Goal: Task Accomplishment & Management: Use online tool/utility

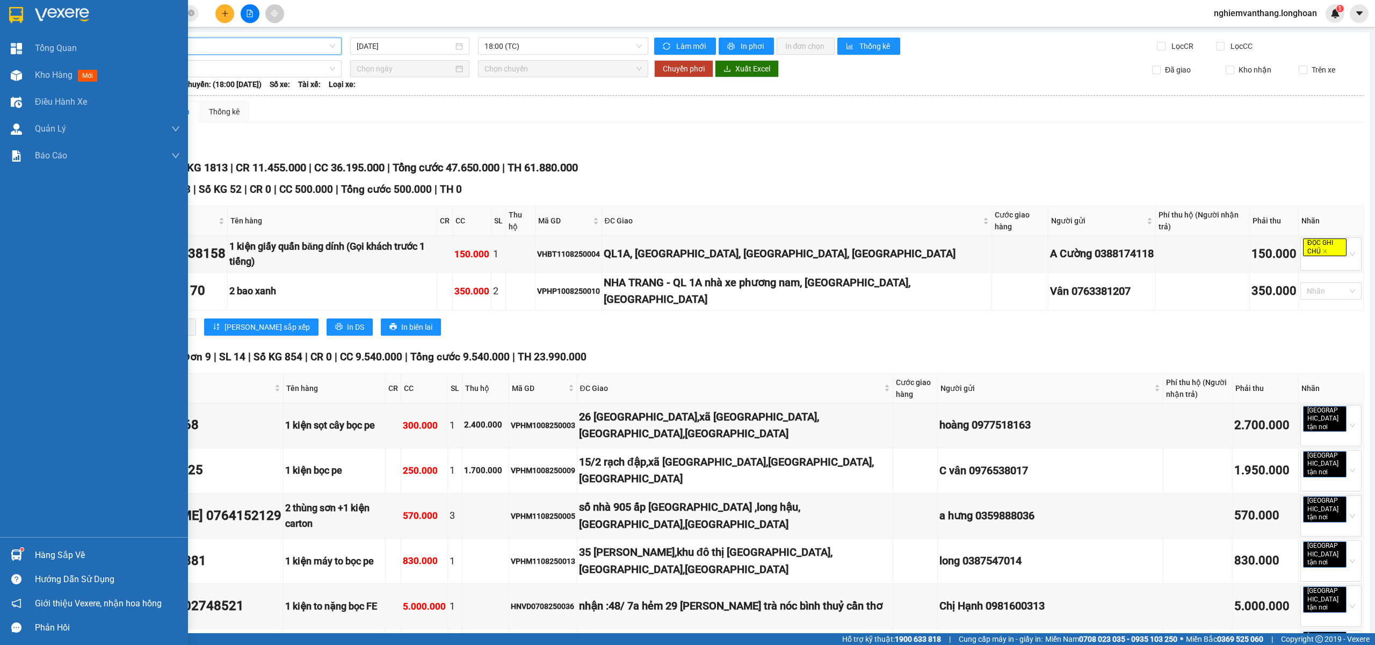
click at [0, 0] on div at bounding box center [94, 17] width 188 height 35
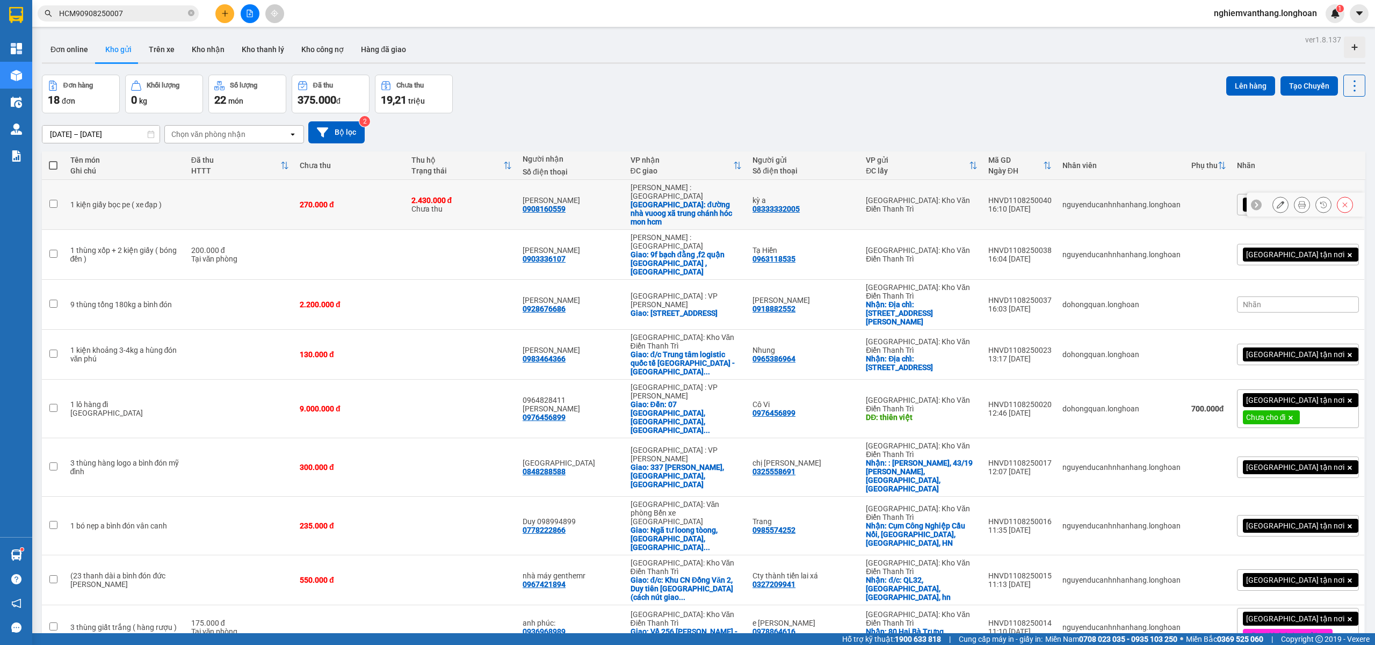
click at [245, 205] on td at bounding box center [240, 205] width 108 height 50
checkbox input "true"
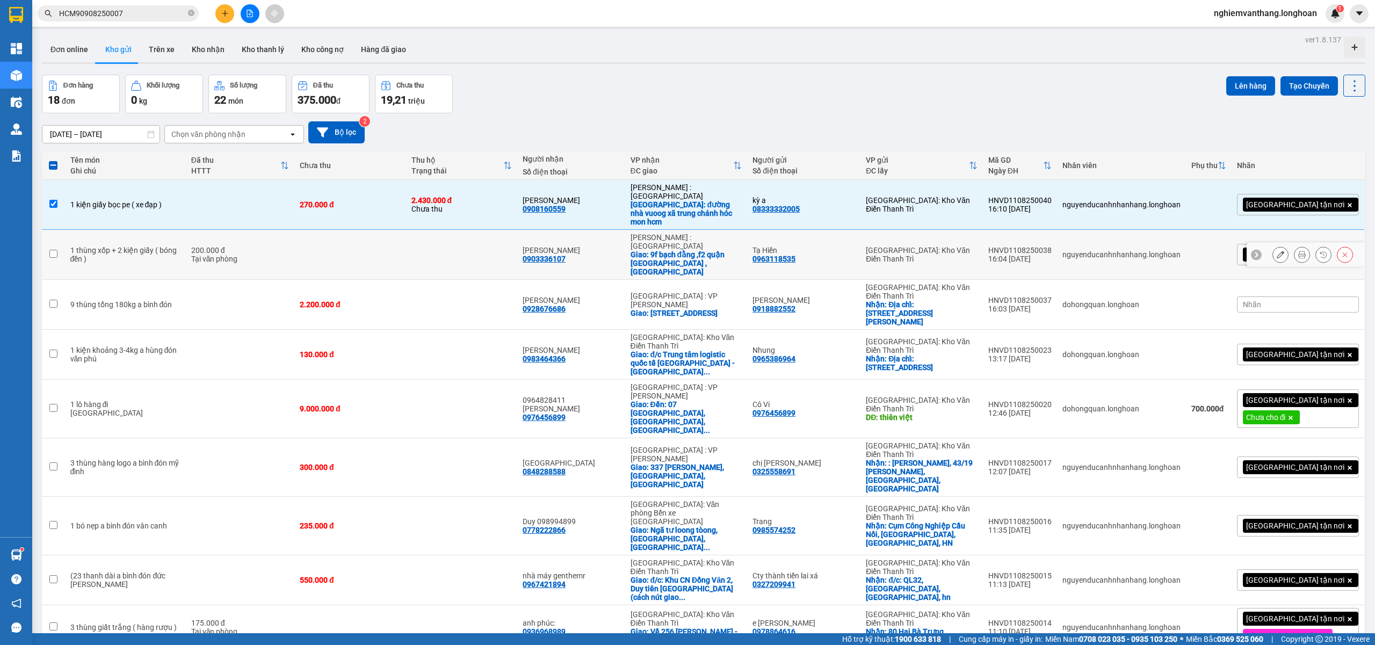
click at [229, 255] on div "Tại văn phòng" at bounding box center [240, 259] width 98 height 9
checkbox input "true"
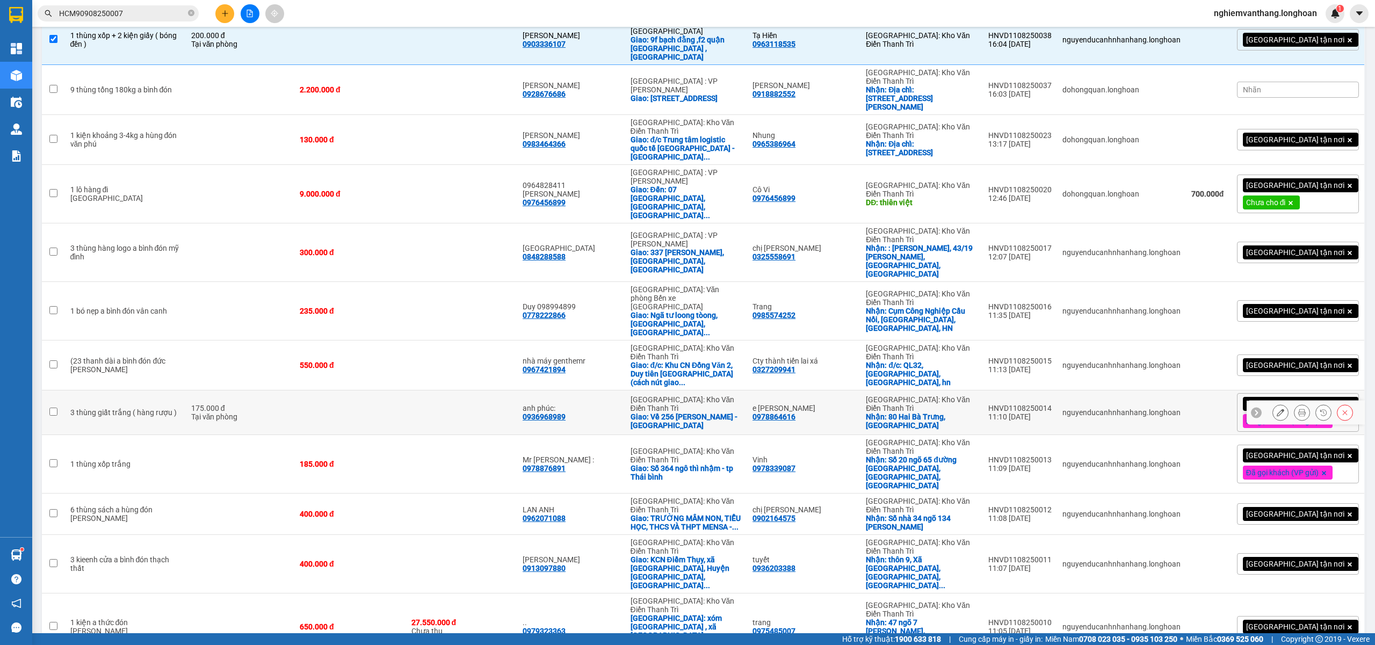
scroll to position [286, 0]
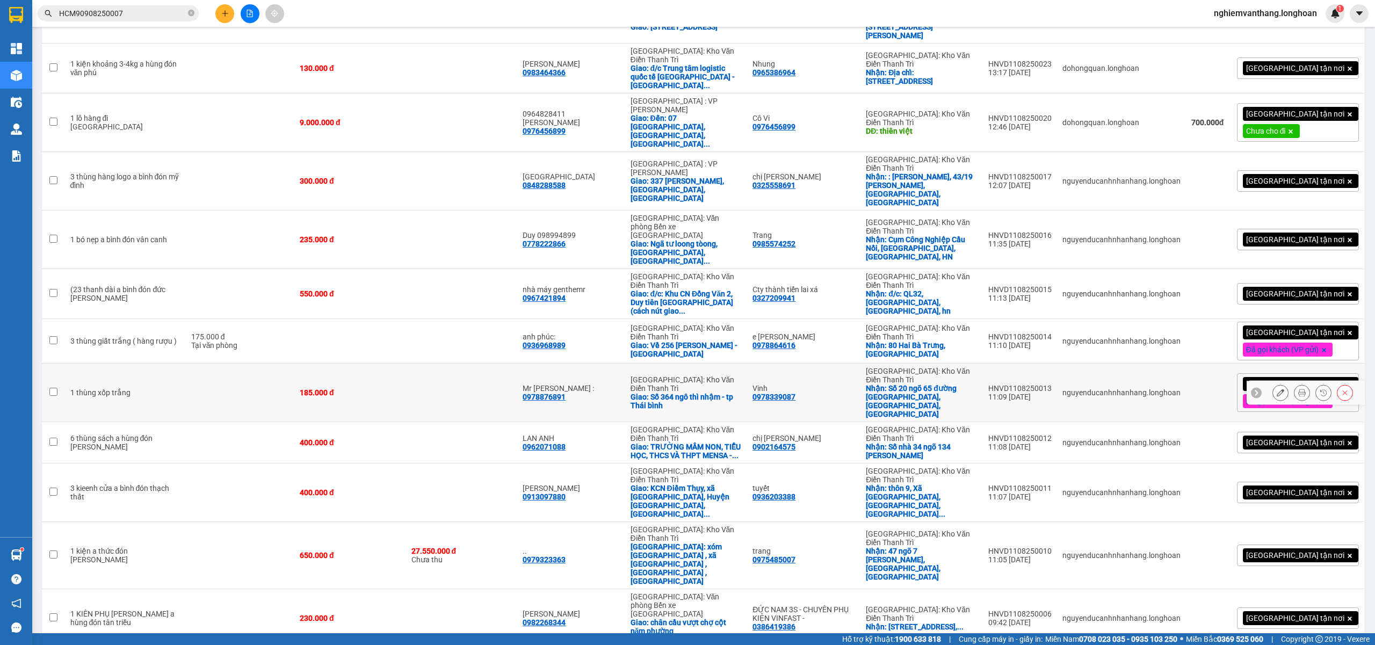
click at [424, 364] on td at bounding box center [461, 393] width 111 height 59
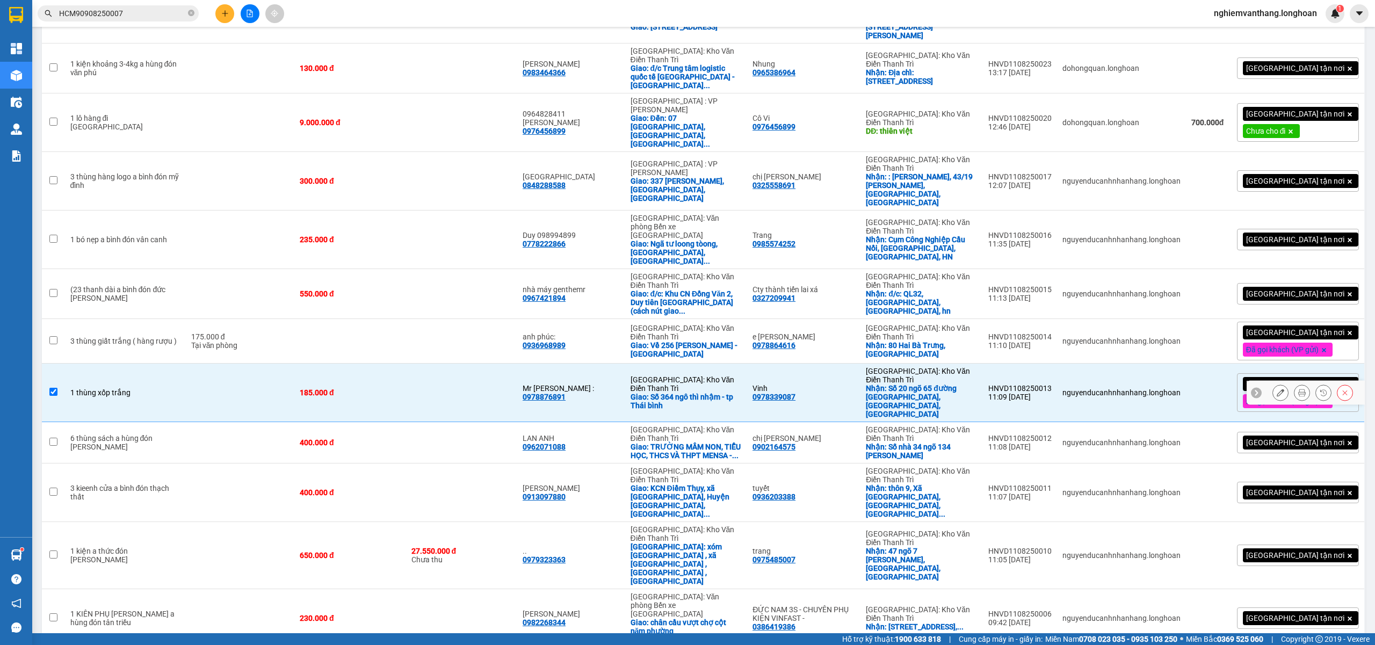
click at [429, 364] on td at bounding box center [461, 393] width 111 height 59
checkbox input "false"
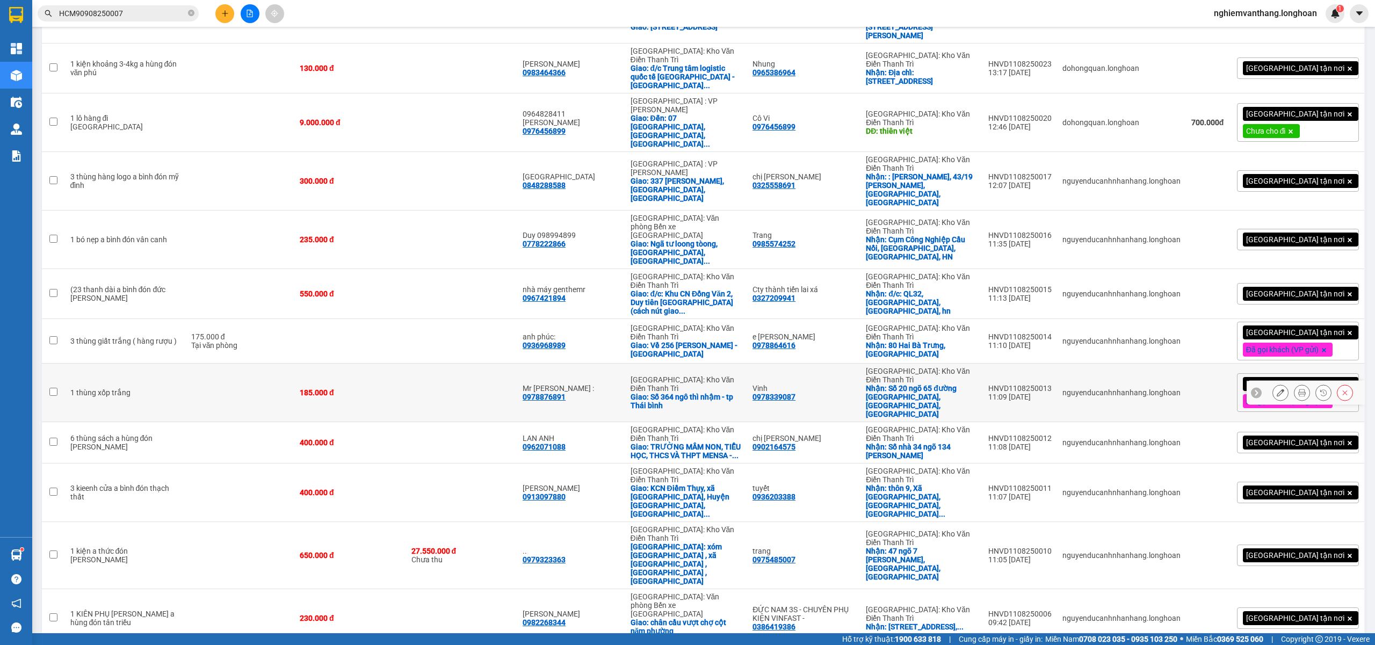
scroll to position [0, 0]
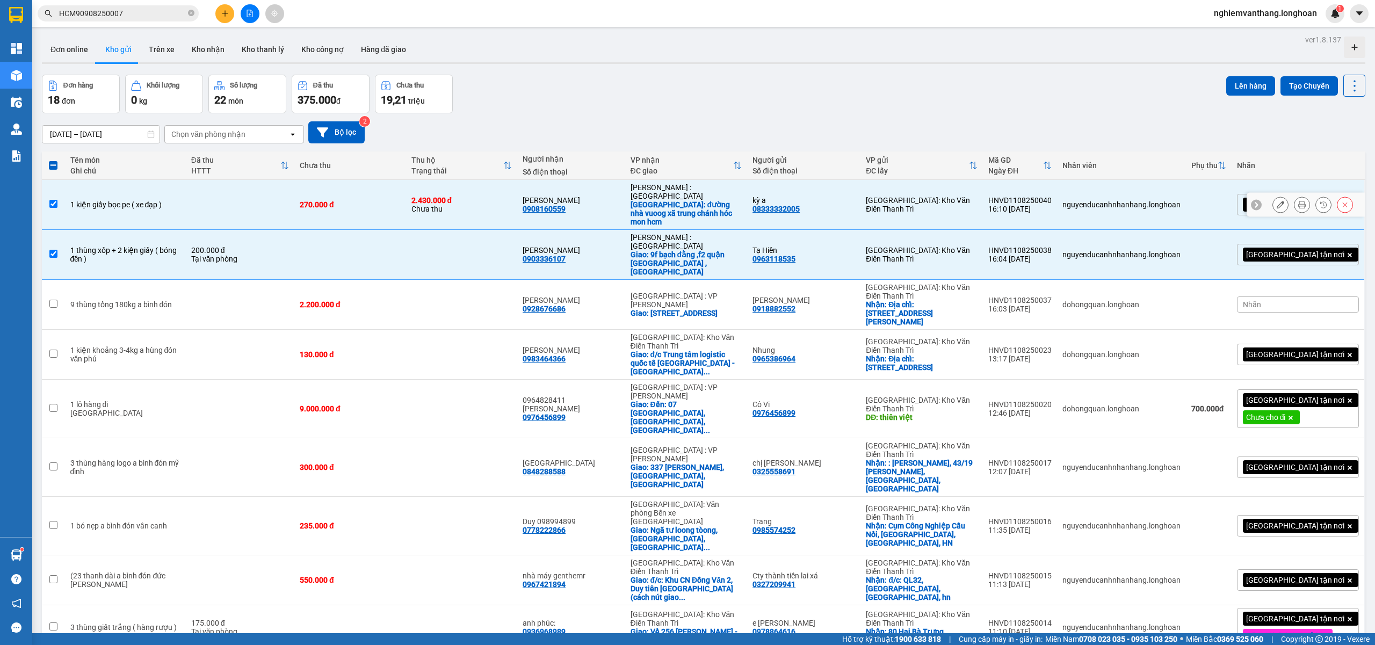
drag, startPoint x: 424, startPoint y: 206, endPoint x: 418, endPoint y: 226, distance: 20.7
click at [424, 205] on td "2.430.000 đ Chưa thu" at bounding box center [461, 205] width 111 height 50
checkbox input "false"
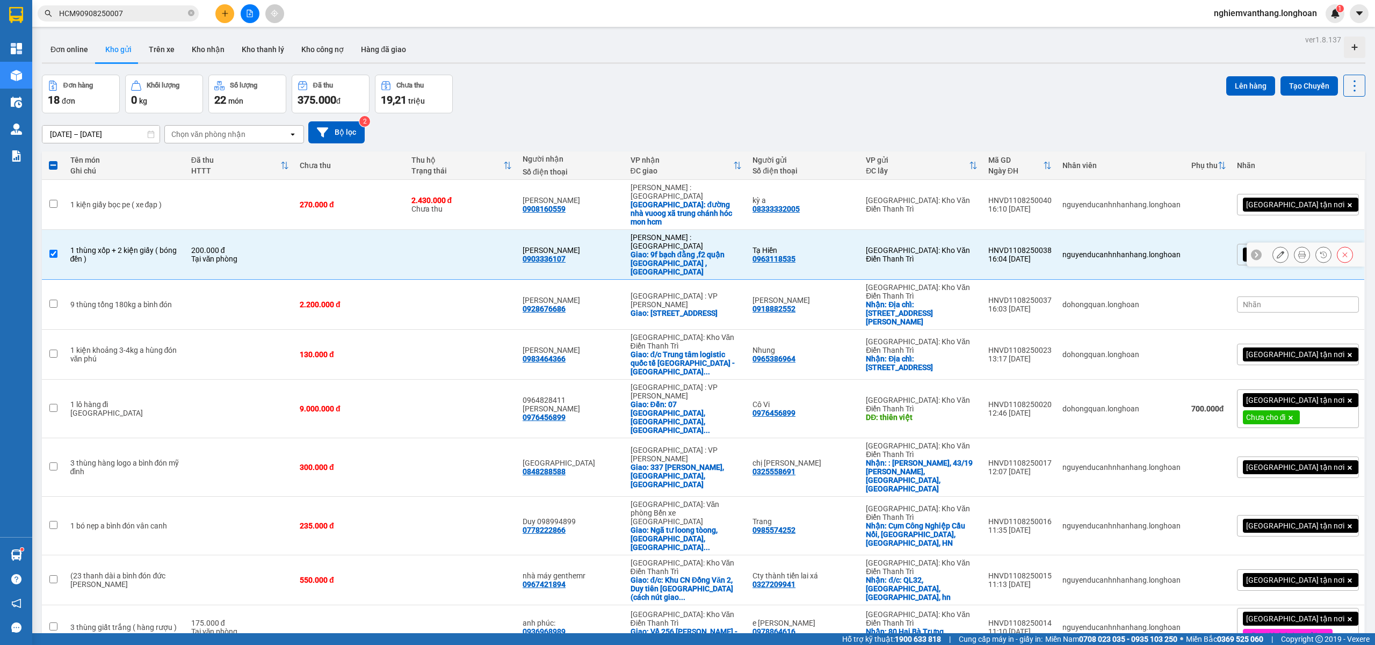
click at [418, 230] on td at bounding box center [461, 255] width 111 height 50
checkbox input "false"
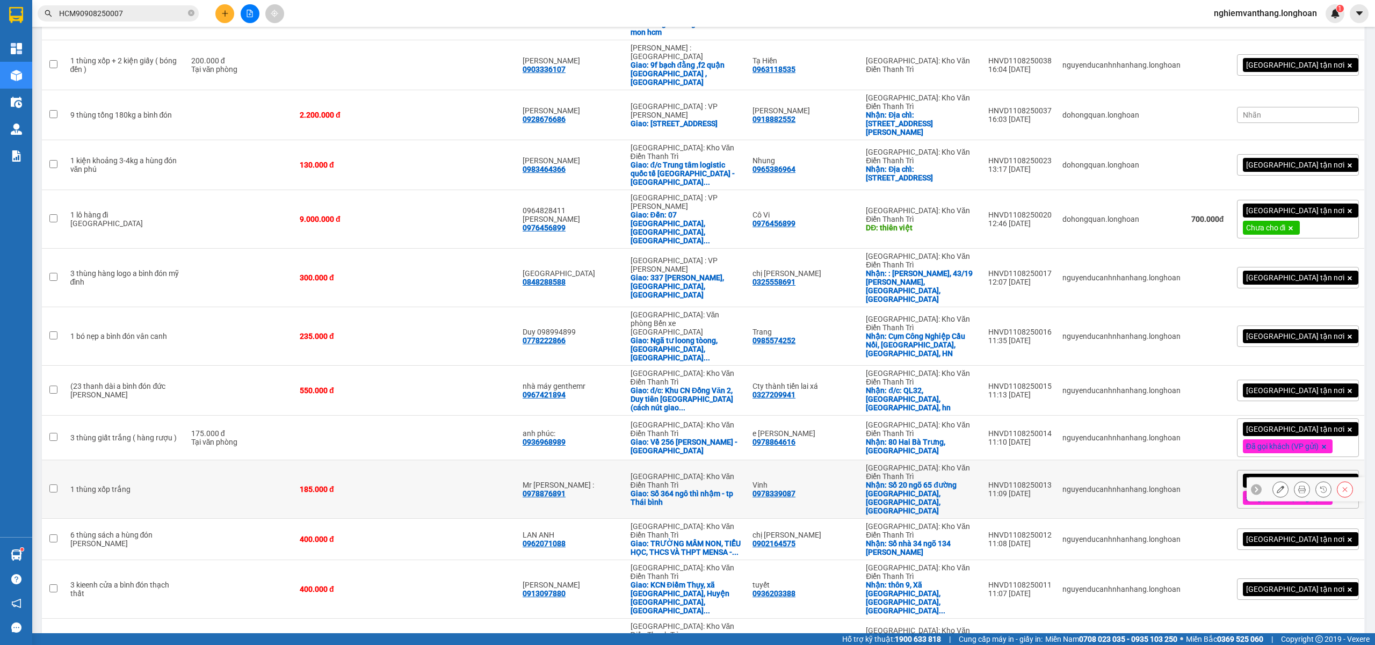
scroll to position [215, 0]
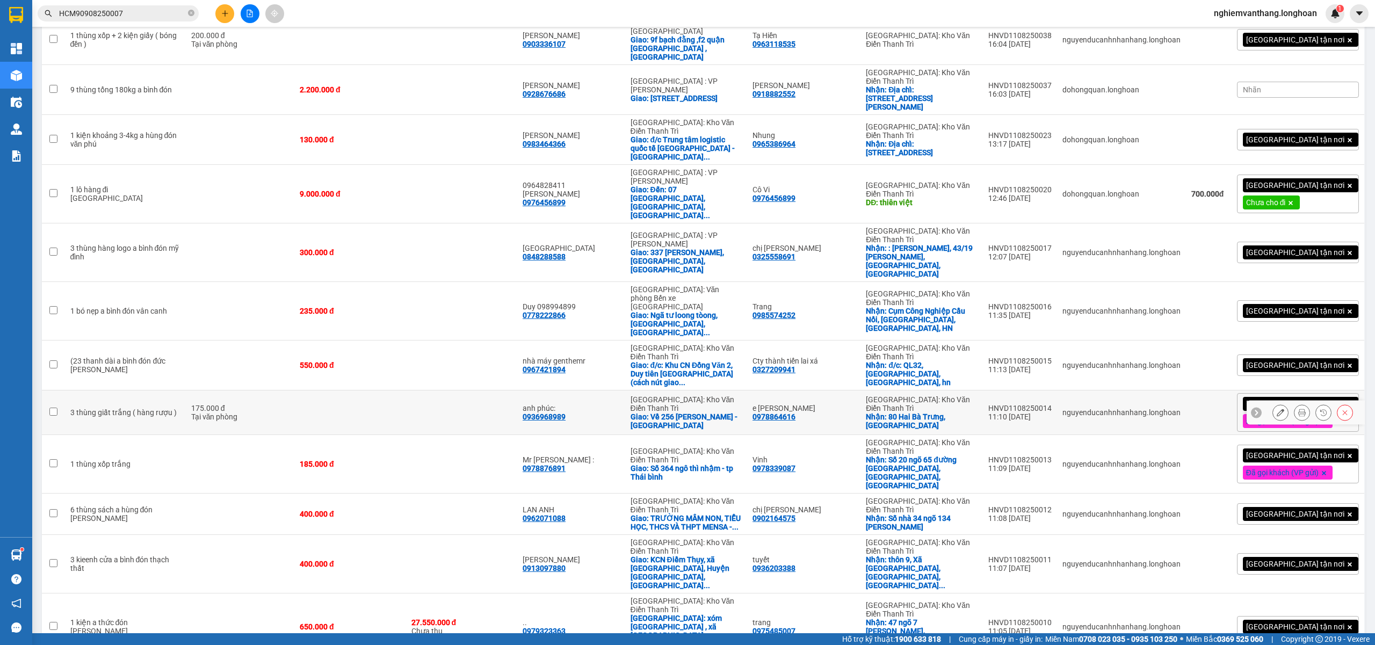
click at [278, 390] on td "175.000 đ Tại văn phòng" at bounding box center [240, 412] width 108 height 45
checkbox input "true"
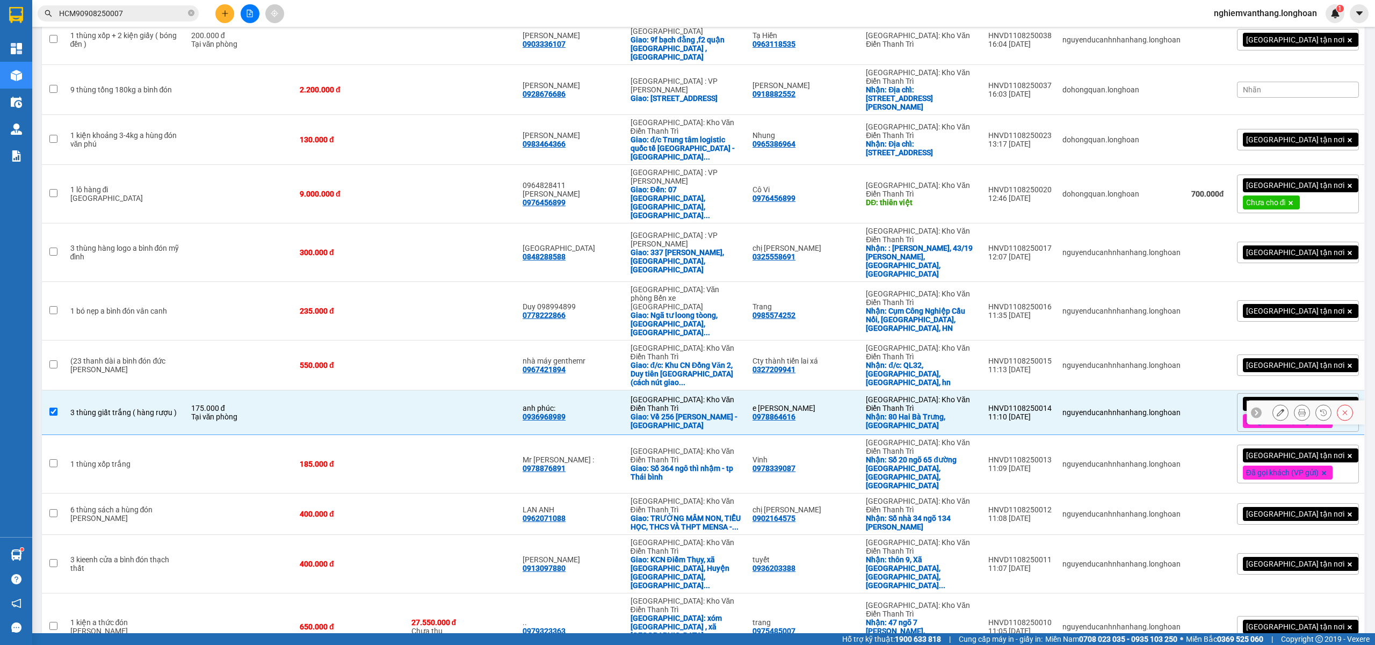
scroll to position [286, 0]
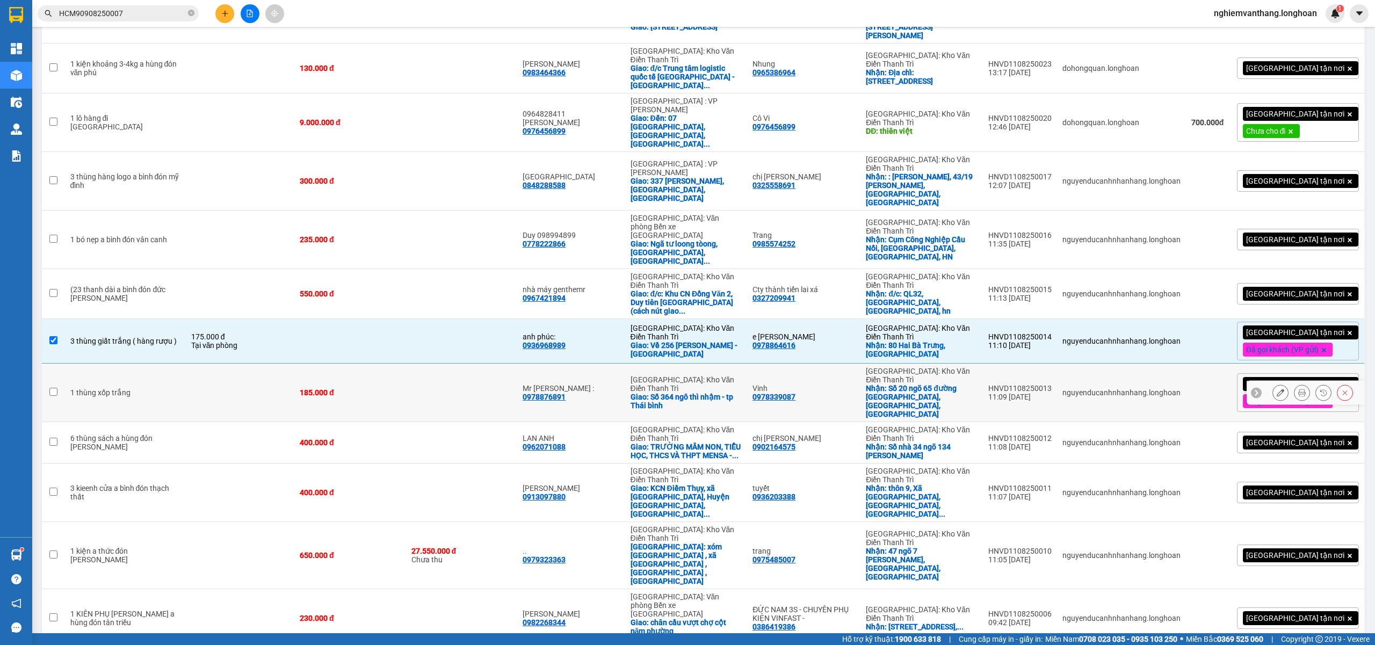
click at [290, 364] on td at bounding box center [240, 393] width 108 height 59
checkbox input "true"
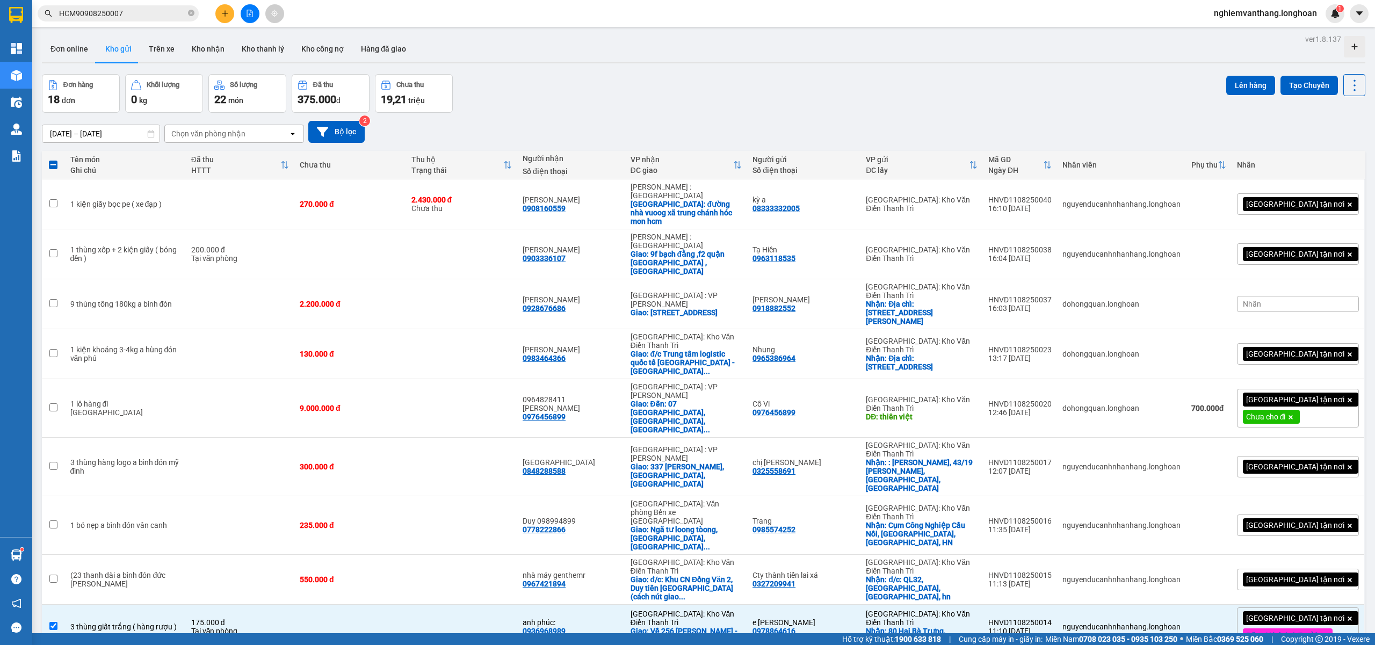
scroll to position [0, 0]
click at [1221, 69] on div "ver 1.8.137 Đơn online Kho gửi Trên xe Kho nhận Kho thanh lý Kho công nợ Hàng đ…" at bounding box center [704, 608] width 1332 height 1152
click at [1231, 80] on button "Lên hàng" at bounding box center [1250, 85] width 49 height 19
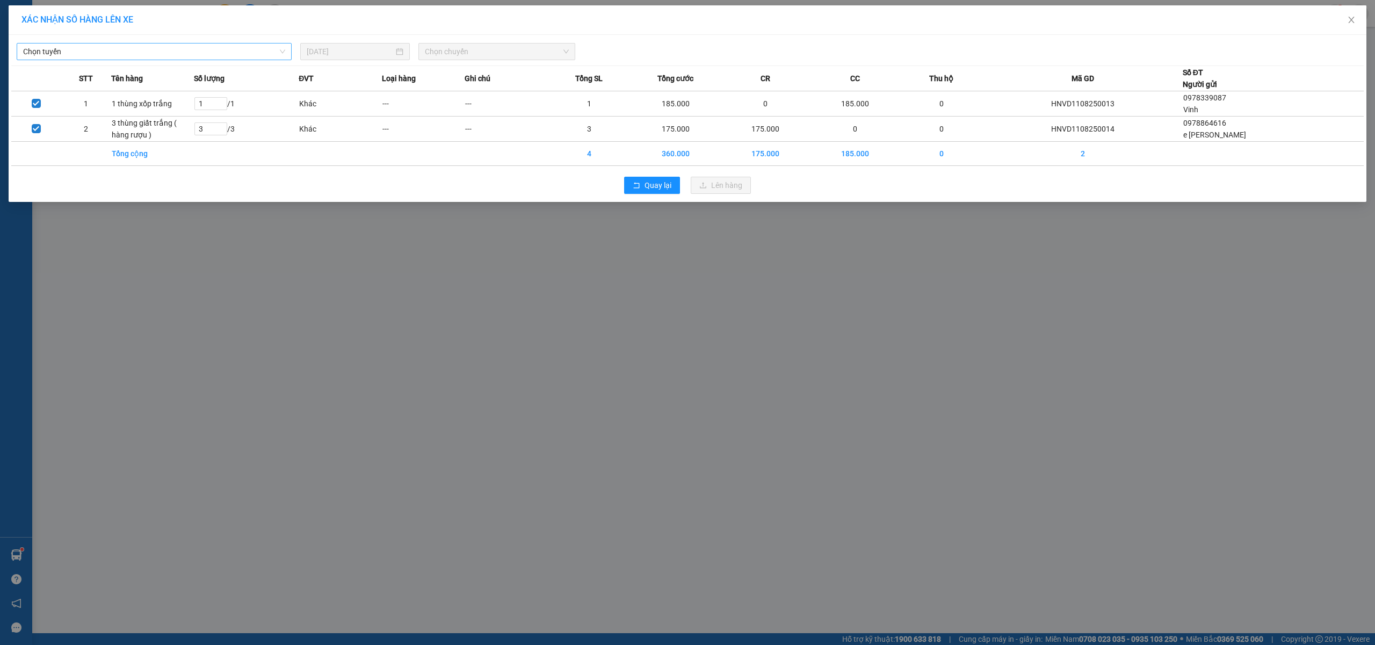
click at [140, 43] on span "Chọn tuyến" at bounding box center [154, 51] width 262 height 16
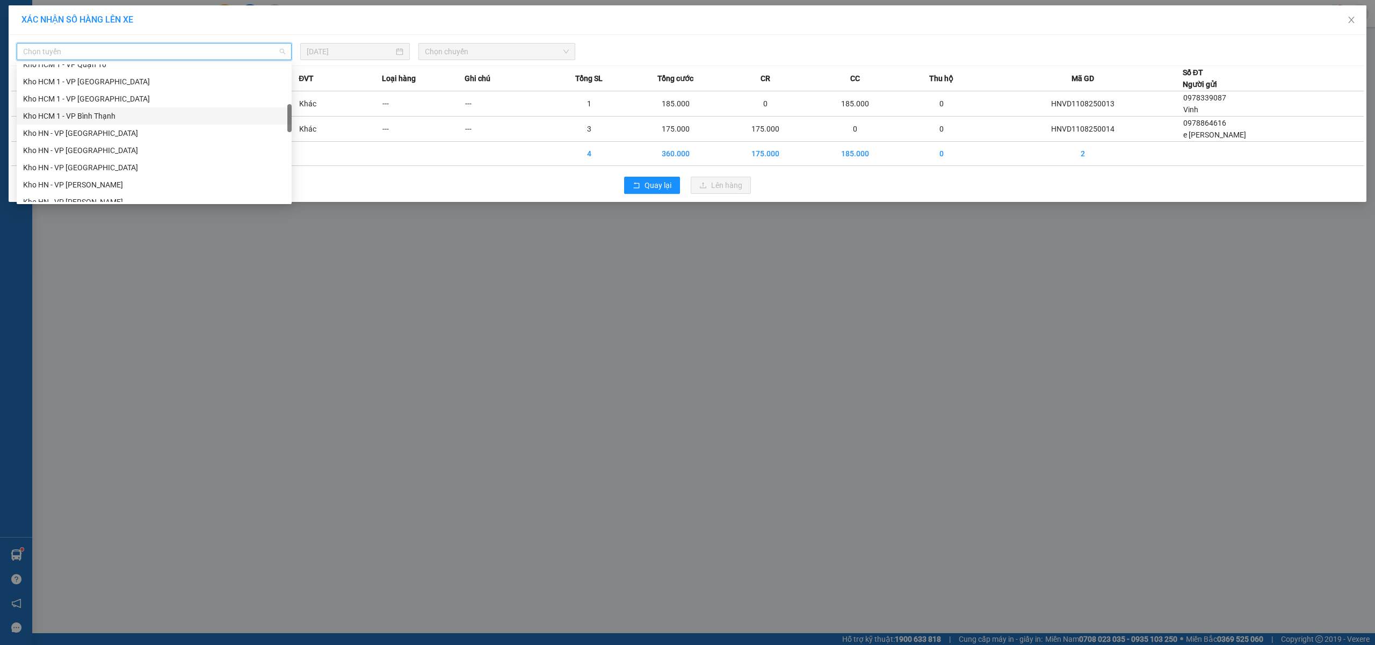
scroll to position [358, 0]
click at [132, 114] on div "[GEOGRAPHIC_DATA] - Các tỉnh miền Bắc" at bounding box center [154, 111] width 262 height 12
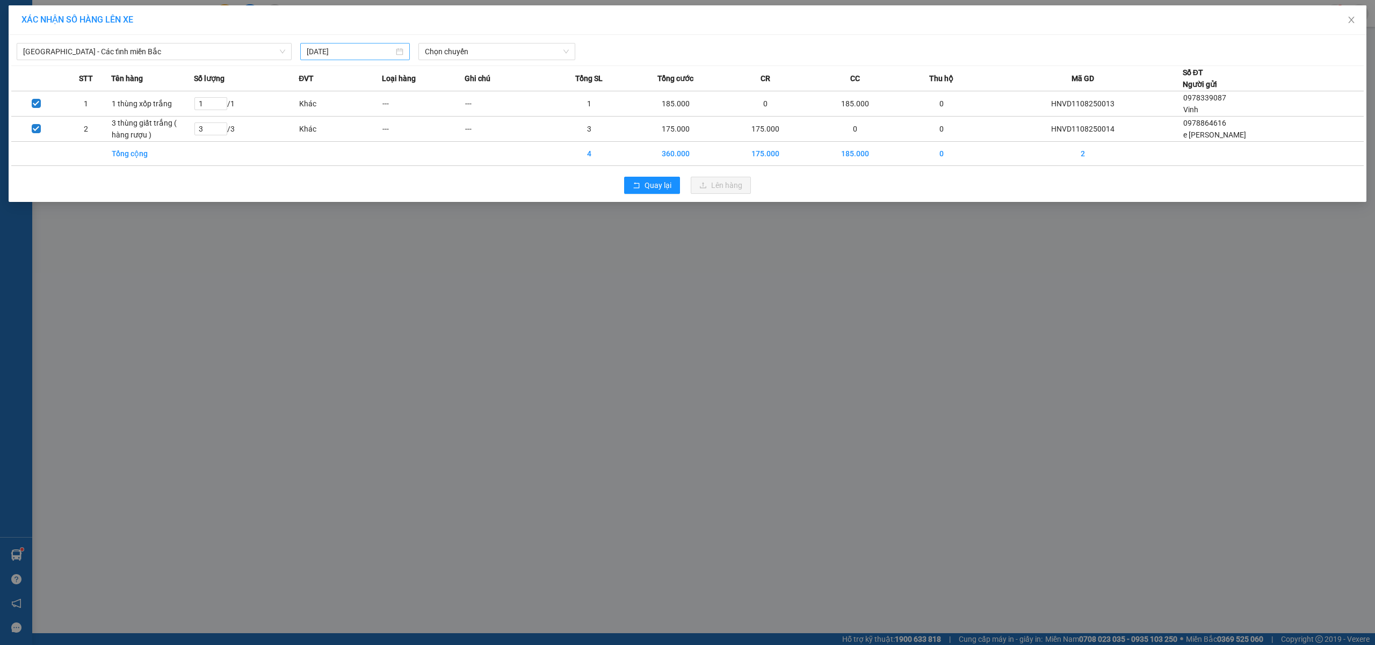
click at [396, 54] on div "[DATE]" at bounding box center [355, 52] width 97 height 12
click at [359, 142] on div "12" at bounding box center [355, 146] width 13 height 13
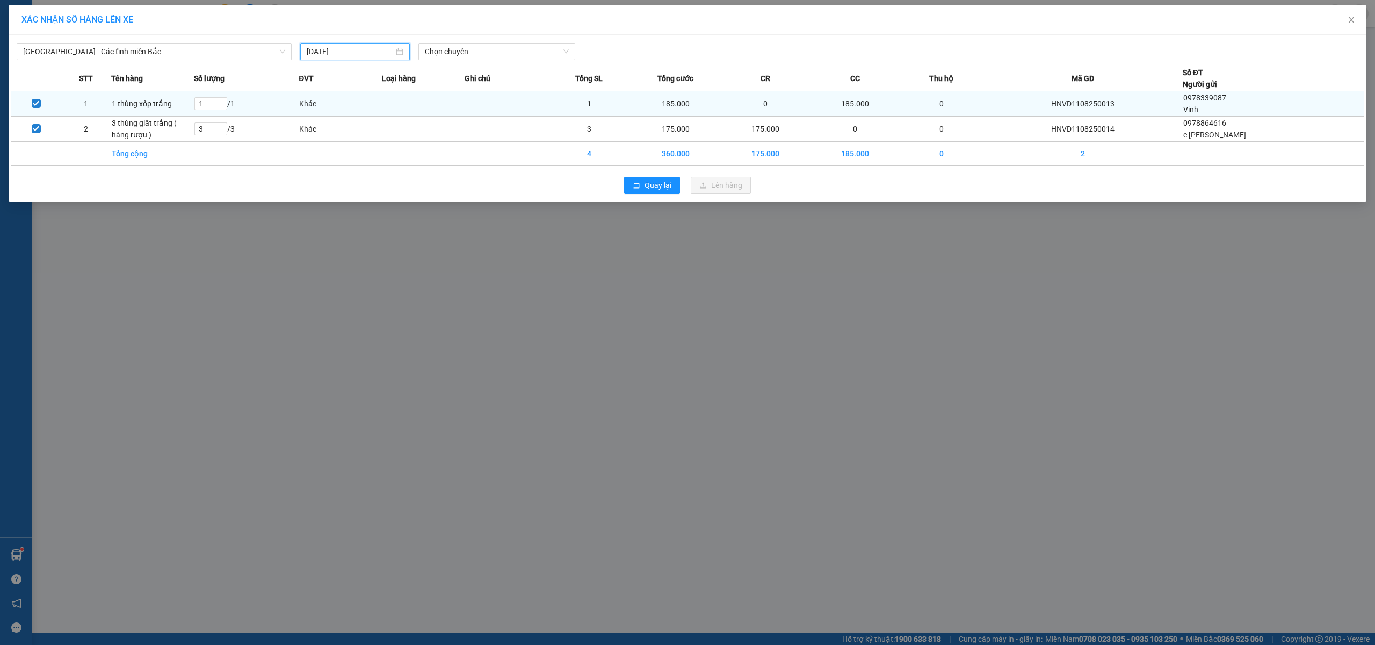
type input "[DATE]"
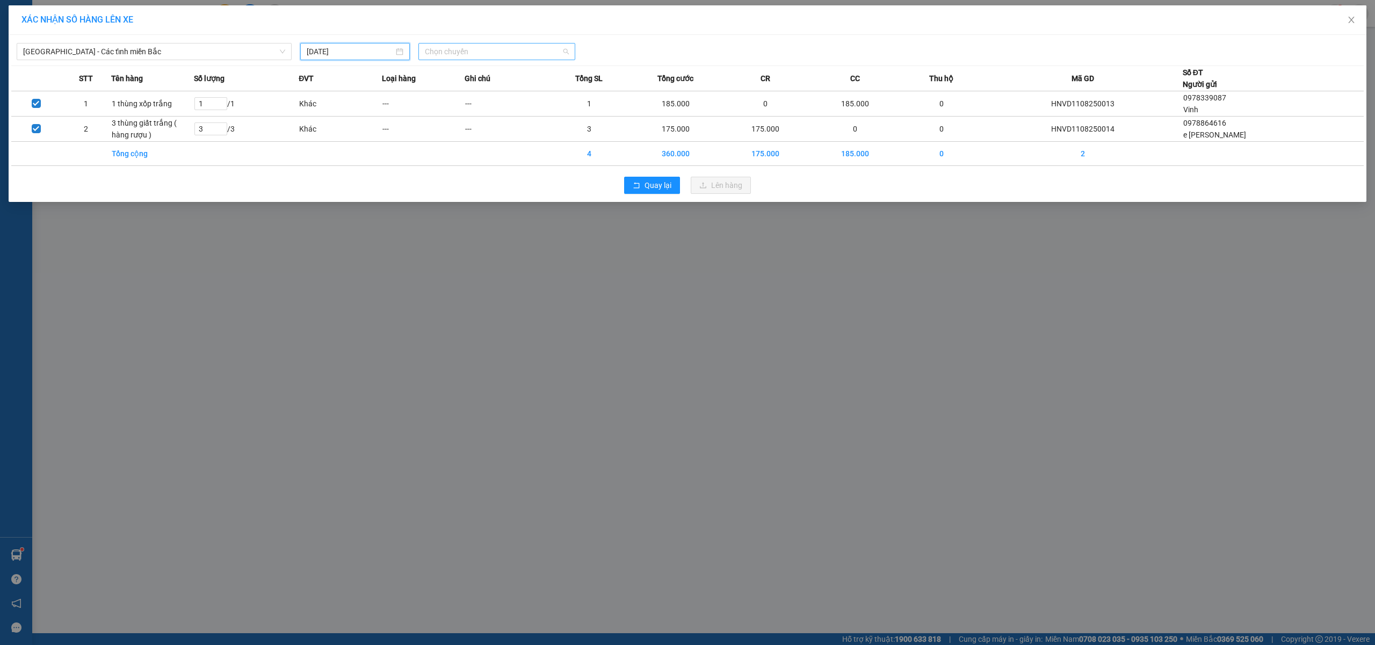
drag, startPoint x: 467, startPoint y: 44, endPoint x: 472, endPoint y: 56, distance: 13.3
click at [467, 43] on span "Chọn chuyến" at bounding box center [497, 51] width 144 height 16
click at [451, 92] on div "06:00 (TC)" at bounding box center [467, 90] width 84 height 12
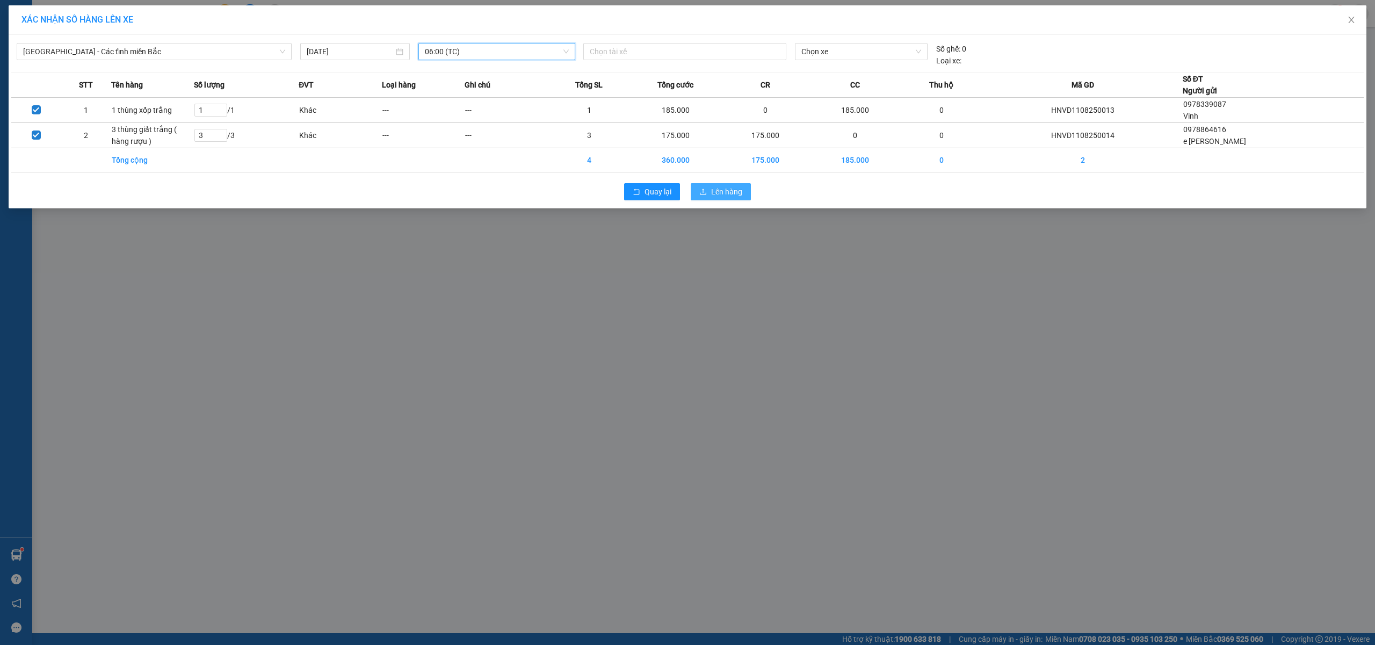
click at [719, 200] on button "Lên hàng" at bounding box center [721, 191] width 60 height 17
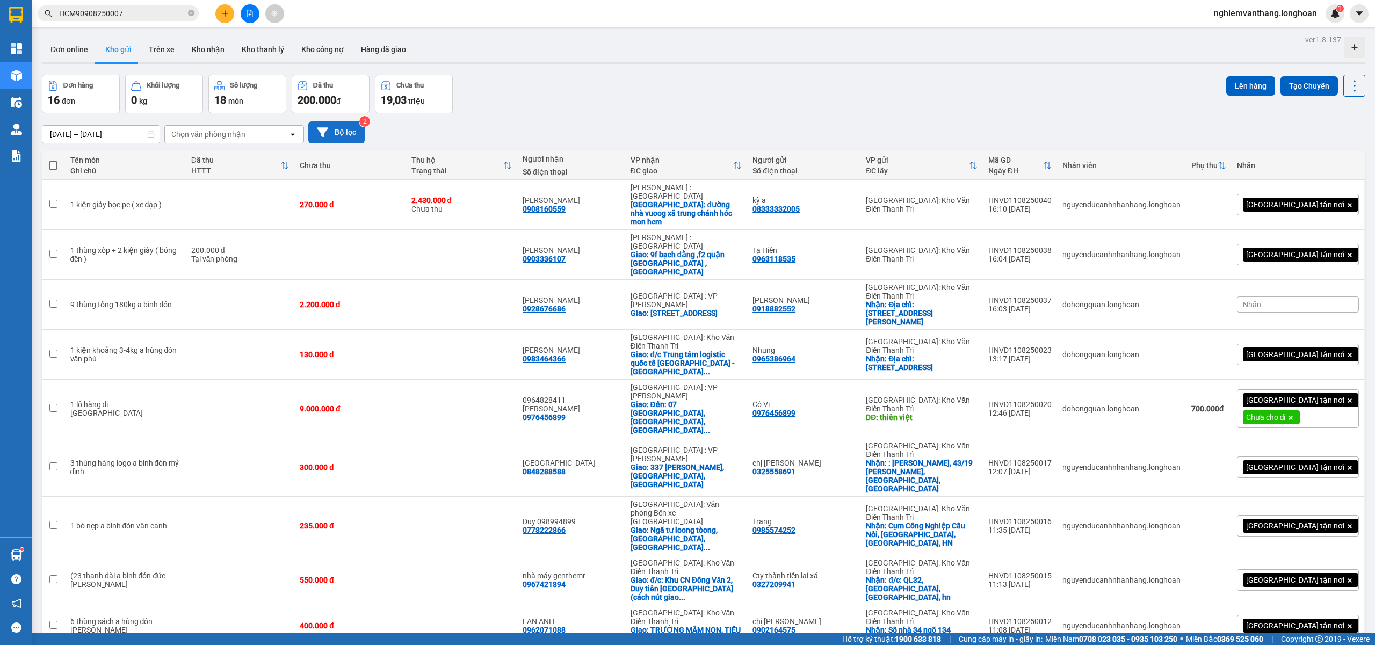
click at [346, 123] on button "Bộ lọc" at bounding box center [336, 132] width 56 height 22
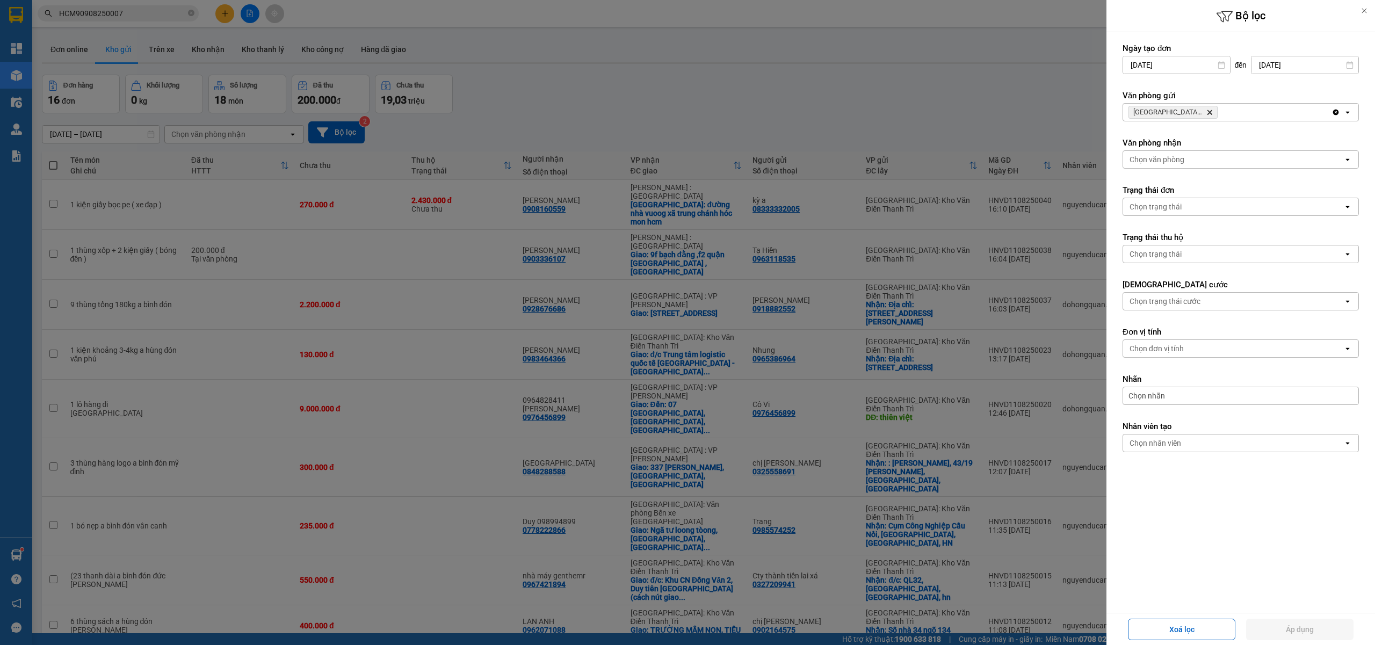
click at [1208, 112] on icon "Delete" at bounding box center [1209, 112] width 6 height 6
click at [1208, 112] on div "Chọn văn phòng" at bounding box center [1233, 112] width 220 height 17
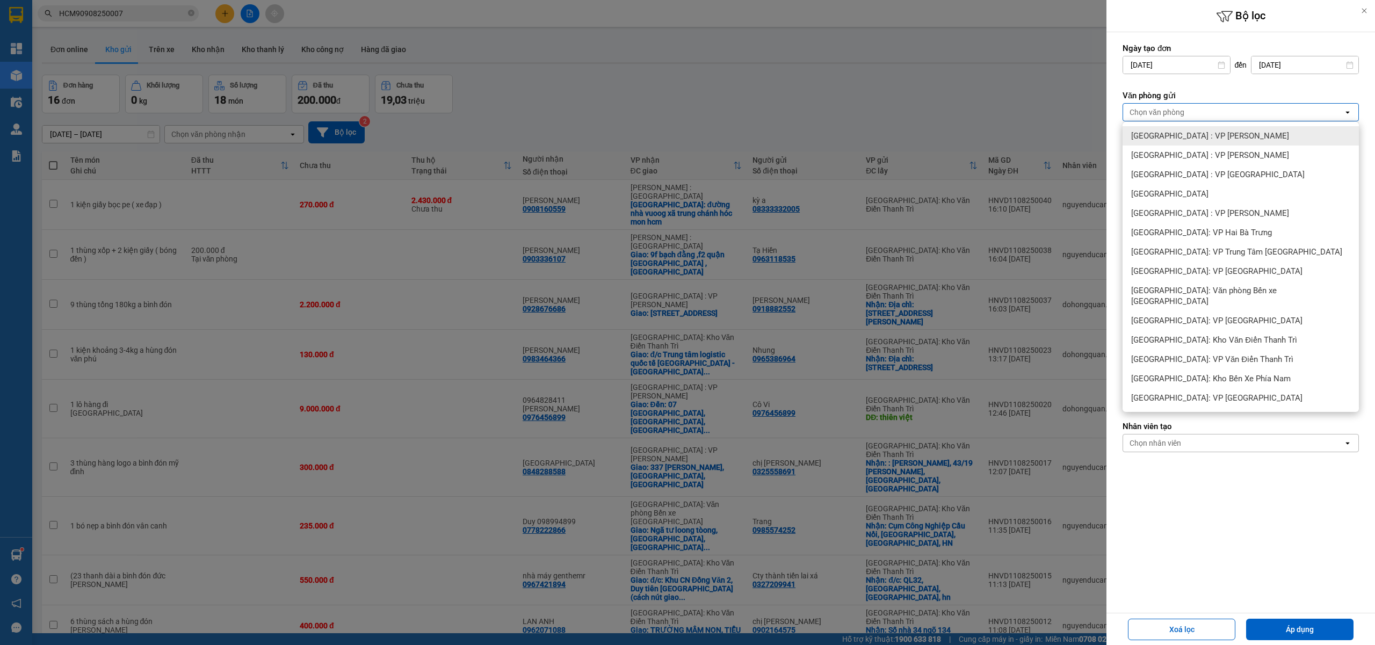
click at [1229, 137] on div "[GEOGRAPHIC_DATA] : VP [PERSON_NAME]" at bounding box center [1240, 135] width 236 height 19
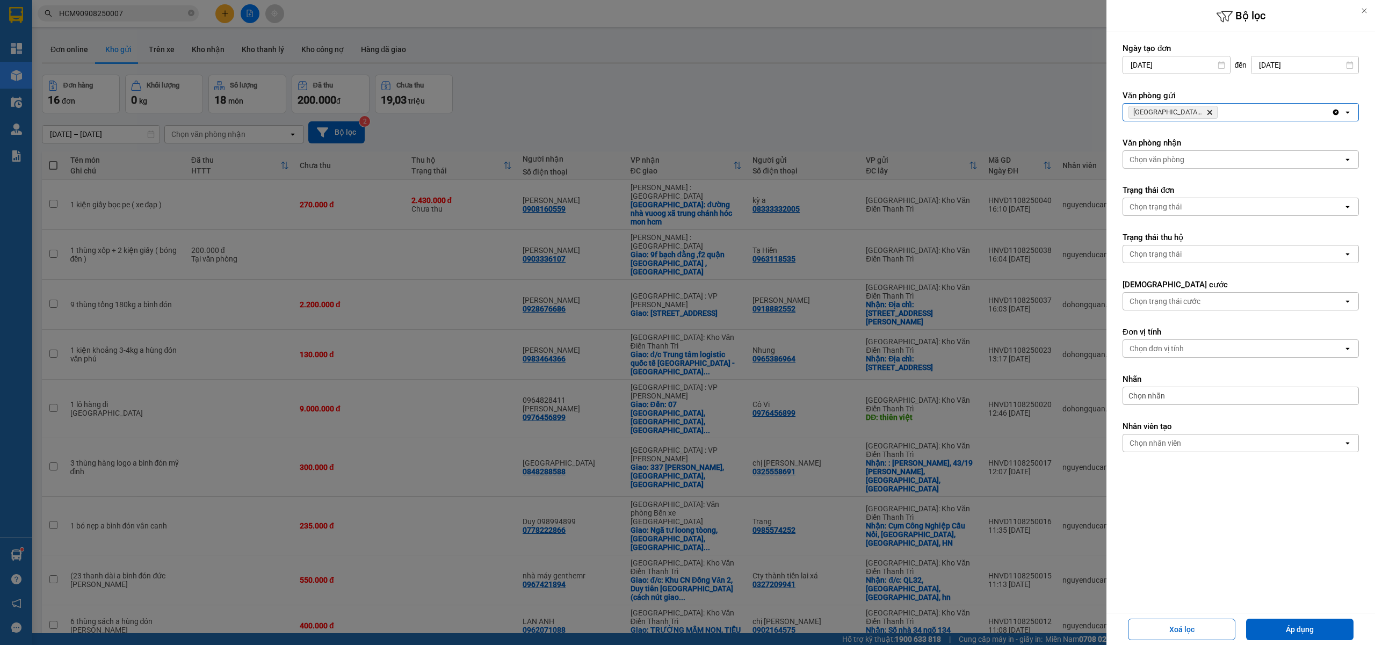
click at [1249, 111] on div "Hà Nội : VP Nam Từ Liêm Delete" at bounding box center [1227, 112] width 208 height 17
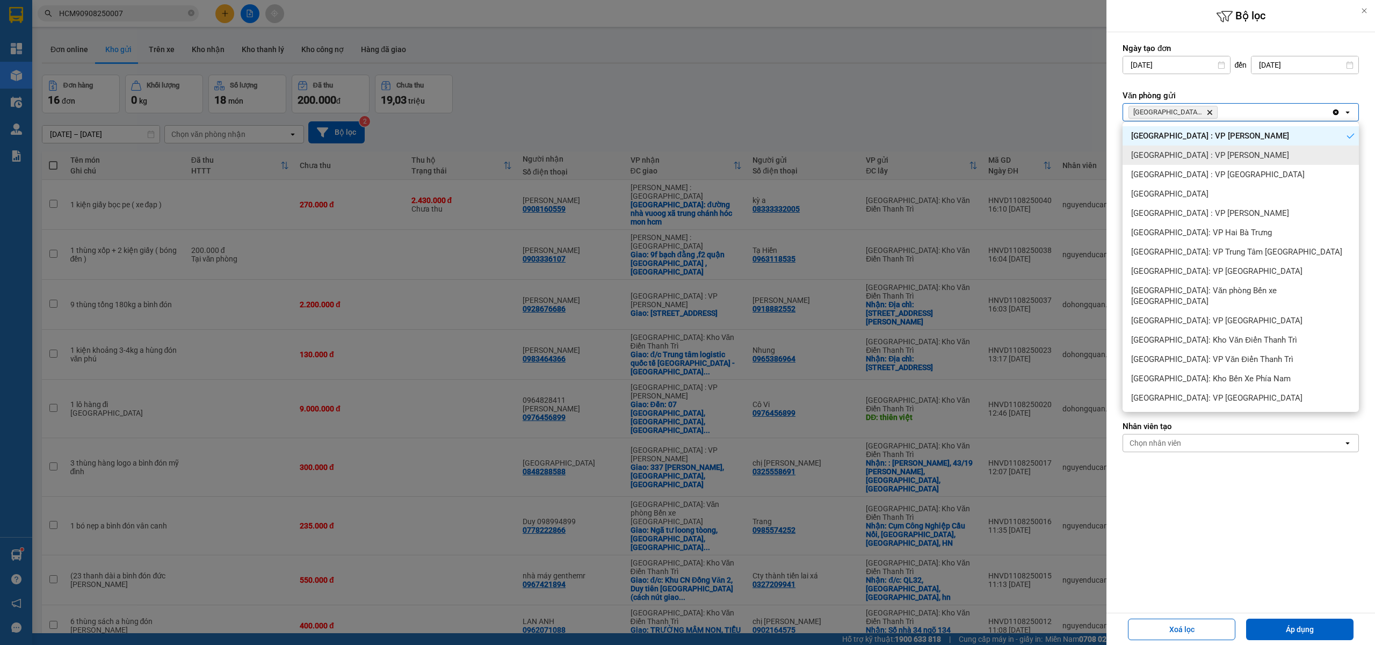
click at [1213, 153] on div "[GEOGRAPHIC_DATA] : VP [PERSON_NAME]" at bounding box center [1240, 155] width 236 height 19
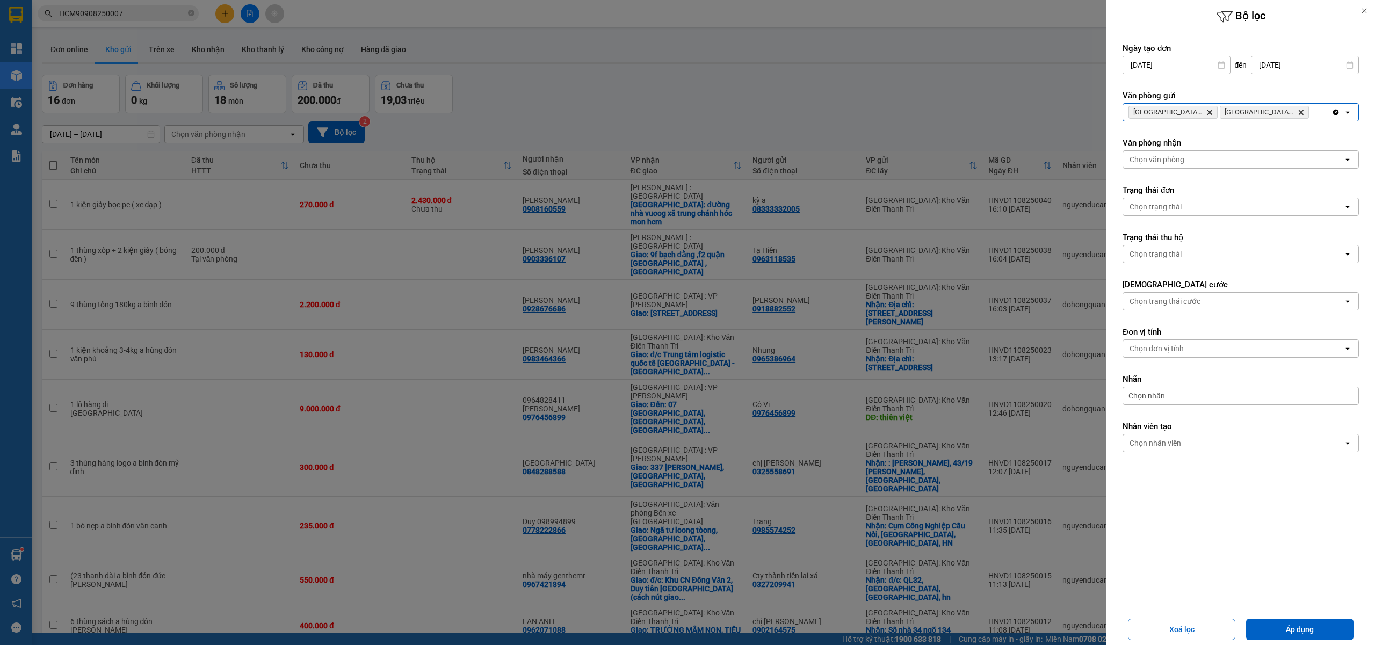
click at [1322, 114] on div "Hà Nội : VP Nam Từ Liêm Delete Hà Nội : VP Hoàng Mai Delete" at bounding box center [1227, 112] width 208 height 17
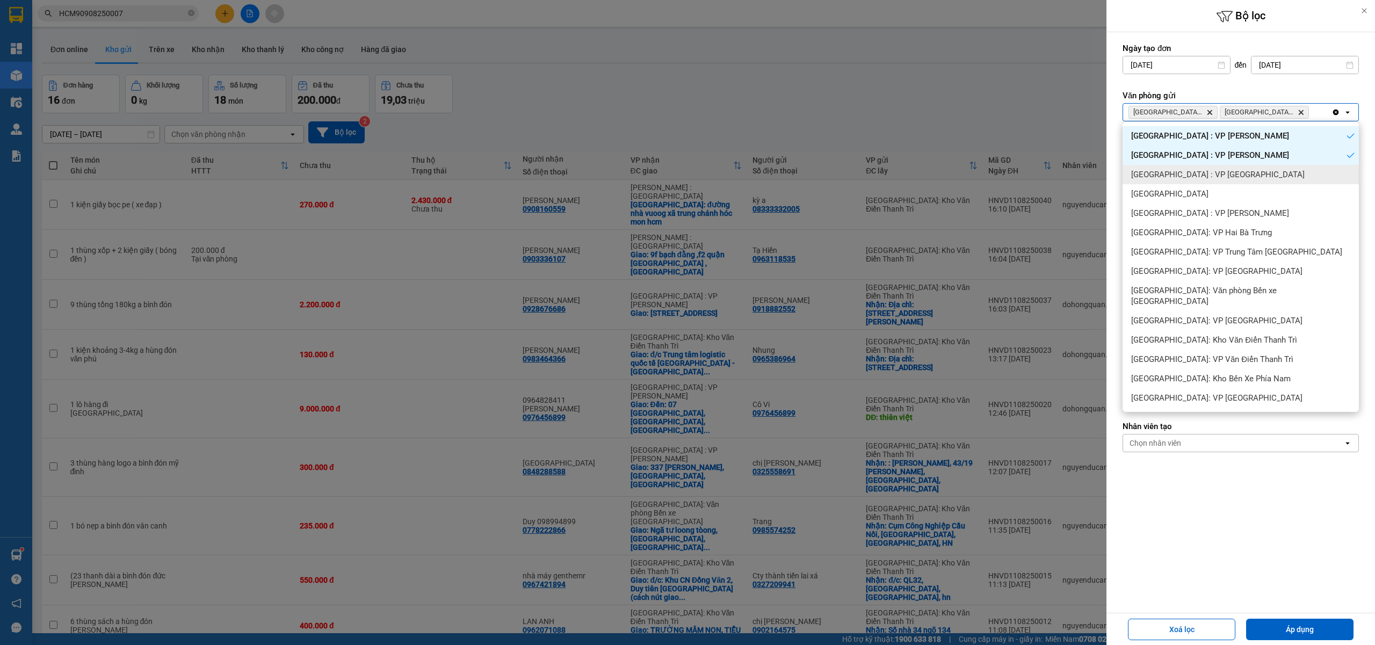
click at [1219, 170] on div "[GEOGRAPHIC_DATA] : VP [GEOGRAPHIC_DATA]" at bounding box center [1240, 174] width 236 height 19
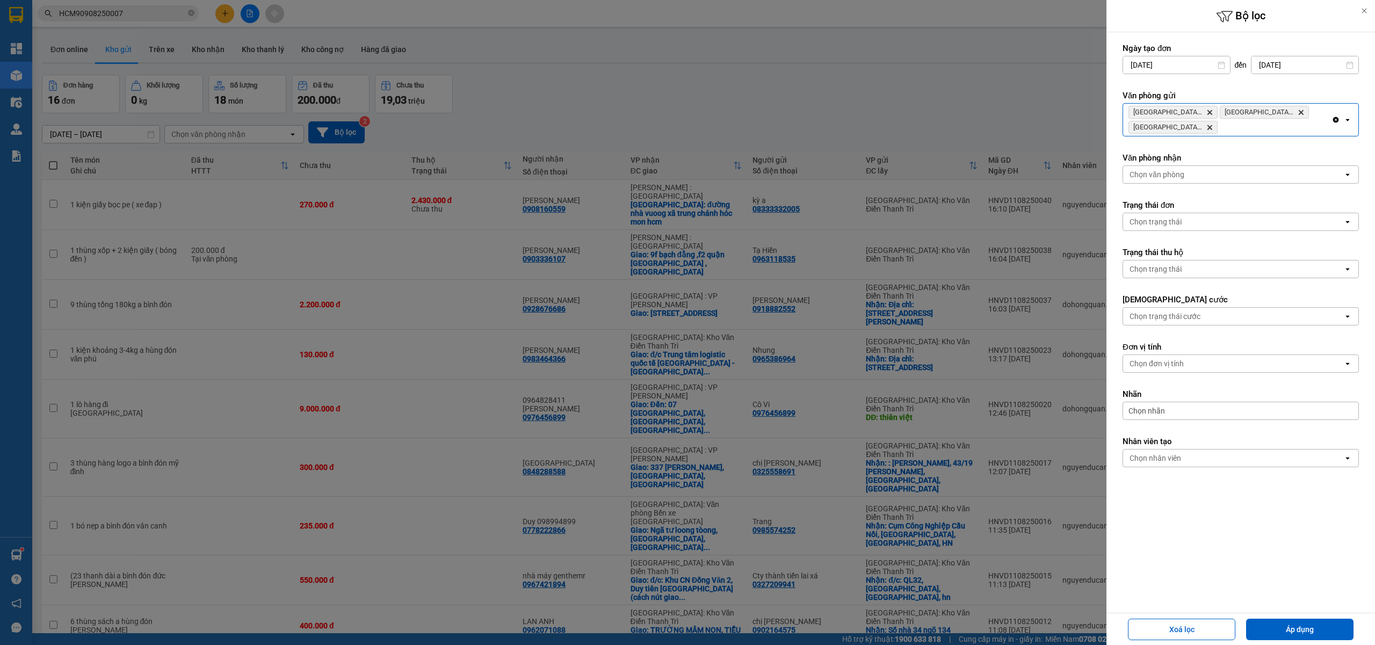
click at [1252, 119] on span "Hà Nội : VP Hoàng Mai Delete" at bounding box center [1264, 112] width 89 height 13
drag, startPoint x: 1241, startPoint y: 127, endPoint x: 1238, endPoint y: 134, distance: 7.5
click at [1241, 128] on div "Hà Nội : VP Nam Từ Liêm Delete Hà Nội : VP Hoàng Mai Delete Hà Nội : VP Hà Đông…" at bounding box center [1227, 120] width 208 height 32
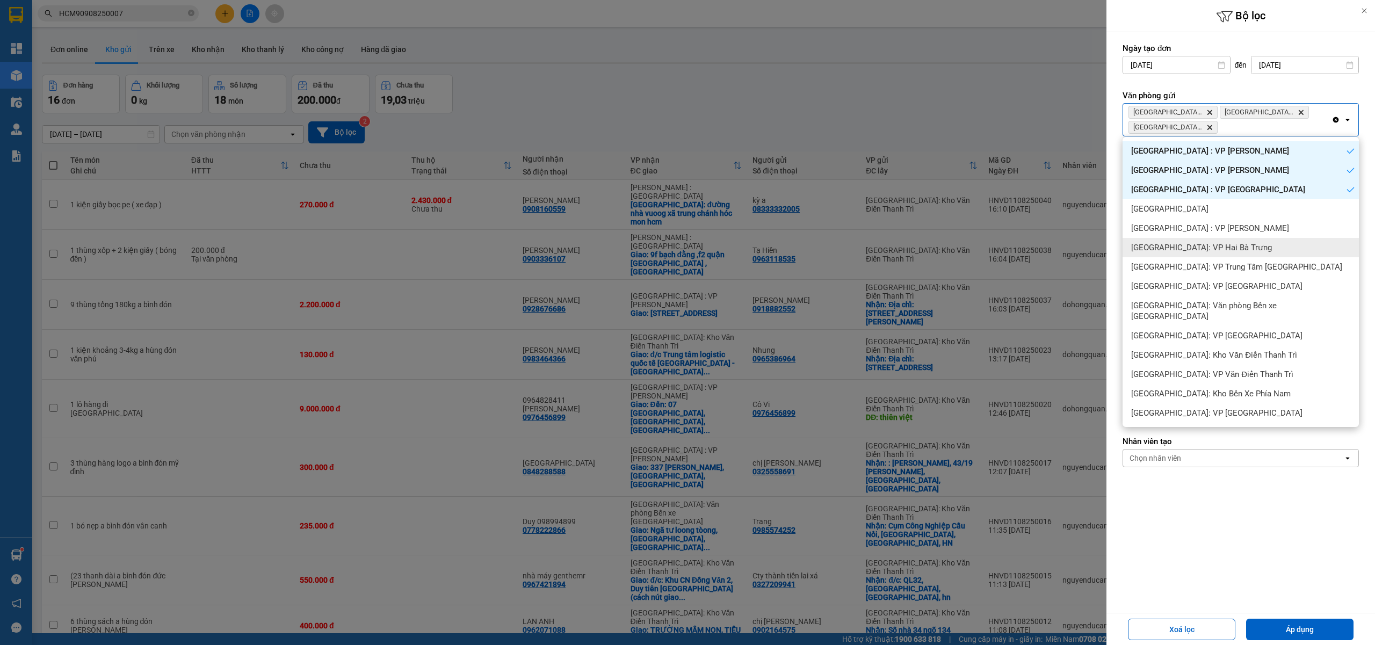
click at [1217, 243] on span "[GEOGRAPHIC_DATA]: VP Hai Bà Trưng" at bounding box center [1201, 247] width 141 height 11
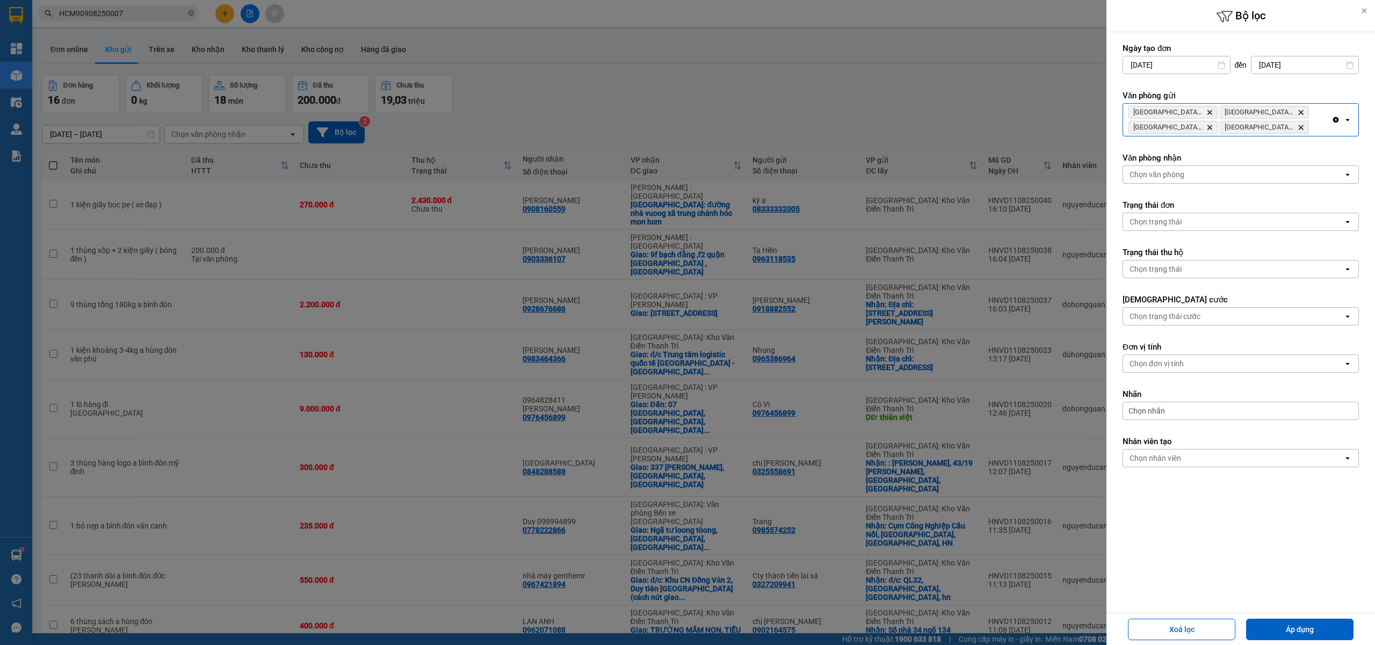
click at [1318, 131] on div "Hà Nội : VP Nam Từ Liêm Delete Hà Nội : VP Hoàng Mai Delete Hà Nội : VP Hà Đông…" at bounding box center [1227, 120] width 208 height 32
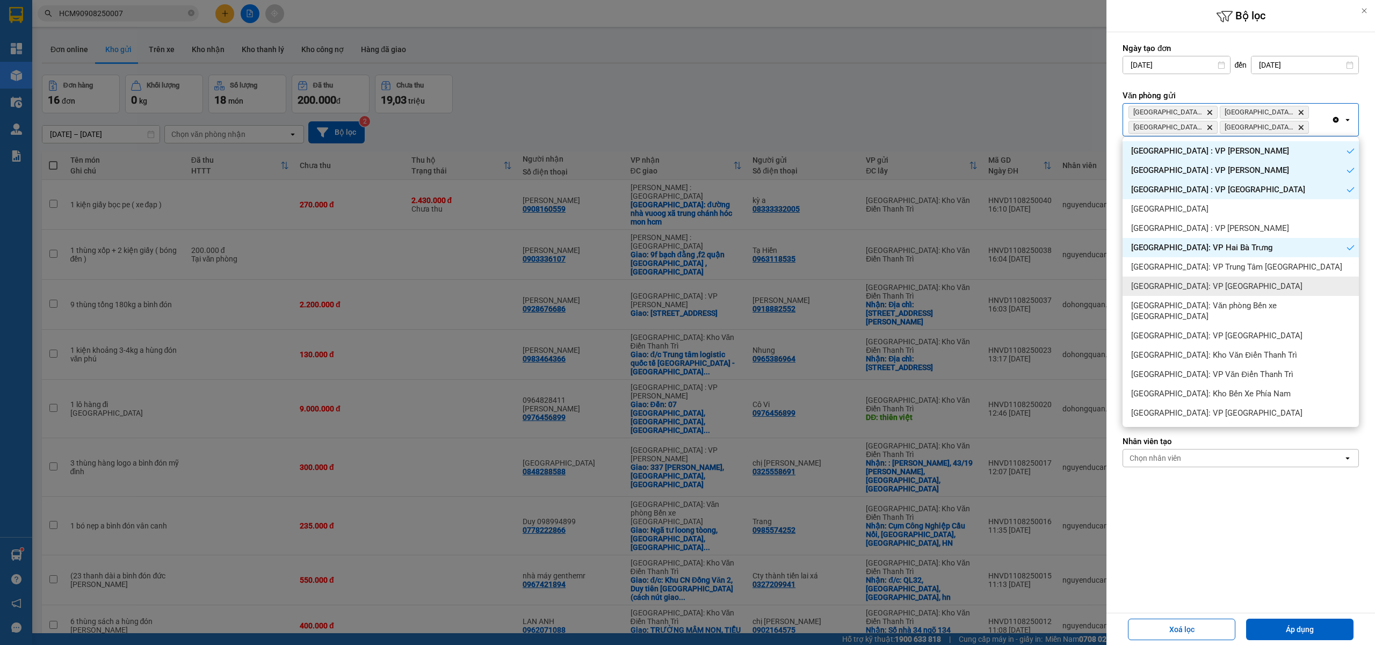
click at [1212, 280] on div "[GEOGRAPHIC_DATA]: VP [GEOGRAPHIC_DATA]" at bounding box center [1240, 286] width 236 height 19
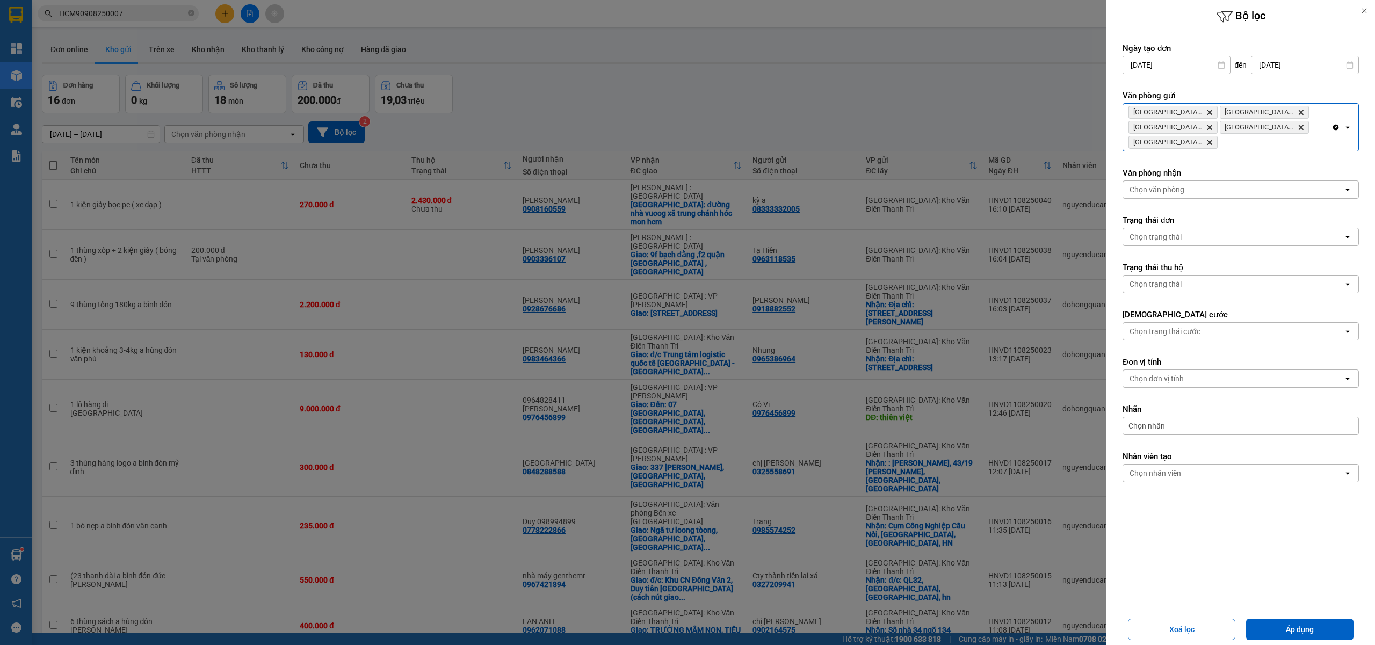
click at [1249, 144] on div "Hà Nội : VP Nam Từ Liêm Delete Hà Nội : VP Hoàng Mai Delete Hà Nội : VP Hà Đông…" at bounding box center [1227, 127] width 208 height 47
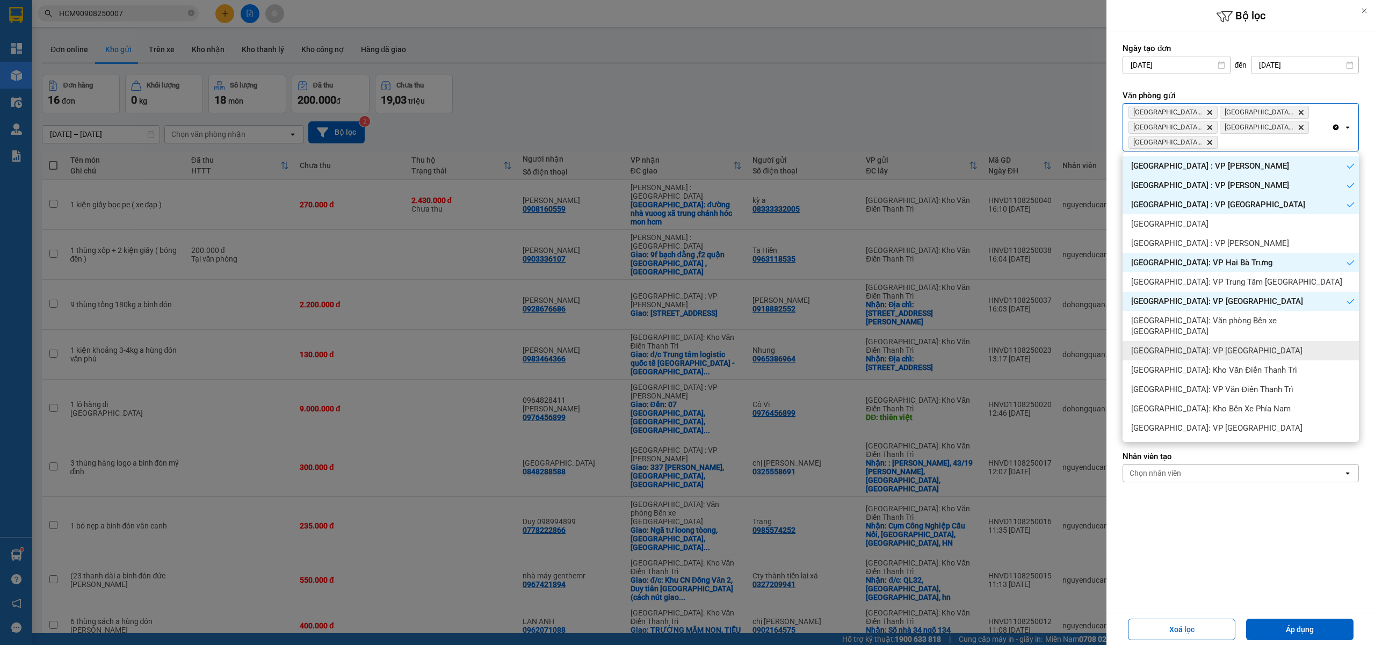
click at [1210, 341] on div "[GEOGRAPHIC_DATA]: VP [GEOGRAPHIC_DATA]" at bounding box center [1240, 350] width 236 height 19
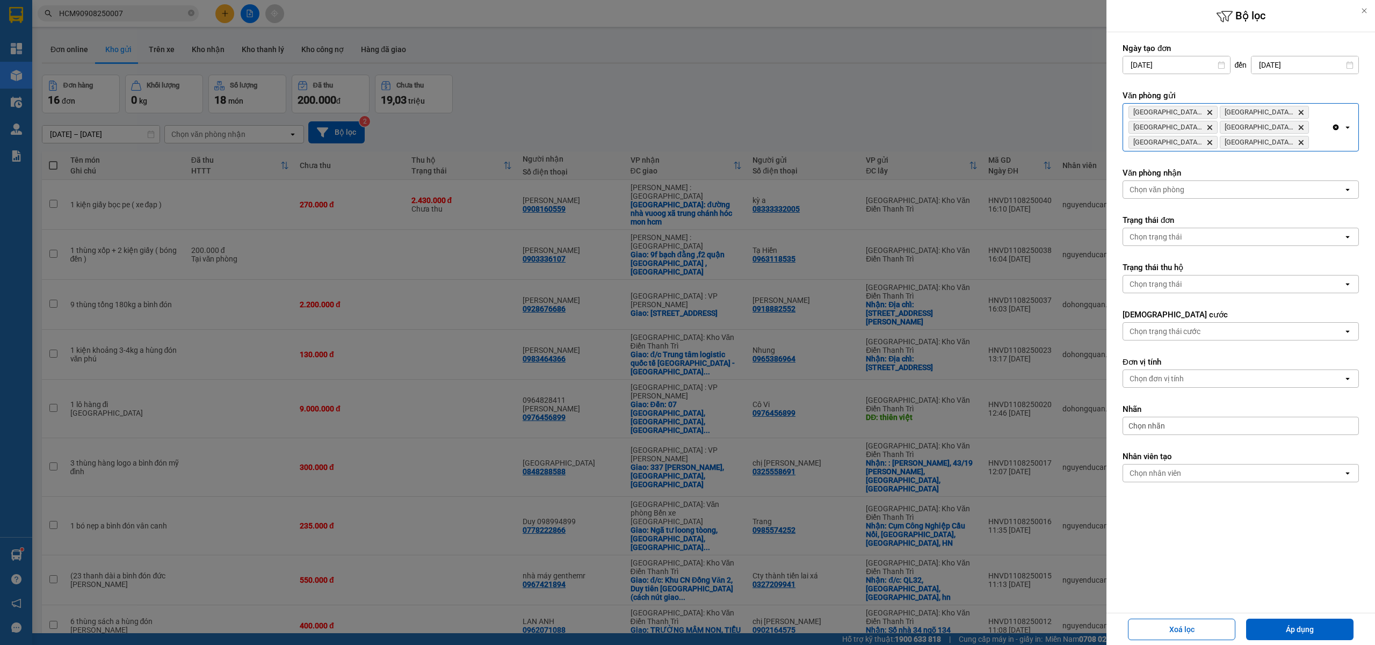
click at [1322, 145] on div "Hà Nội : VP Nam Từ Liêm Delete Hà Nội : VP Hoàng Mai Delete Hà Nội : VP Hà Đông…" at bounding box center [1227, 127] width 208 height 47
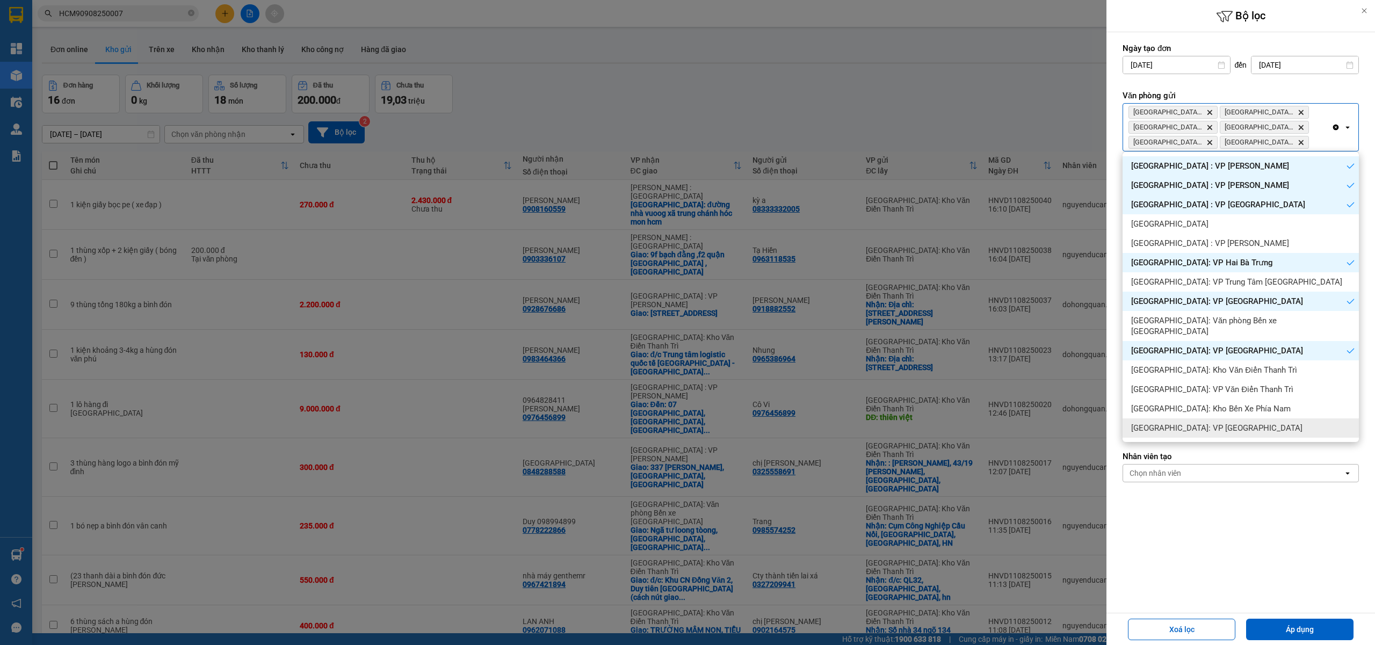
drag, startPoint x: 1192, startPoint y: 421, endPoint x: 1220, endPoint y: 432, distance: 30.1
click at [1192, 423] on span "[GEOGRAPHIC_DATA]: VP [GEOGRAPHIC_DATA]" at bounding box center [1216, 428] width 171 height 11
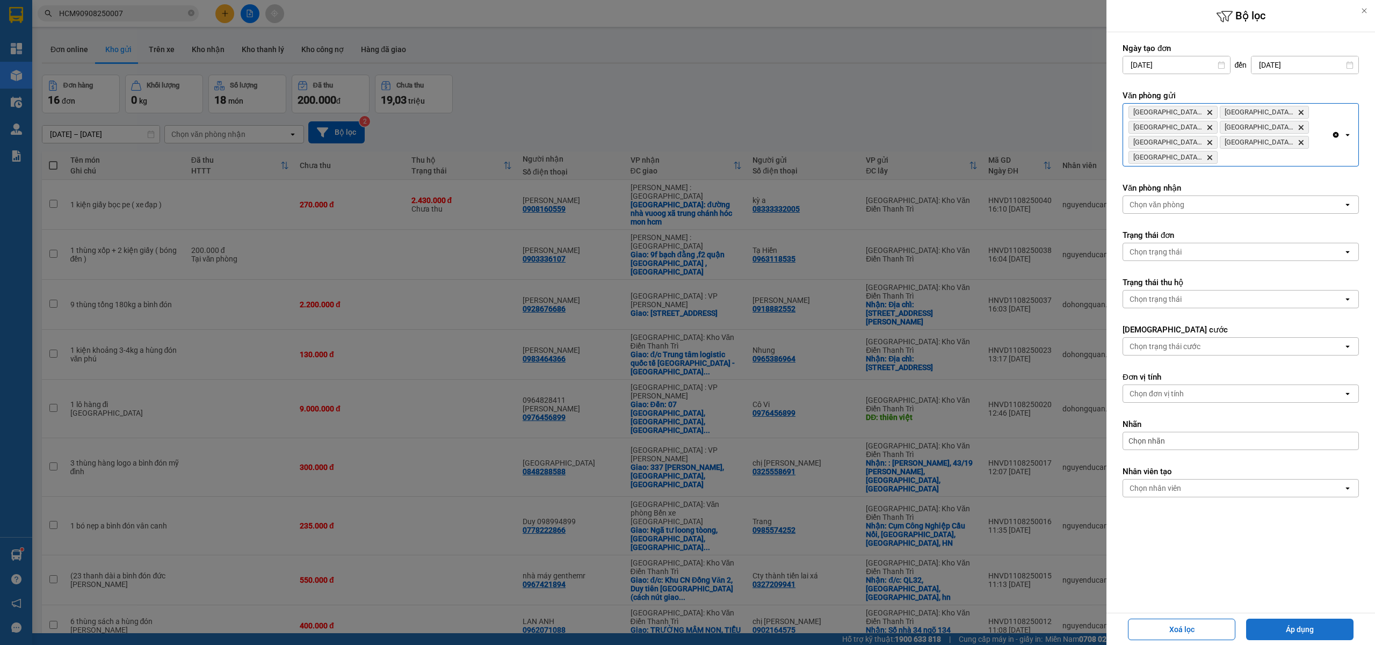
click at [1298, 626] on button "Áp dụng" at bounding box center [1299, 629] width 107 height 21
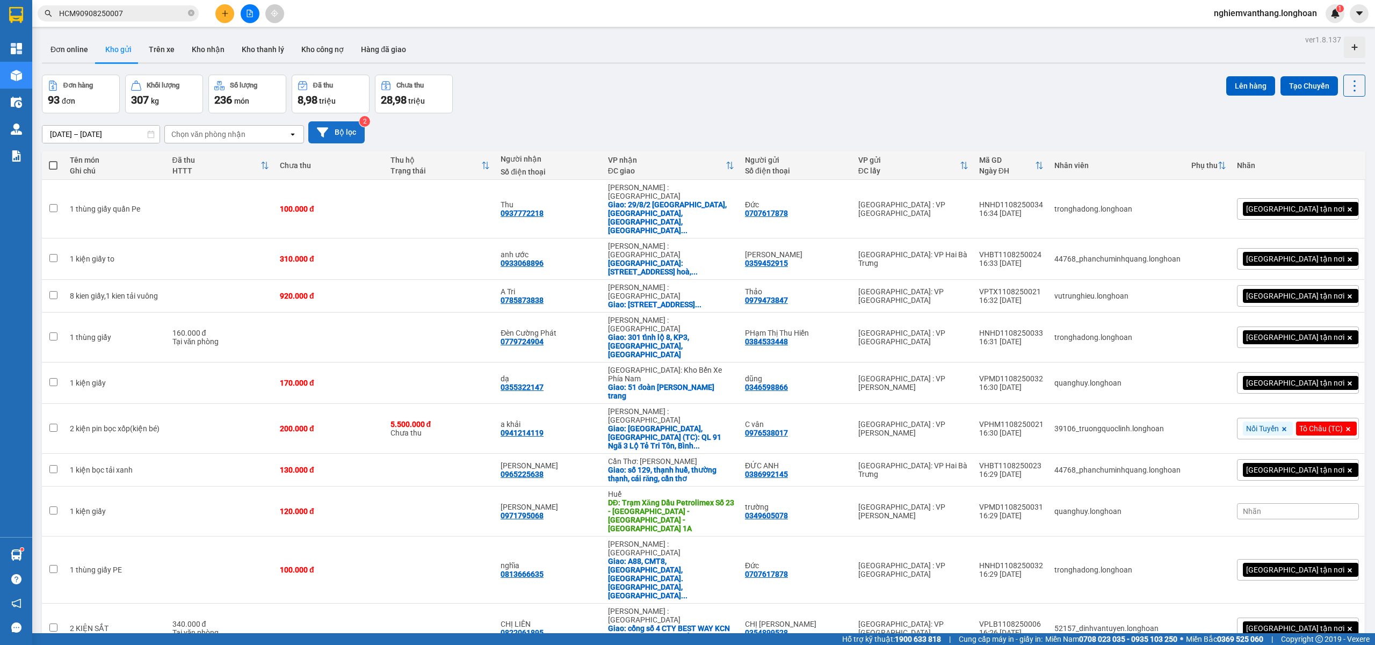
click at [338, 133] on button "Bộ lọc" at bounding box center [336, 132] width 56 height 22
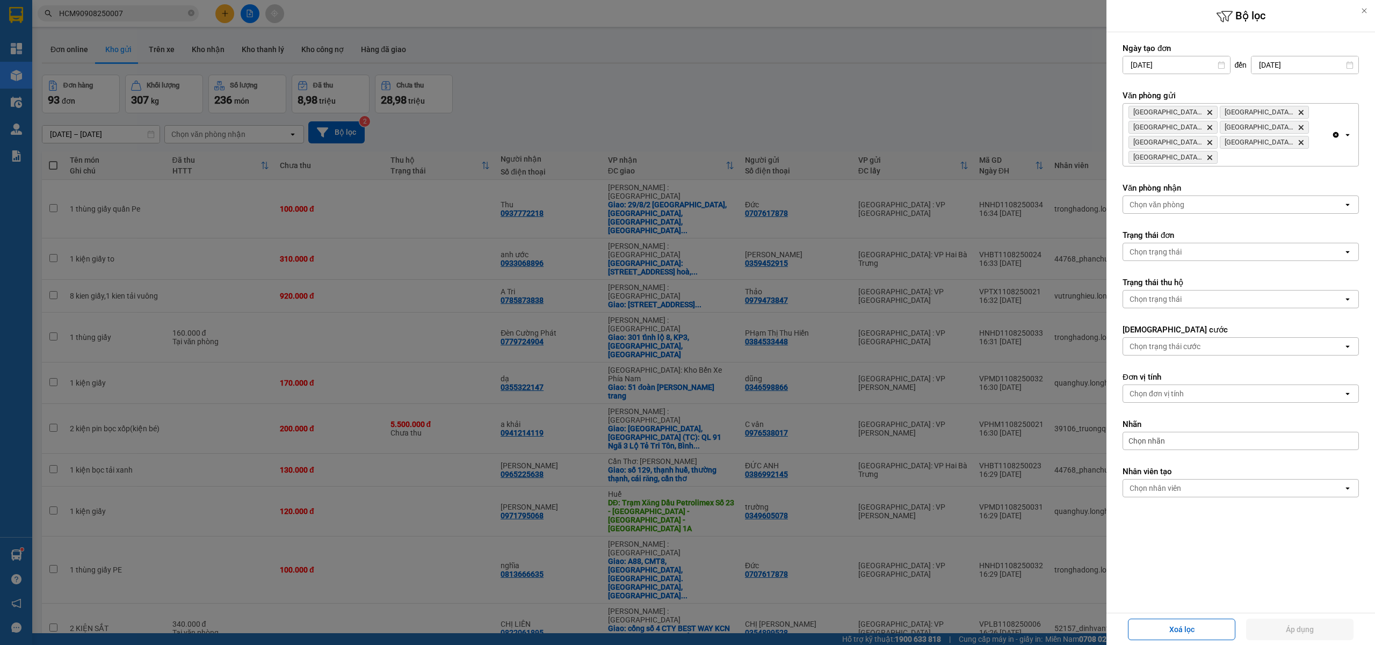
click at [1333, 134] on icon "Clear all" at bounding box center [1336, 135] width 6 height 6
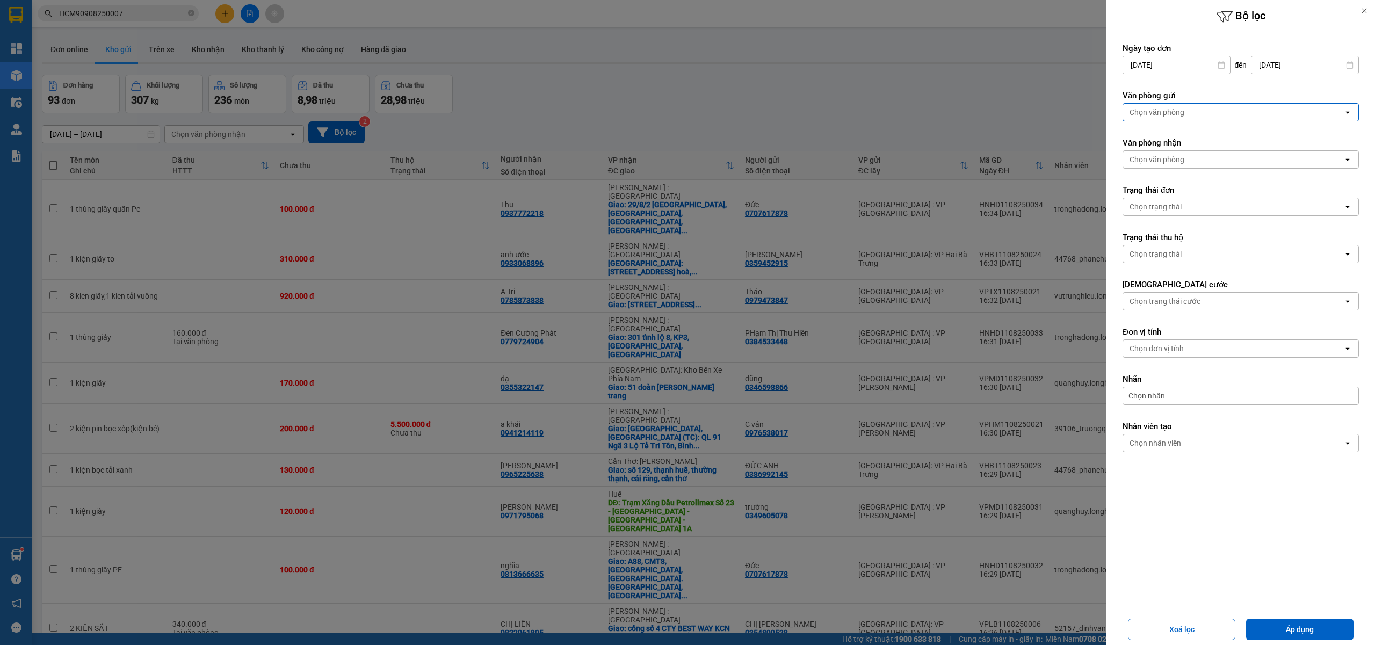
click at [1220, 117] on div "Chọn văn phòng" at bounding box center [1233, 112] width 220 height 17
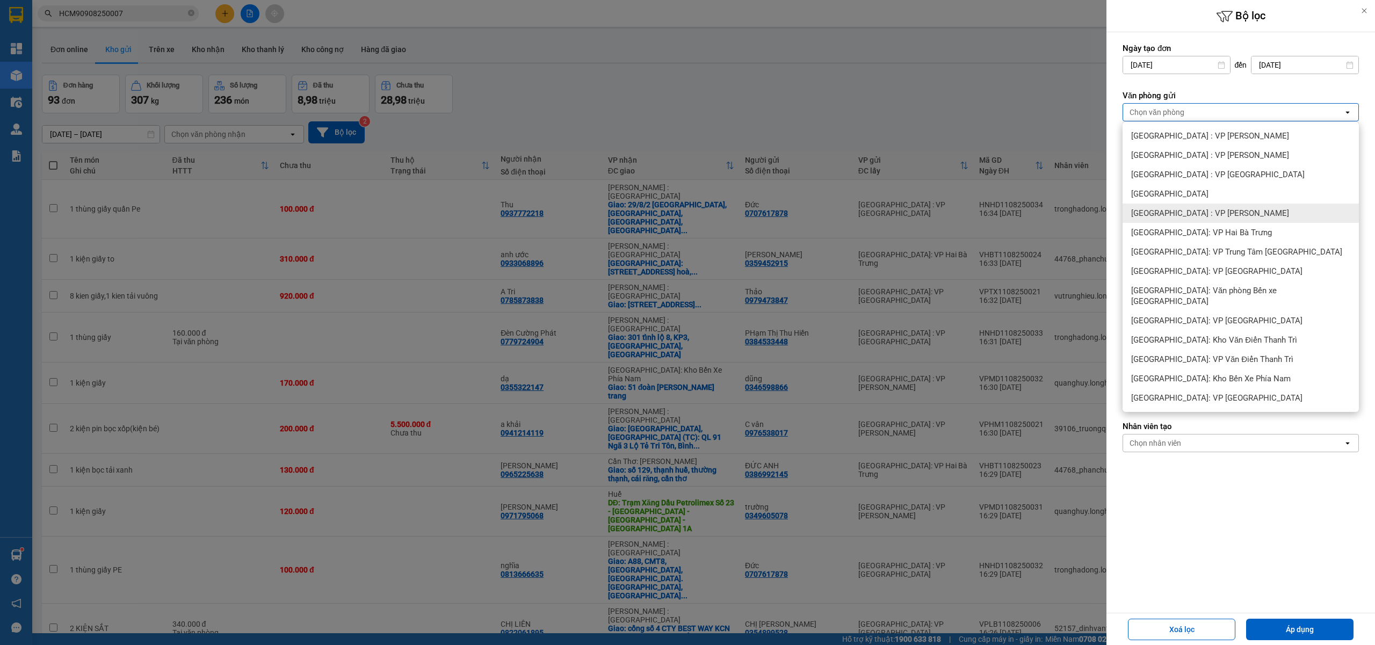
click at [652, 100] on div at bounding box center [687, 322] width 1375 height 645
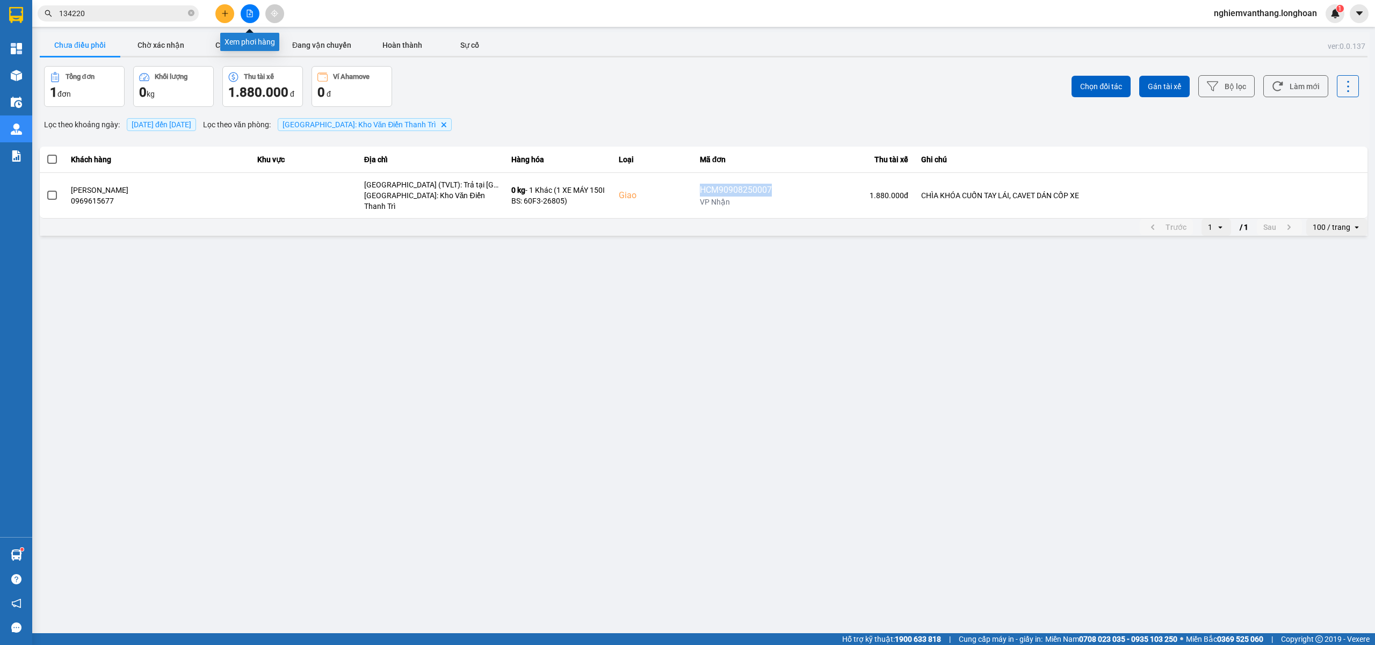
click at [251, 15] on icon "file-add" at bounding box center [250, 14] width 8 height 8
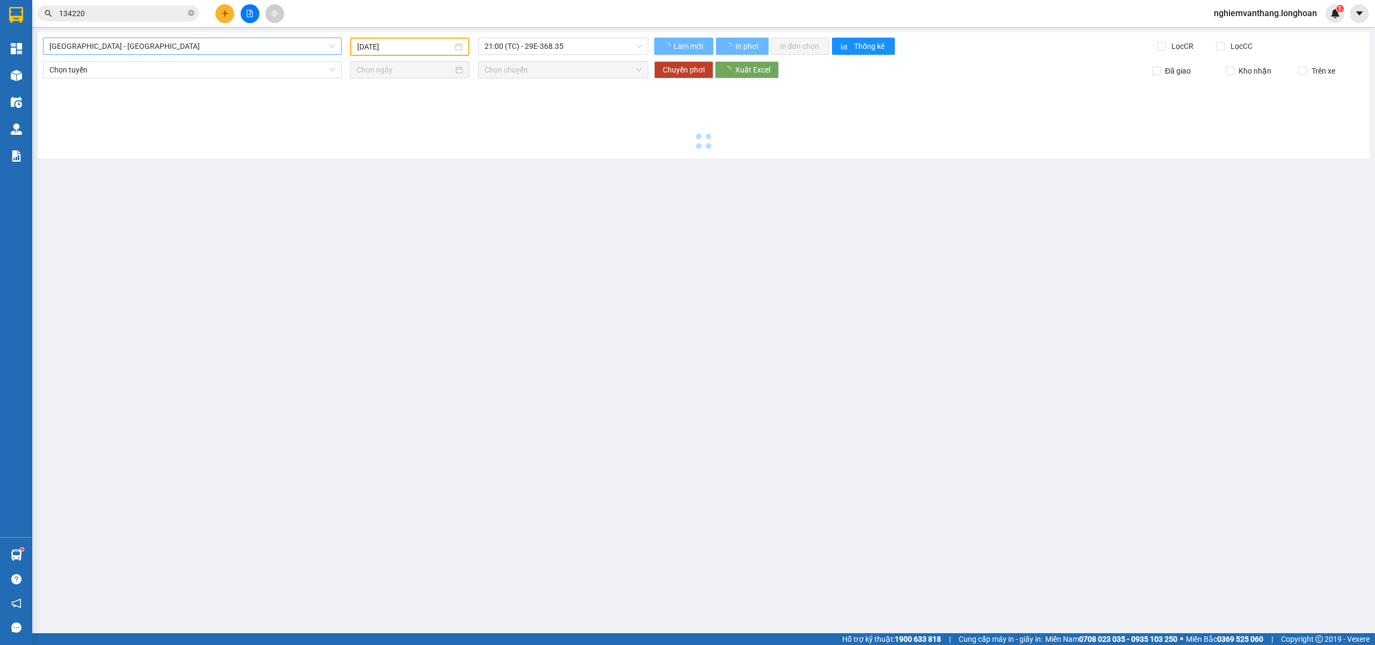
type input "[DATE]"
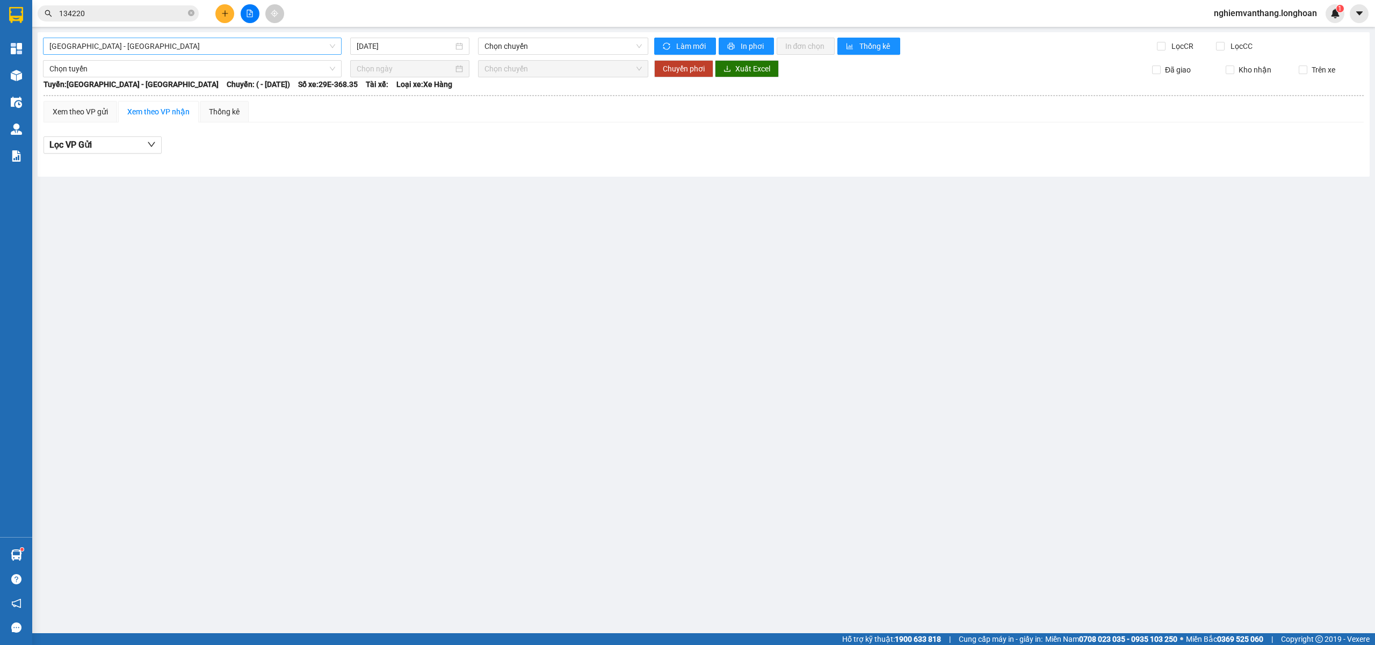
click at [149, 54] on span "[GEOGRAPHIC_DATA] - [GEOGRAPHIC_DATA]" at bounding box center [192, 46] width 286 height 16
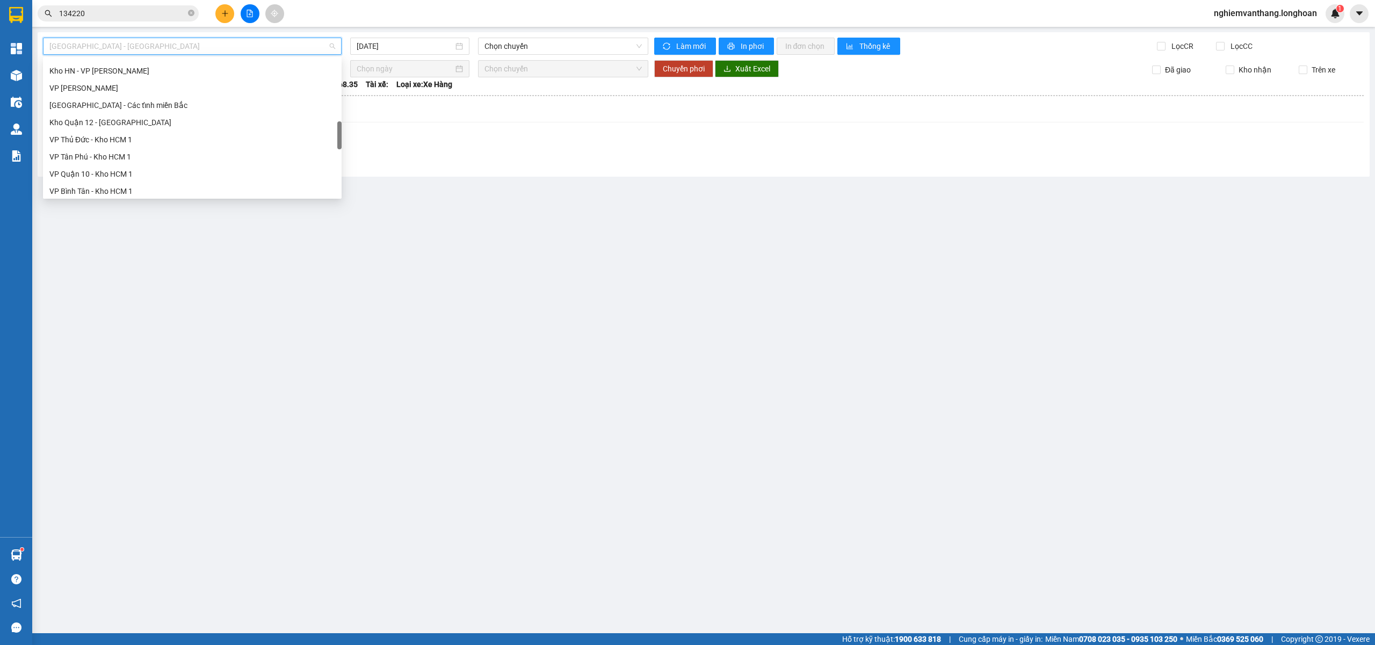
scroll to position [358, 0]
click at [111, 87] on div "VP [PERSON_NAME]" at bounding box center [192, 88] width 286 height 12
type input "[DATE]"
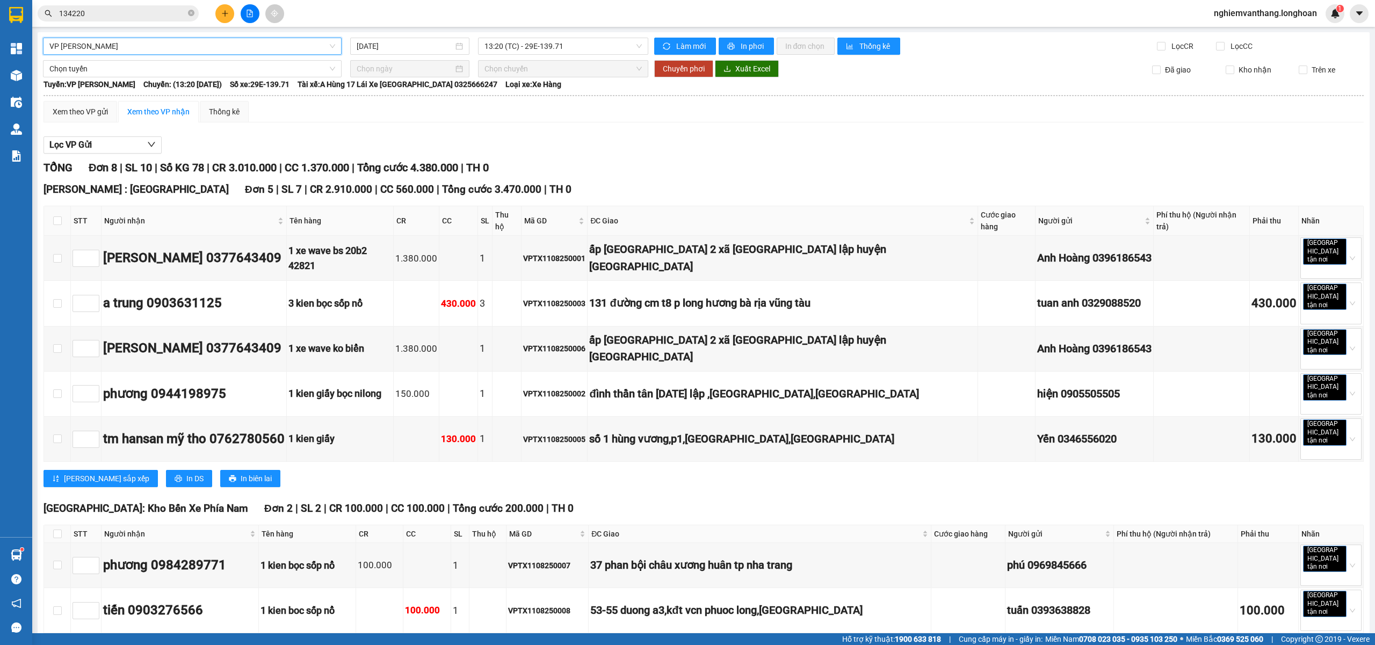
click at [63, 216] on th at bounding box center [57, 221] width 27 height 30
click at [58, 216] on input "checkbox" at bounding box center [57, 220] width 9 height 9
checkbox input "true"
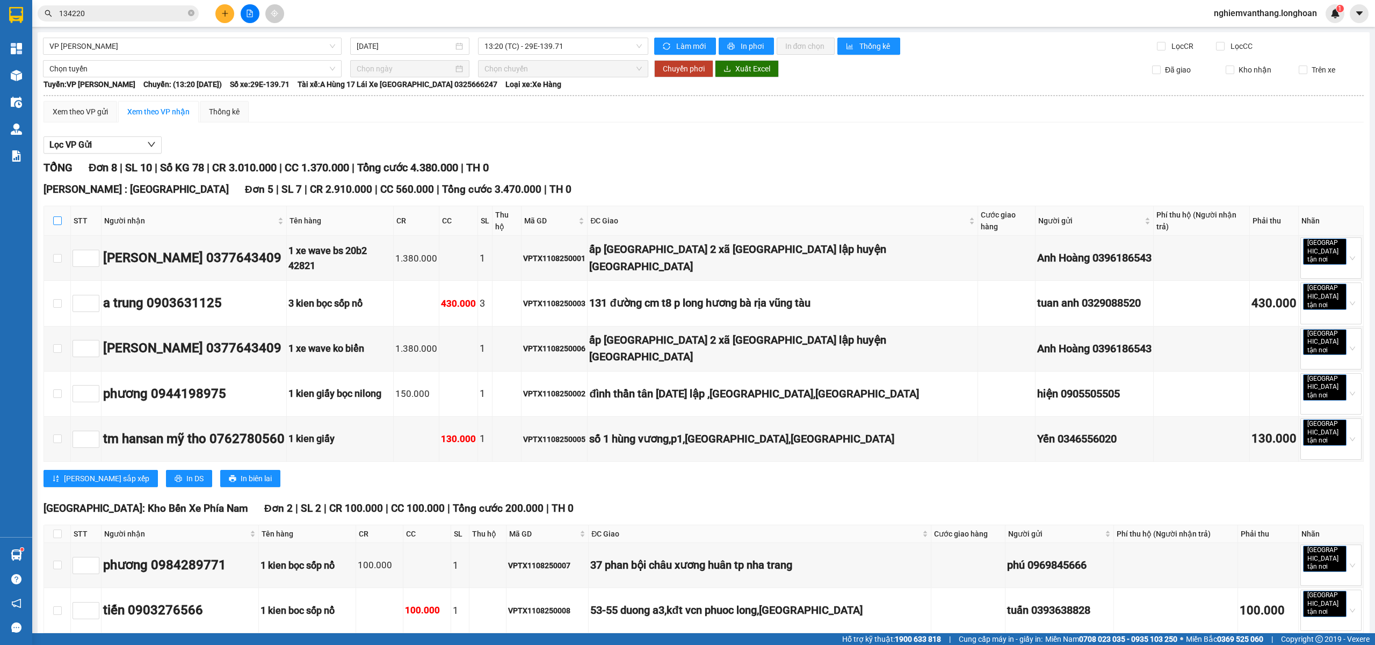
checkbox input "true"
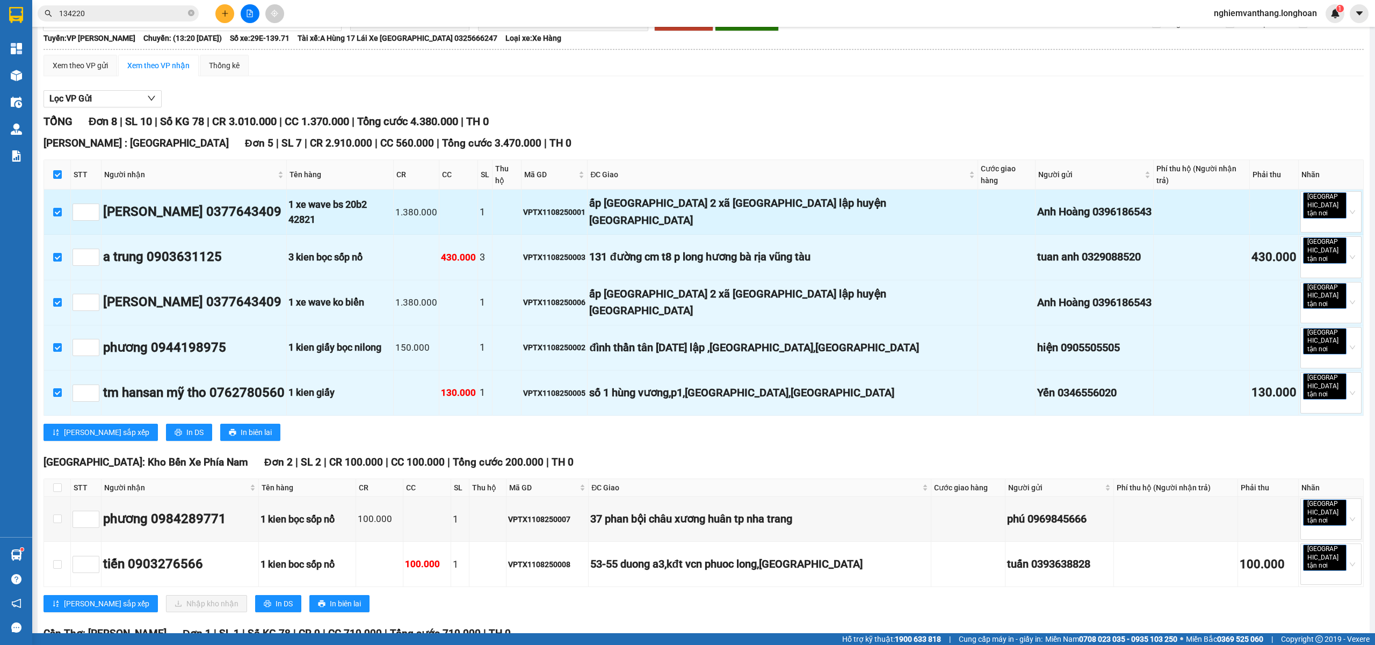
scroll to position [71, 0]
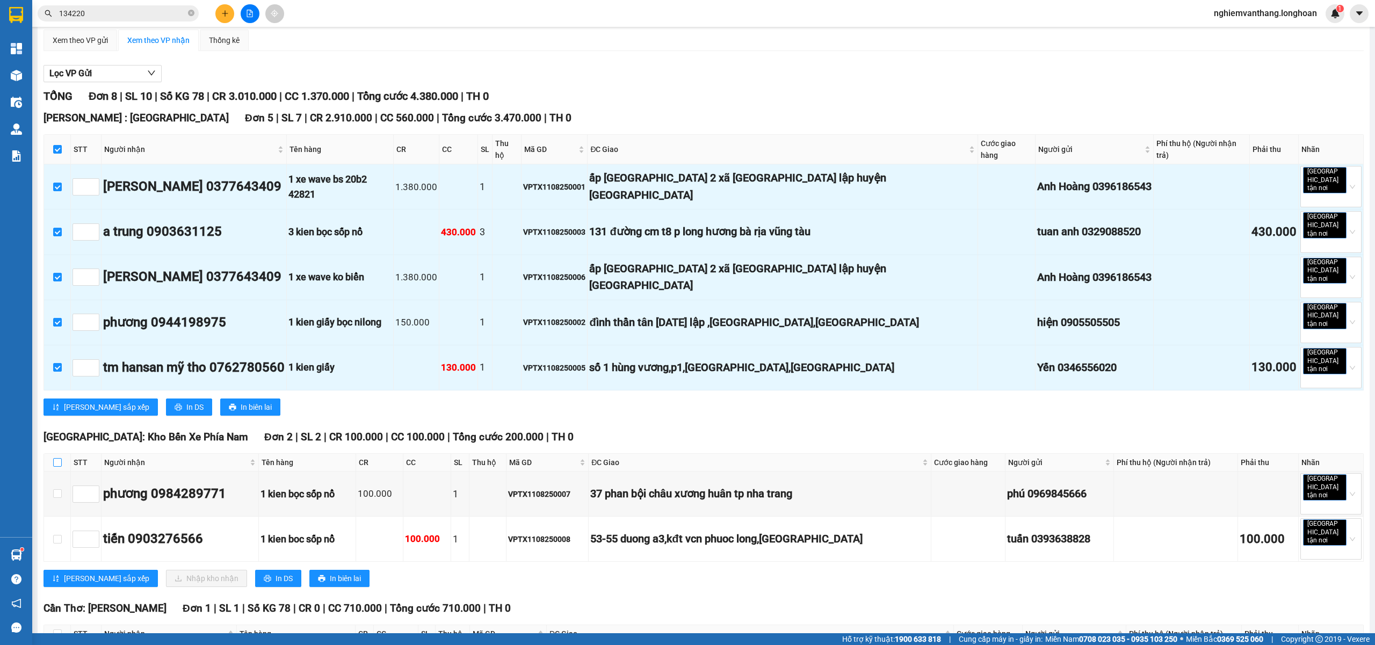
click at [53, 458] on input "checkbox" at bounding box center [57, 462] width 9 height 9
checkbox input "true"
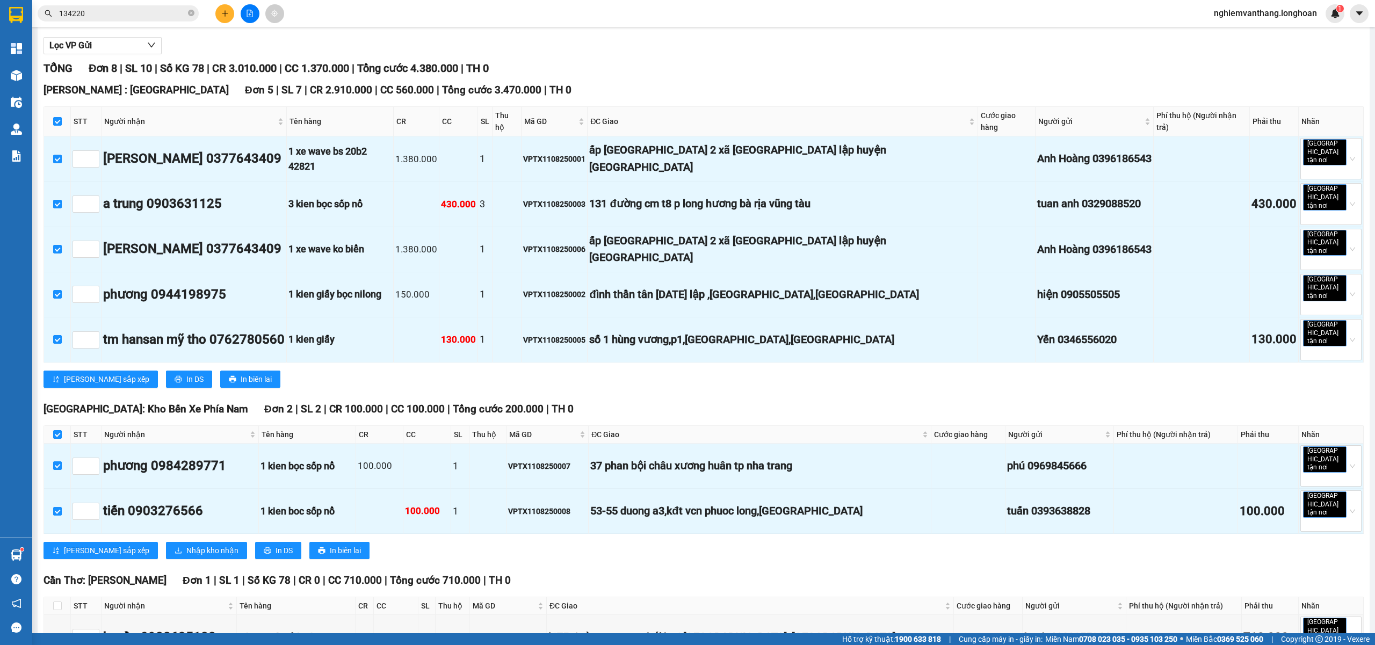
scroll to position [114, 0]
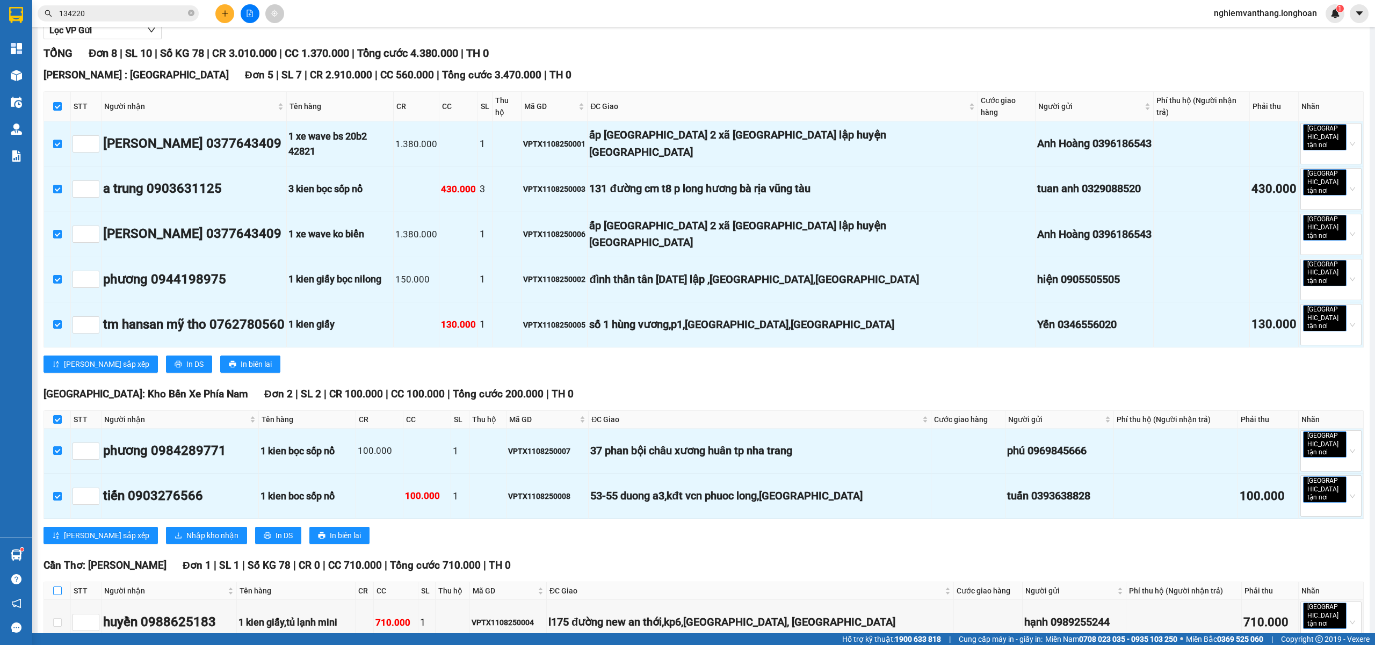
drag, startPoint x: 56, startPoint y: 532, endPoint x: 76, endPoint y: 506, distance: 32.5
click at [54, 586] on input "checkbox" at bounding box center [57, 590] width 9 height 9
checkbox input "true"
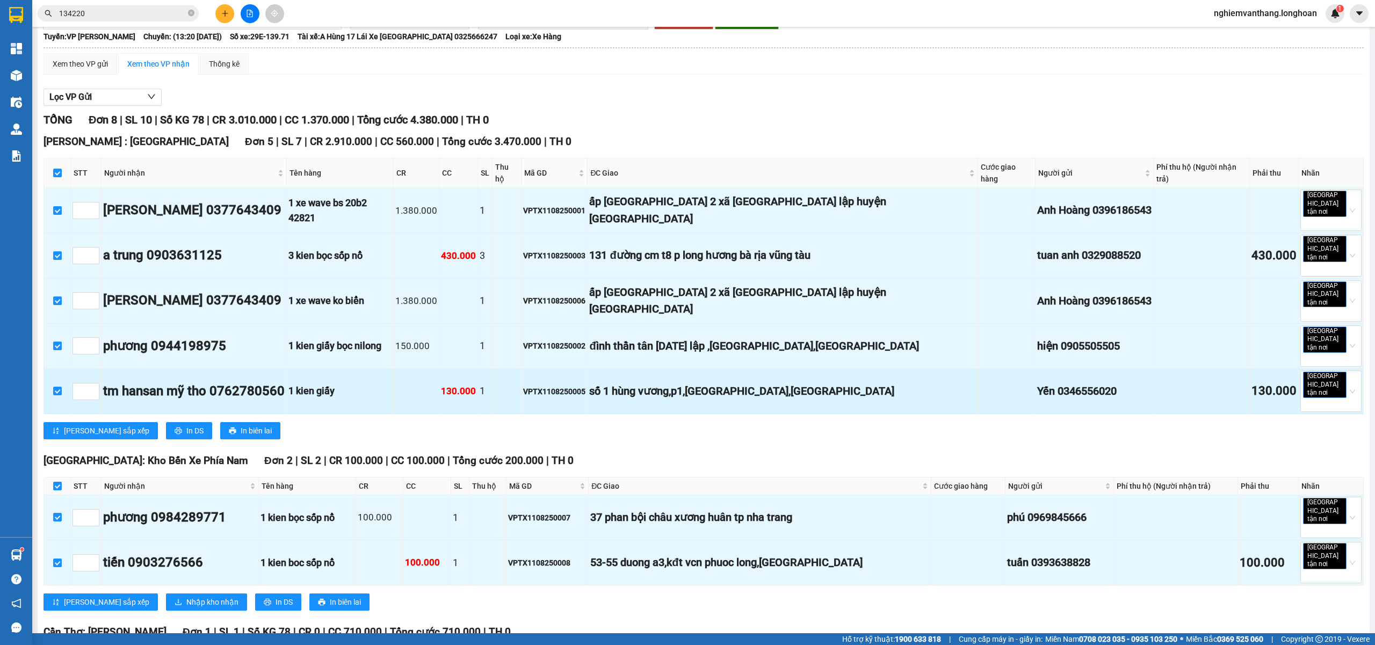
scroll to position [0, 0]
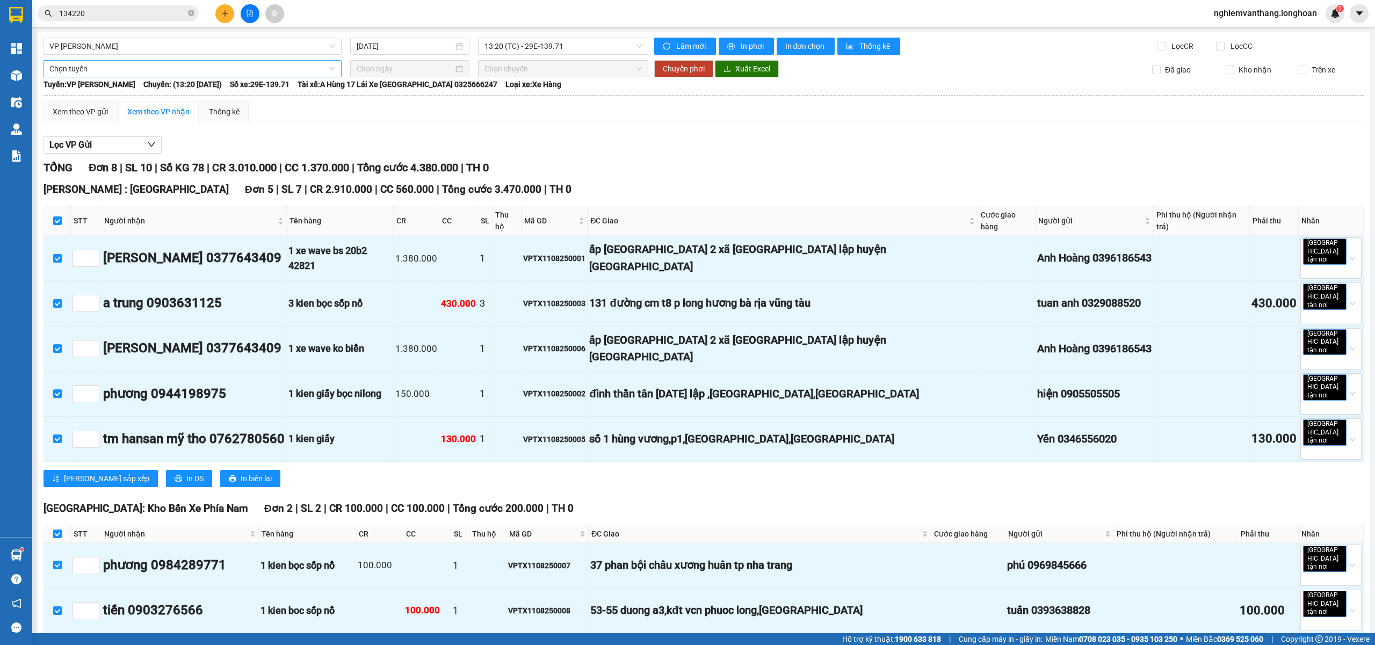
click at [99, 71] on span "Chọn tuyến" at bounding box center [192, 69] width 286 height 16
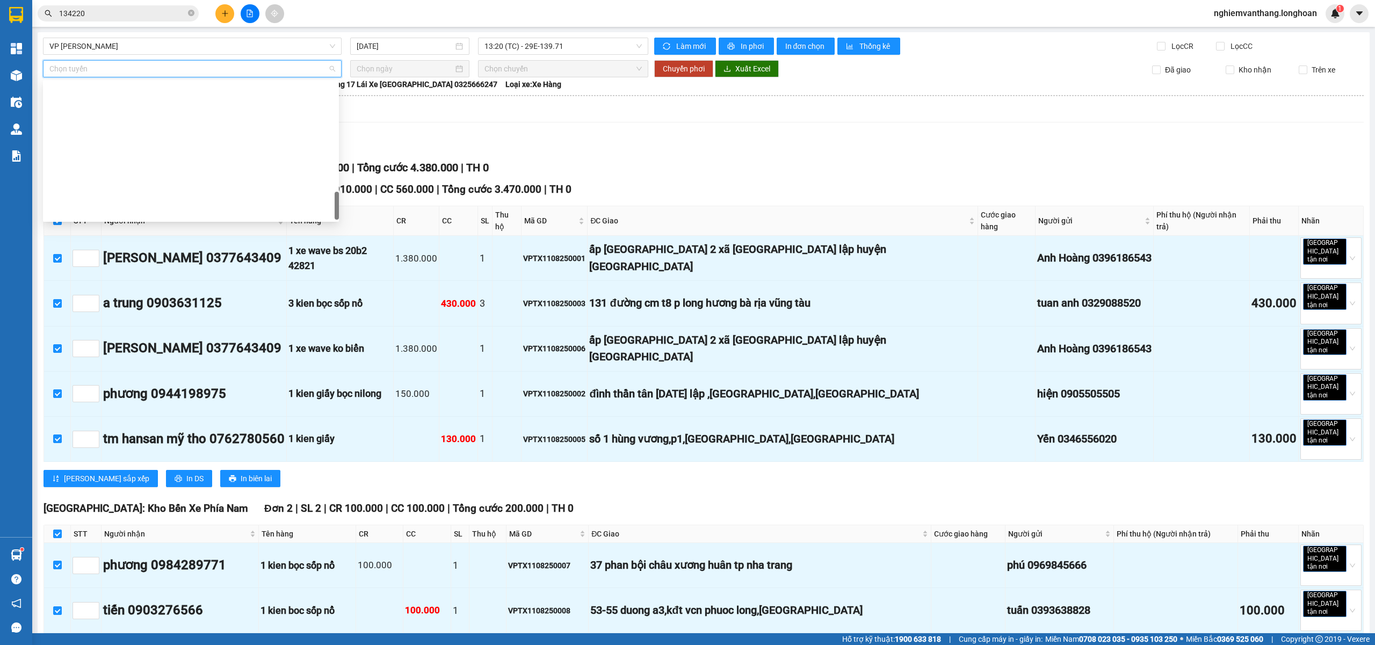
scroll to position [705, 0]
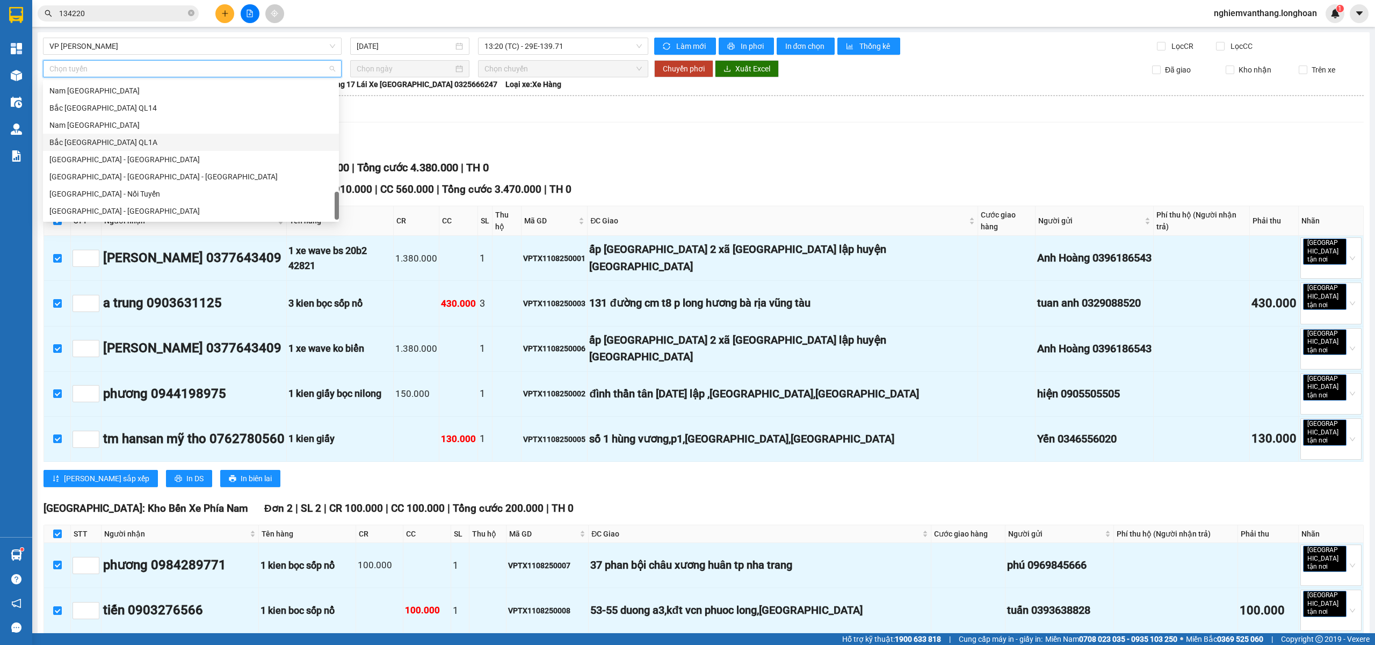
click at [86, 136] on div "Bắc [GEOGRAPHIC_DATA] QL1A" at bounding box center [190, 142] width 283 height 12
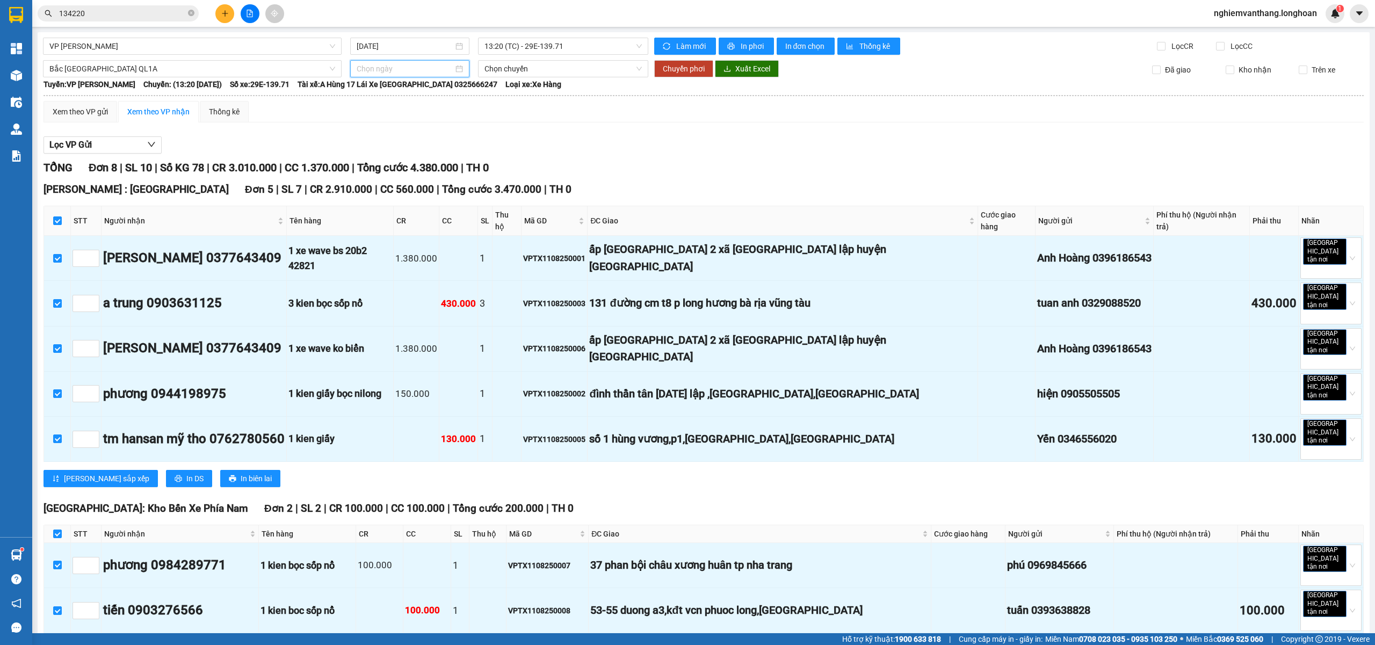
click at [382, 69] on input at bounding box center [405, 69] width 97 height 12
type input "[DATE]"
click at [381, 164] on div "11" at bounding box center [382, 163] width 13 height 13
type input "[DATE]"
drag, startPoint x: 538, startPoint y: 67, endPoint x: 639, endPoint y: 86, distance: 102.8
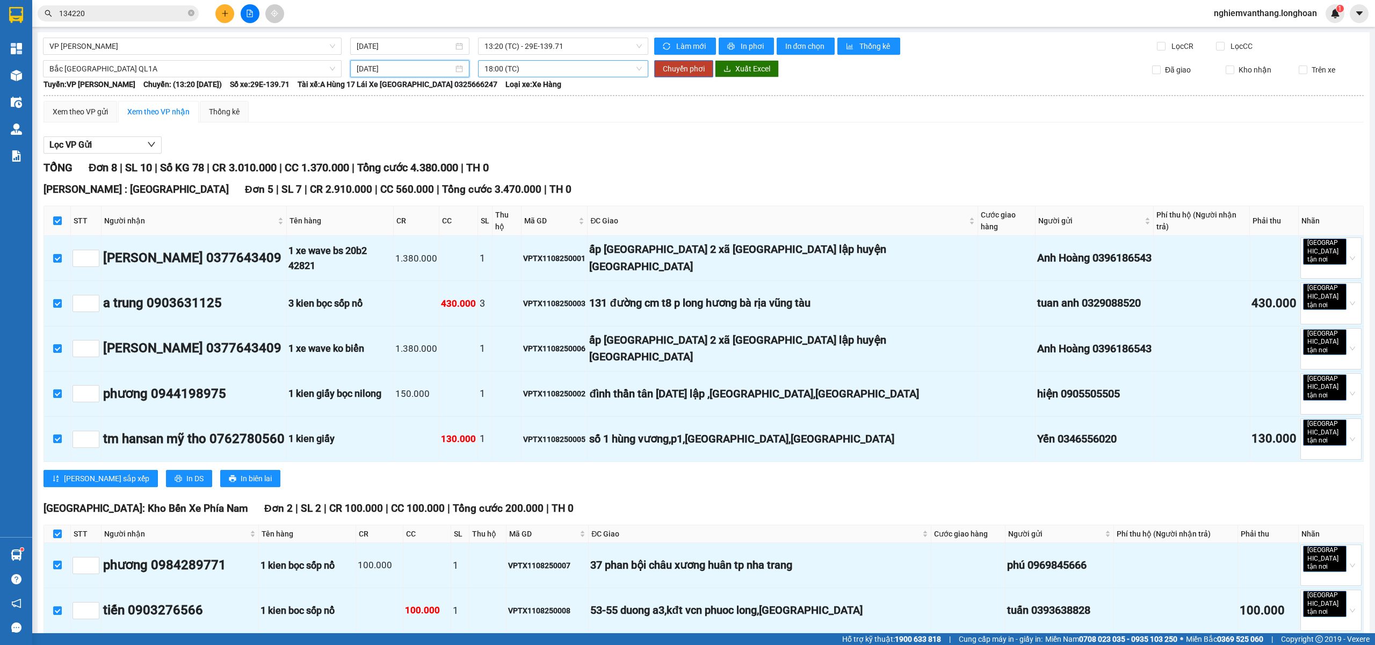
click at [538, 67] on span "18:00 (TC)" at bounding box center [563, 69] width 158 height 16
click at [667, 71] on span "Chuyển phơi" at bounding box center [684, 69] width 42 height 12
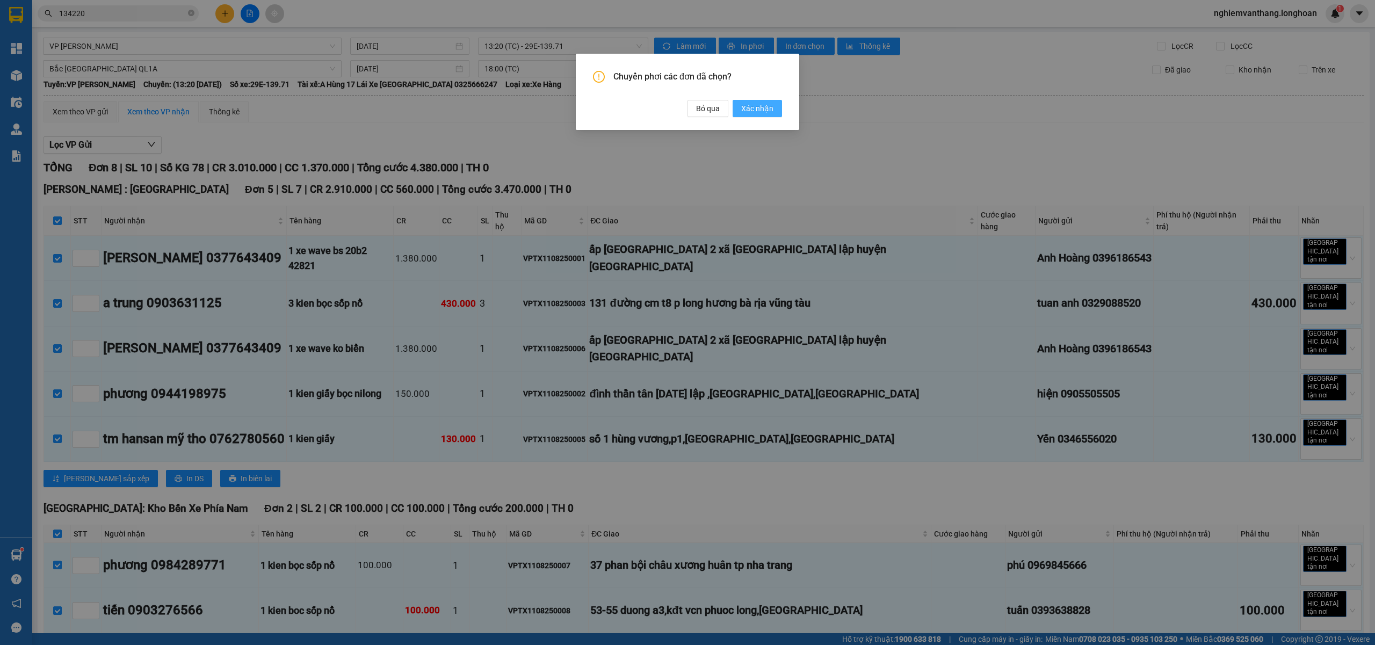
click at [764, 107] on span "Xác nhận" at bounding box center [757, 109] width 32 height 12
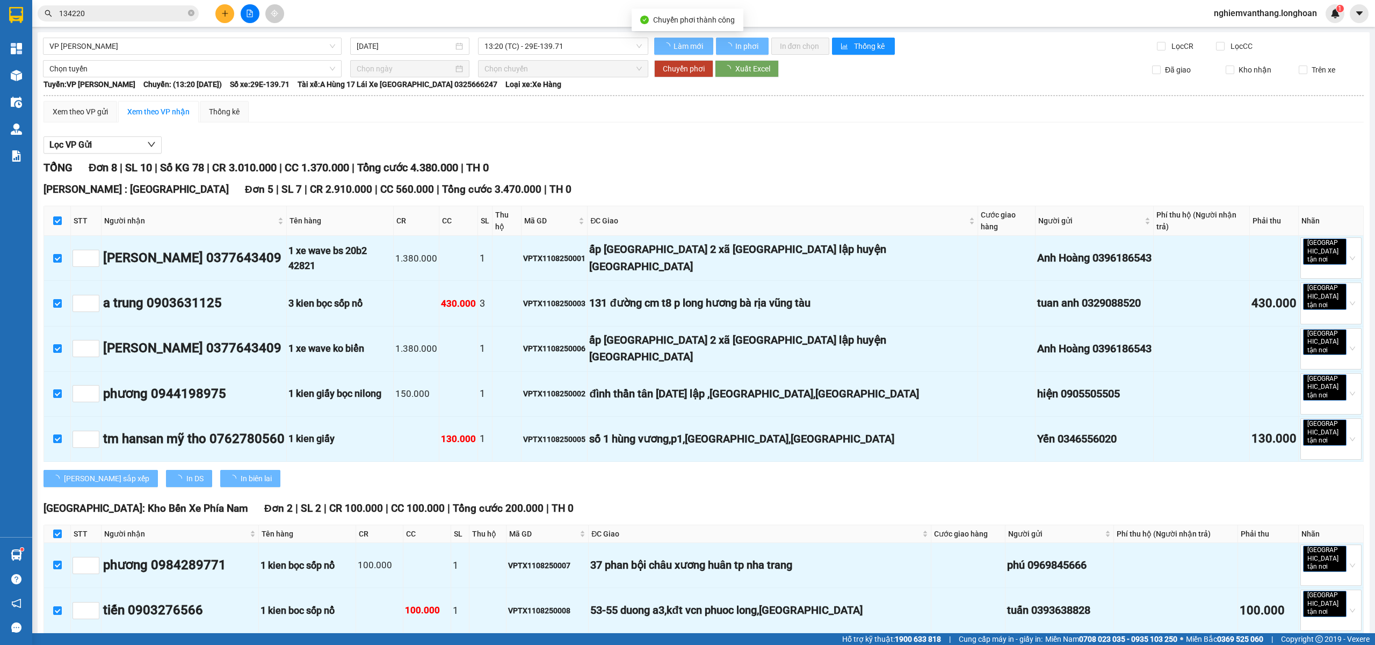
checkbox input "false"
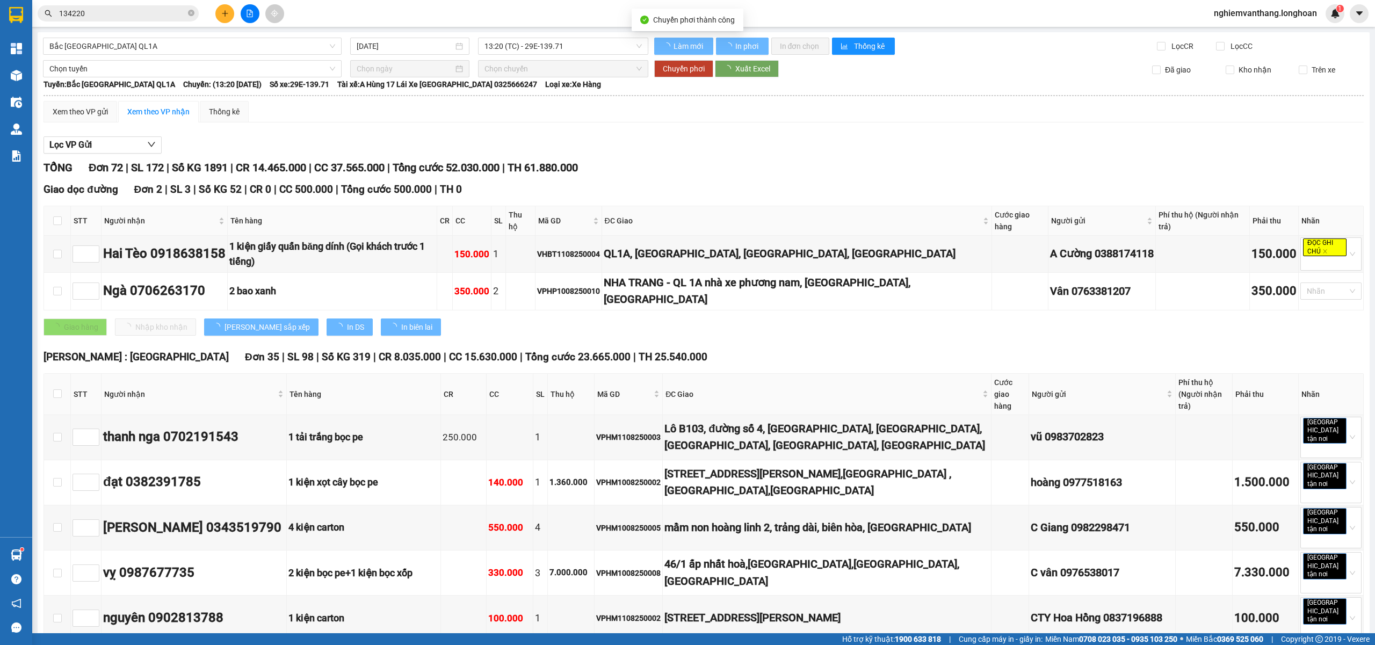
checkbox input "false"
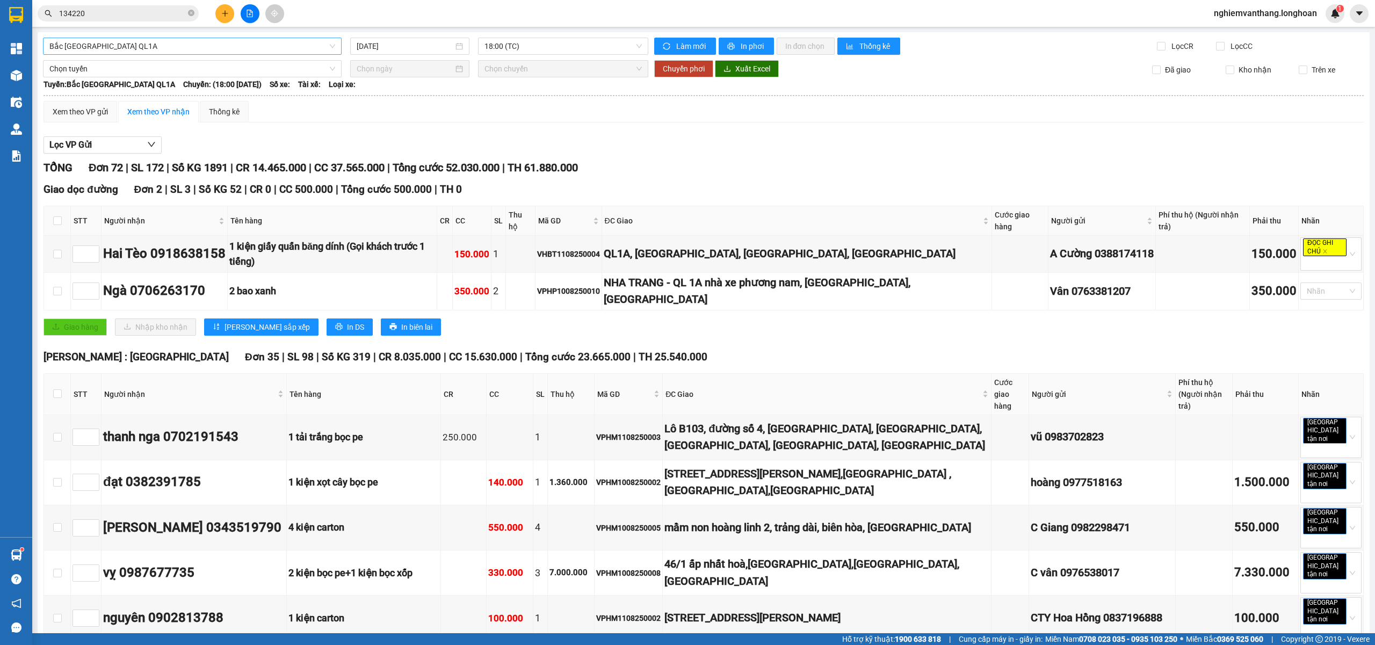
click at [115, 50] on span "Bắc [GEOGRAPHIC_DATA] QL1A" at bounding box center [192, 46] width 286 height 16
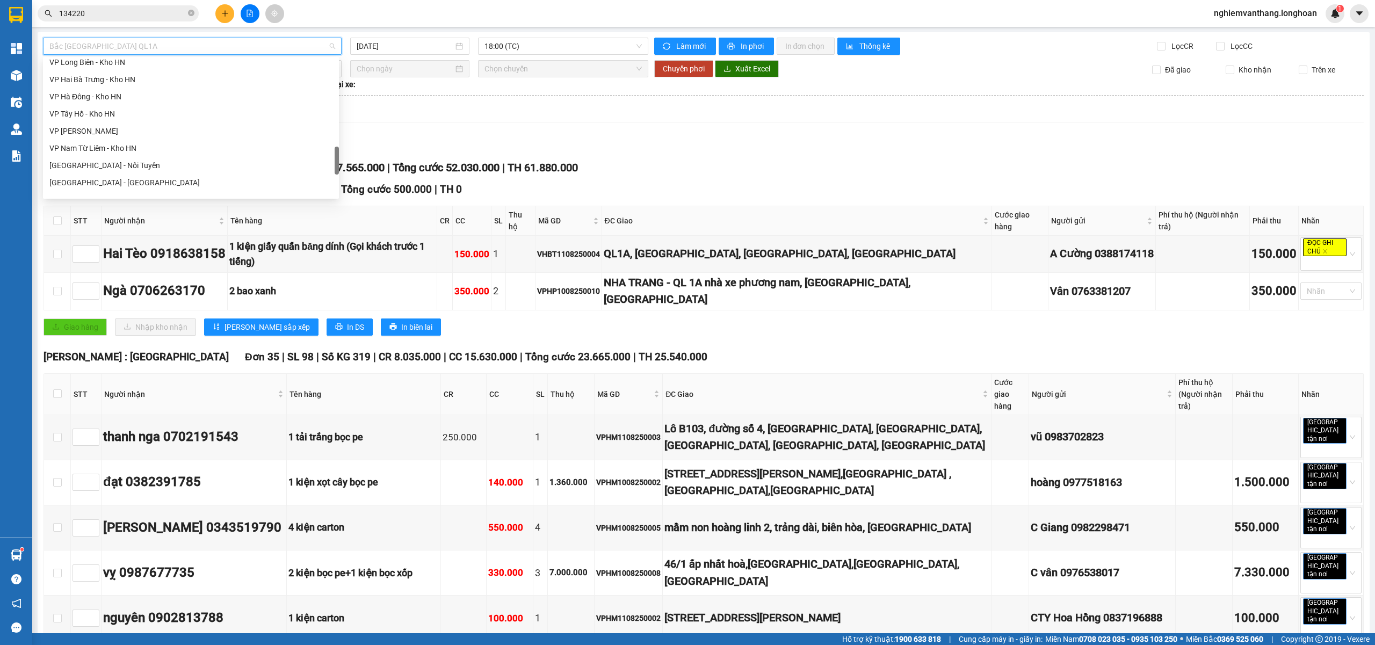
scroll to position [480, 0]
click at [103, 173] on div "VP Hà Đông - Kho HN" at bounding box center [190, 172] width 283 height 12
type input "[DATE]"
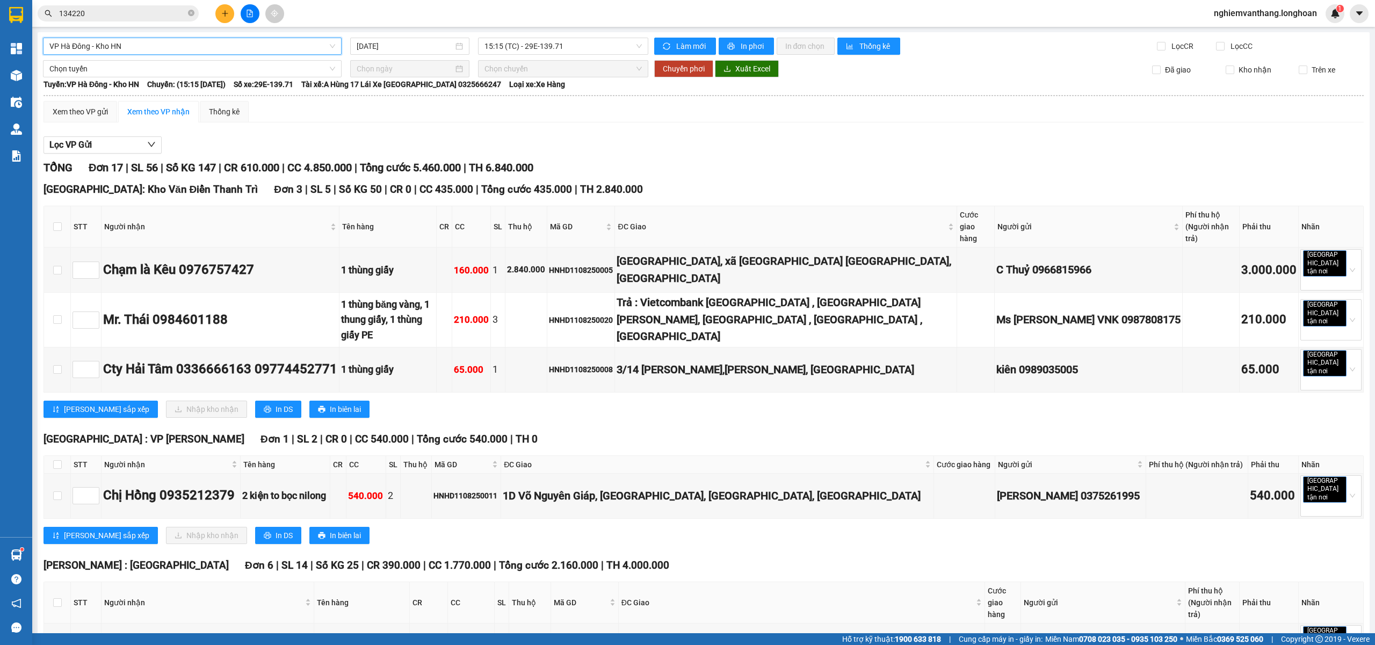
click at [52, 456] on th at bounding box center [57, 465] width 27 height 18
click at [59, 460] on input "checkbox" at bounding box center [57, 464] width 9 height 9
checkbox input "true"
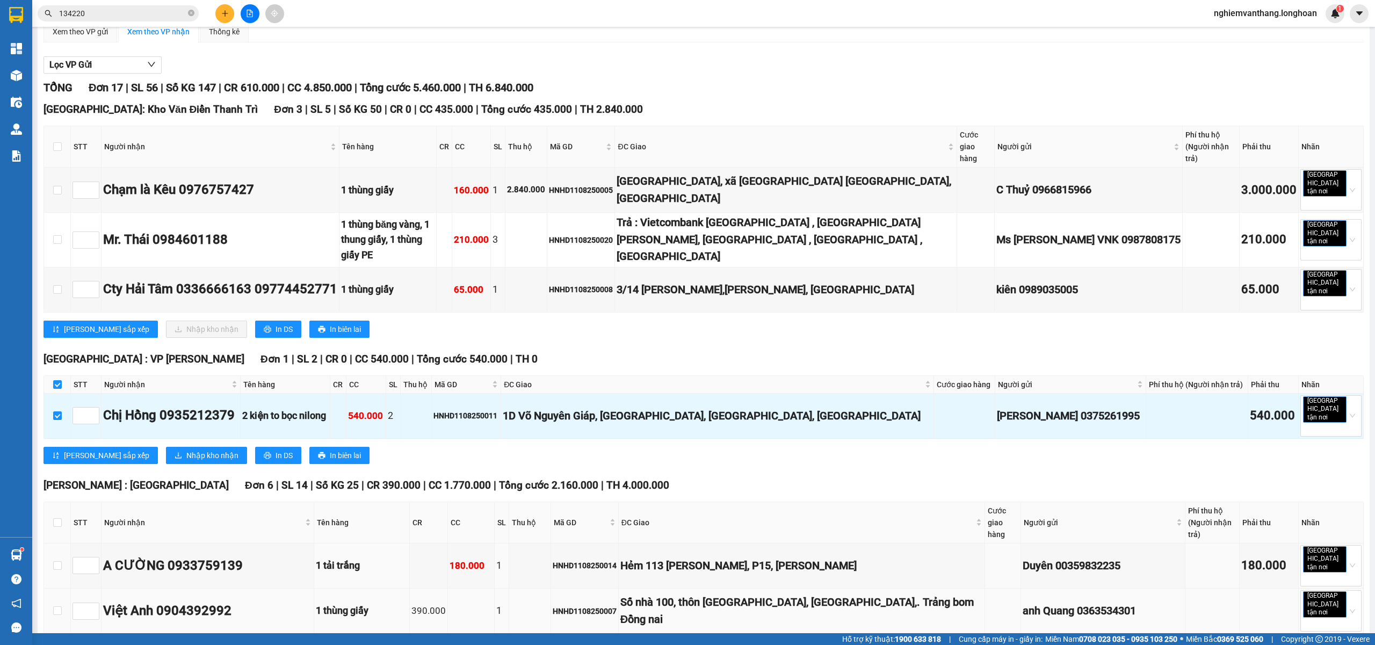
scroll to position [215, 0]
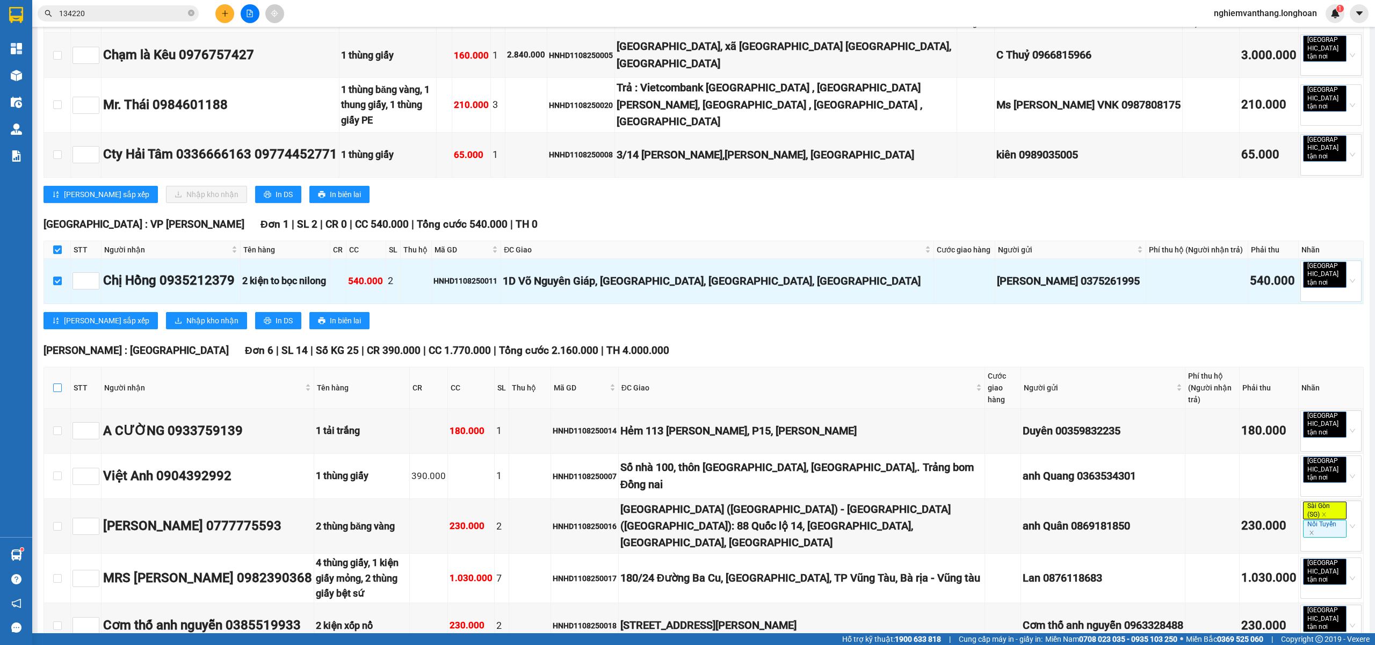
drag, startPoint x: 58, startPoint y: 332, endPoint x: 84, endPoint y: 327, distance: 26.2
click at [59, 383] on input "checkbox" at bounding box center [57, 387] width 9 height 9
checkbox input "true"
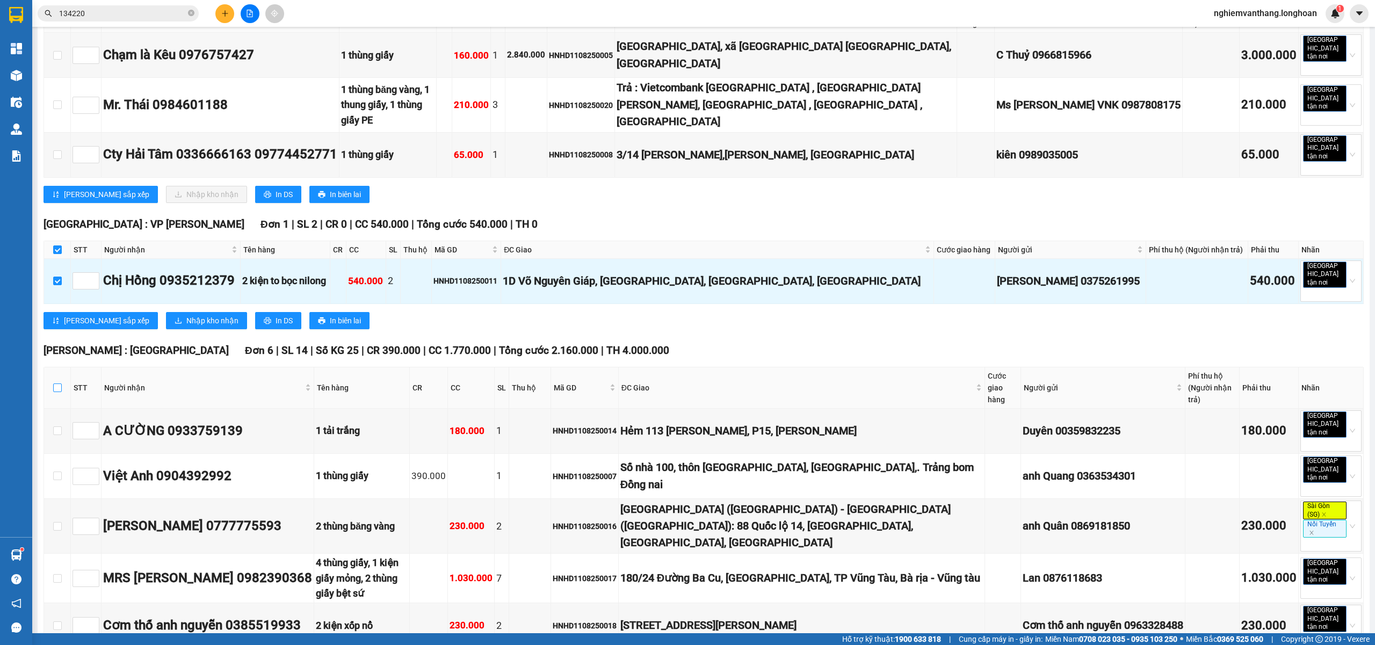
checkbox input "true"
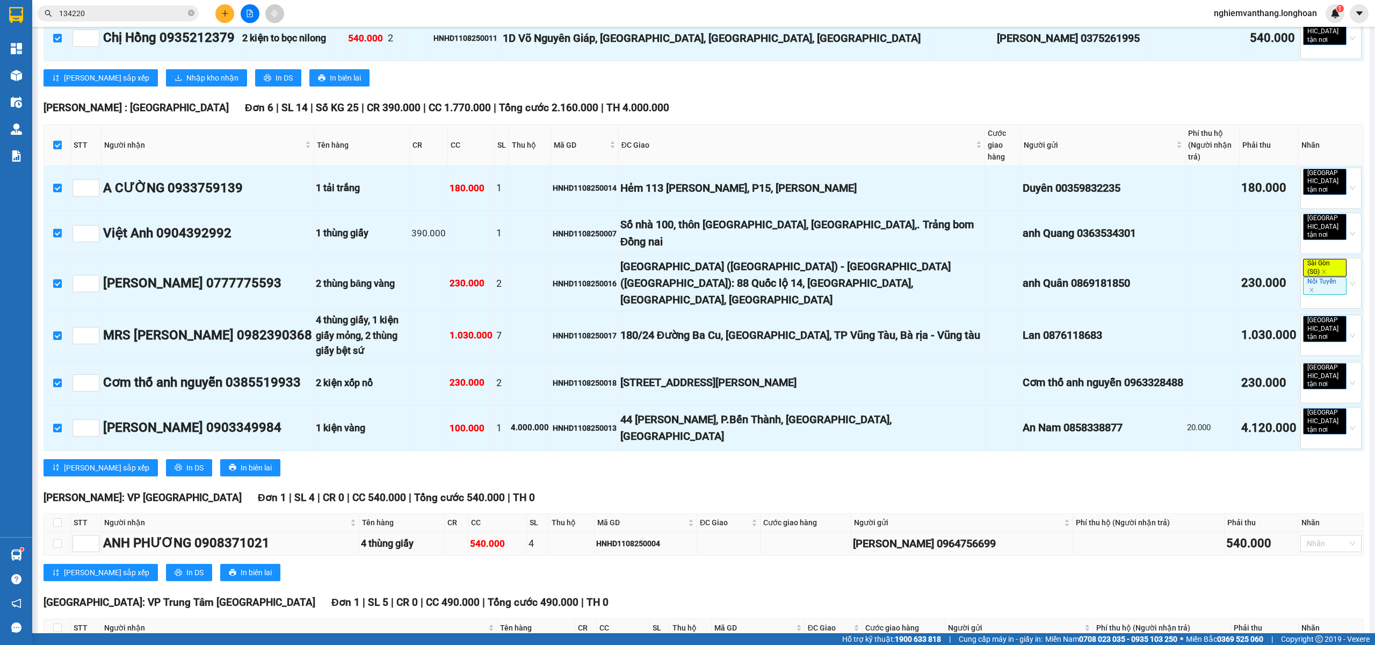
scroll to position [572, 0]
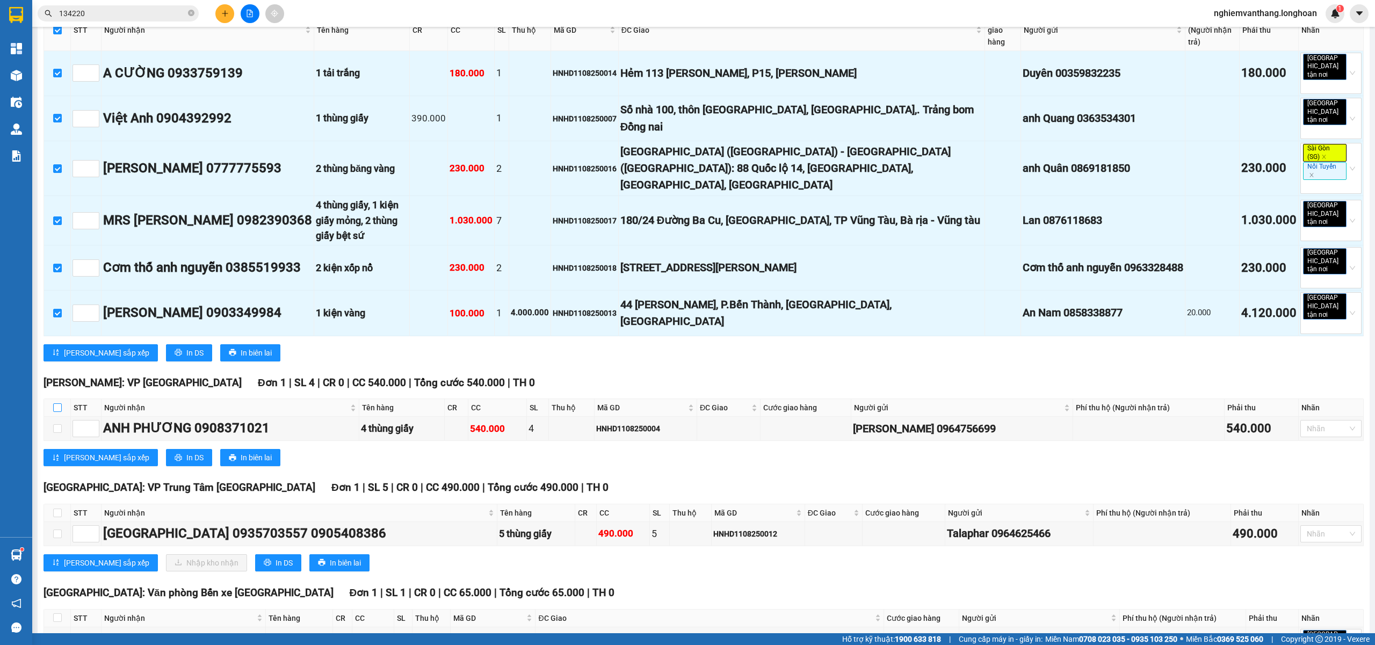
click at [55, 403] on input "checkbox" at bounding box center [57, 407] width 9 height 9
checkbox input "true"
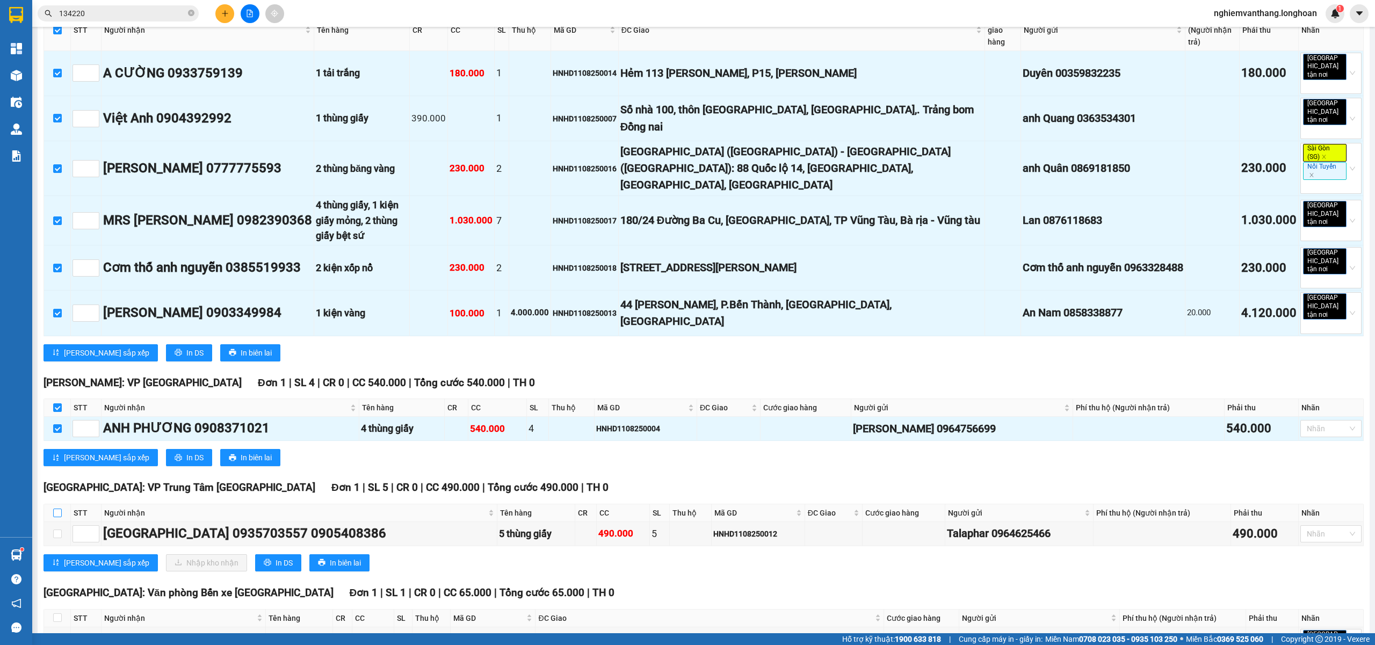
click at [54, 509] on input "checkbox" at bounding box center [57, 513] width 9 height 9
checkbox input "true"
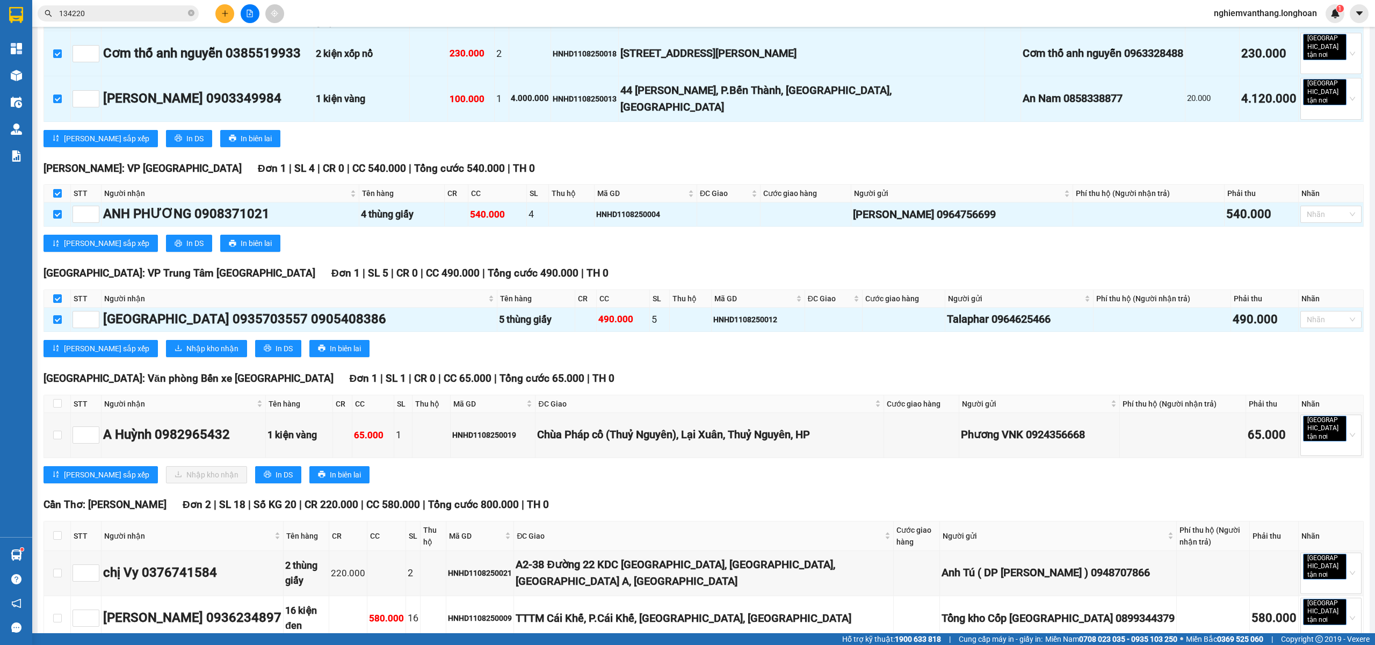
scroll to position [787, 0]
drag, startPoint x: 58, startPoint y: 430, endPoint x: 110, endPoint y: 417, distance: 53.8
click at [59, 531] on input "checkbox" at bounding box center [57, 535] width 9 height 9
checkbox input "true"
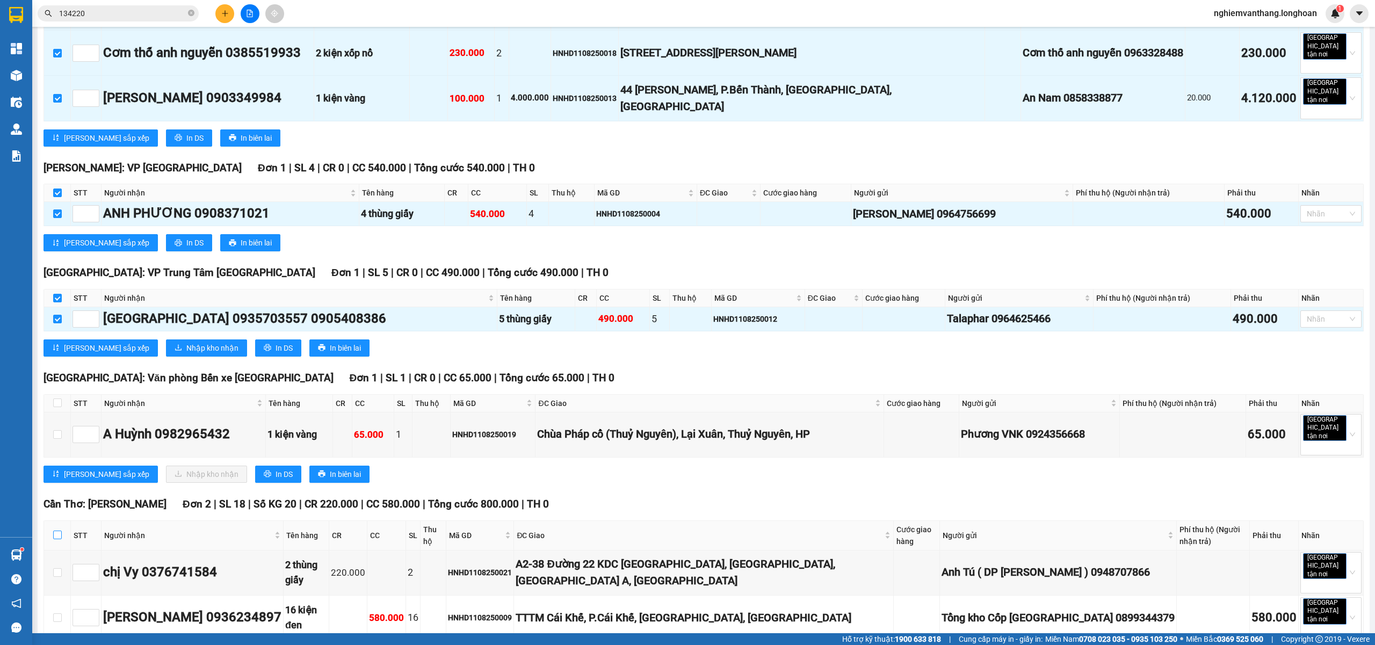
checkbox input "true"
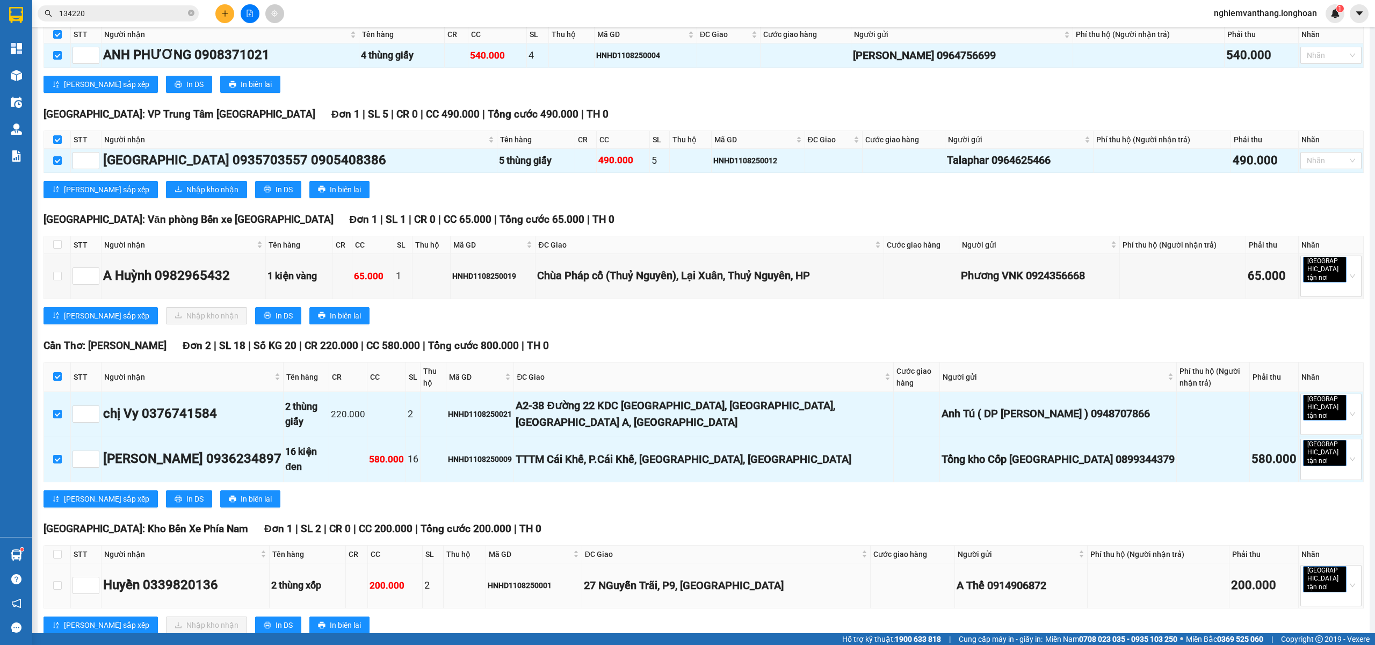
scroll to position [946, 0]
drag, startPoint x: 57, startPoint y: 420, endPoint x: 58, endPoint y: 498, distance: 78.4
click at [57, 548] on label at bounding box center [57, 554] width 9 height 12
click at [57, 549] on input "checkbox" at bounding box center [57, 553] width 9 height 9
checkbox input "true"
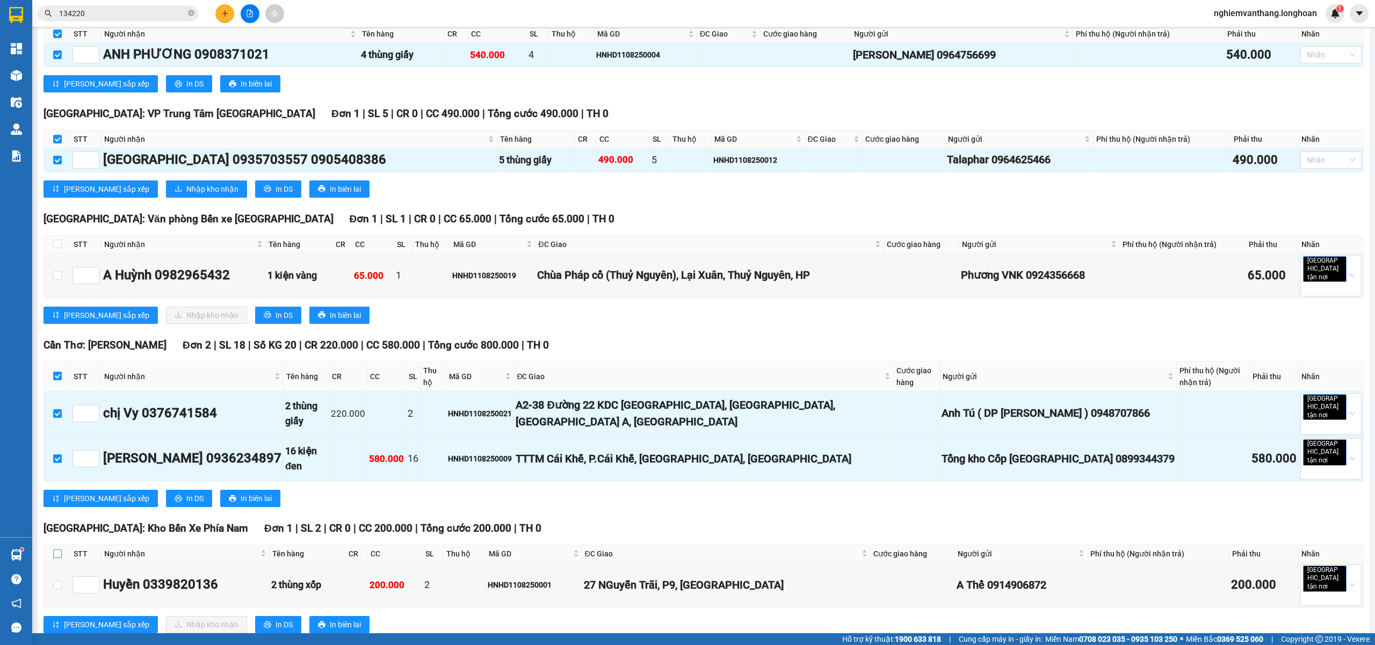
checkbox input "true"
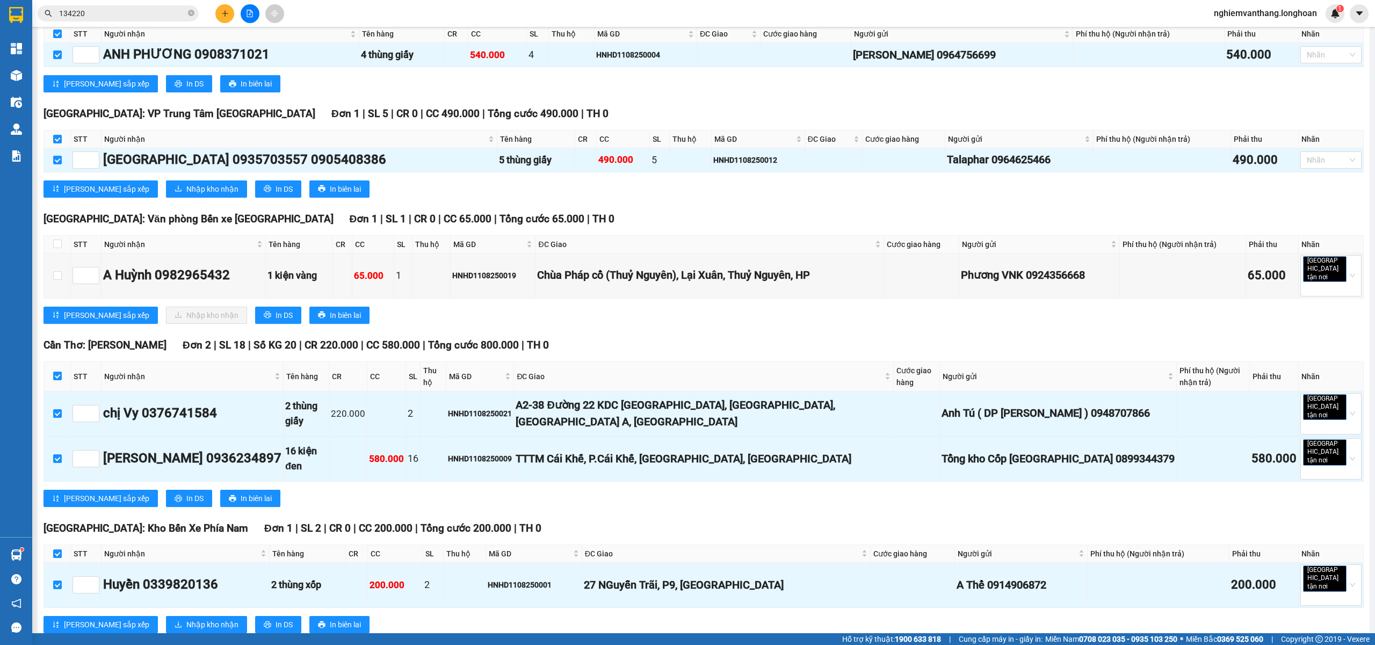
checkbox input "true"
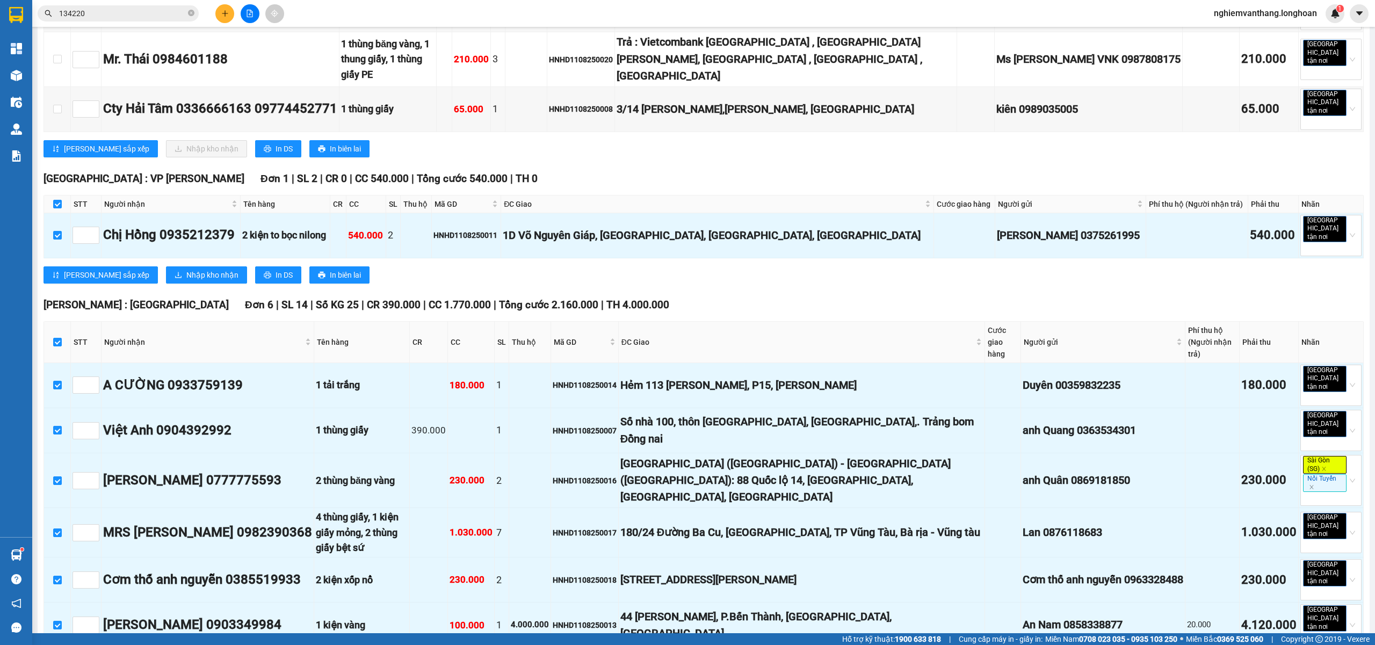
scroll to position [0, 0]
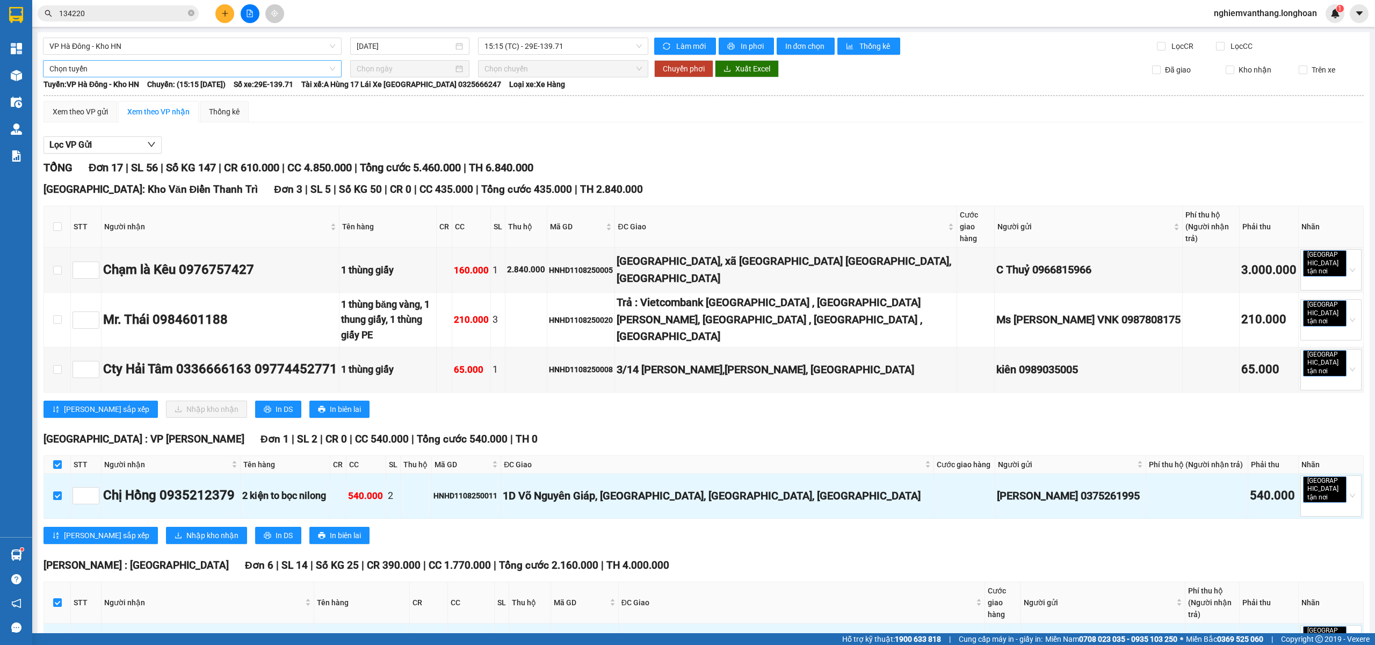
click at [69, 69] on span "Chọn tuyến" at bounding box center [192, 69] width 286 height 16
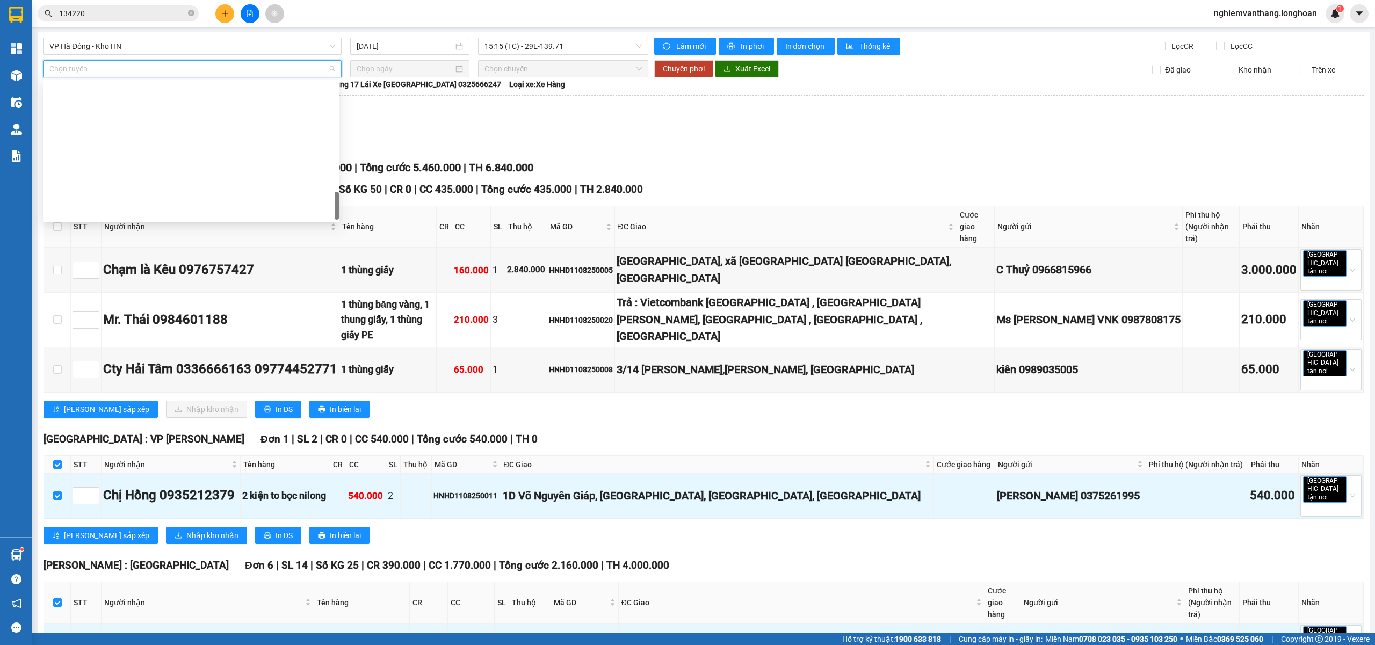
scroll to position [705, 0]
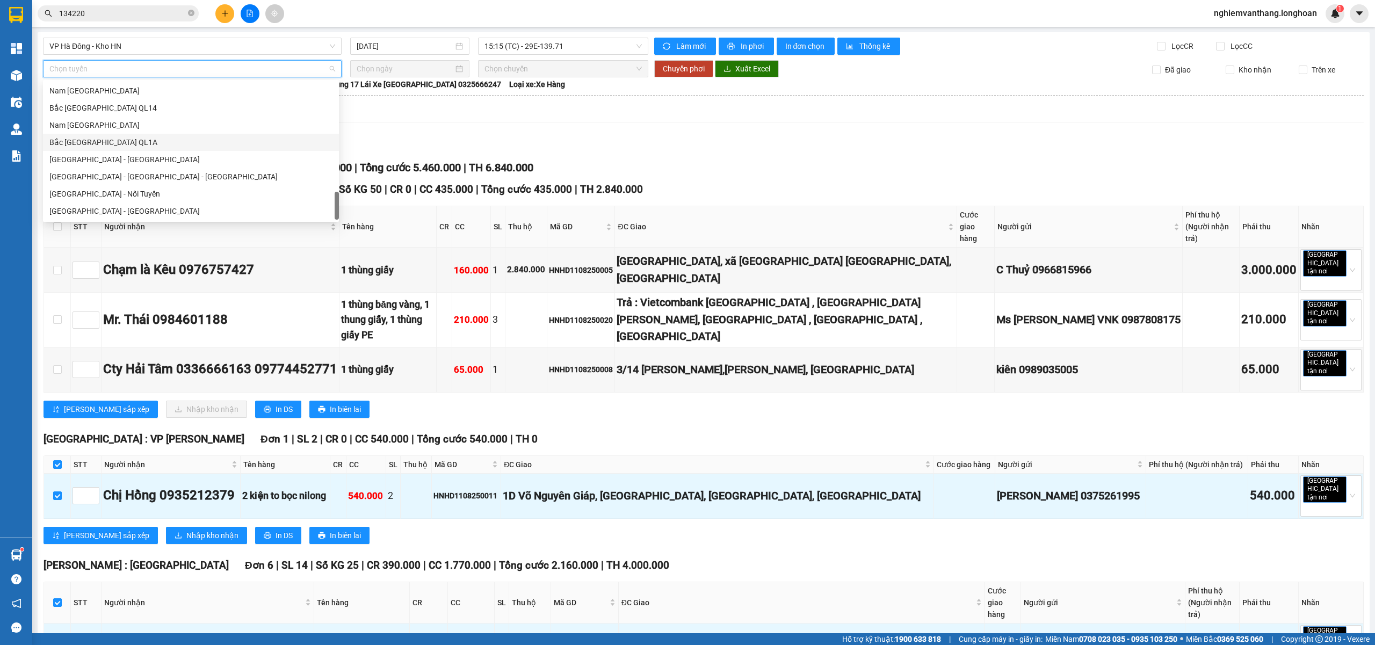
click at [110, 140] on div "Bắc [GEOGRAPHIC_DATA] QL1A" at bounding box center [190, 142] width 283 height 12
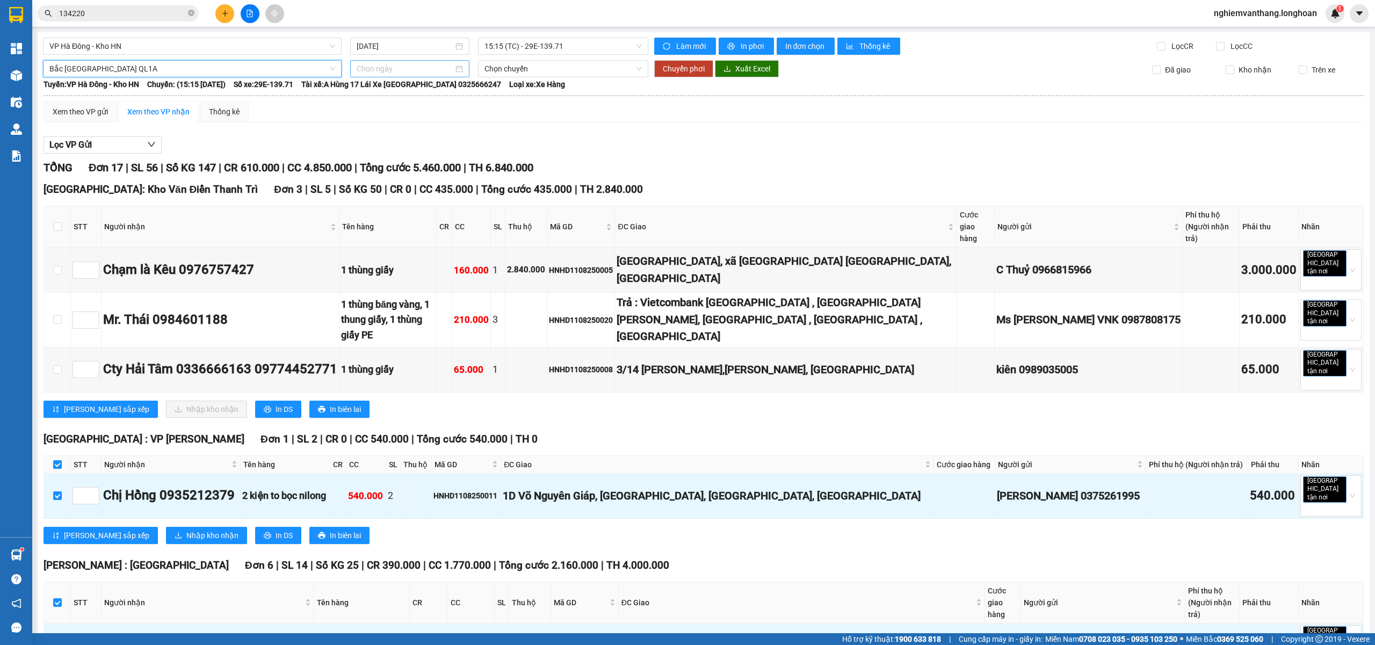
click at [395, 68] on input at bounding box center [405, 69] width 97 height 12
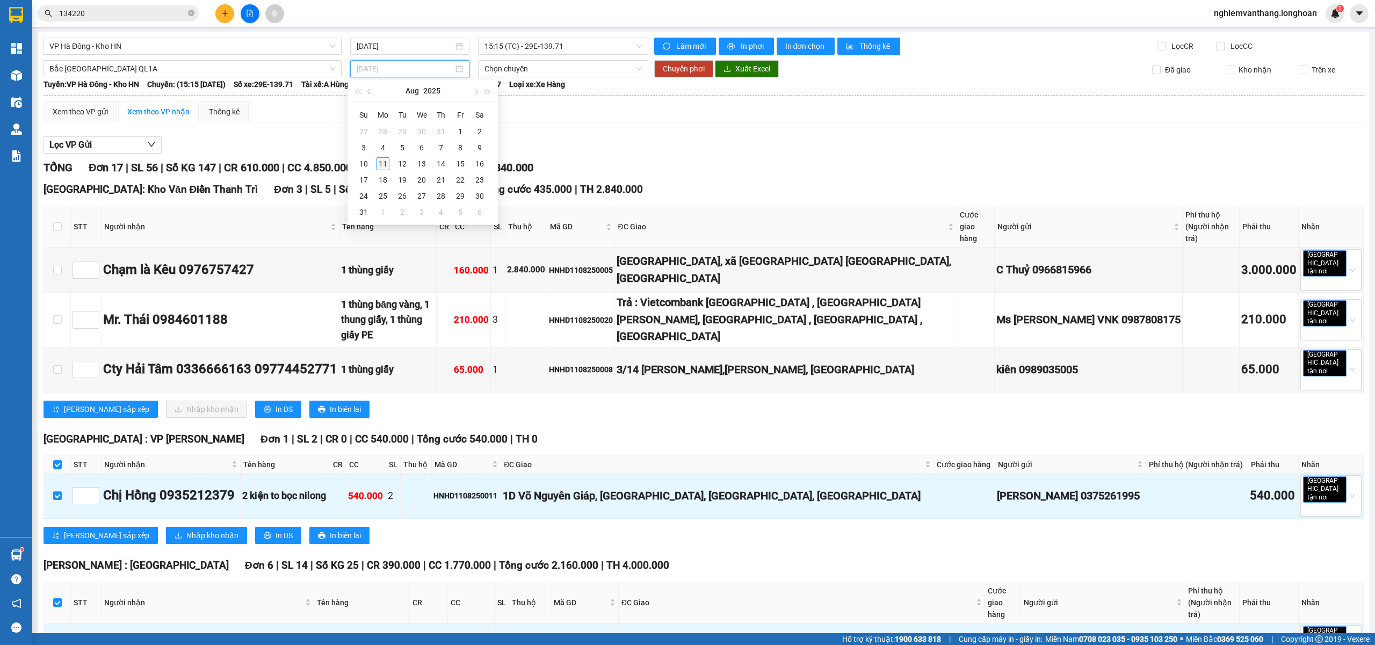
type input "[DATE]"
click at [385, 164] on div "11" at bounding box center [382, 163] width 13 height 13
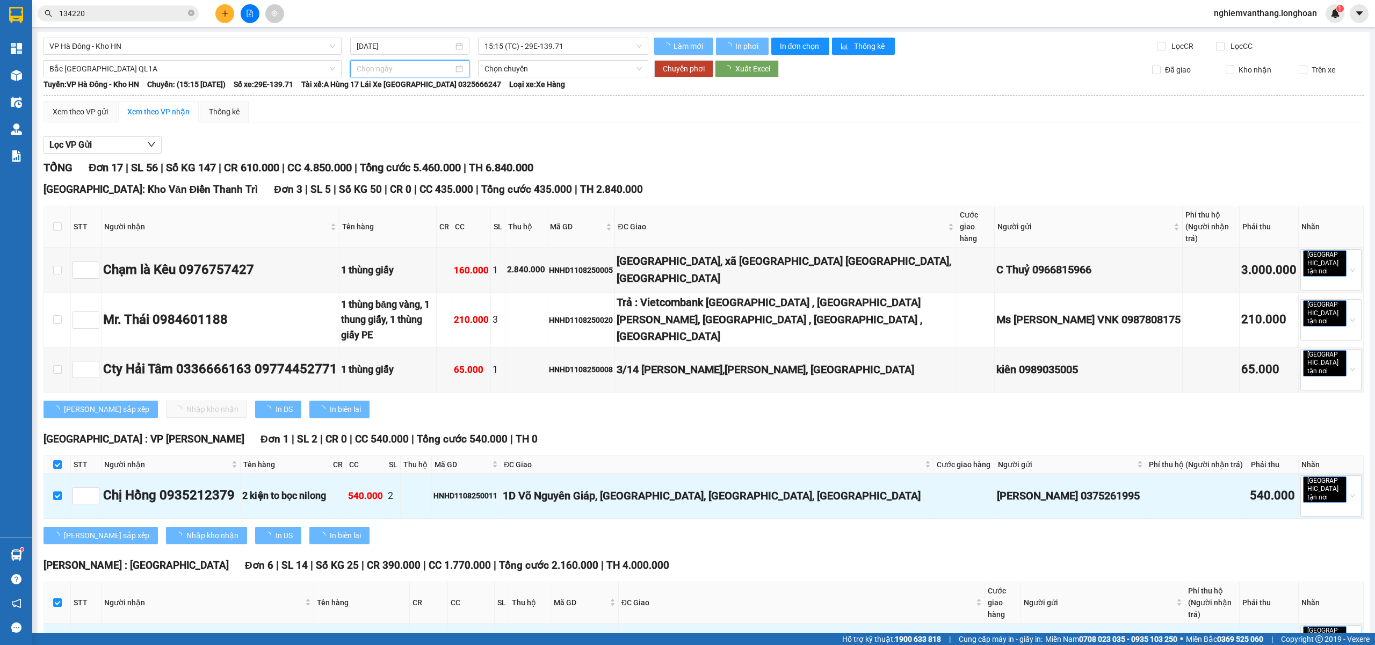
type input "[DATE]"
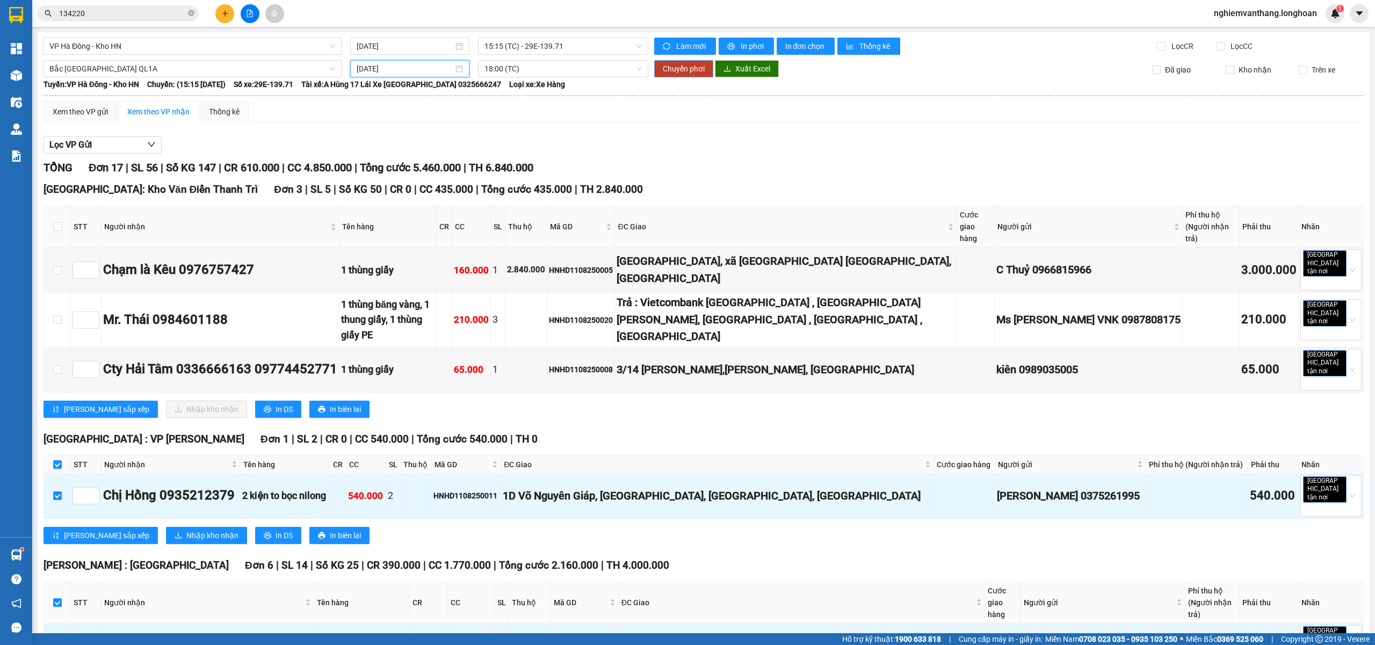
click at [680, 67] on span "Chuyển phơi" at bounding box center [684, 69] width 42 height 12
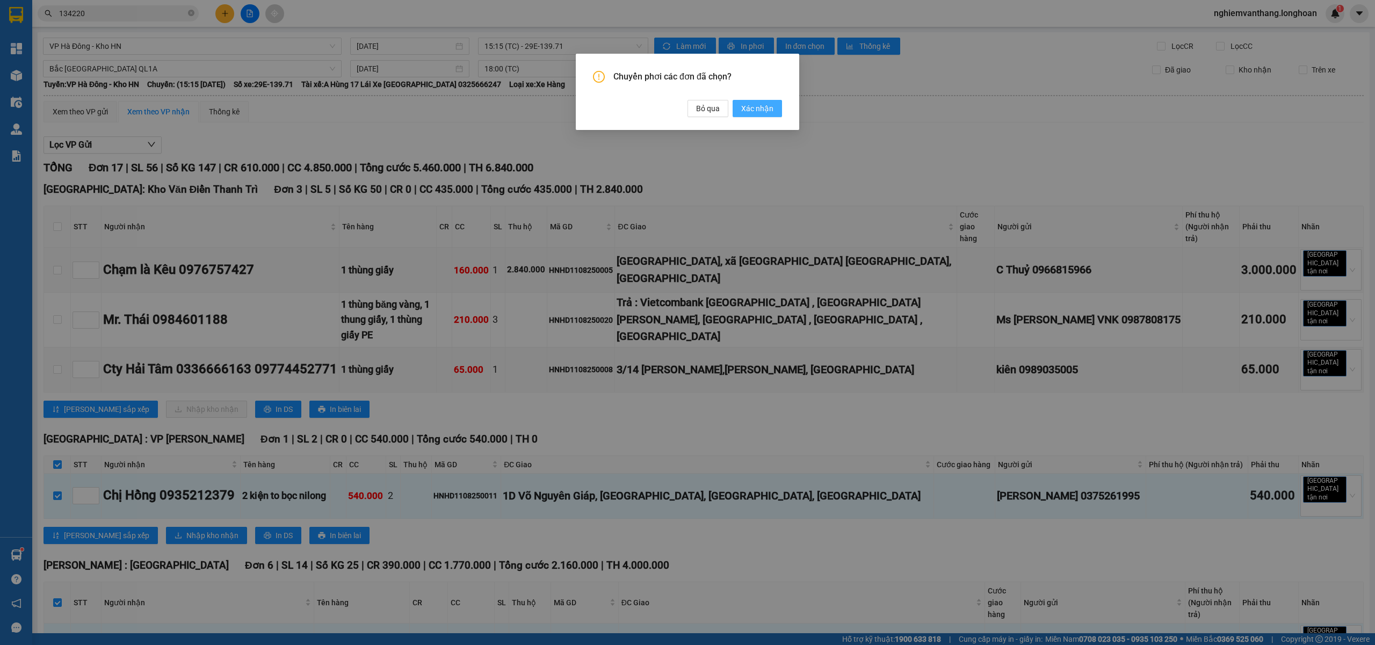
click at [770, 100] on button "Xác nhận" at bounding box center [757, 108] width 49 height 17
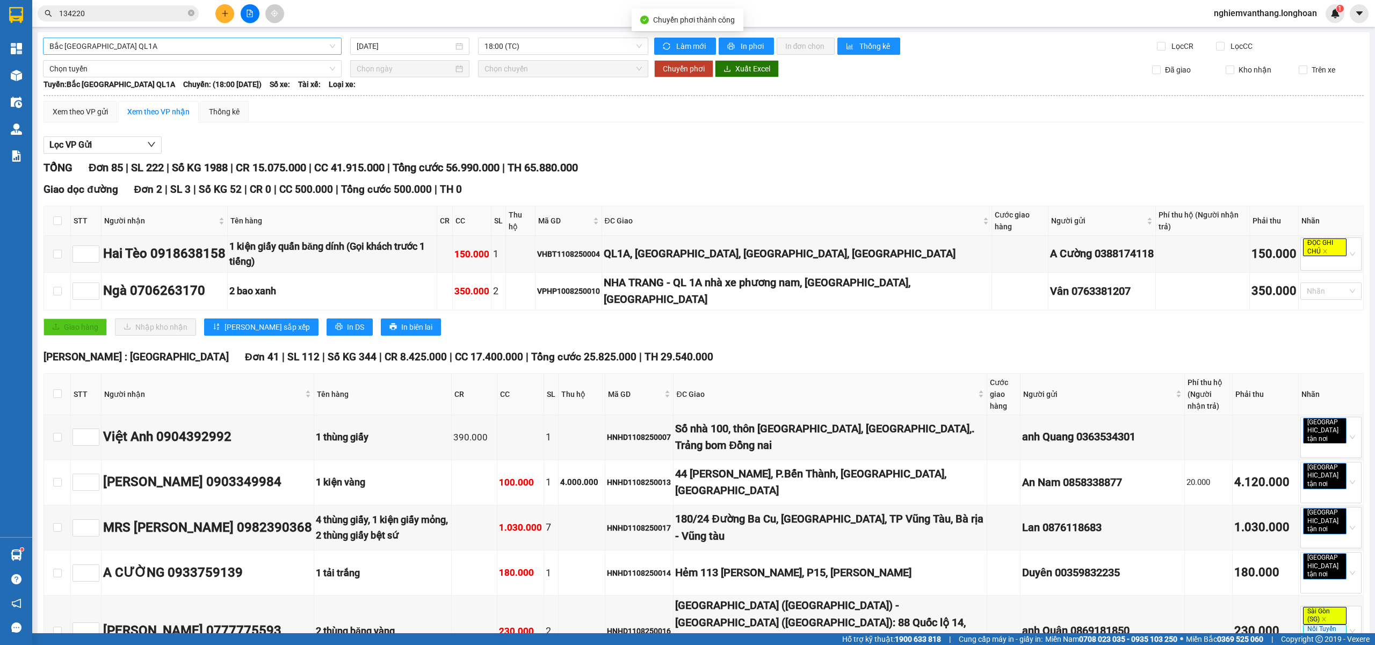
click at [121, 42] on span "Bắc [GEOGRAPHIC_DATA] QL1A" at bounding box center [192, 46] width 286 height 16
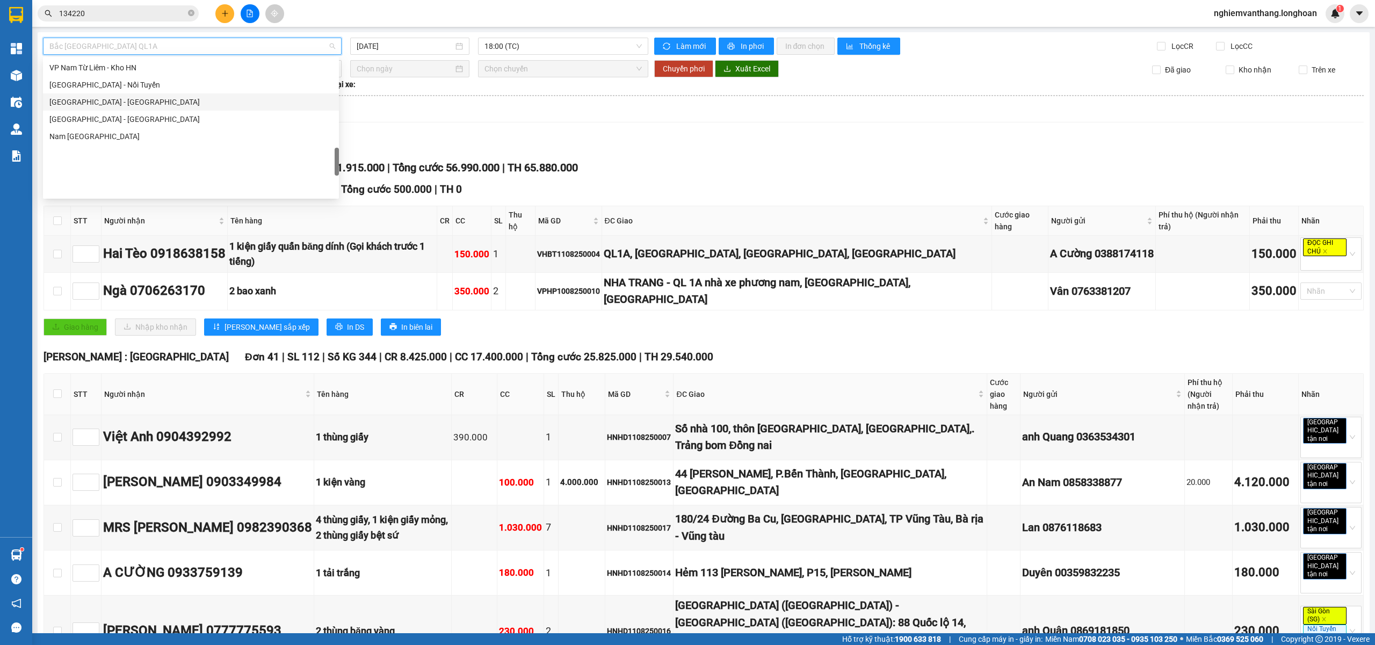
scroll to position [564, 0]
click at [104, 89] on div "VP Hà Đông - Kho HN" at bounding box center [190, 88] width 283 height 12
type input "[DATE]"
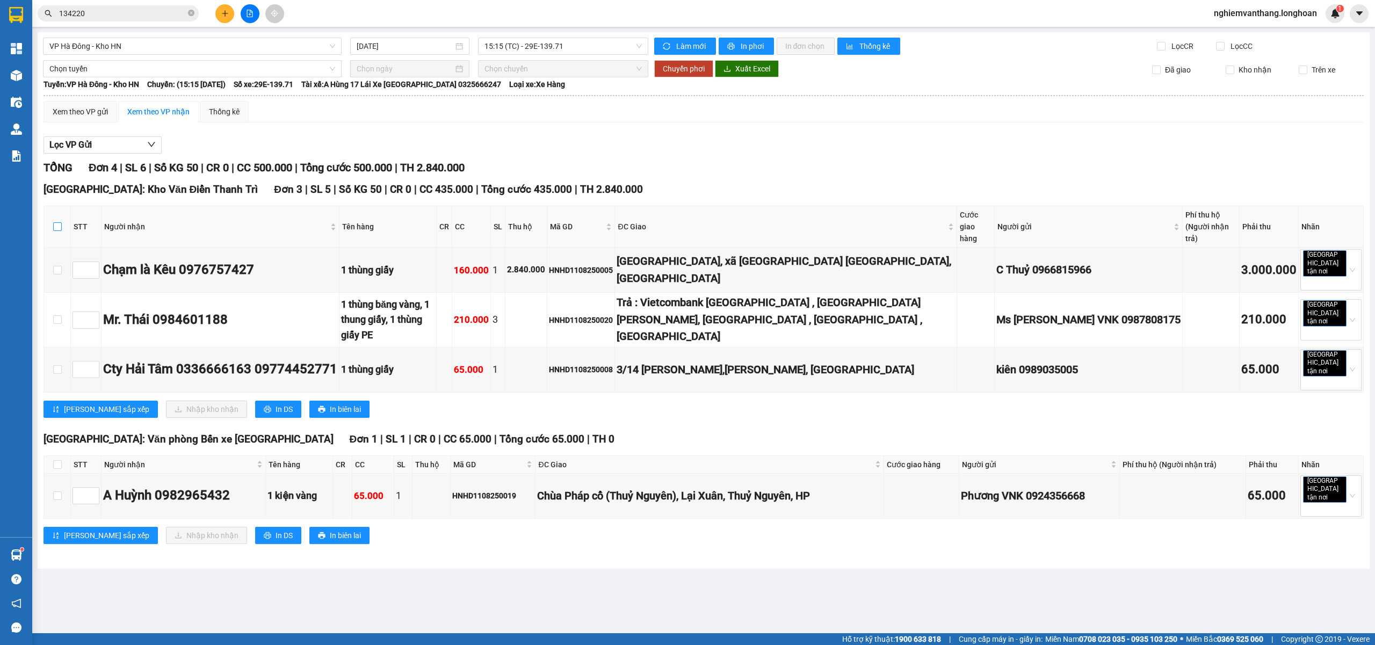
click at [56, 224] on input "checkbox" at bounding box center [57, 226] width 9 height 9
checkbox input "true"
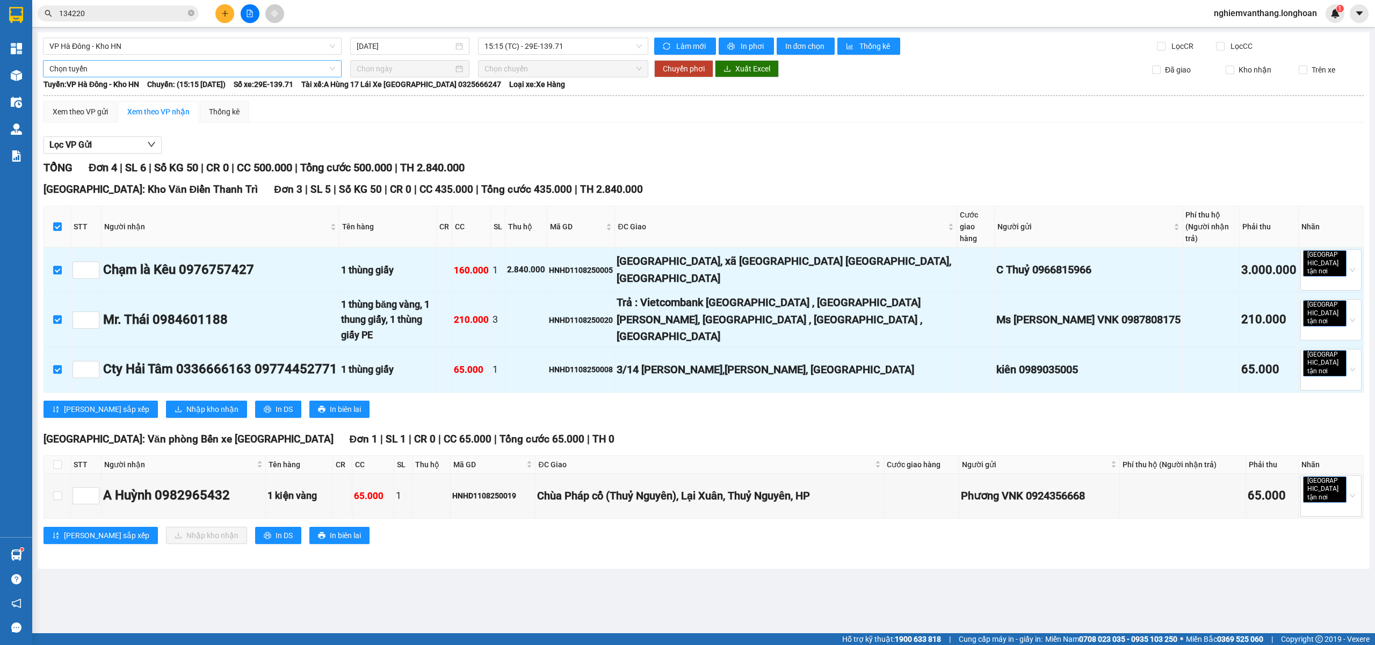
click at [71, 74] on span "Chọn tuyến" at bounding box center [192, 69] width 286 height 16
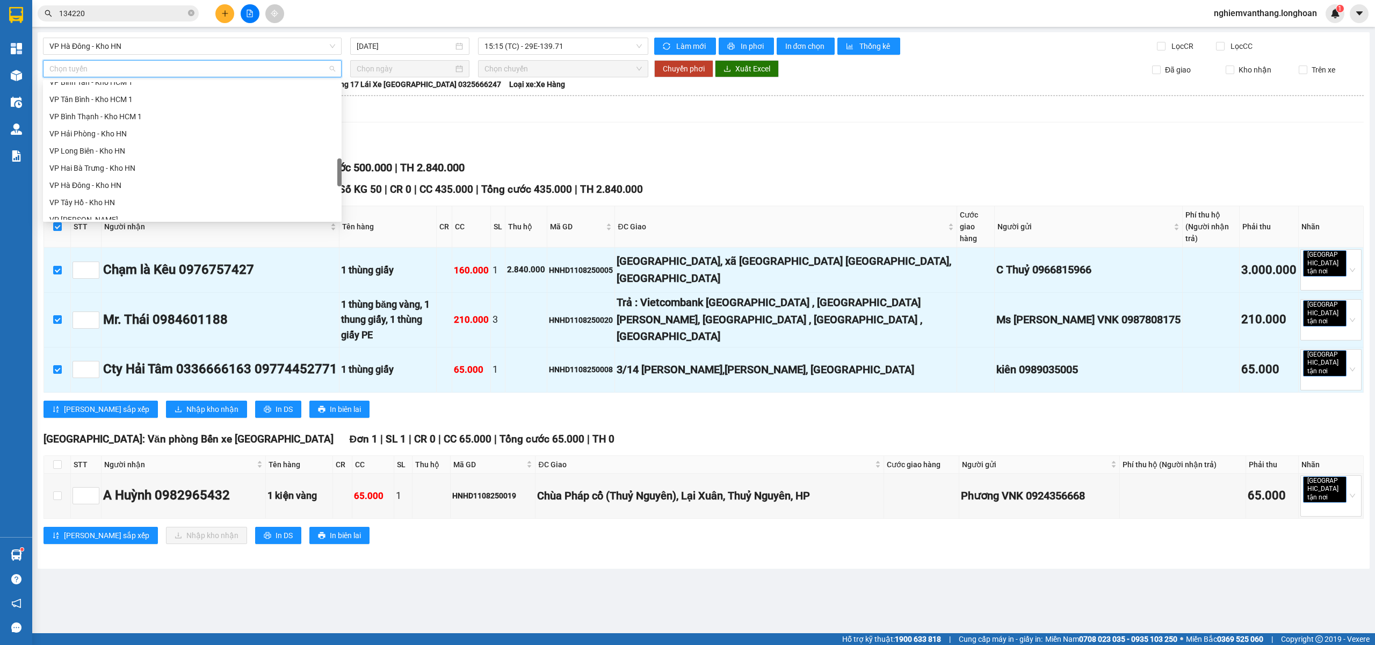
scroll to position [346, 0]
click at [144, 134] on div "[GEOGRAPHIC_DATA] - Các tỉnh miền Bắc" at bounding box center [192, 140] width 286 height 12
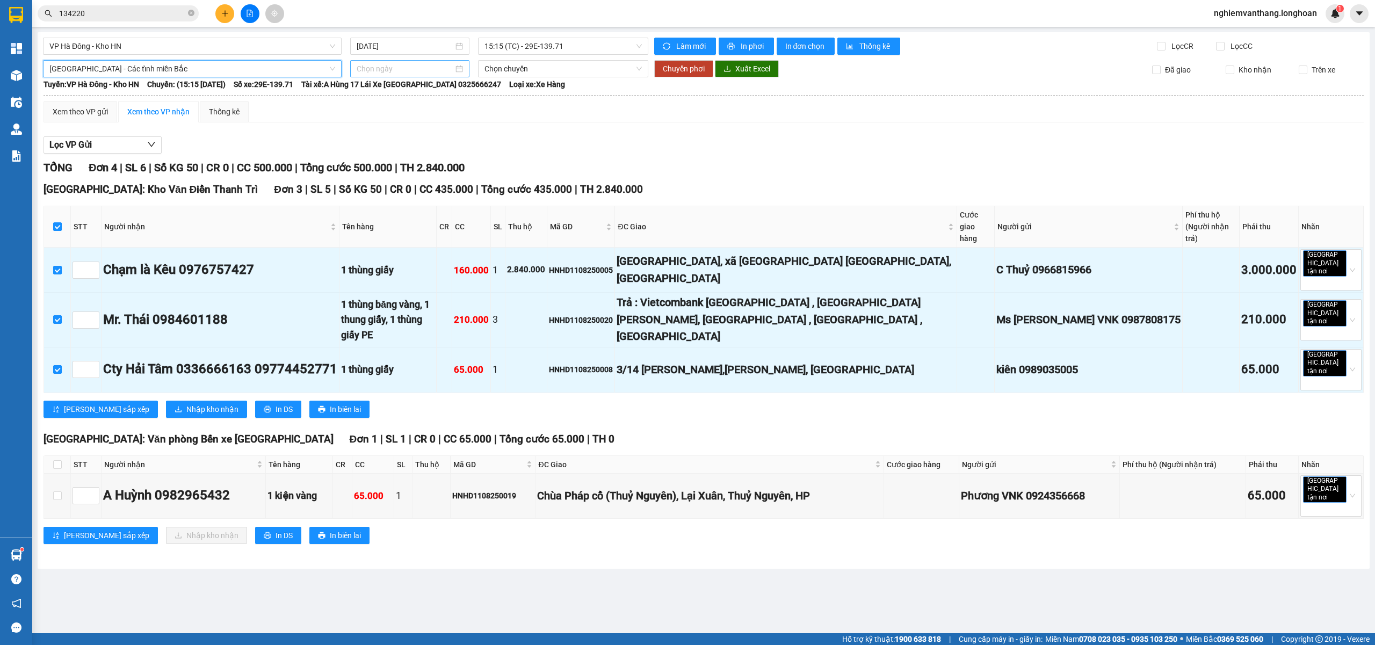
click at [368, 71] on input at bounding box center [405, 69] width 97 height 12
type input "[DATE]"
click at [406, 164] on div "12" at bounding box center [404, 163] width 13 height 13
type input "[DATE]"
click at [679, 68] on span "Chuyển phơi" at bounding box center [684, 69] width 42 height 12
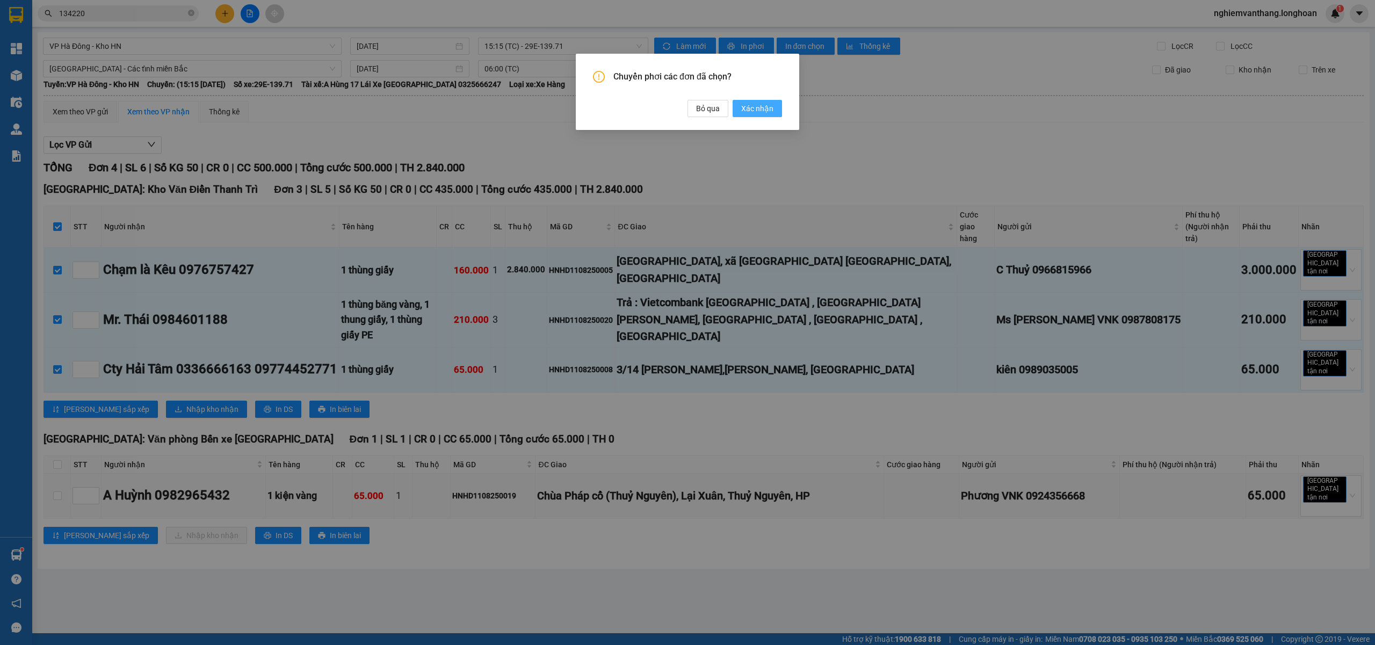
click at [755, 112] on span "Xác nhận" at bounding box center [757, 109] width 32 height 12
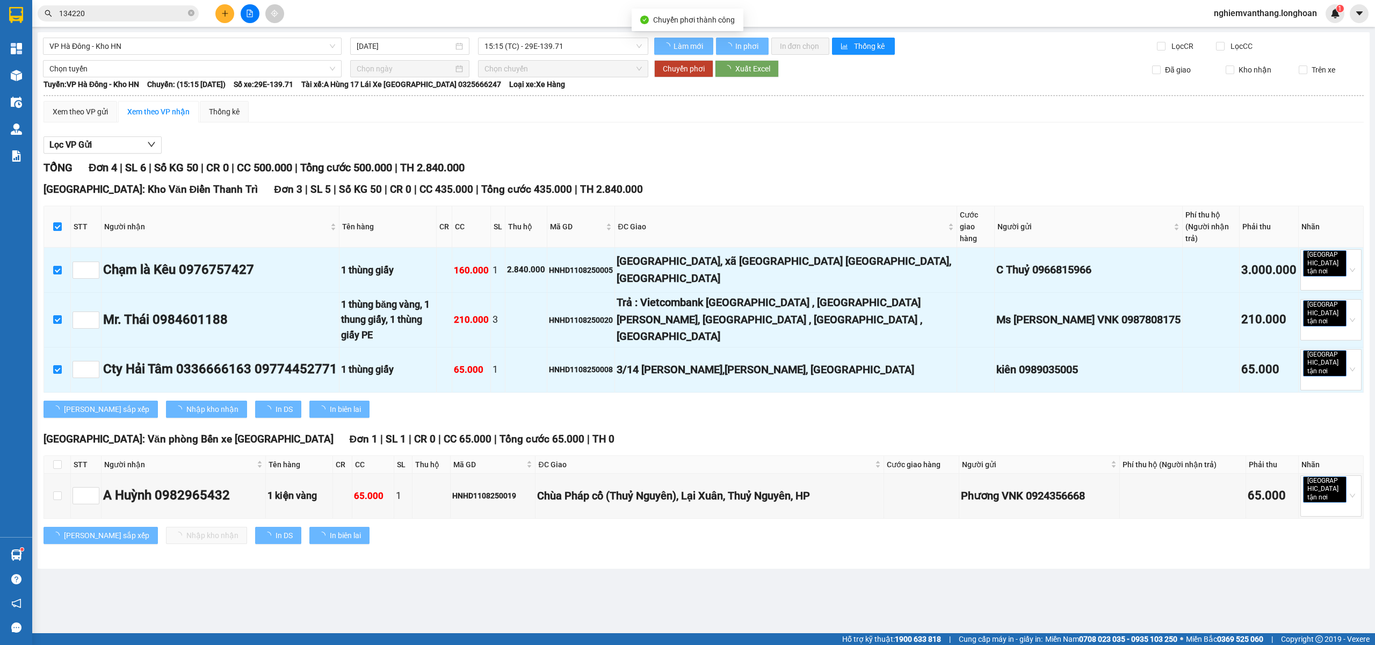
checkbox input "false"
type input "[DATE]"
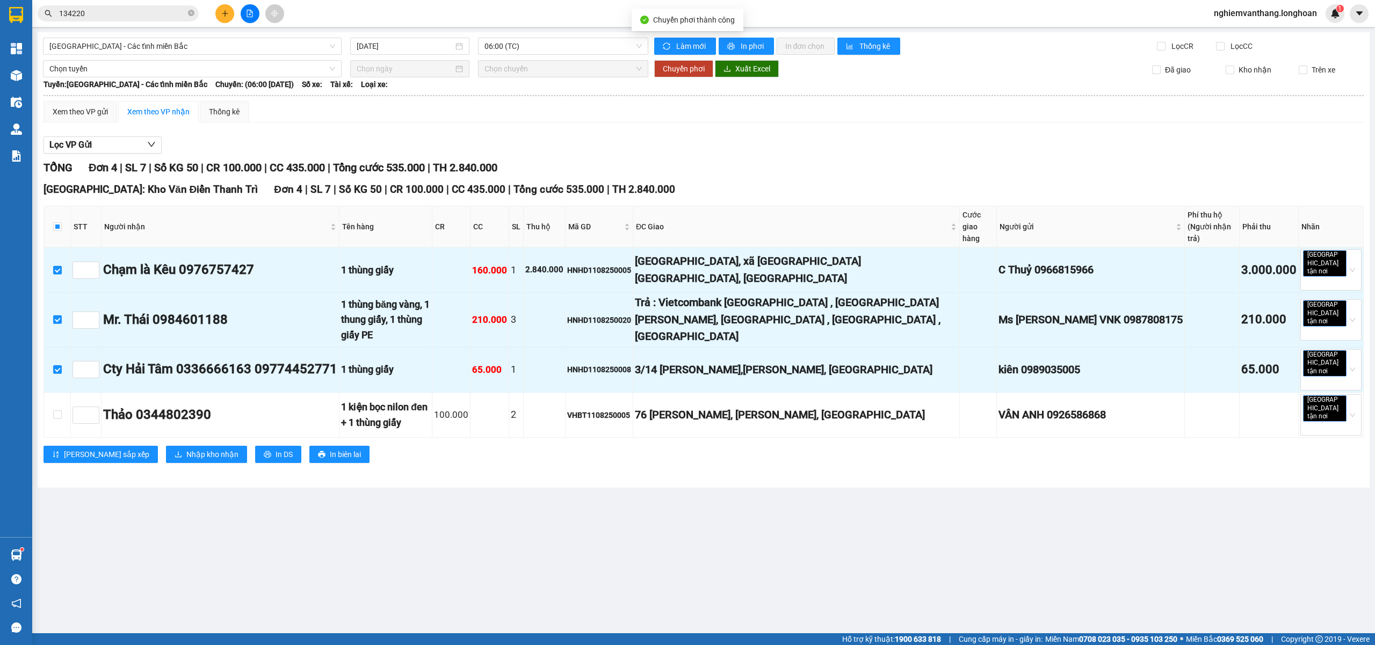
checkbox input "false"
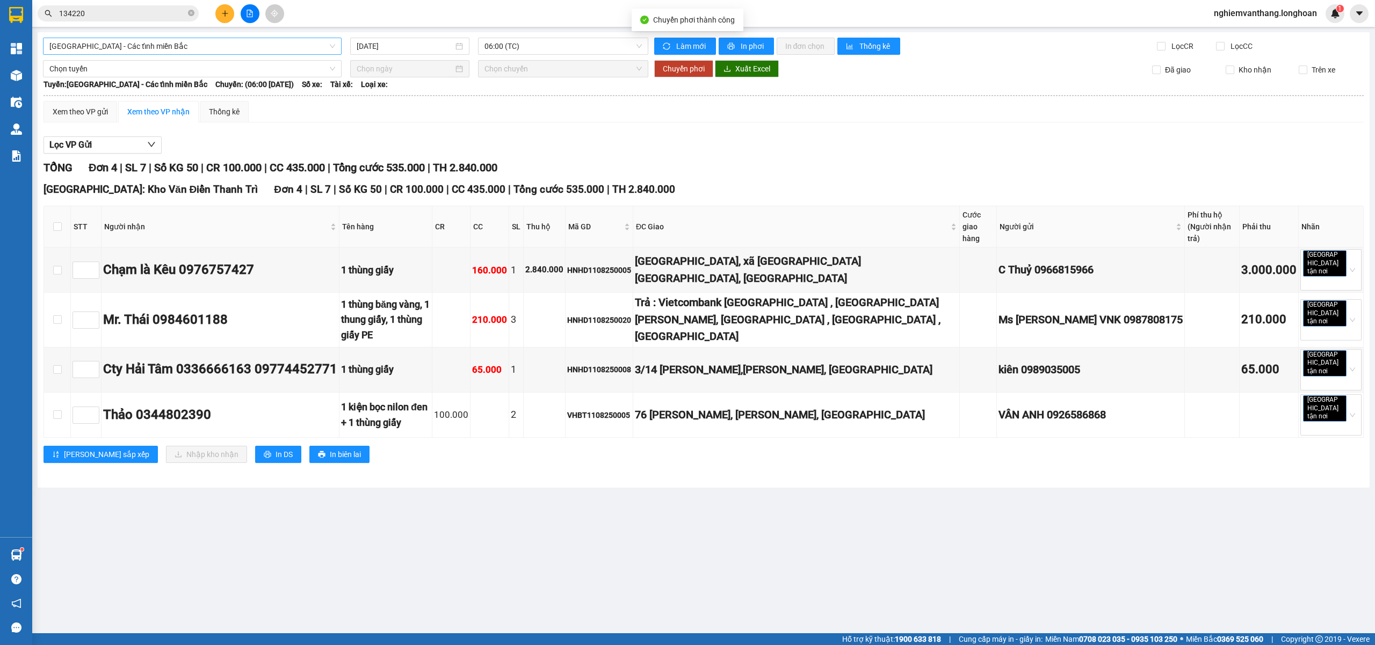
click at [99, 44] on span "[GEOGRAPHIC_DATA] - Các tỉnh miền Bắc" at bounding box center [192, 46] width 286 height 16
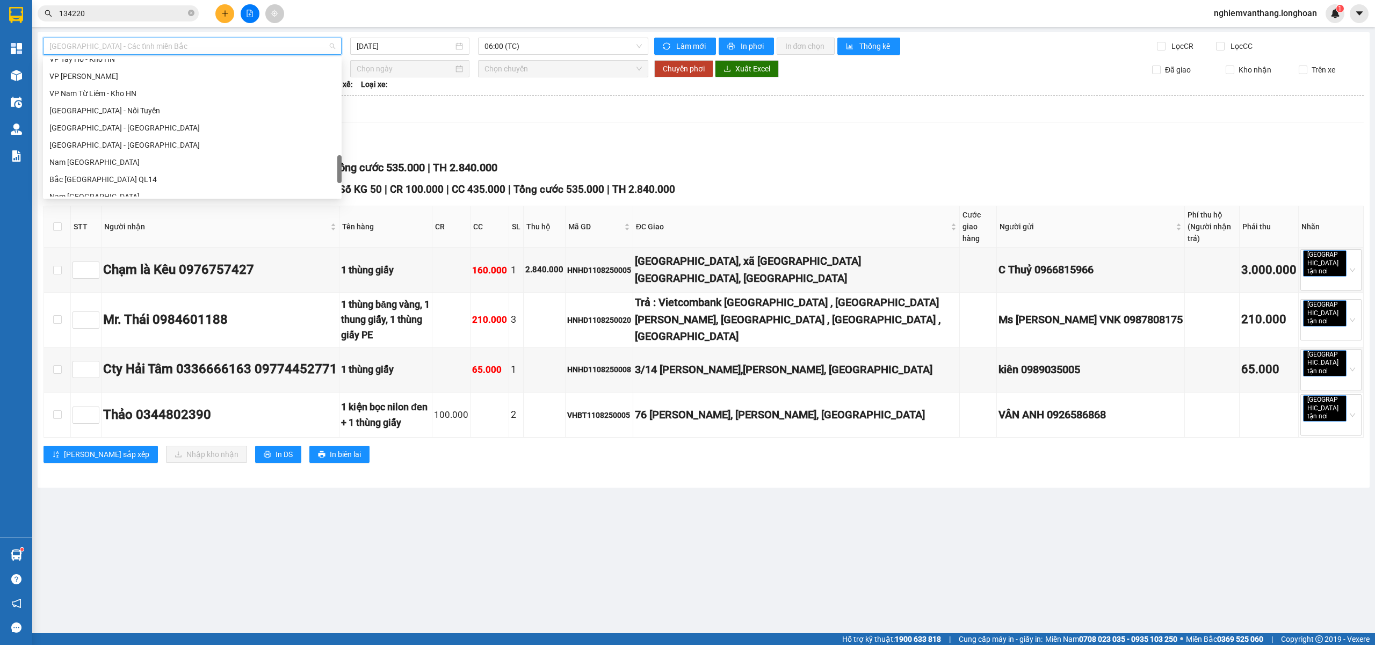
scroll to position [538, 0]
click at [111, 119] on div "VP Hà Đông - Kho HN" at bounding box center [192, 113] width 299 height 17
type input "[DATE]"
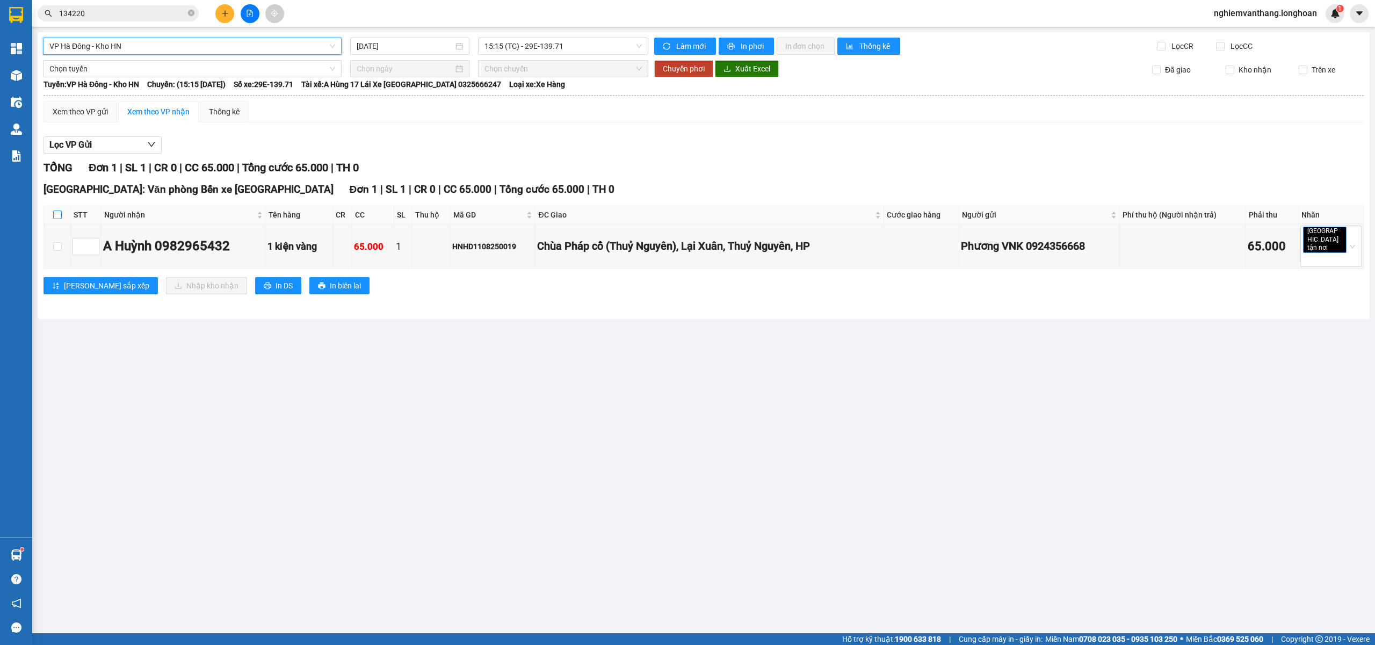
click at [57, 215] on input "checkbox" at bounding box center [57, 215] width 9 height 9
checkbox input "true"
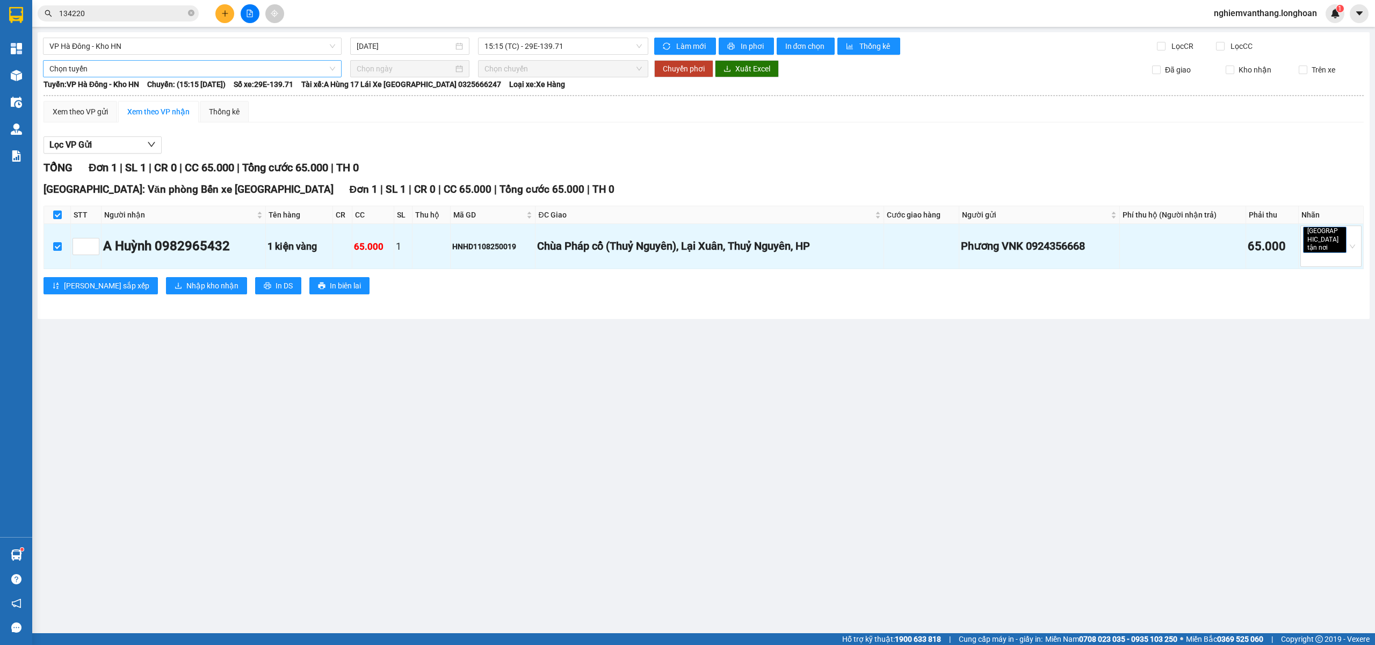
click at [95, 69] on span "Chọn tuyến" at bounding box center [192, 69] width 286 height 16
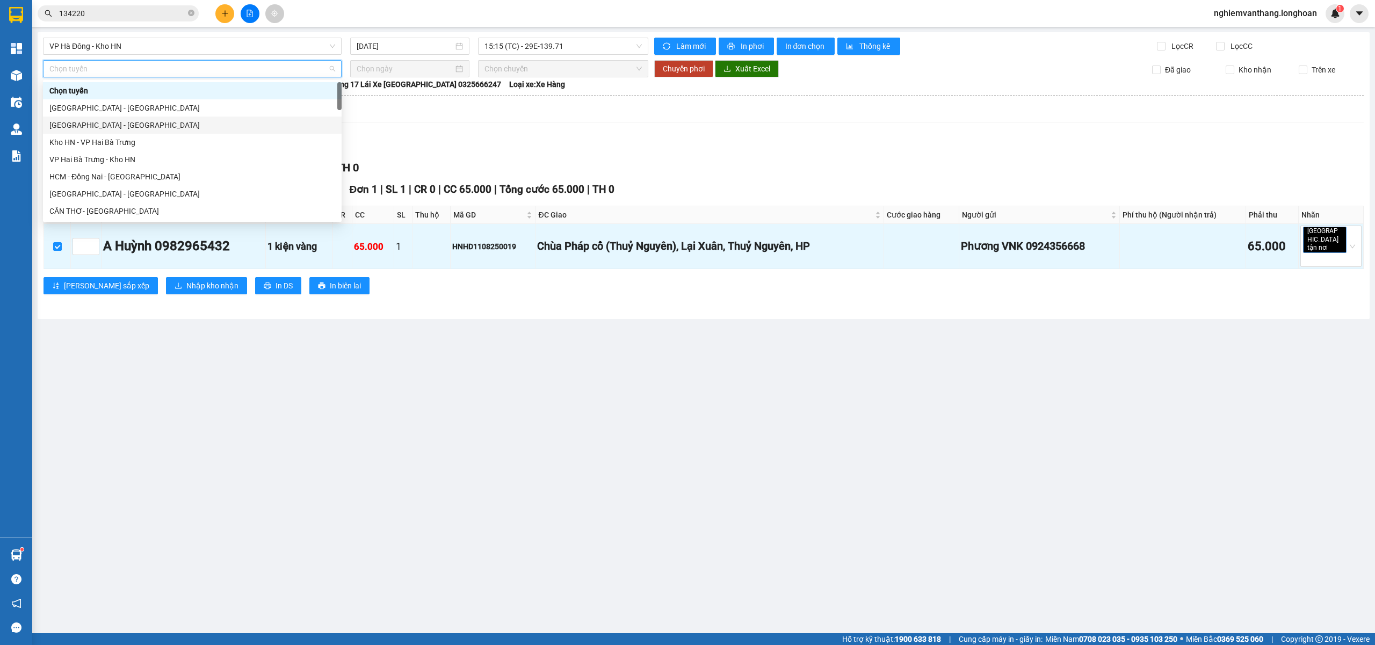
click at [89, 125] on div "[GEOGRAPHIC_DATA] - [GEOGRAPHIC_DATA]" at bounding box center [192, 125] width 286 height 12
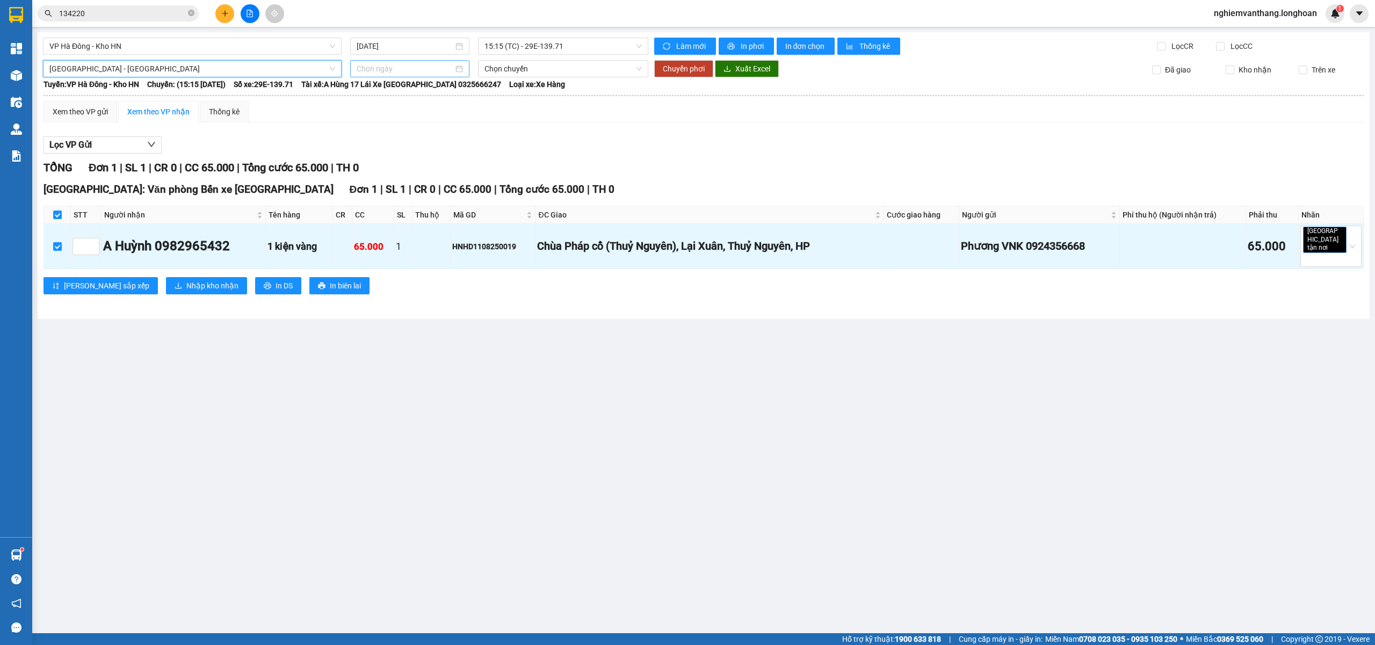
click at [377, 74] on input at bounding box center [405, 69] width 97 height 12
type input "[DATE]"
click at [383, 166] on div "11" at bounding box center [385, 163] width 13 height 13
type input "[DATE]"
click at [699, 69] on span "Chuyển phơi" at bounding box center [684, 69] width 42 height 12
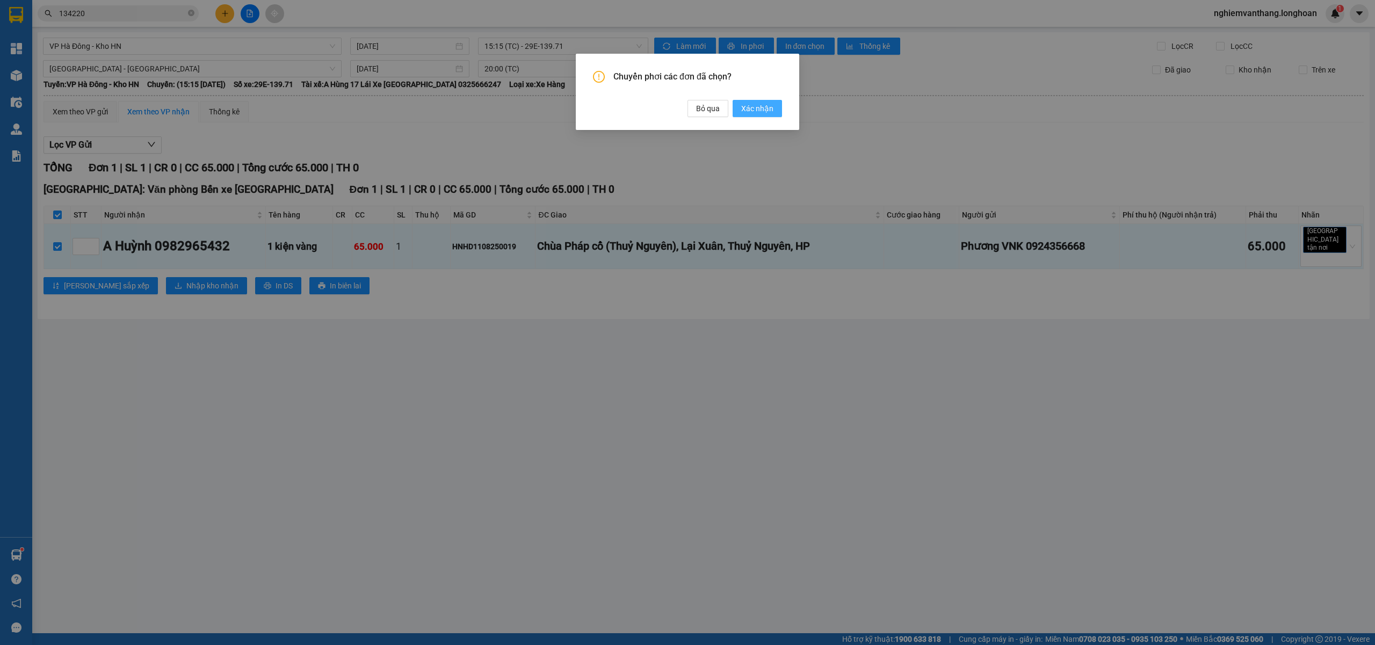
click at [762, 105] on span "Xác nhận" at bounding box center [757, 109] width 32 height 12
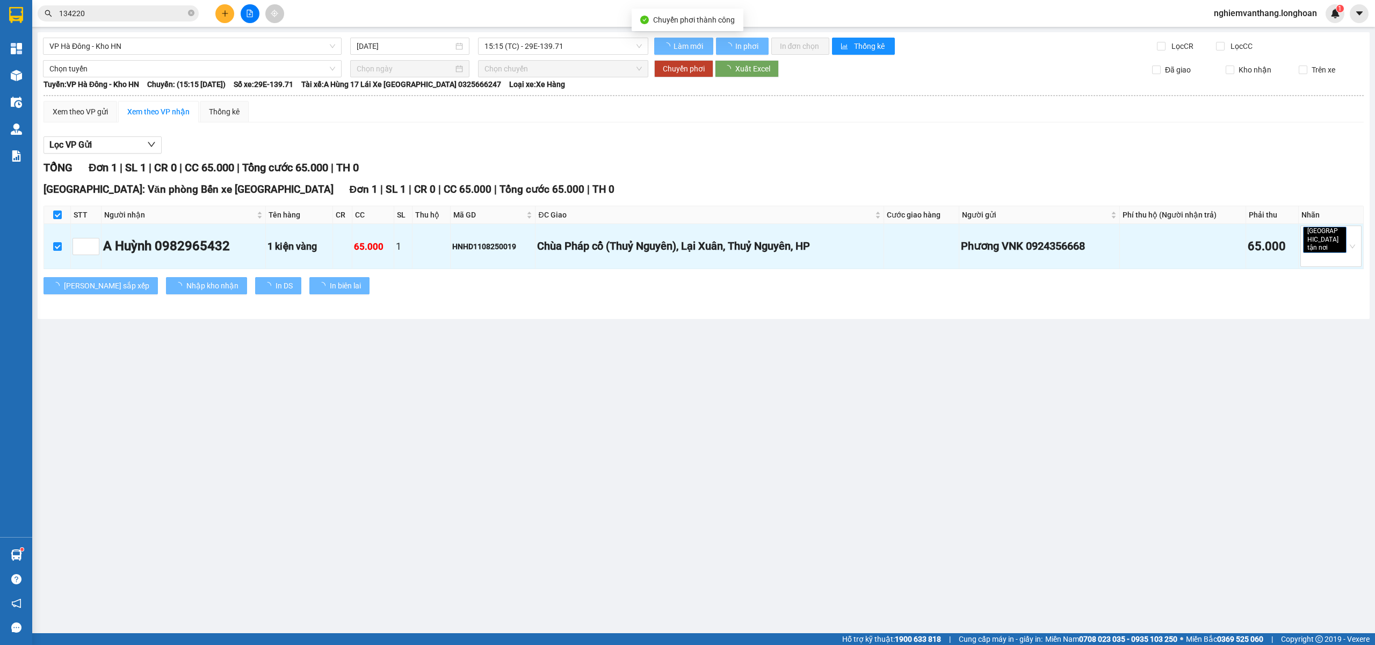
checkbox input "false"
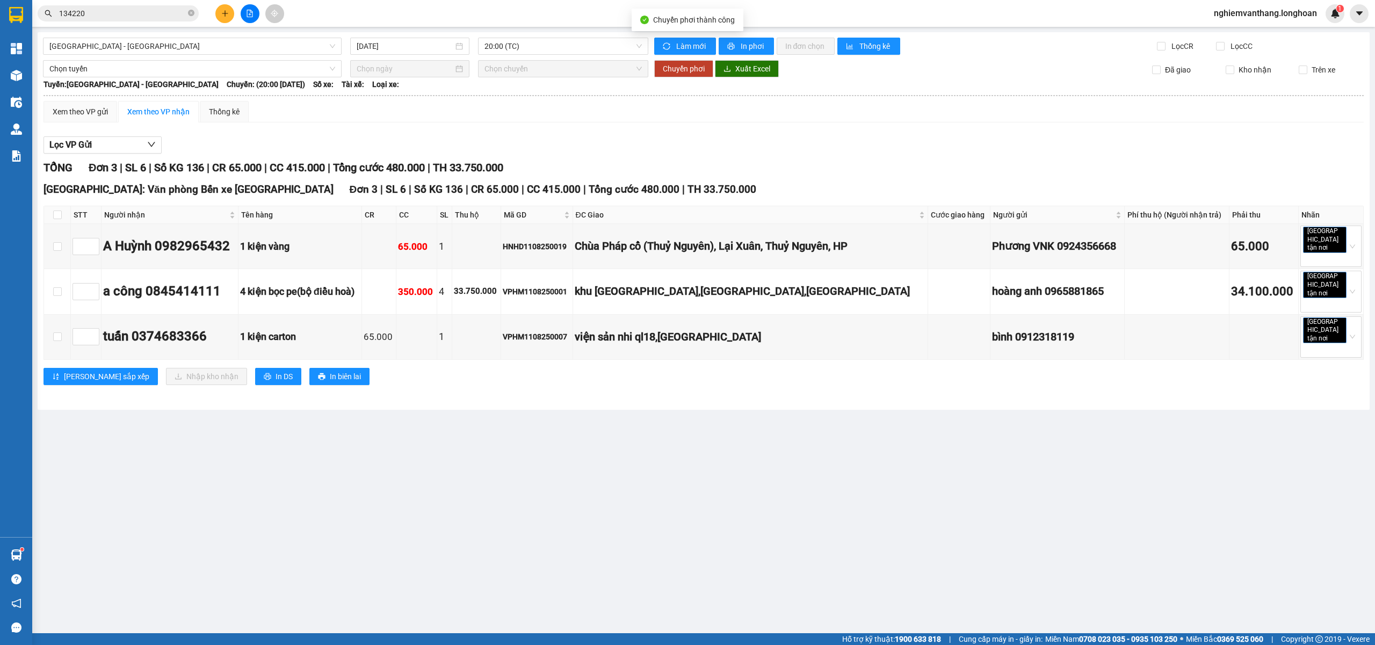
checkbox input "false"
click at [13, 9] on img at bounding box center [16, 15] width 14 height 16
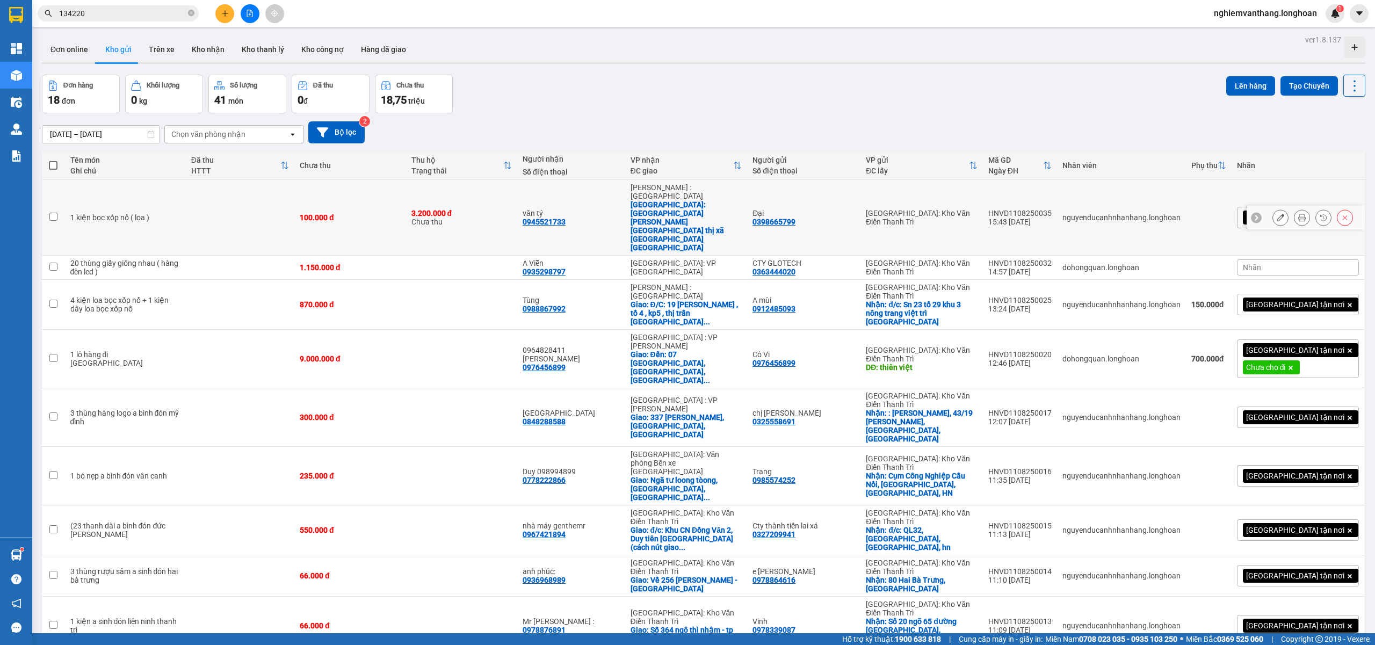
click at [220, 207] on td at bounding box center [240, 218] width 108 height 76
checkbox input "true"
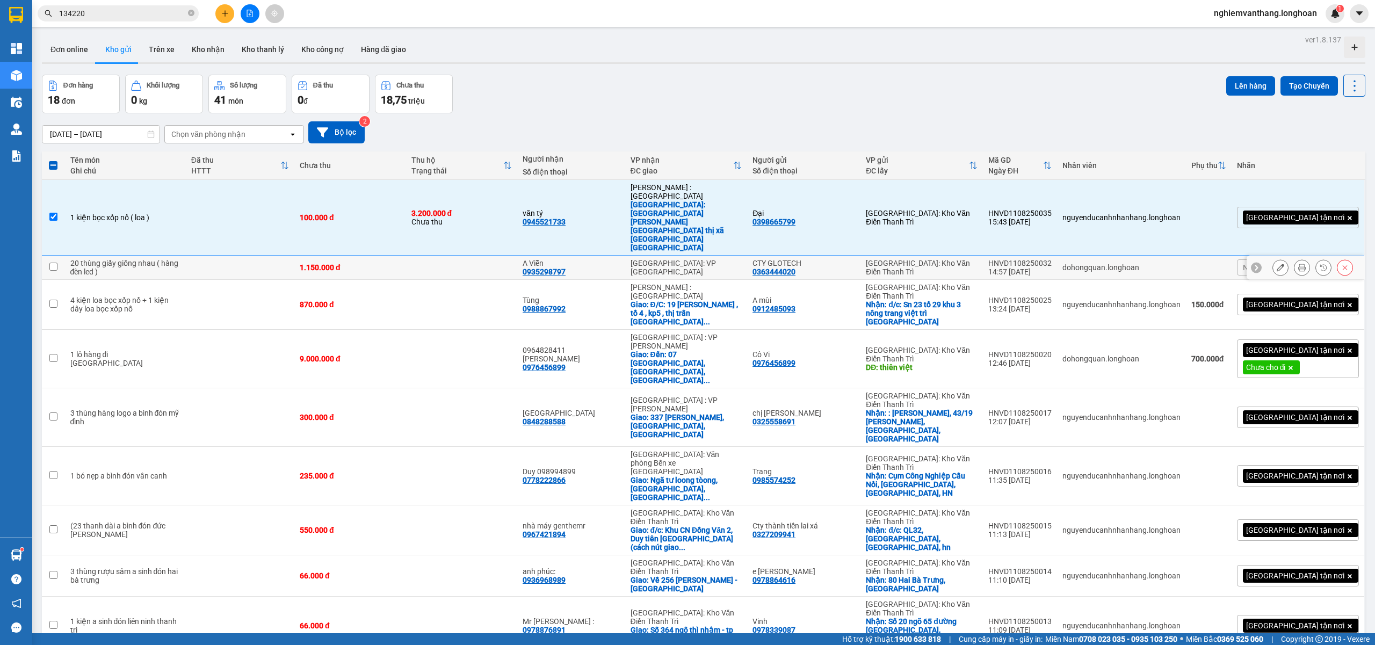
drag, startPoint x: 218, startPoint y: 228, endPoint x: 226, endPoint y: 228, distance: 7.5
click at [218, 256] on td at bounding box center [240, 268] width 108 height 24
checkbox input "true"
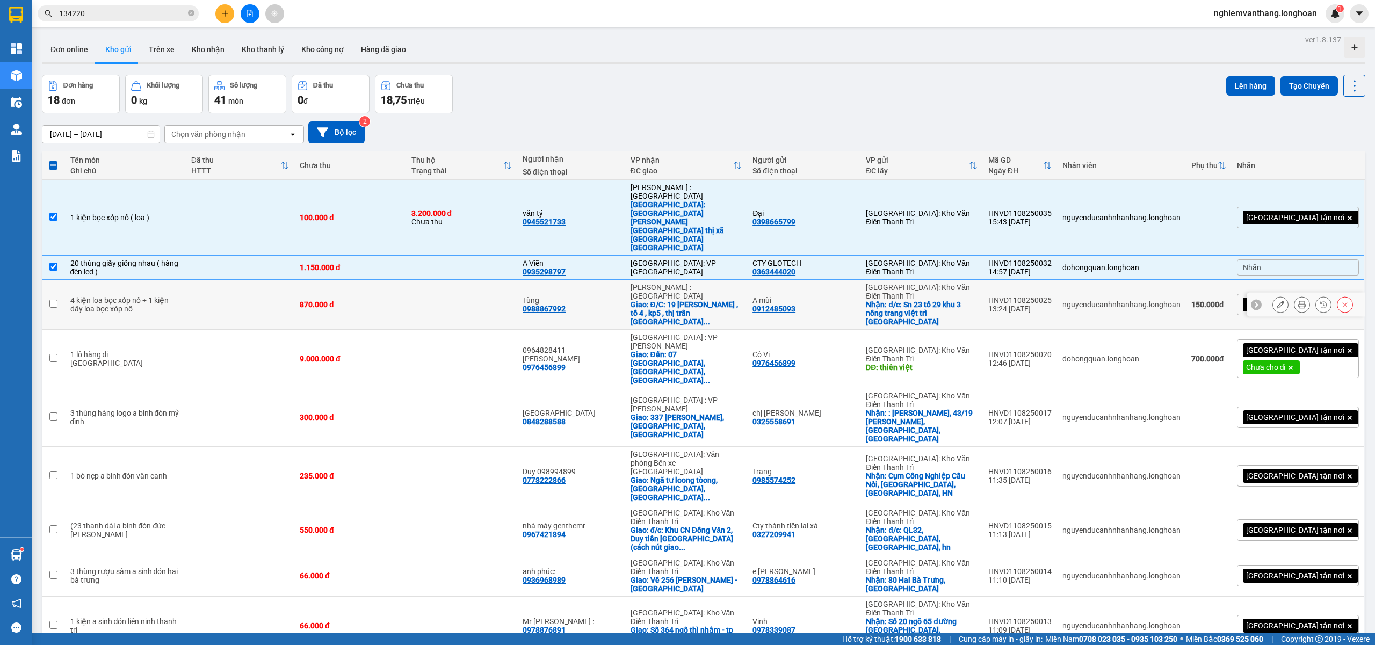
click at [360, 300] on div "870.000 đ" at bounding box center [350, 304] width 100 height 9
checkbox input "true"
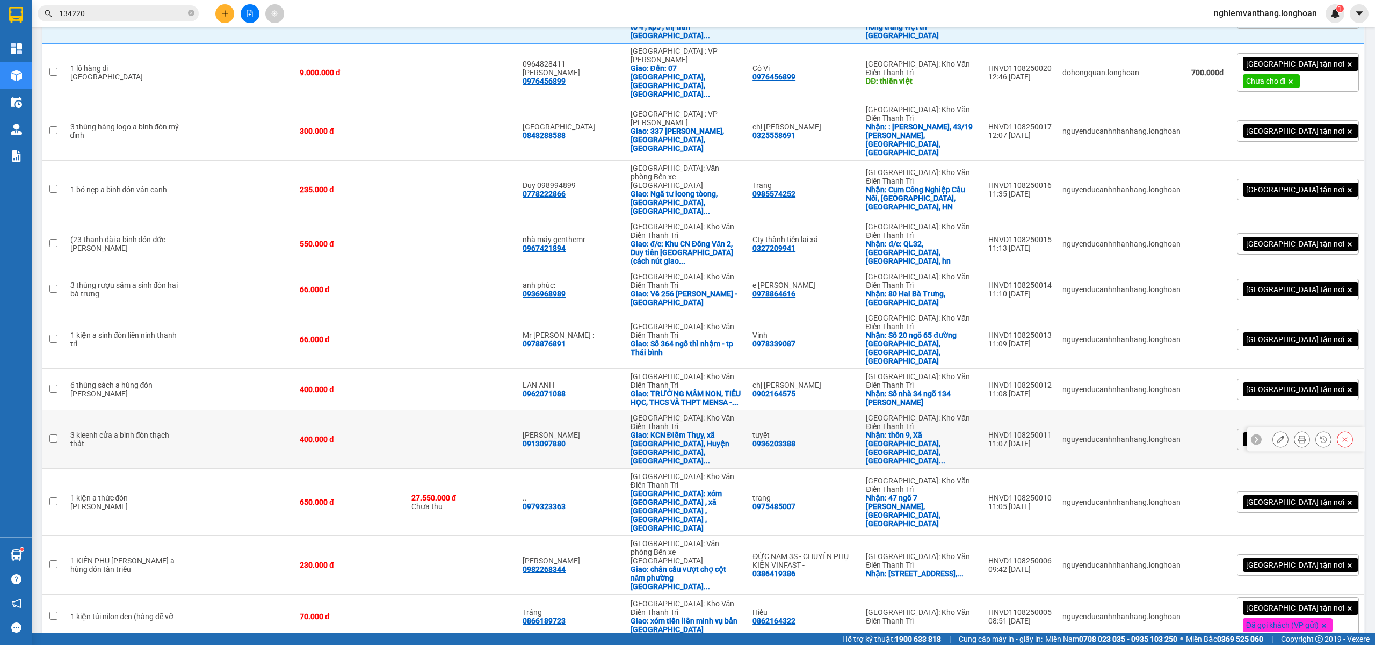
scroll to position [293, 0]
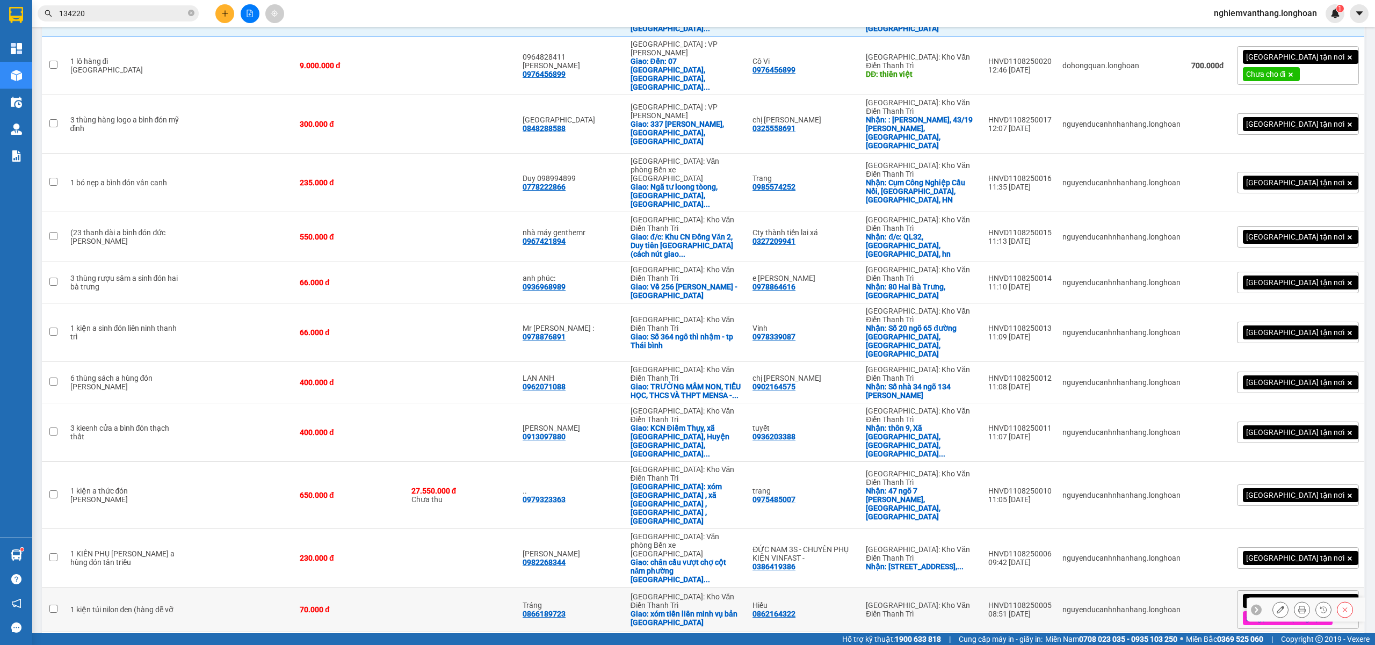
click at [214, 588] on td at bounding box center [240, 610] width 108 height 45
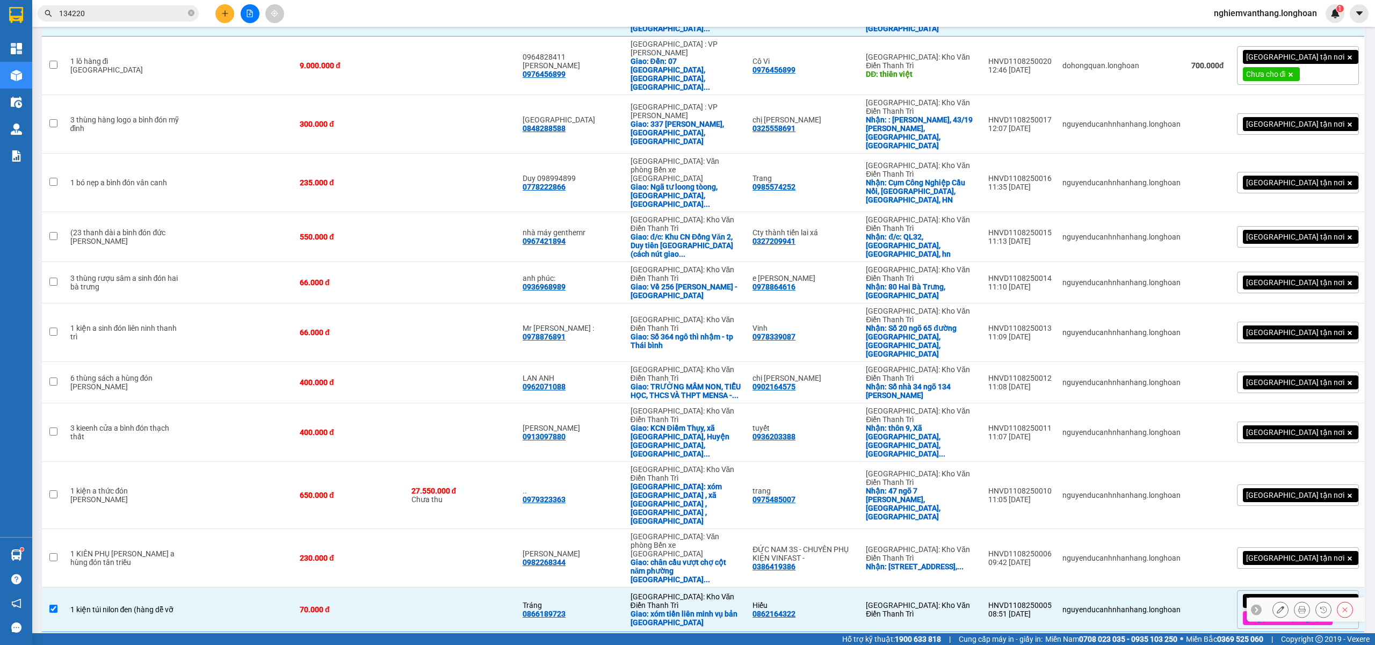
click at [387, 588] on td "70.000 đ" at bounding box center [349, 610] width 111 height 45
checkbox input "false"
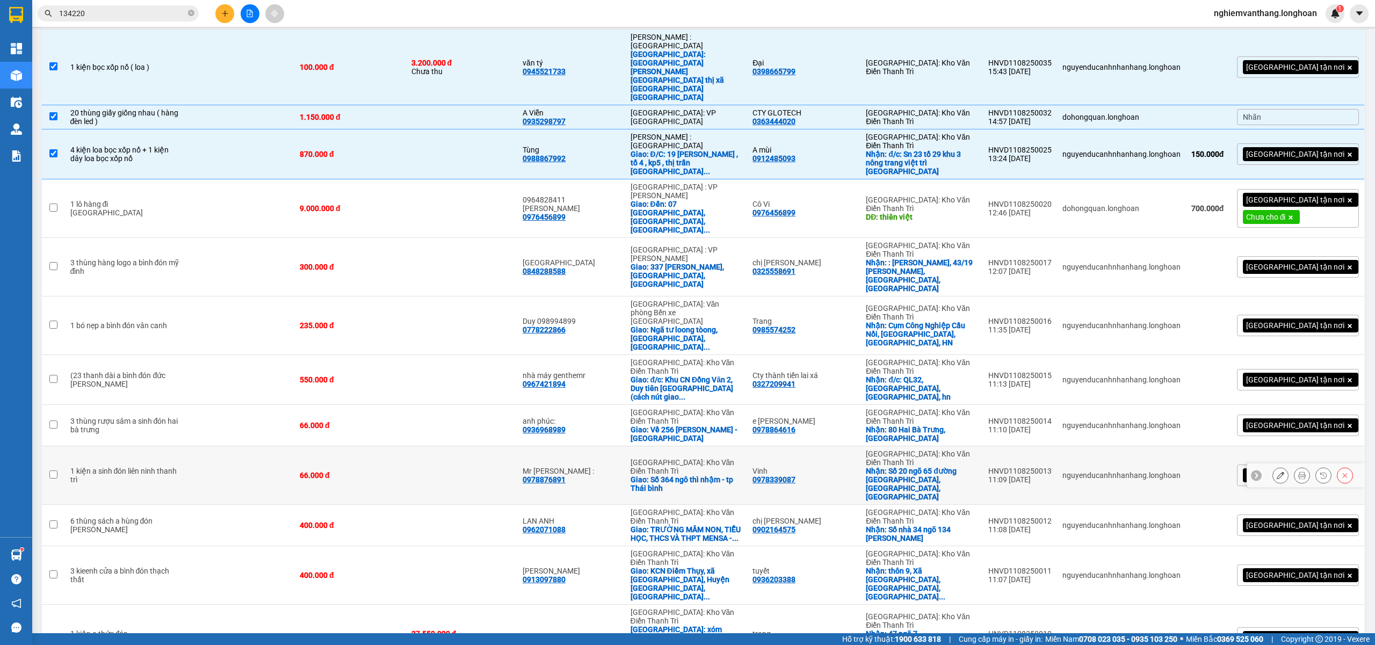
scroll to position [0, 0]
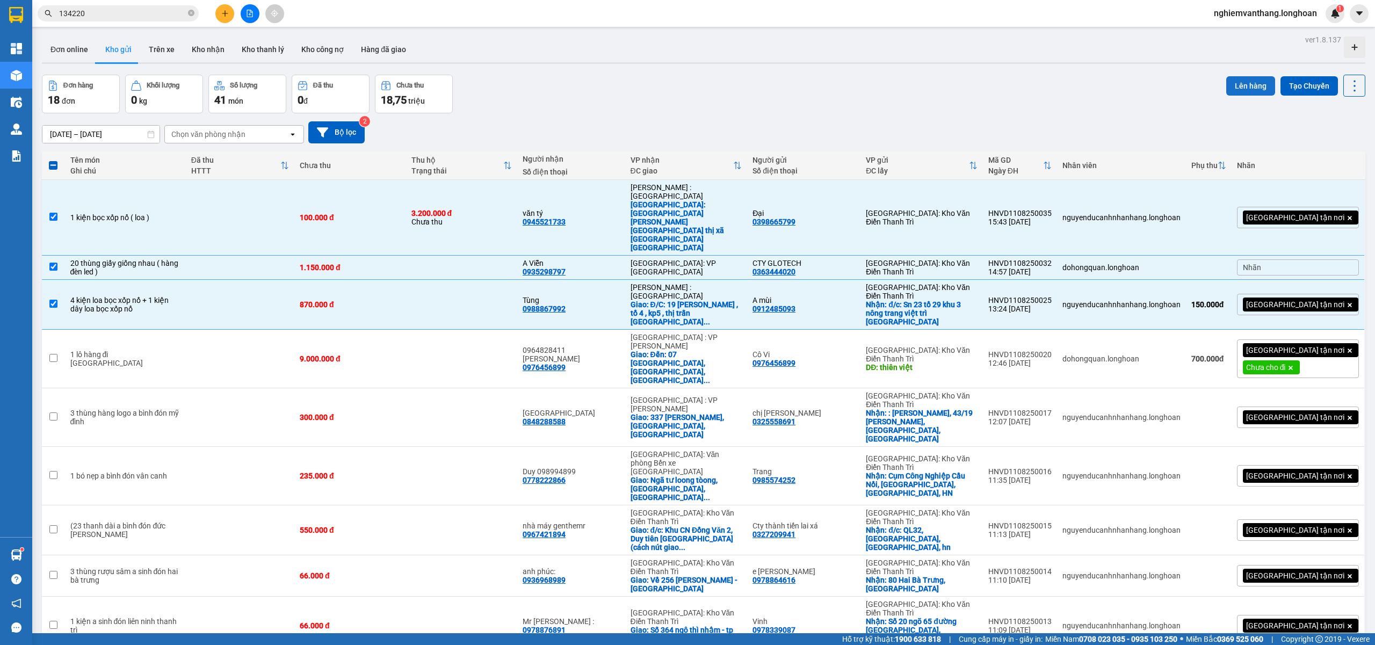
click at [1227, 84] on button "Lên hàng" at bounding box center [1250, 85] width 49 height 19
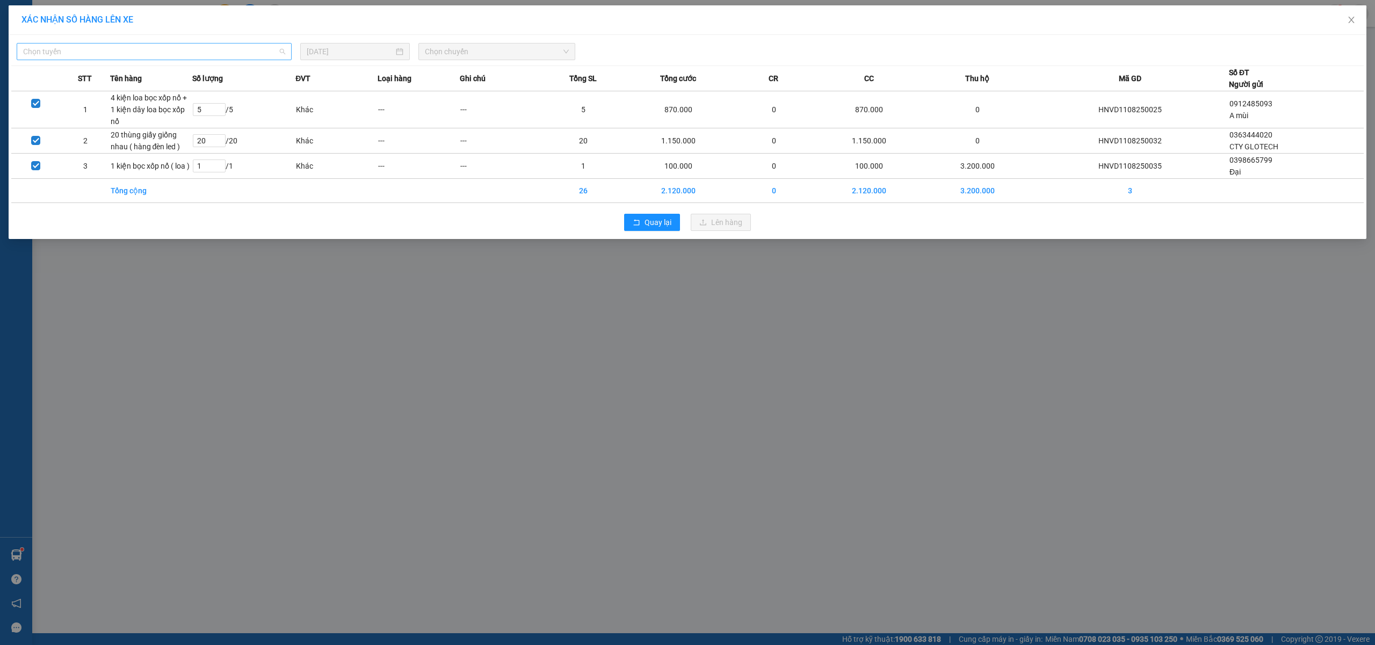
click at [24, 56] on div "Chọn tuyến" at bounding box center [154, 51] width 275 height 17
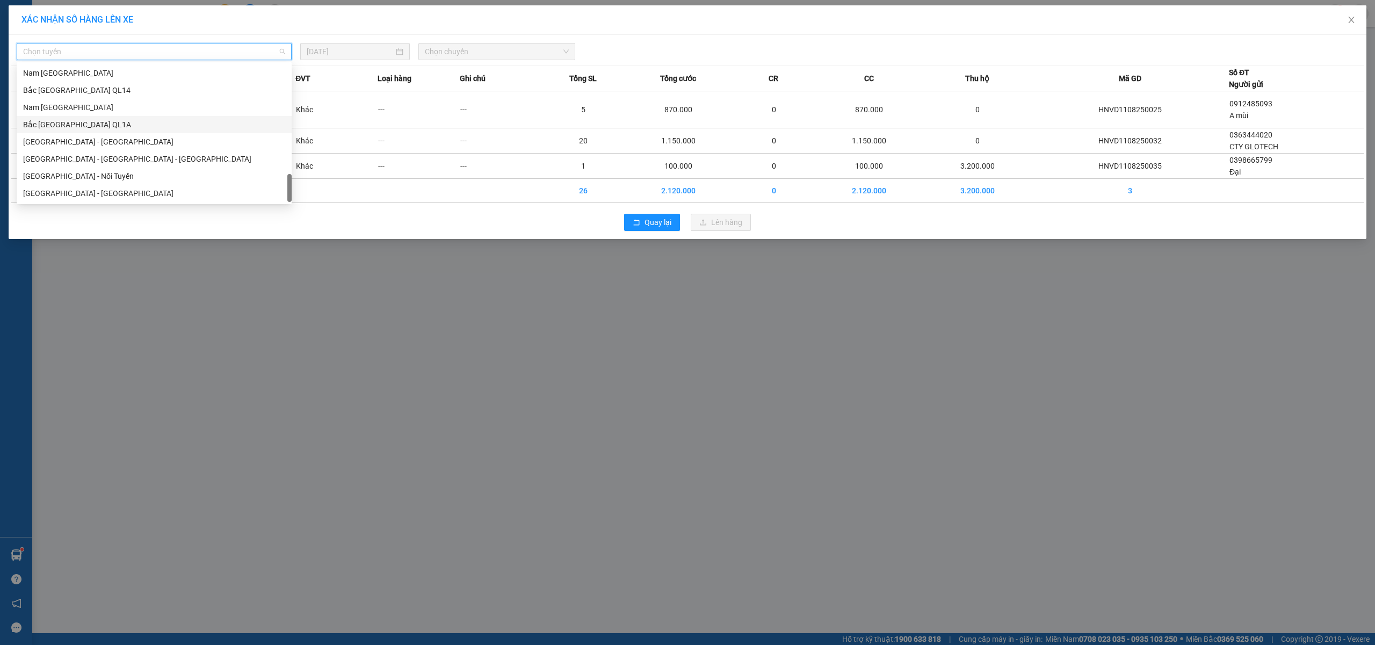
click at [100, 120] on div "Bắc [GEOGRAPHIC_DATA] QL1A" at bounding box center [154, 125] width 262 height 12
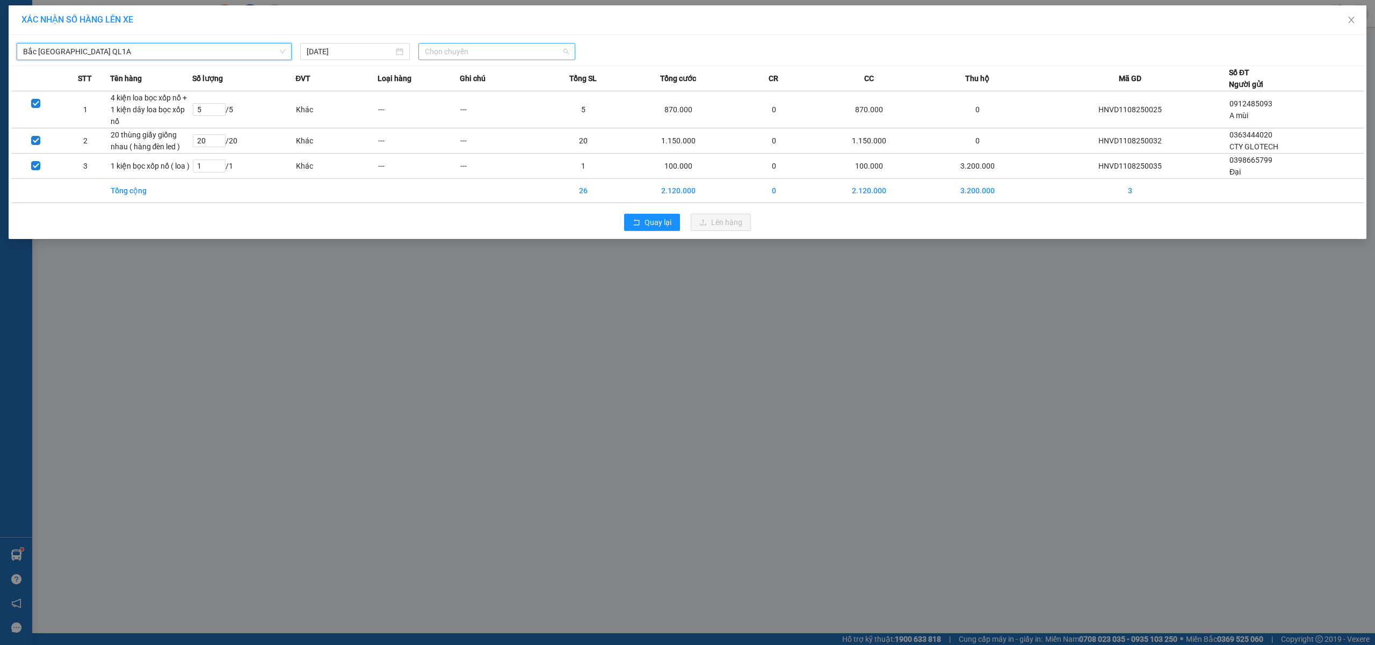
drag, startPoint x: 519, startPoint y: 53, endPoint x: 504, endPoint y: 75, distance: 27.1
click at [518, 53] on span "Chọn chuyến" at bounding box center [497, 51] width 144 height 16
click at [460, 89] on div "18:00 (TC)" at bounding box center [467, 90] width 84 height 12
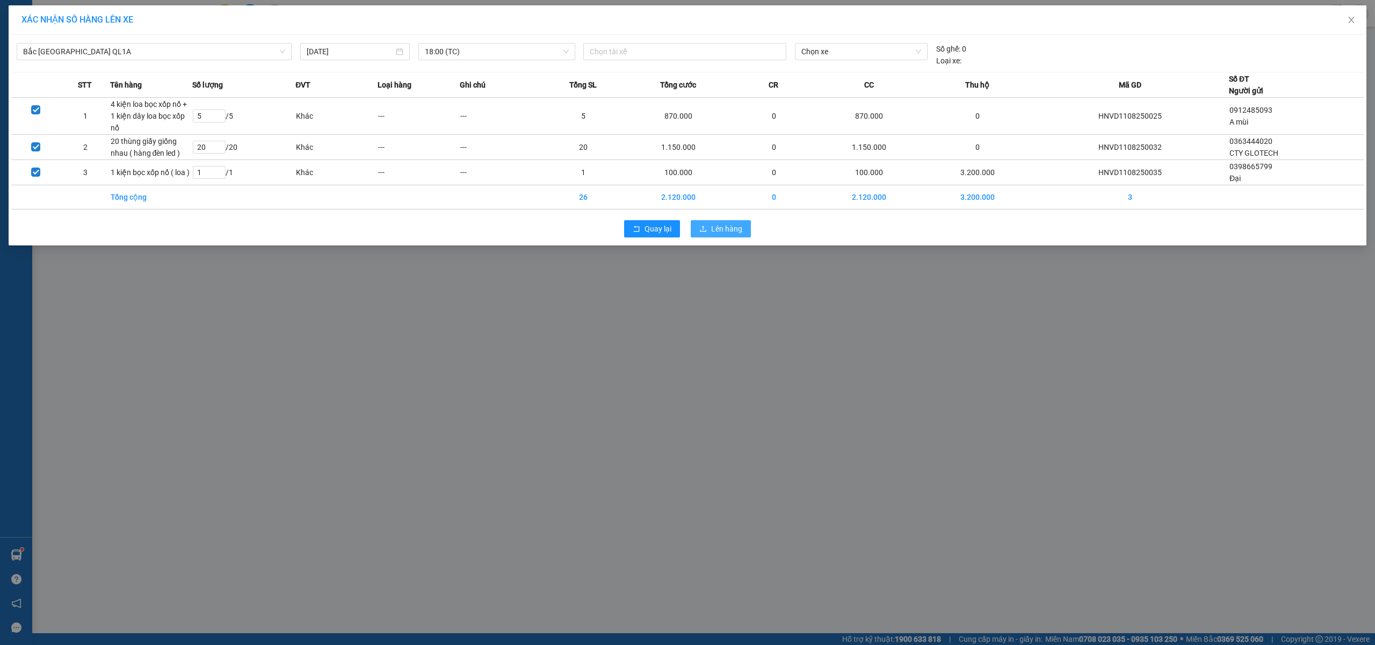
click at [709, 231] on button "Lên hàng" at bounding box center [721, 228] width 60 height 17
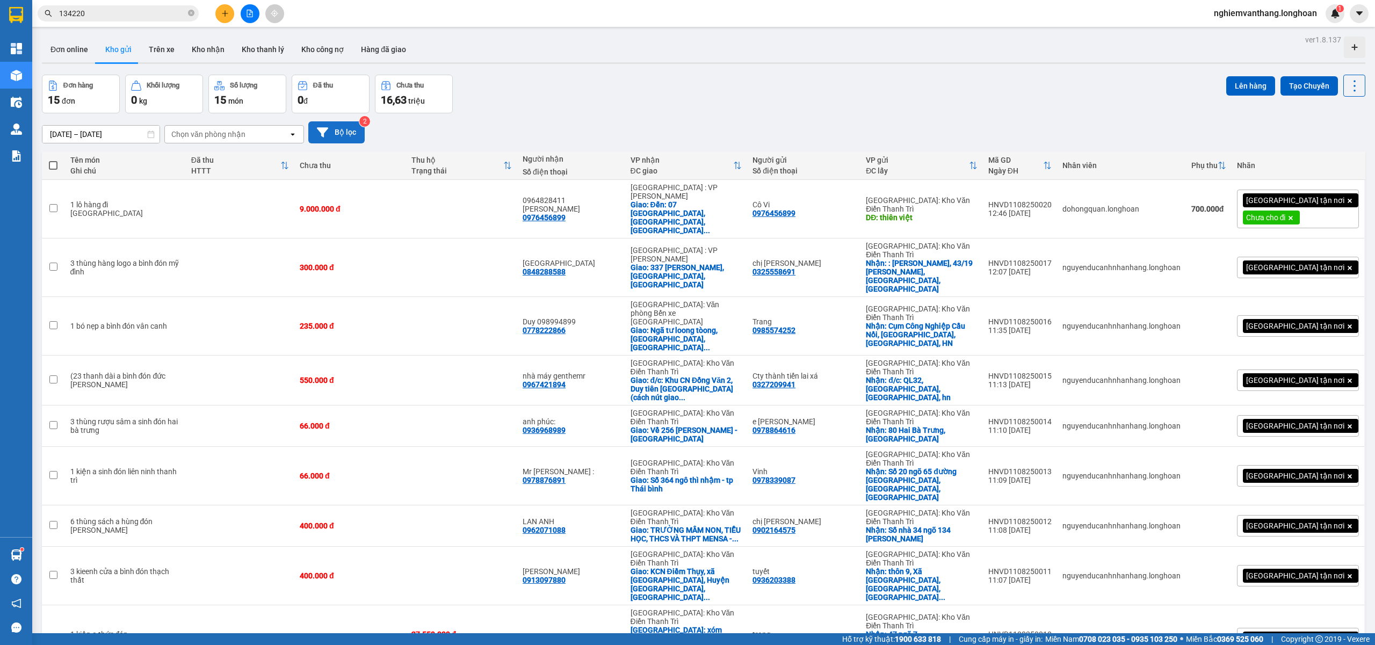
click at [336, 126] on button "Bộ lọc" at bounding box center [336, 132] width 56 height 22
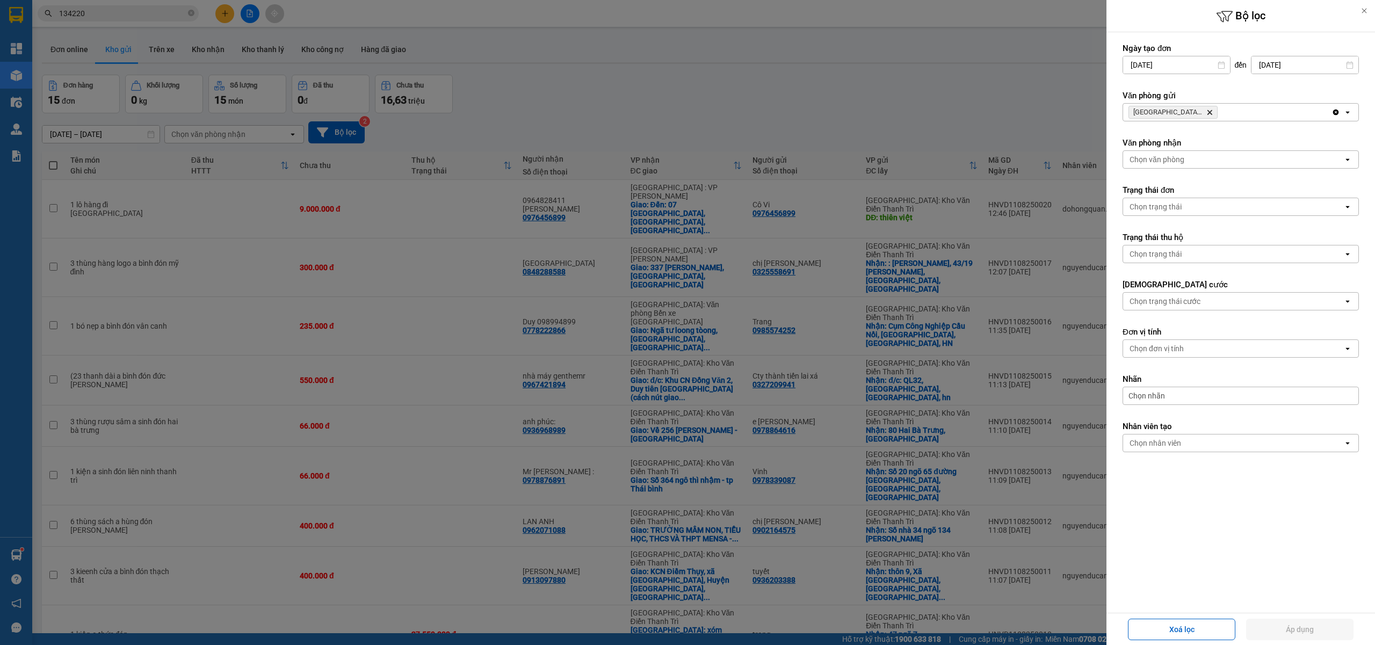
drag, startPoint x: 1244, startPoint y: 111, endPoint x: 1246, endPoint y: 118, distance: 7.7
click at [1245, 111] on div "[GEOGRAPHIC_DATA]: [PERSON_NAME] Trì Delete" at bounding box center [1227, 112] width 208 height 17
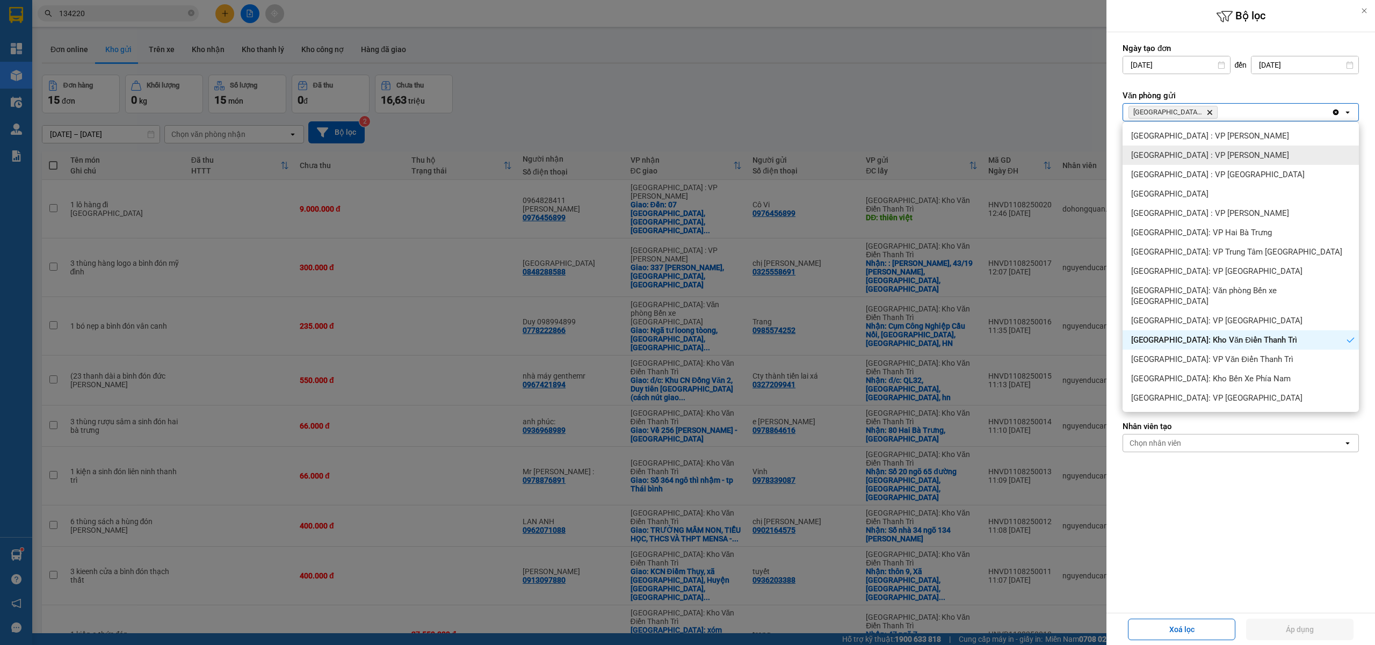
drag, startPoint x: 1228, startPoint y: 137, endPoint x: 1235, endPoint y: 135, distance: 7.8
click at [1229, 136] on div "[GEOGRAPHIC_DATA] : VP [PERSON_NAME]" at bounding box center [1240, 135] width 236 height 19
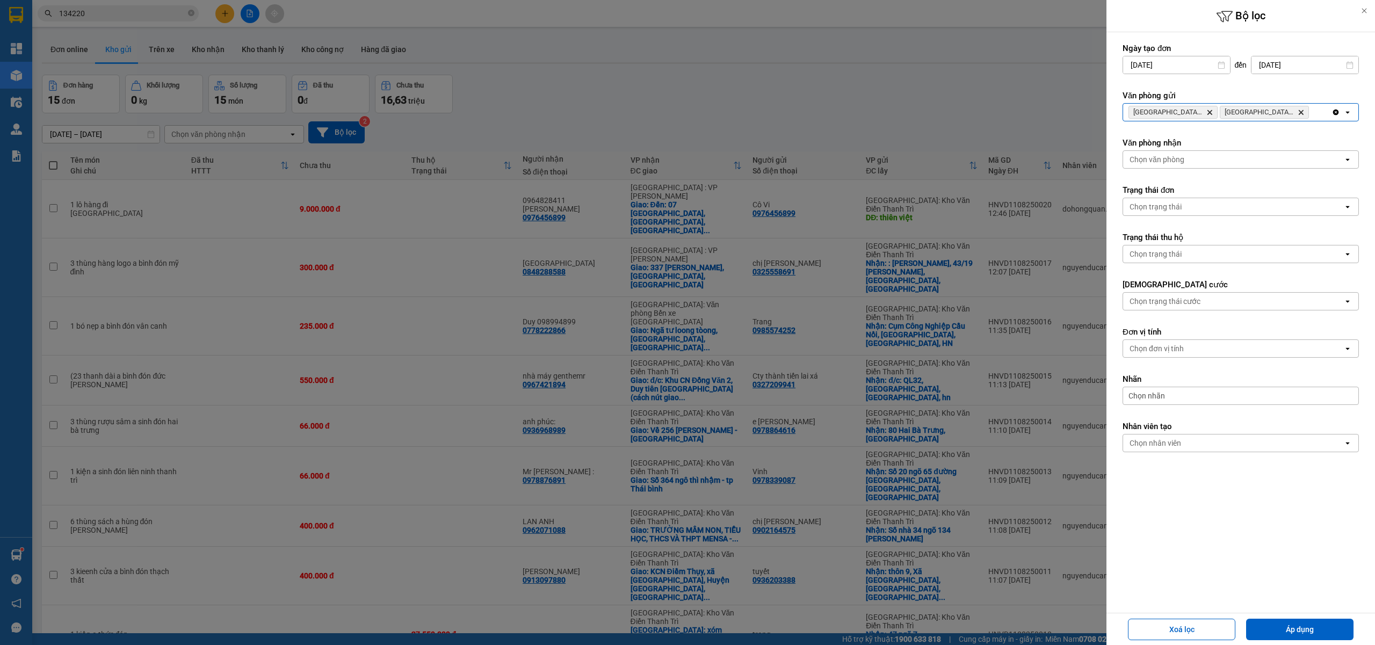
click at [1311, 110] on input "Selected Hà Nội: Kho Văn Điển Thanh Trì, Hà Nội : VP Nam Từ Liêm." at bounding box center [1311, 112] width 1 height 11
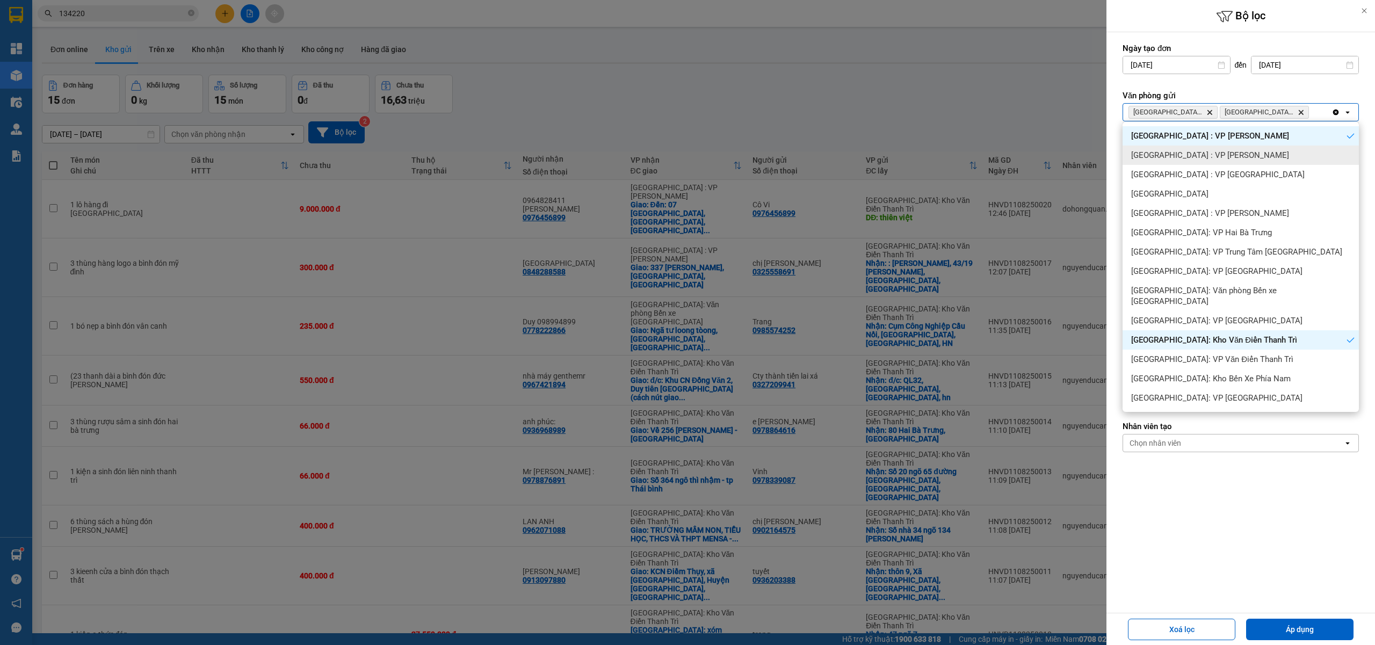
click at [1225, 159] on div "[GEOGRAPHIC_DATA] : VP [PERSON_NAME]" at bounding box center [1240, 155] width 236 height 19
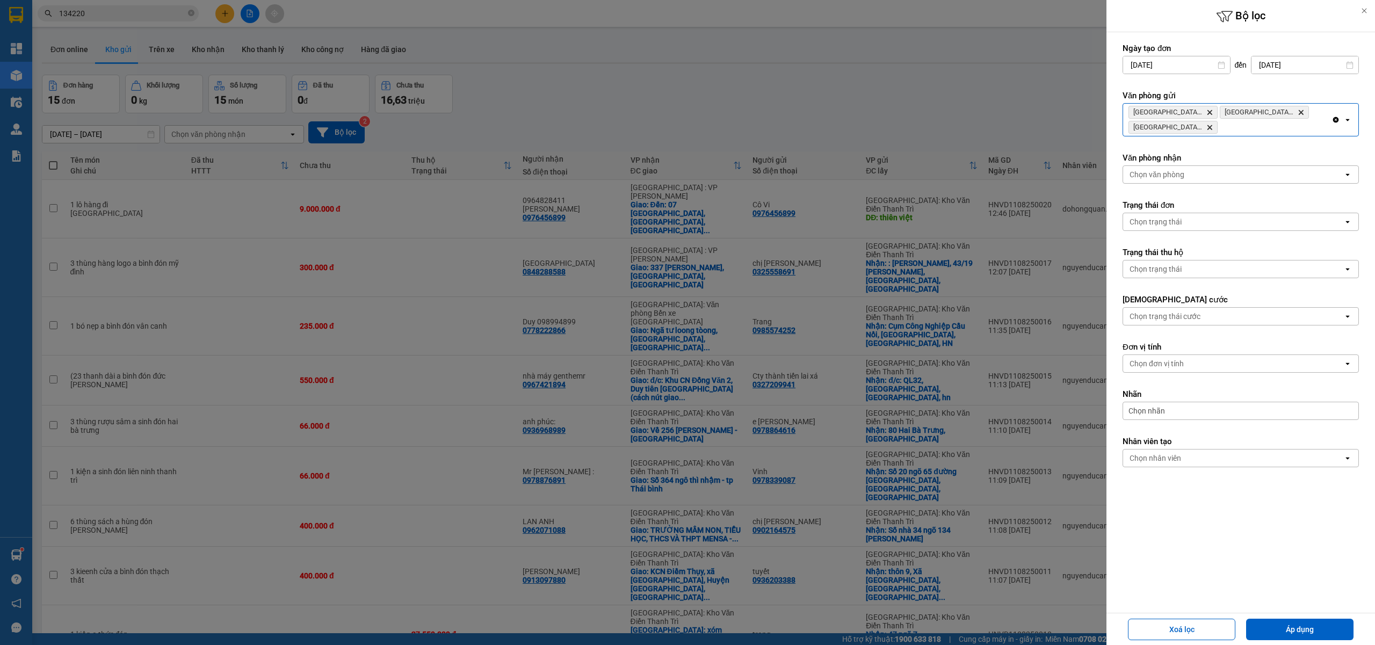
click at [1238, 133] on div "[GEOGRAPHIC_DATA]: Kho Văn Điển Thanh Trì Delete [GEOGRAPHIC_DATA] : VP Nam Từ …" at bounding box center [1227, 120] width 208 height 32
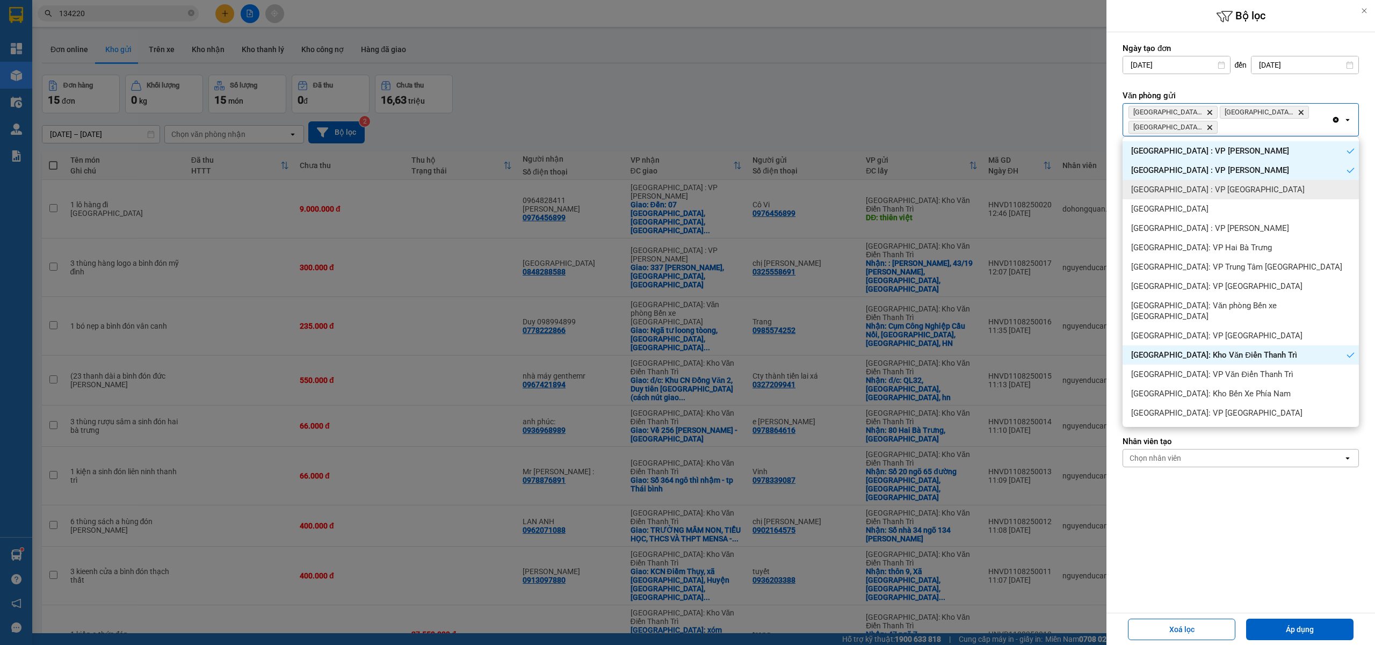
click at [1214, 196] on div "[GEOGRAPHIC_DATA] : VP [GEOGRAPHIC_DATA]" at bounding box center [1240, 189] width 236 height 19
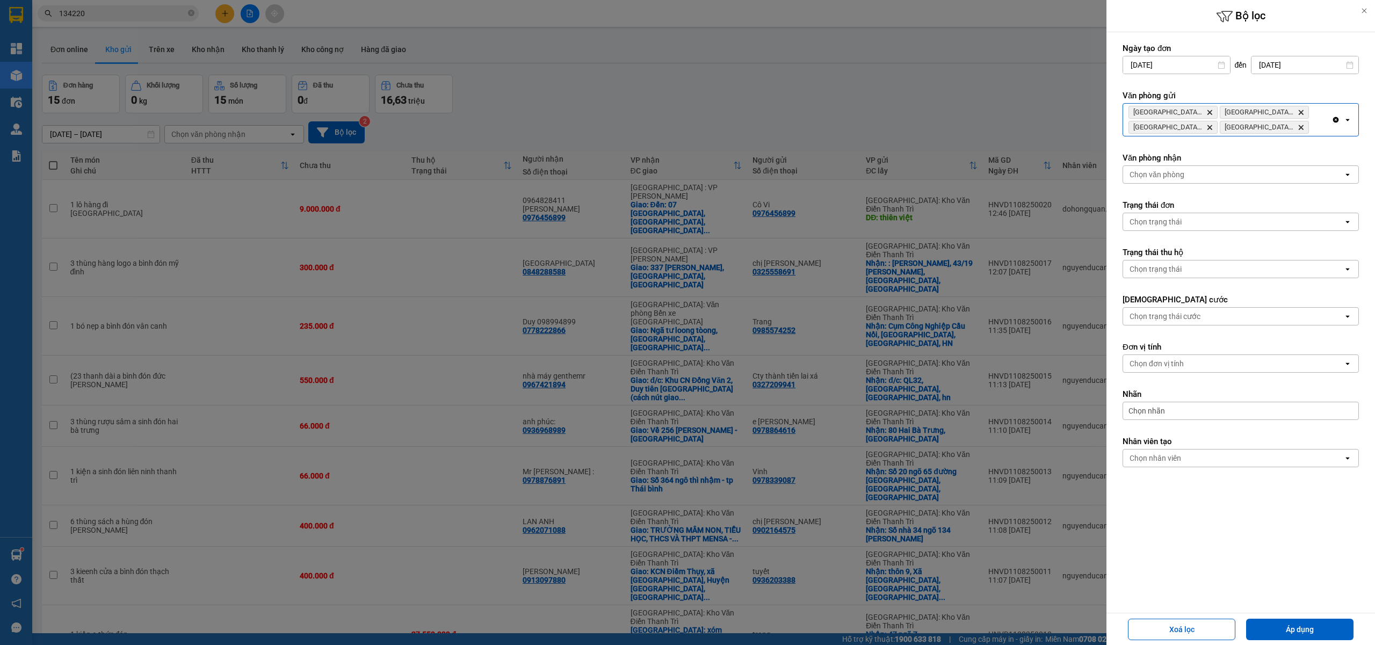
click at [1319, 134] on div "[GEOGRAPHIC_DATA]: Kho Văn Điển Thanh Trì Delete [GEOGRAPHIC_DATA] : VP Nam Từ …" at bounding box center [1227, 120] width 208 height 32
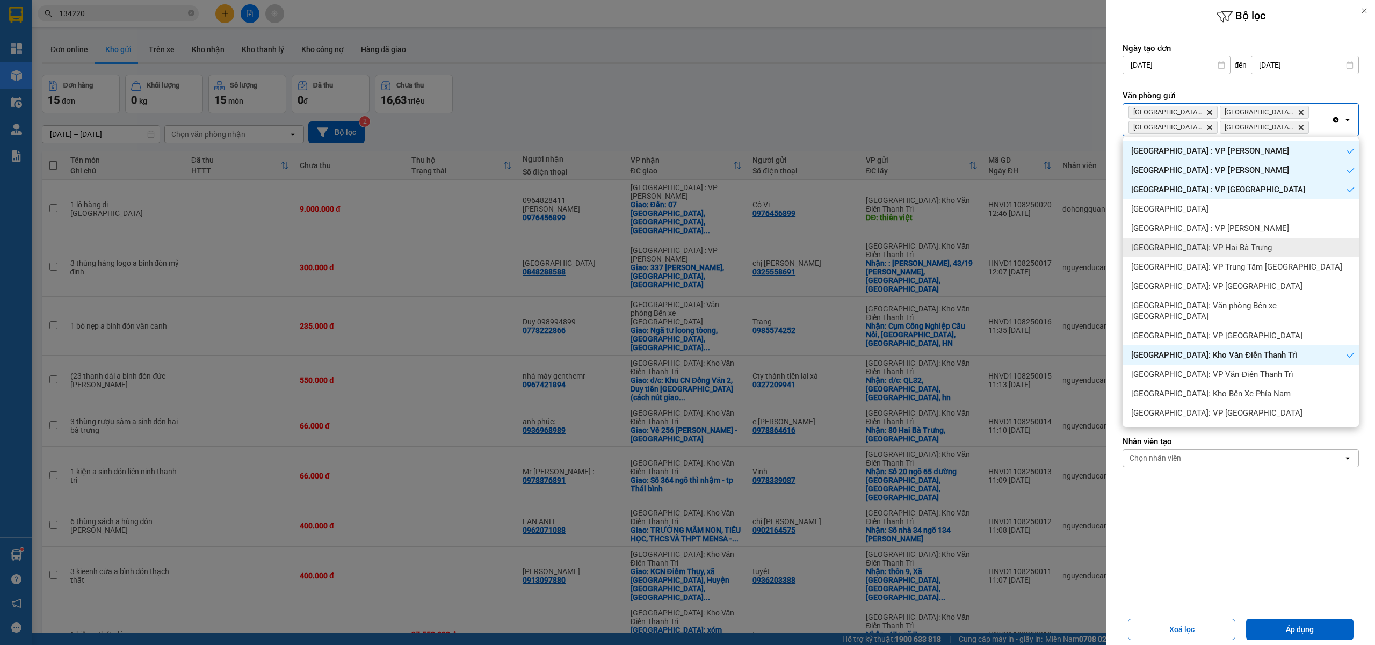
drag, startPoint x: 1206, startPoint y: 245, endPoint x: 1273, endPoint y: 185, distance: 89.7
click at [1208, 245] on span "[GEOGRAPHIC_DATA]: VP Hai Bà Trưng" at bounding box center [1201, 247] width 141 height 11
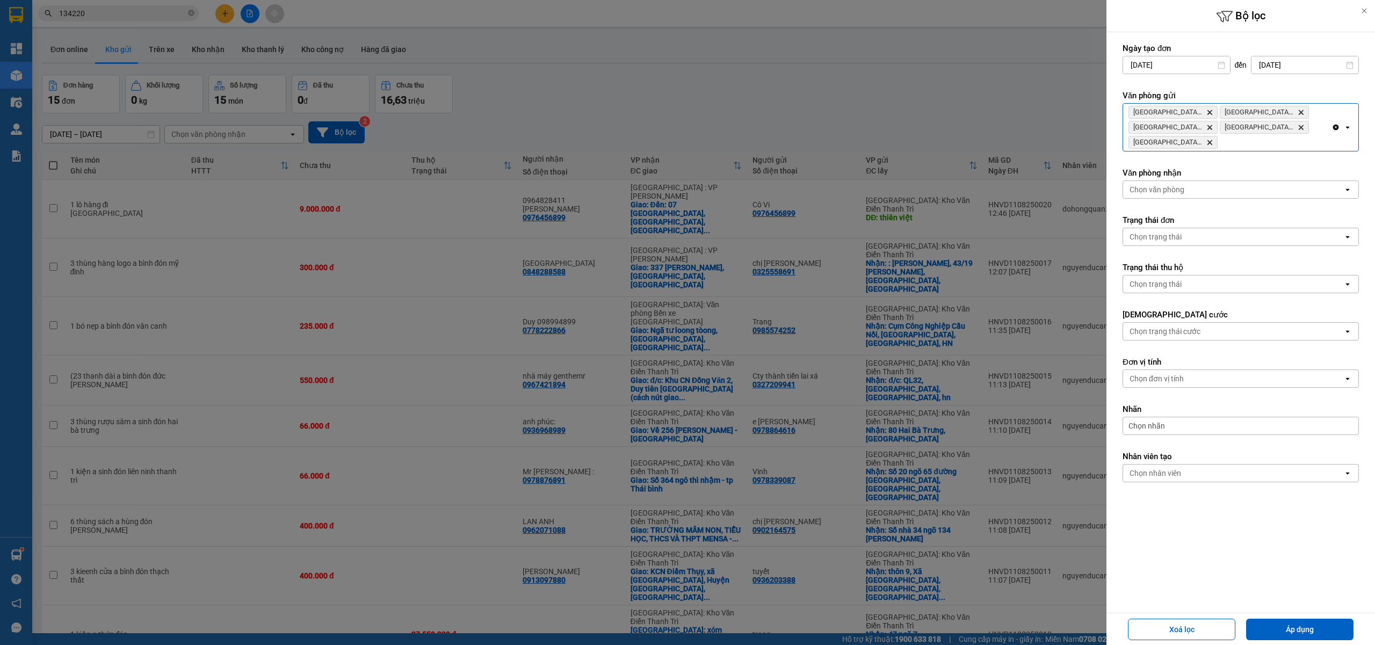
click at [1253, 147] on div "[GEOGRAPHIC_DATA]: Kho Văn Điển Thanh Trì Delete [GEOGRAPHIC_DATA] : VP Nam Từ …" at bounding box center [1227, 127] width 208 height 47
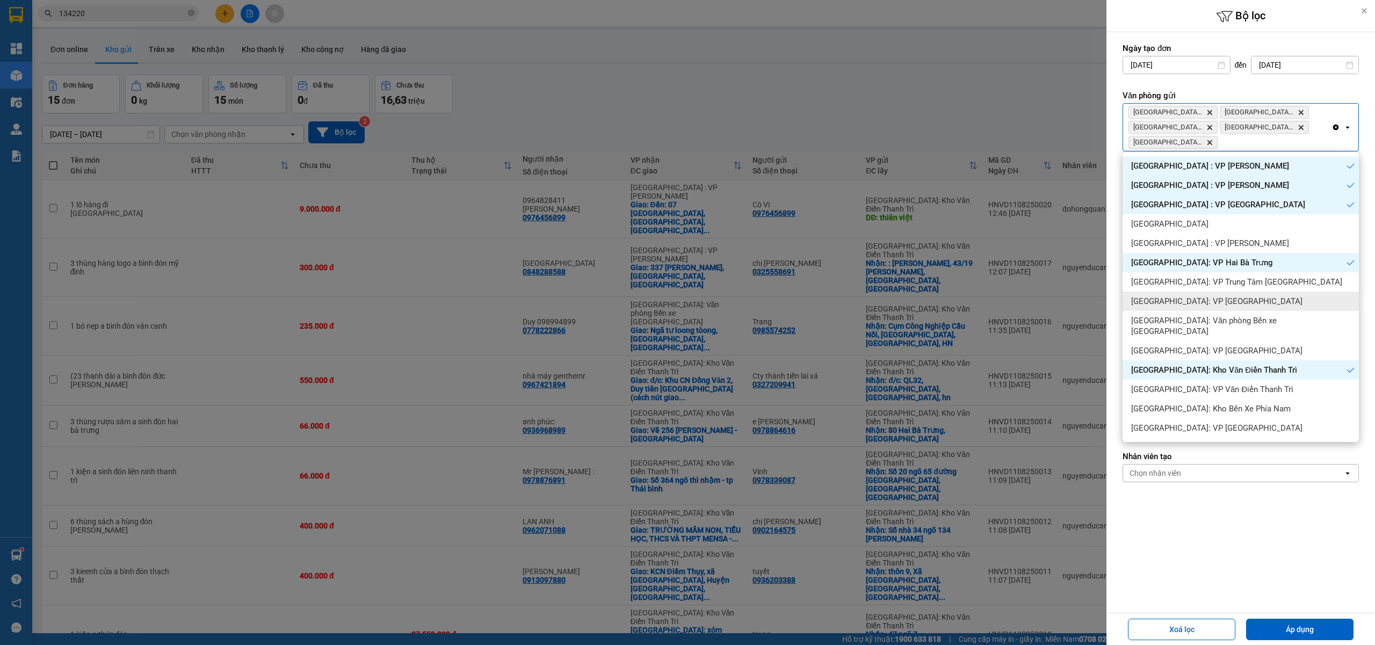
click at [1209, 306] on span "[GEOGRAPHIC_DATA]: VP [GEOGRAPHIC_DATA]" at bounding box center [1216, 301] width 171 height 11
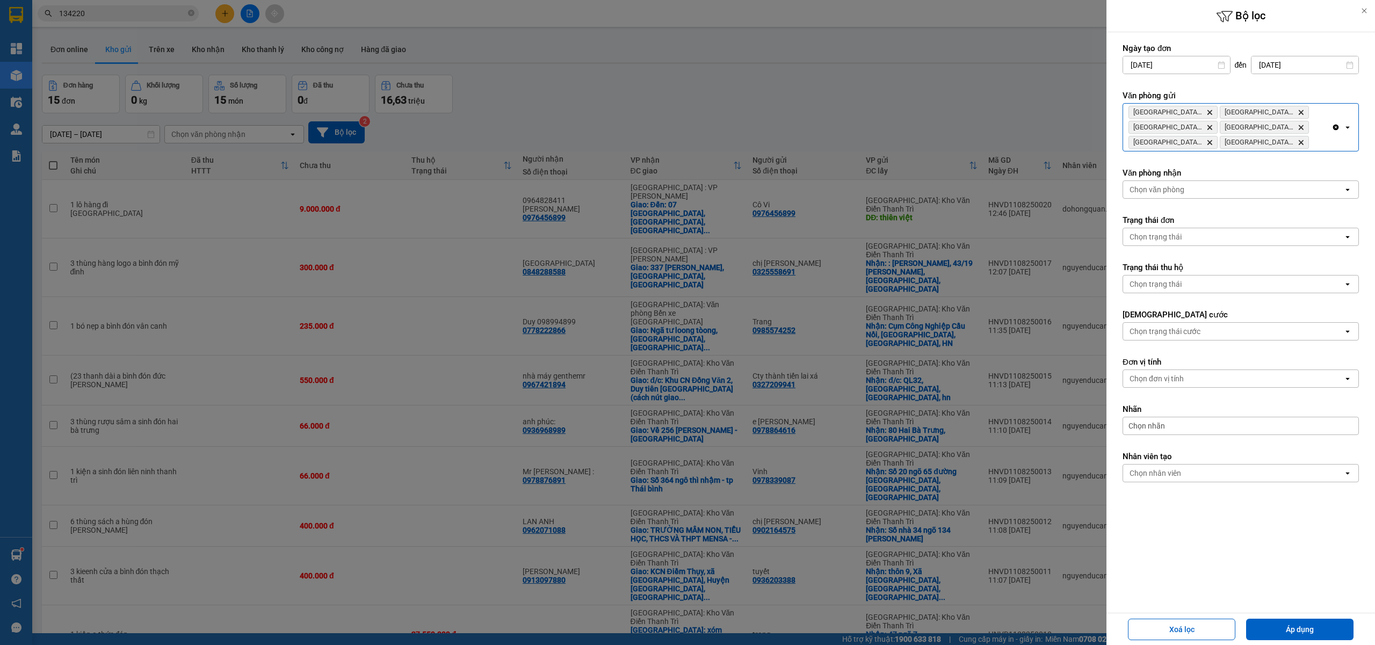
click at [1319, 140] on div "[GEOGRAPHIC_DATA]: Kho Văn Điển Thanh Trì Delete [GEOGRAPHIC_DATA] : VP Nam Từ …" at bounding box center [1227, 127] width 208 height 47
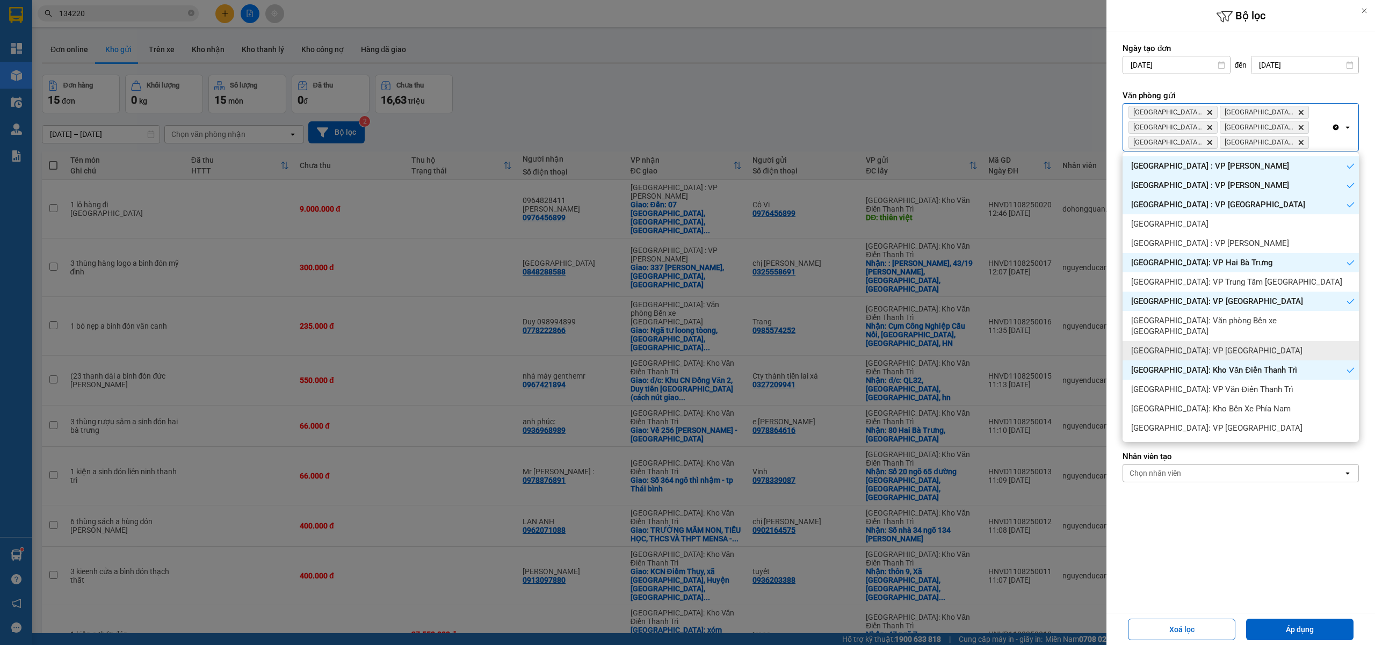
drag, startPoint x: 1186, startPoint y: 333, endPoint x: 1213, endPoint y: 280, distance: 59.3
click at [1186, 341] on div "[GEOGRAPHIC_DATA]: VP [GEOGRAPHIC_DATA]" at bounding box center [1240, 350] width 236 height 19
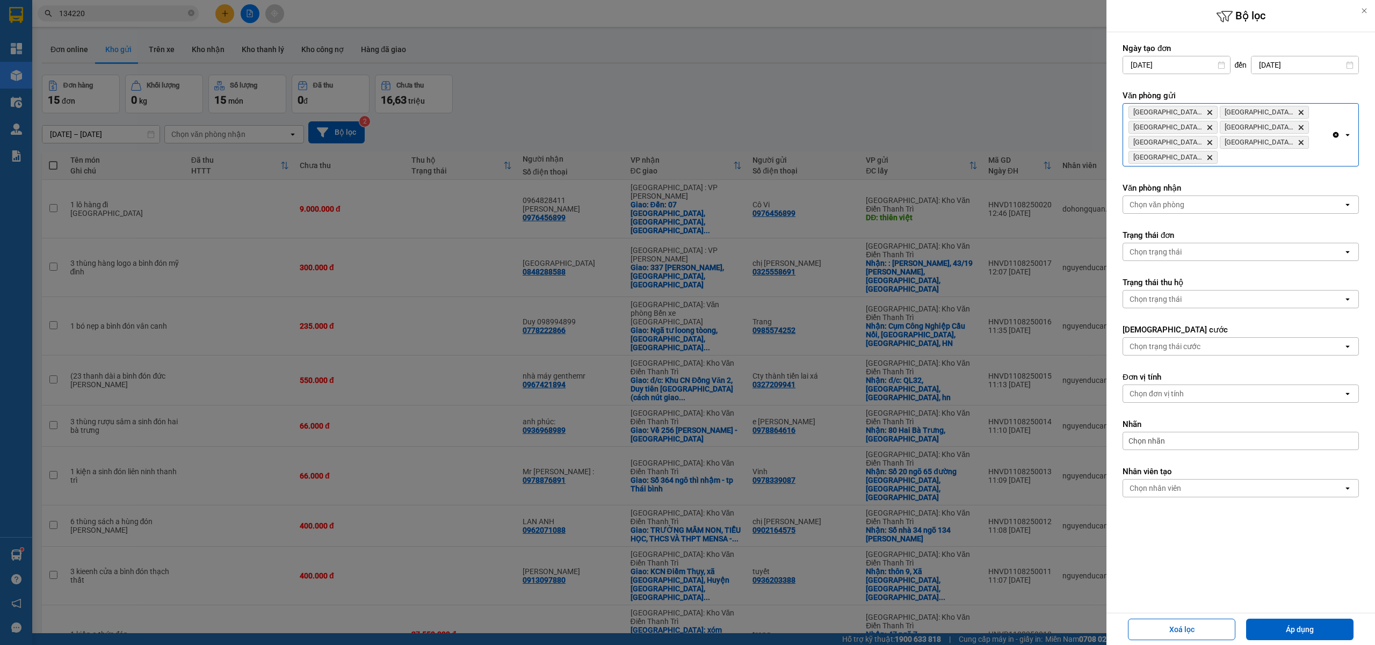
click at [1261, 151] on div "[GEOGRAPHIC_DATA]: Kho Văn Điển Thanh Trì Delete [GEOGRAPHIC_DATA] : VP Nam Từ …" at bounding box center [1227, 135] width 208 height 62
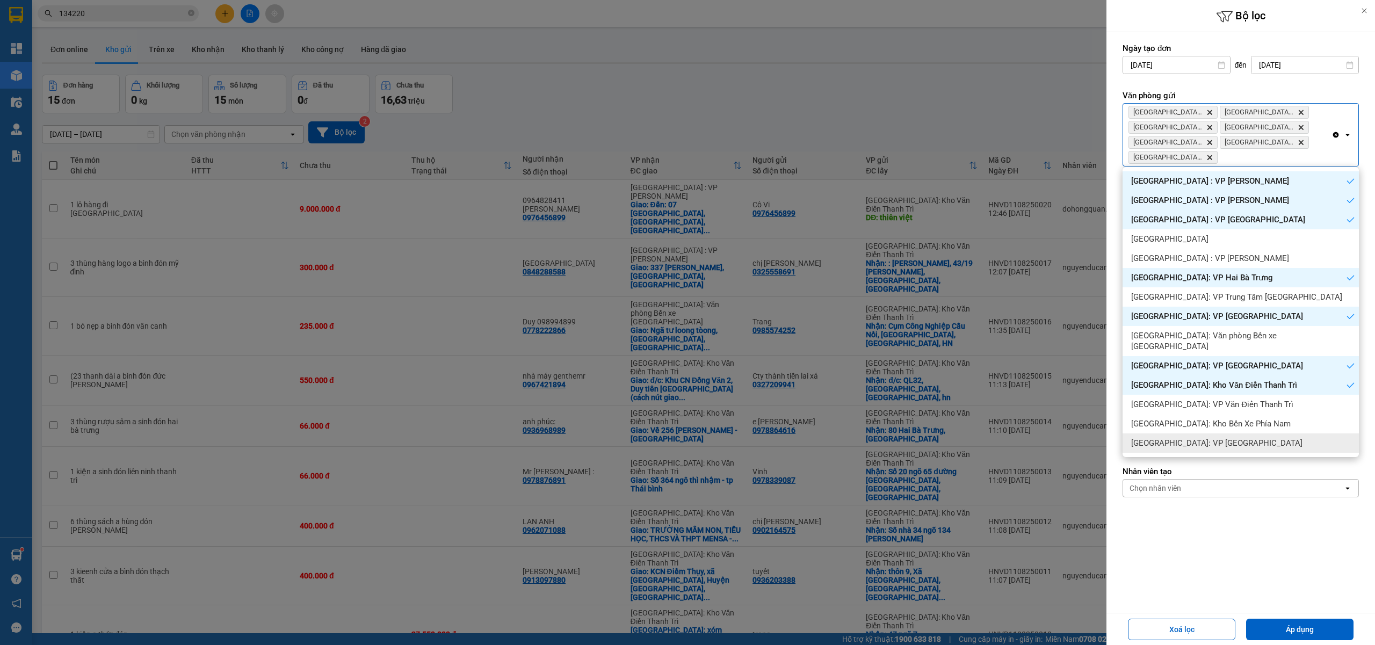
click at [1195, 439] on div "[GEOGRAPHIC_DATA]: VP [GEOGRAPHIC_DATA]" at bounding box center [1240, 442] width 236 height 19
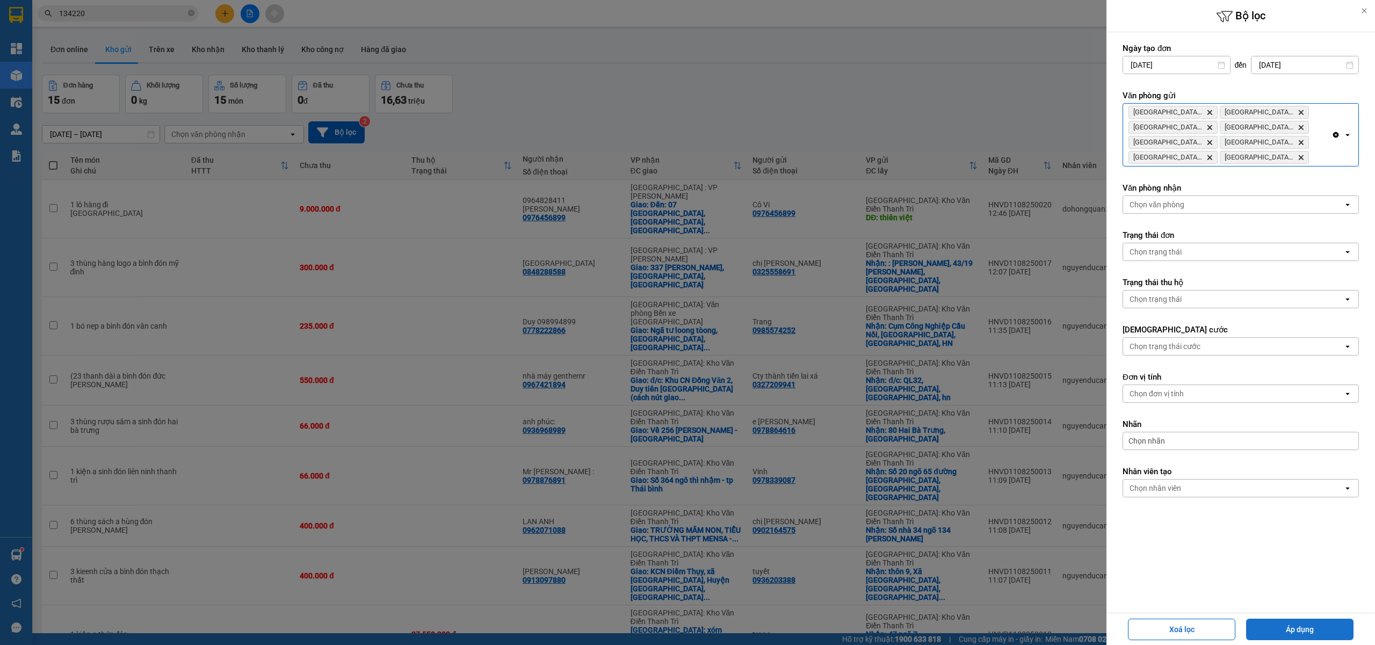
click at [1280, 630] on button "Áp dụng" at bounding box center [1299, 629] width 107 height 21
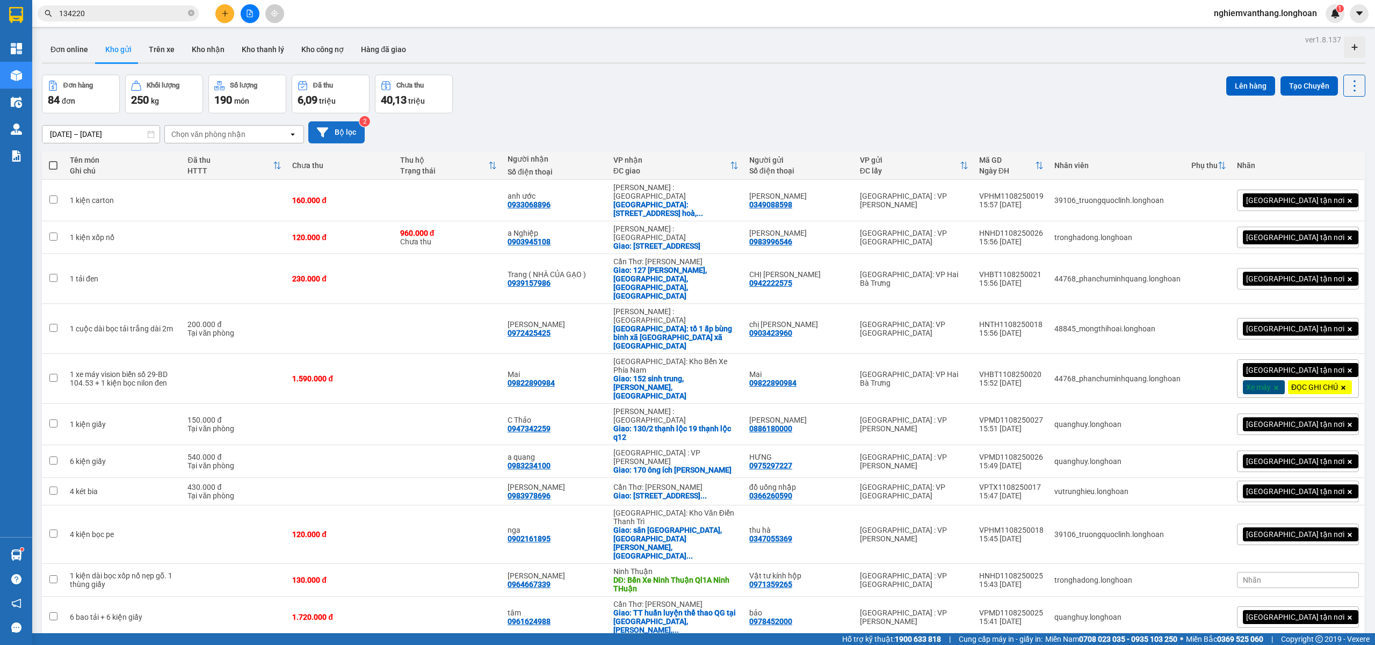
click at [353, 129] on button "Bộ lọc" at bounding box center [336, 132] width 56 height 22
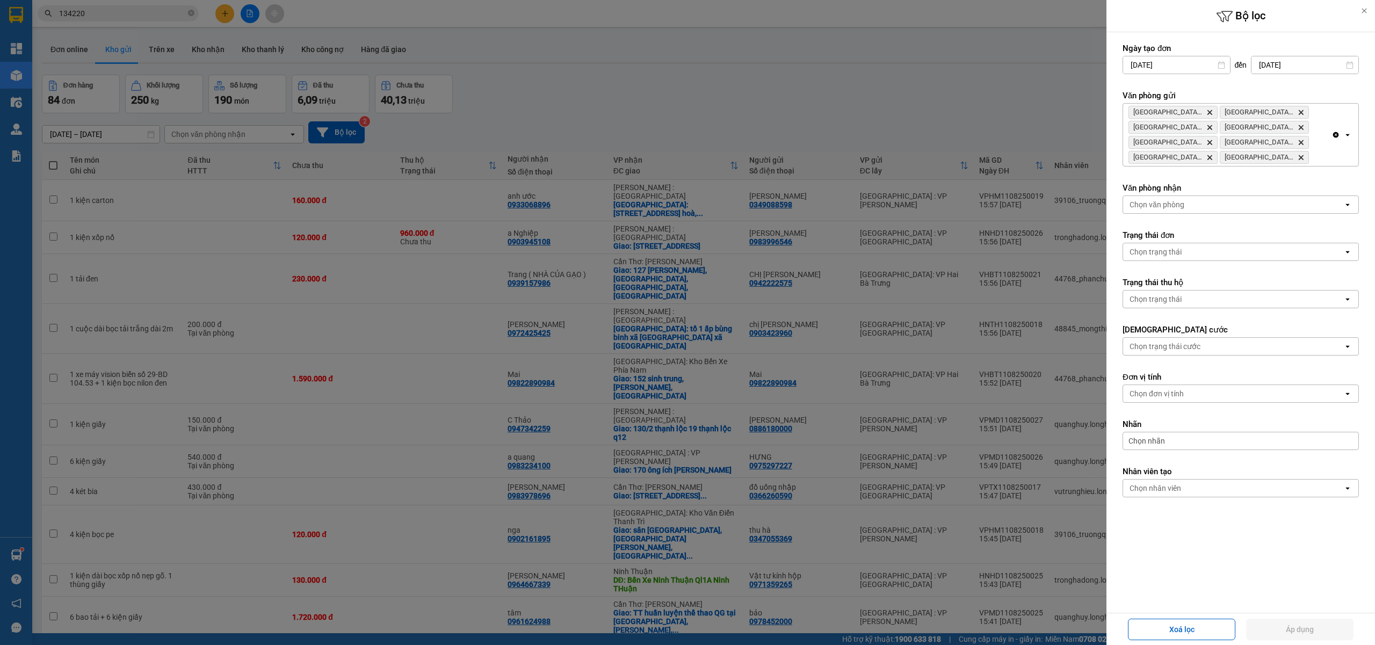
click at [1208, 110] on icon "Delete" at bounding box center [1209, 112] width 6 height 6
click at [1294, 623] on button "Áp dụng" at bounding box center [1299, 629] width 107 height 21
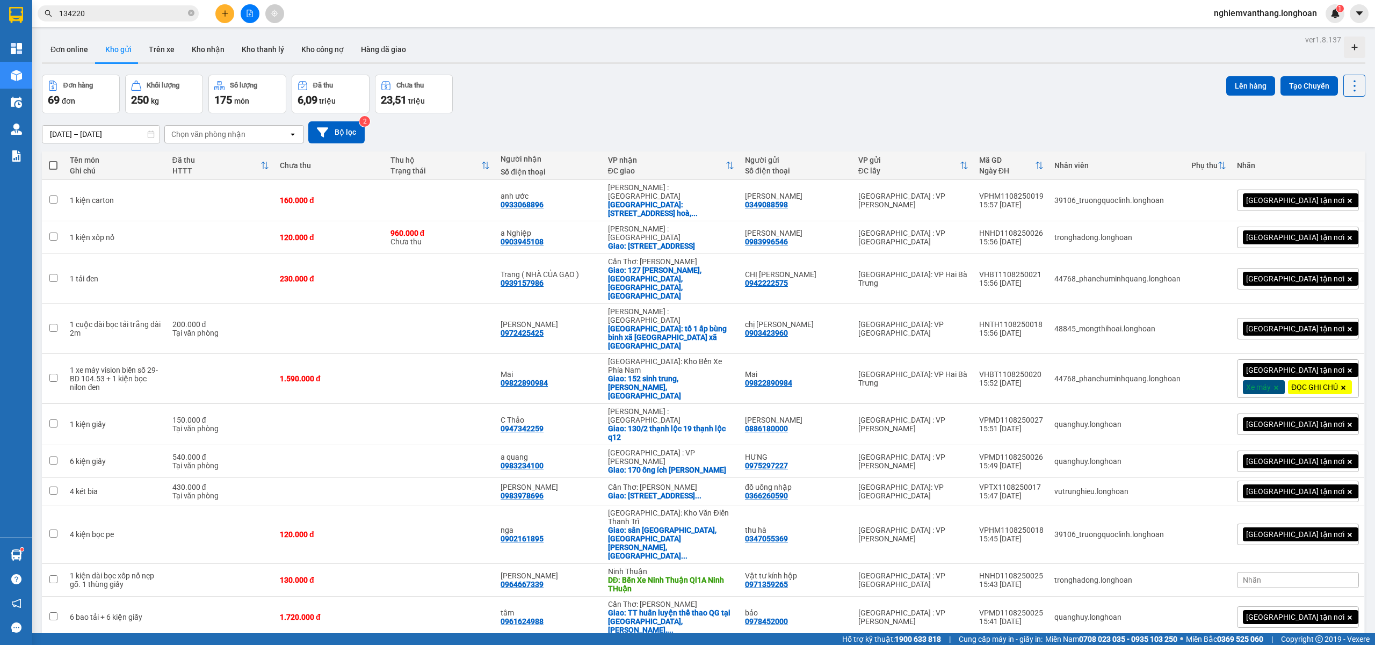
click at [241, 11] on button at bounding box center [250, 13] width 19 height 19
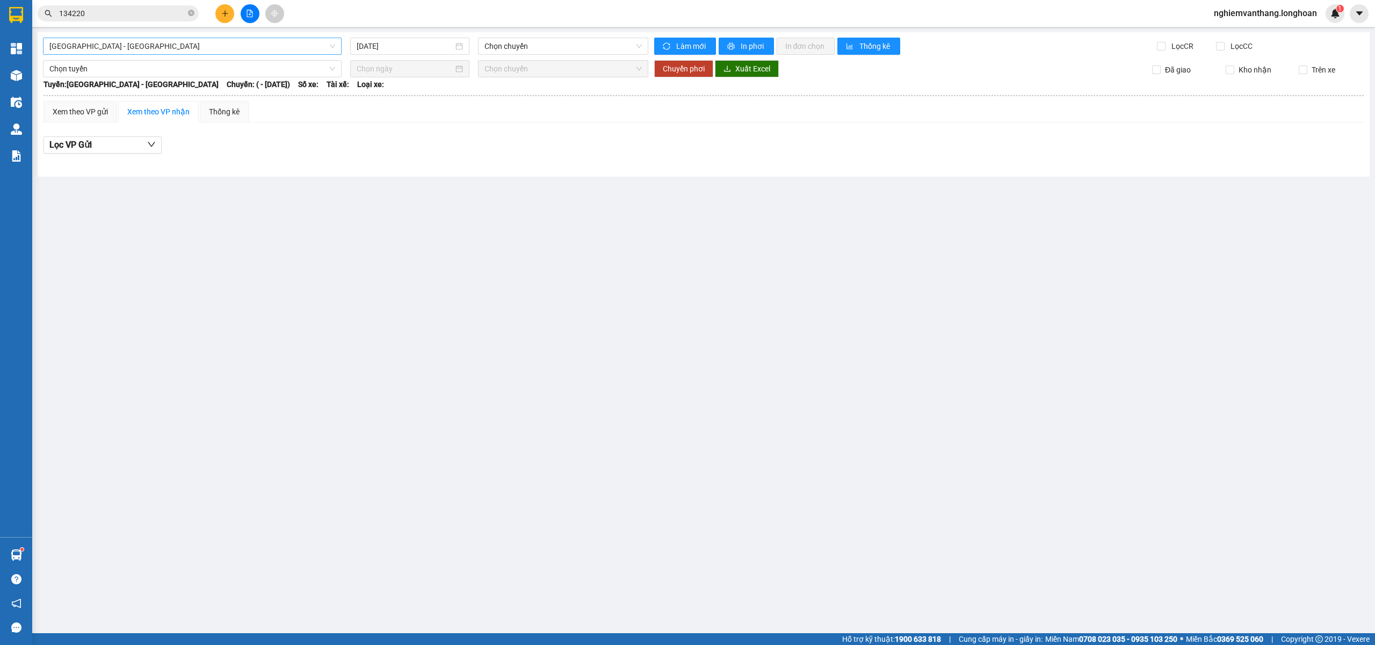
click at [127, 40] on span "[GEOGRAPHIC_DATA] - [GEOGRAPHIC_DATA]" at bounding box center [192, 46] width 286 height 16
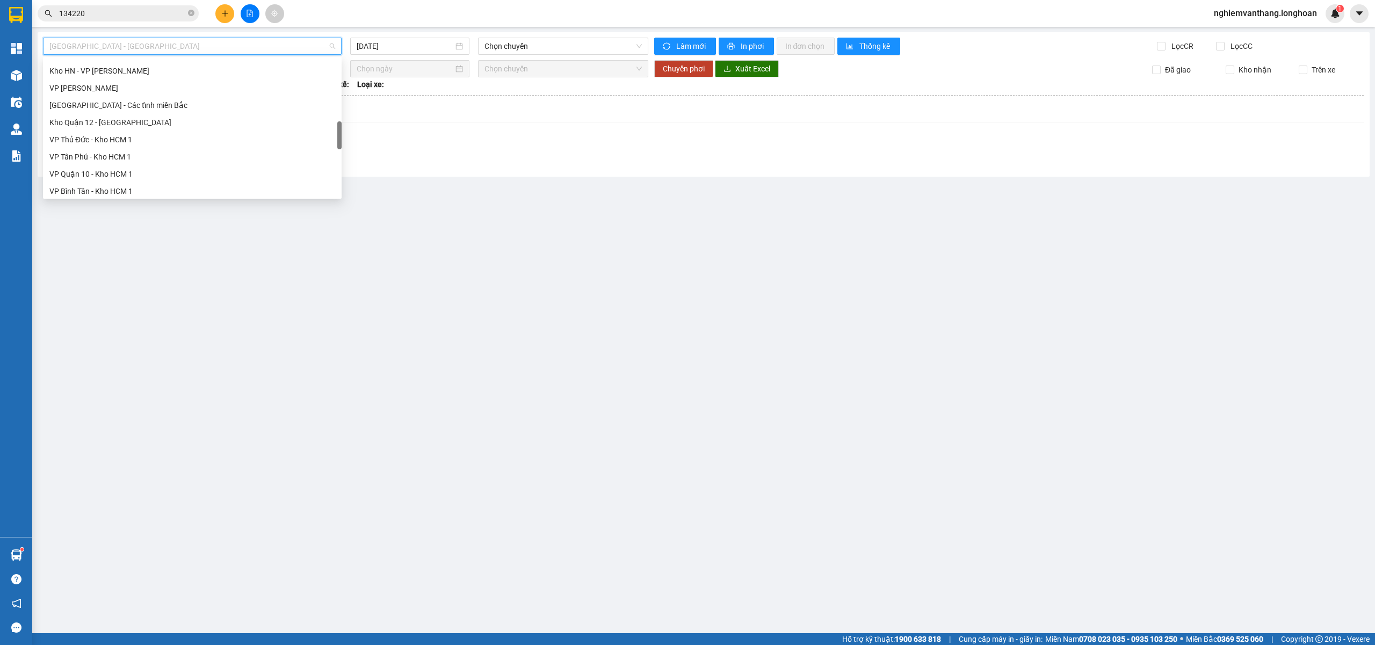
scroll to position [700, 0]
click at [113, 123] on div "Bắc [GEOGRAPHIC_DATA] QL1A" at bounding box center [192, 124] width 286 height 12
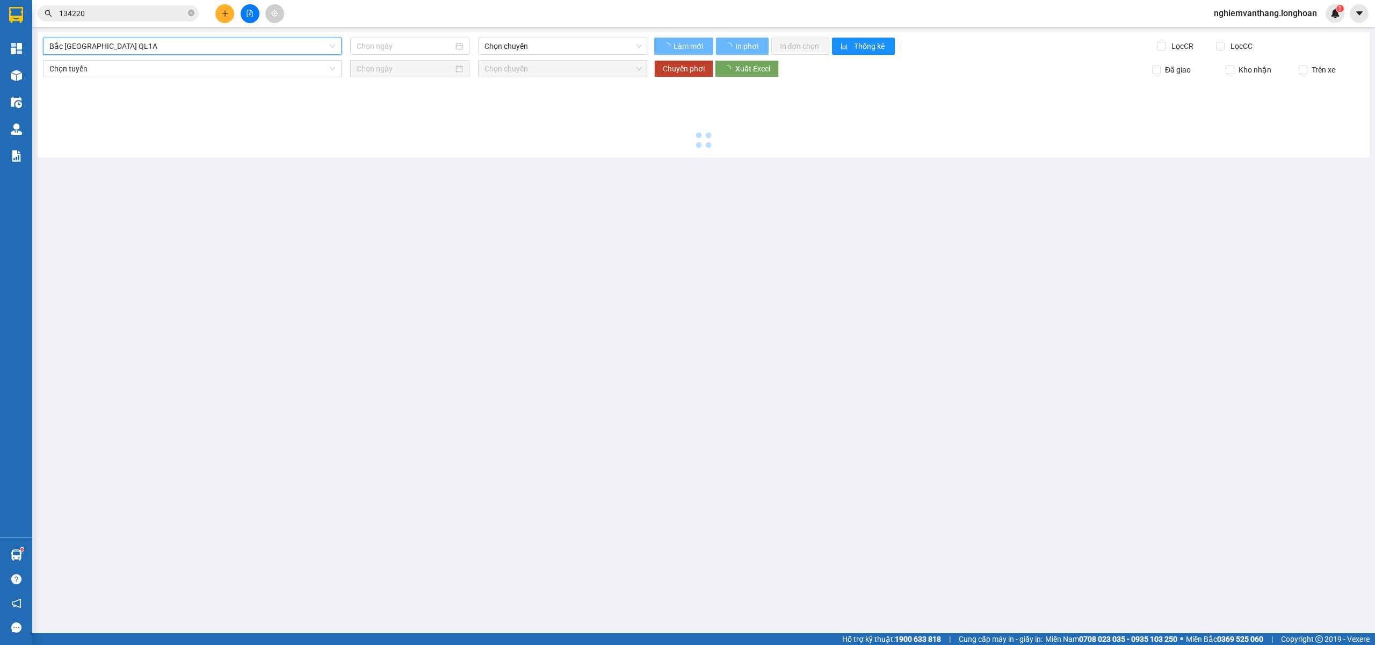
type input "[DATE]"
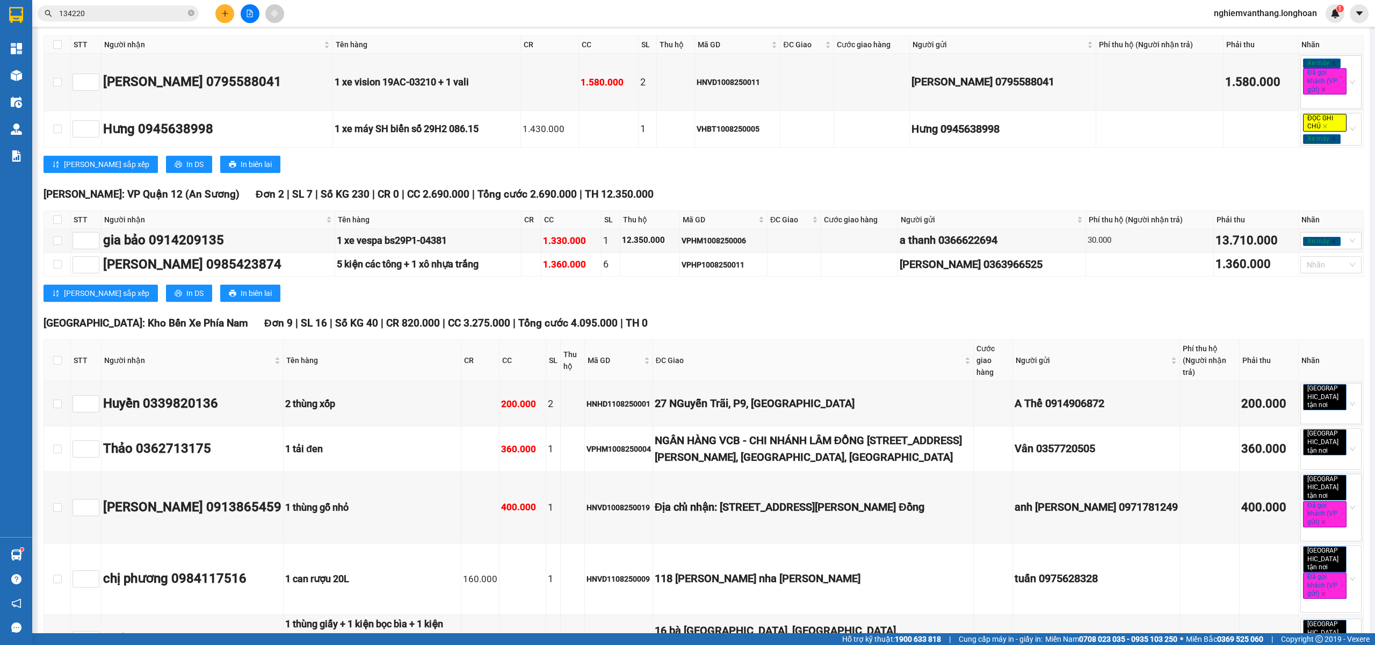
scroll to position [4249, 0]
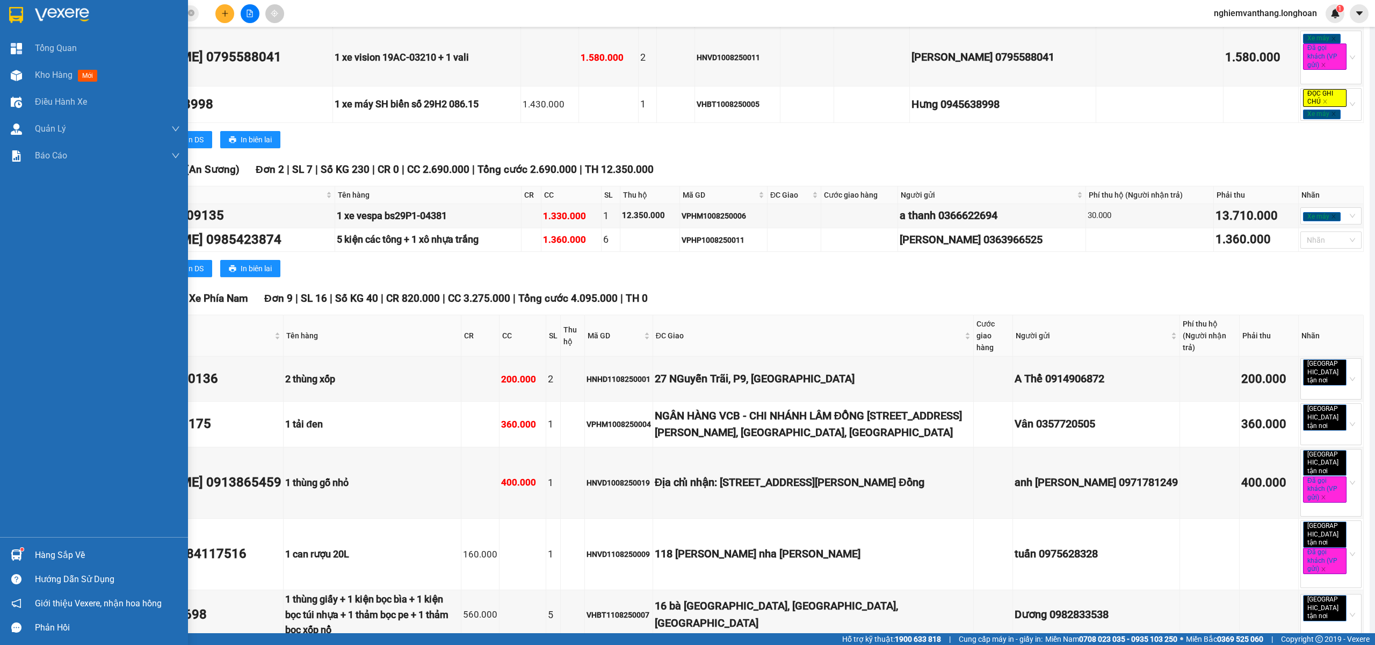
click at [18, 19] on img at bounding box center [16, 15] width 14 height 16
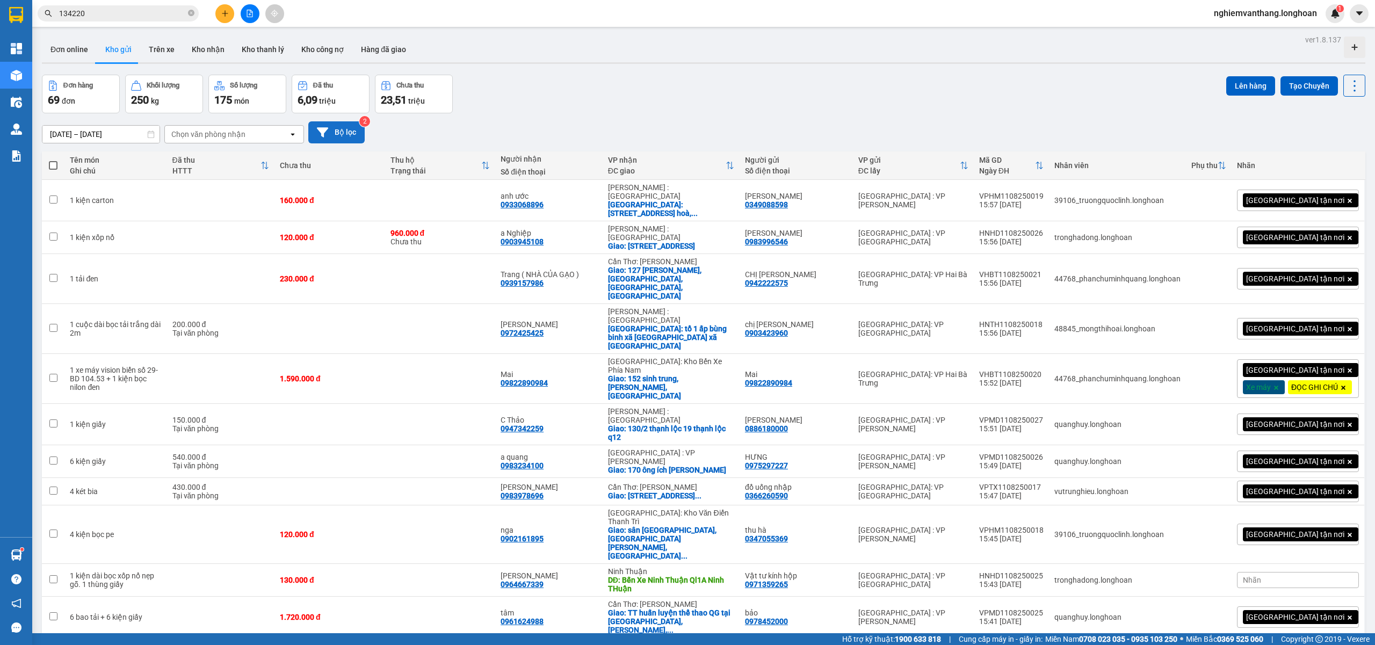
click at [350, 137] on button "Bộ lọc" at bounding box center [336, 132] width 56 height 22
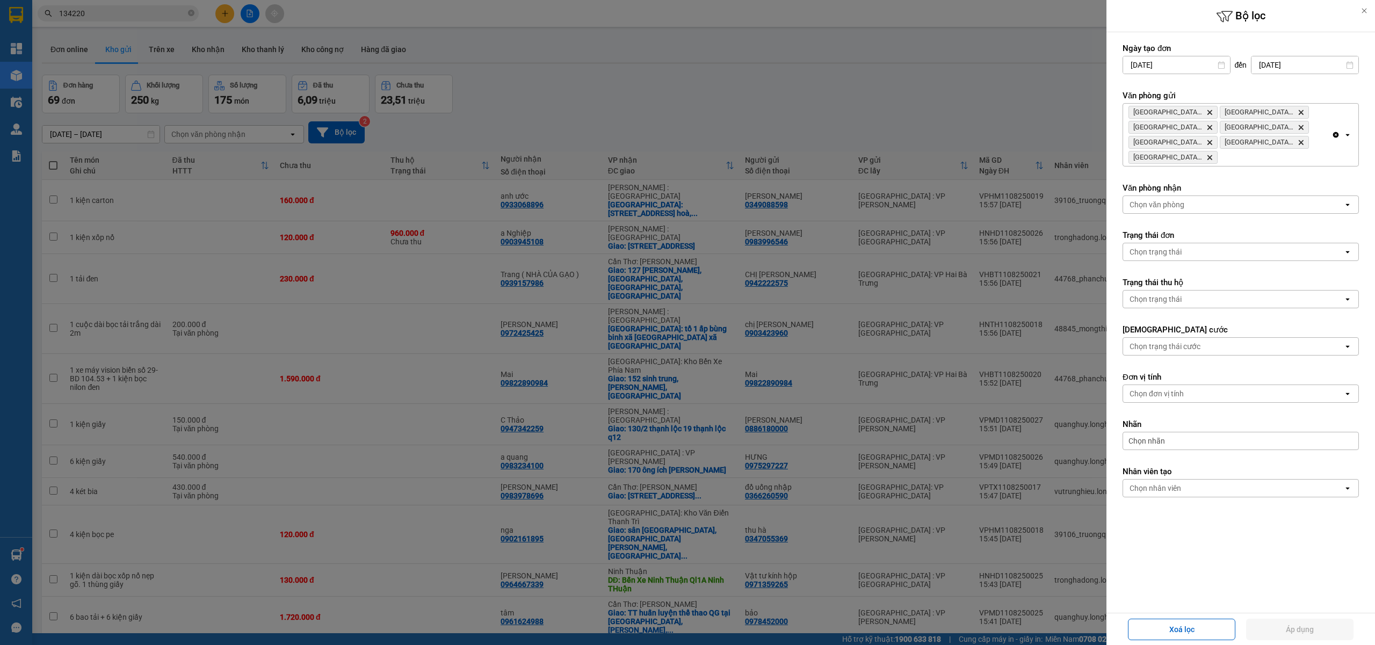
click at [1335, 131] on icon "Clear all" at bounding box center [1335, 134] width 9 height 9
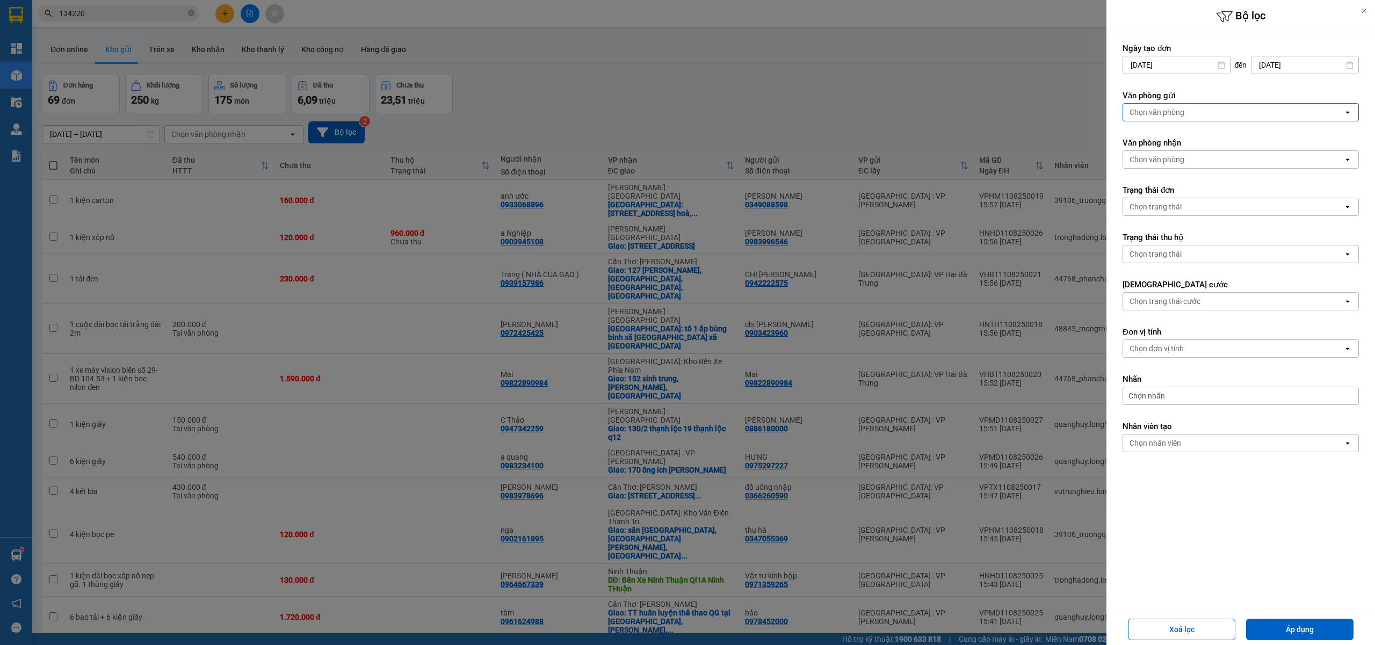
click at [1203, 106] on div "Chọn văn phòng" at bounding box center [1233, 112] width 220 height 17
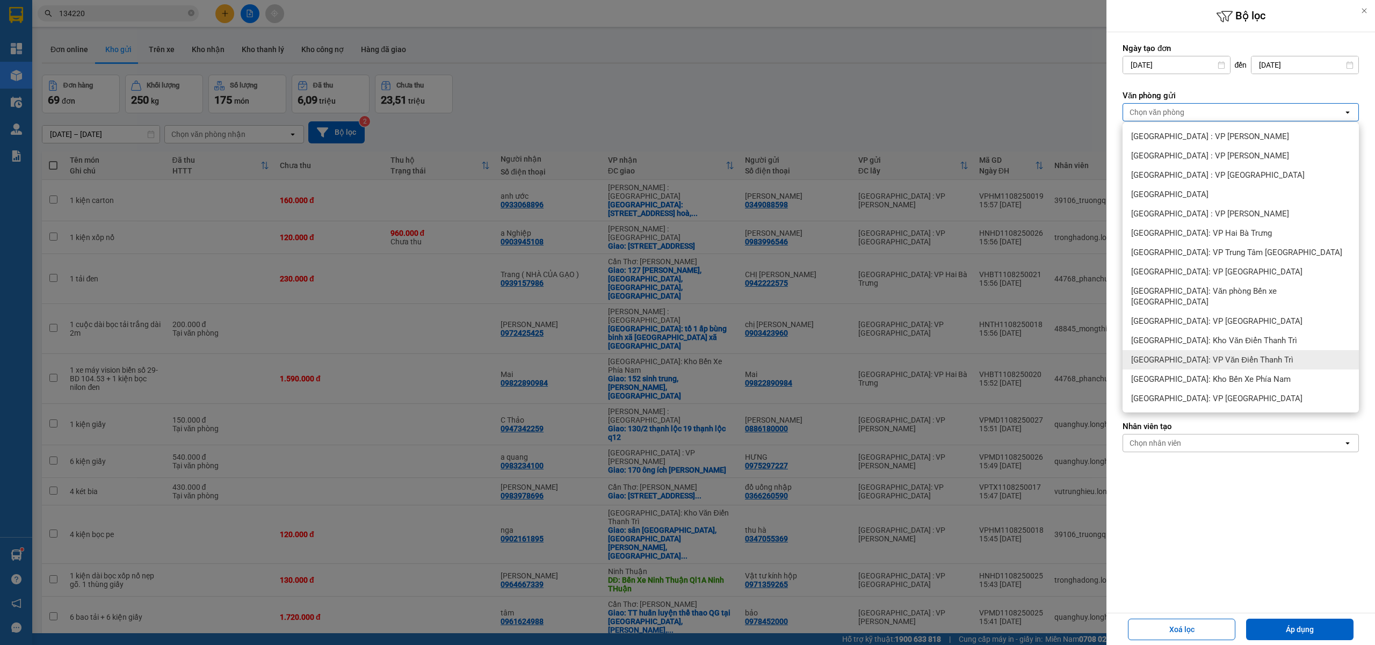
scroll to position [71, 0]
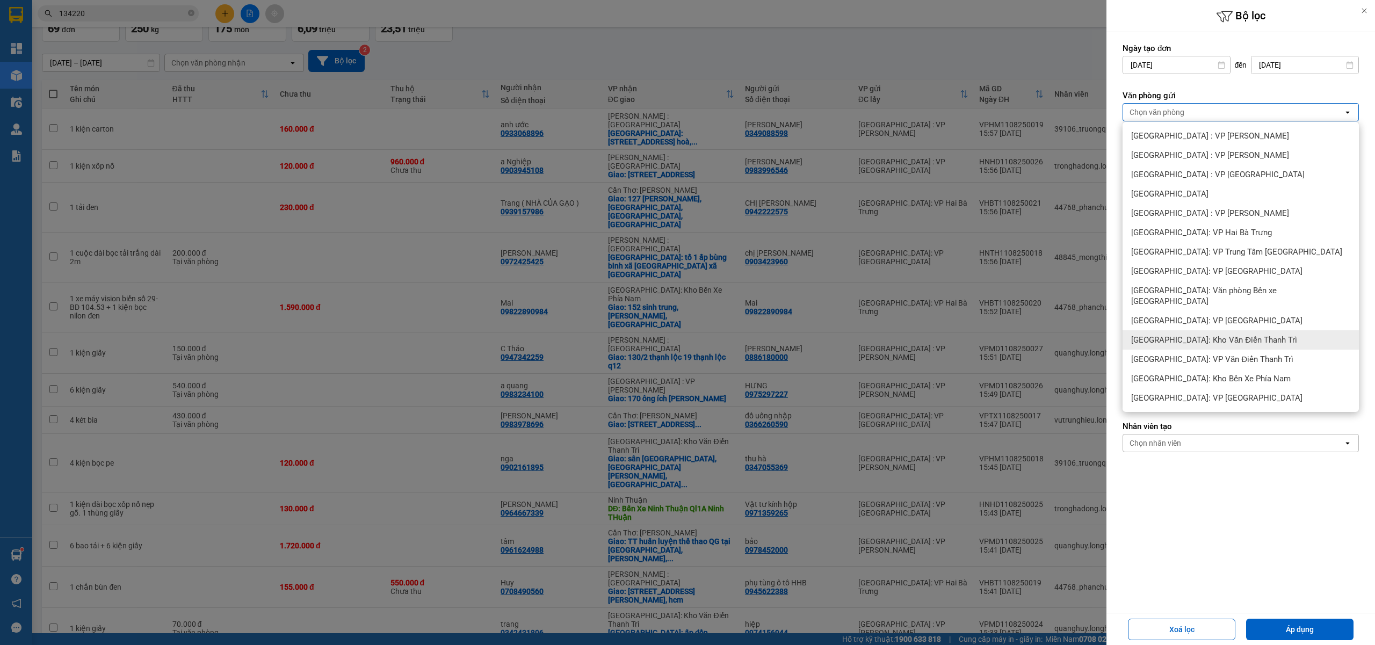
click at [1210, 335] on span "[GEOGRAPHIC_DATA]: Kho Văn Điển Thanh Trì" at bounding box center [1214, 340] width 166 height 11
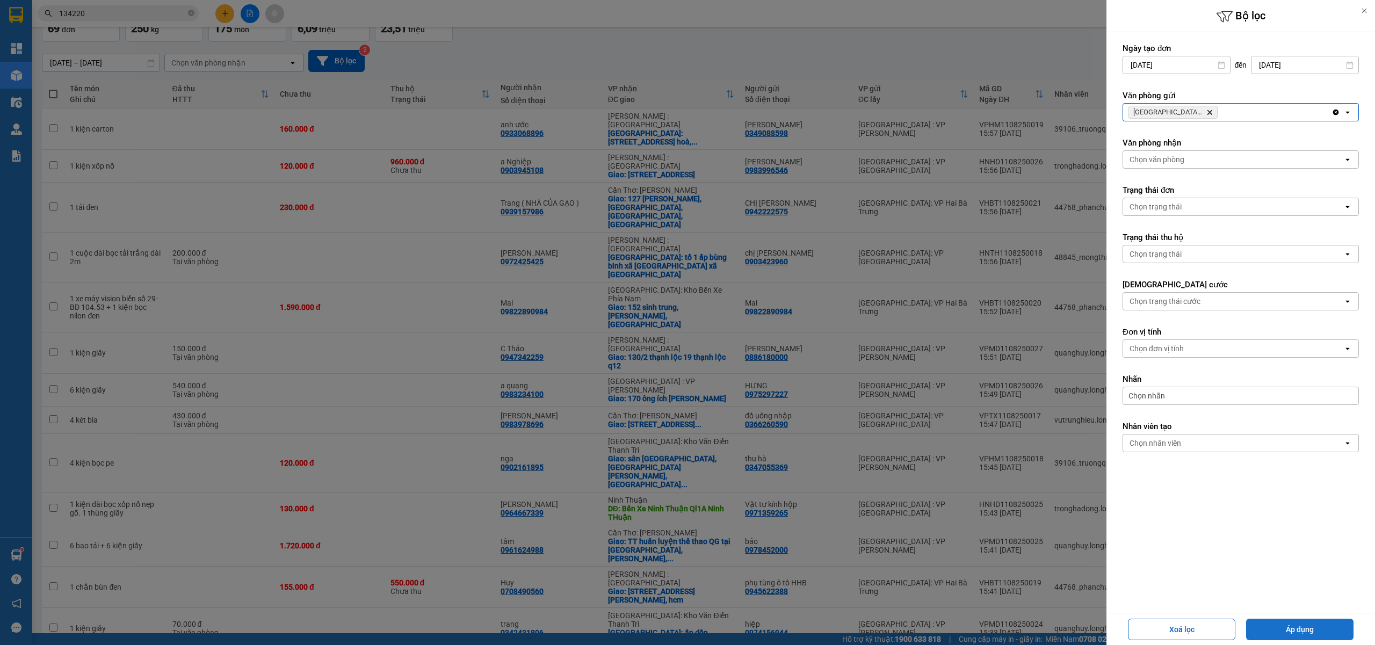
click at [1298, 632] on button "Áp dụng" at bounding box center [1299, 629] width 107 height 21
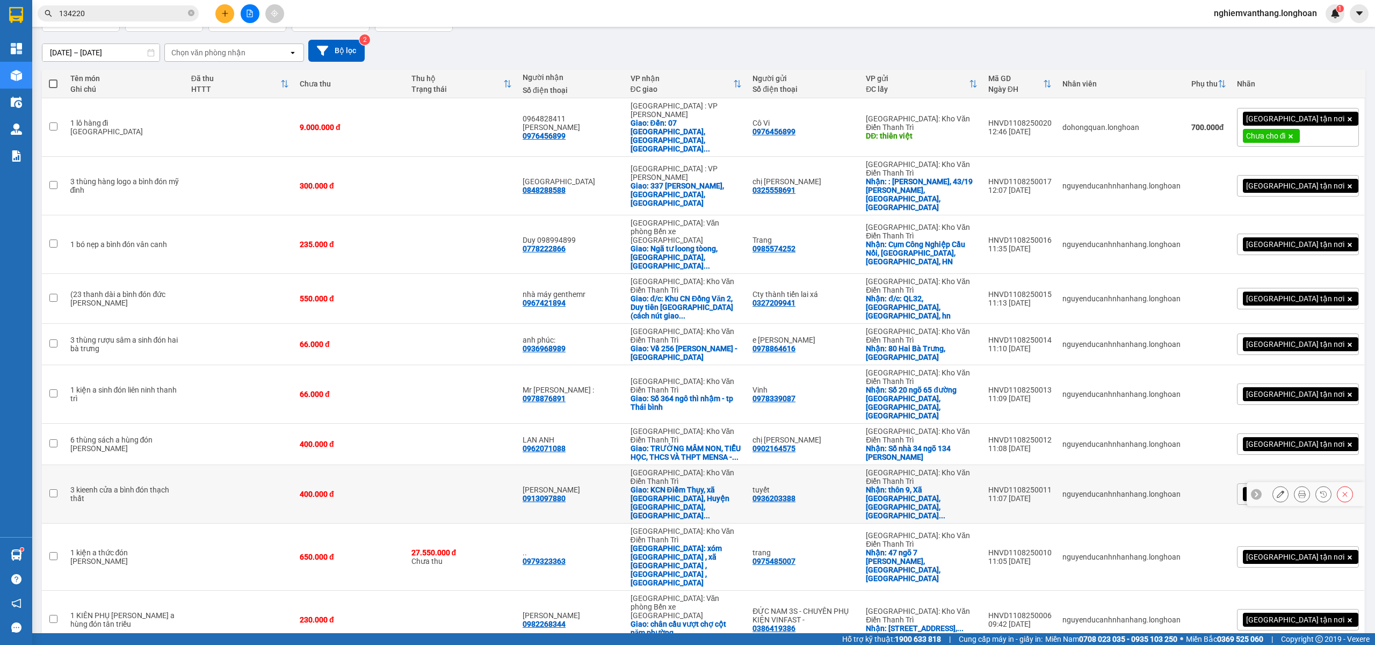
scroll to position [194, 0]
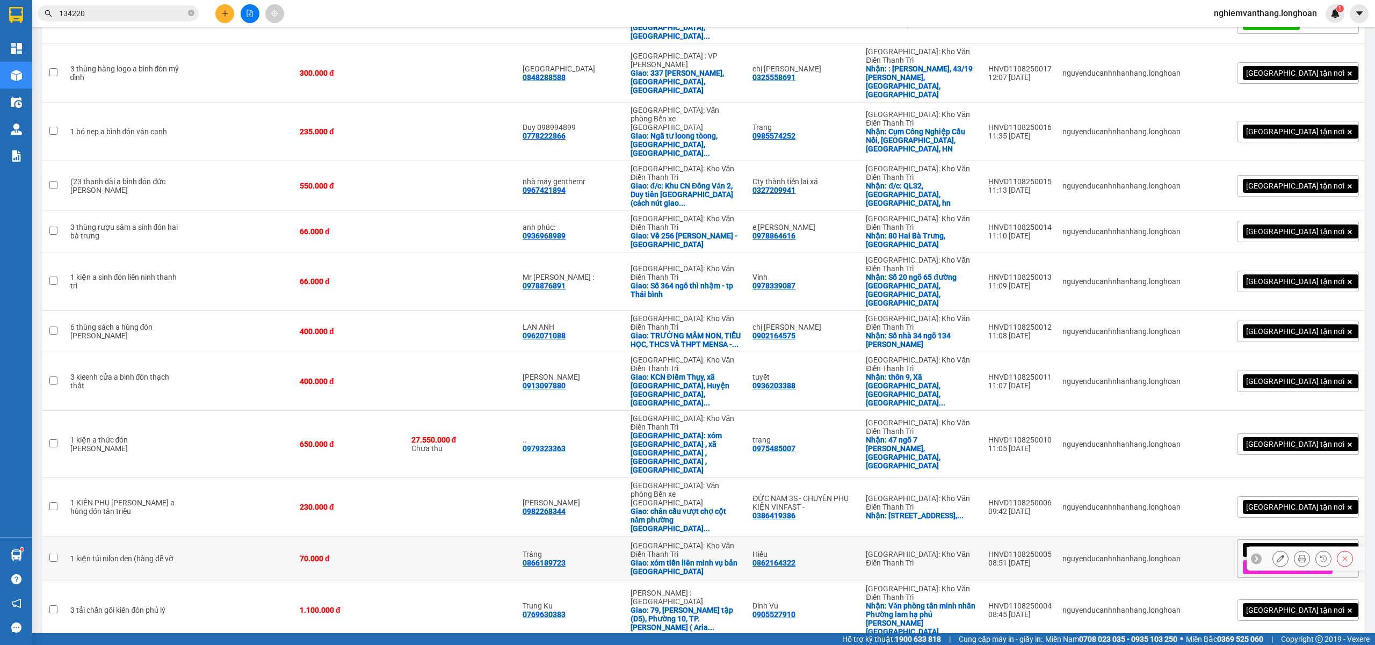
click at [498, 536] on td at bounding box center [461, 558] width 111 height 45
checkbox input "true"
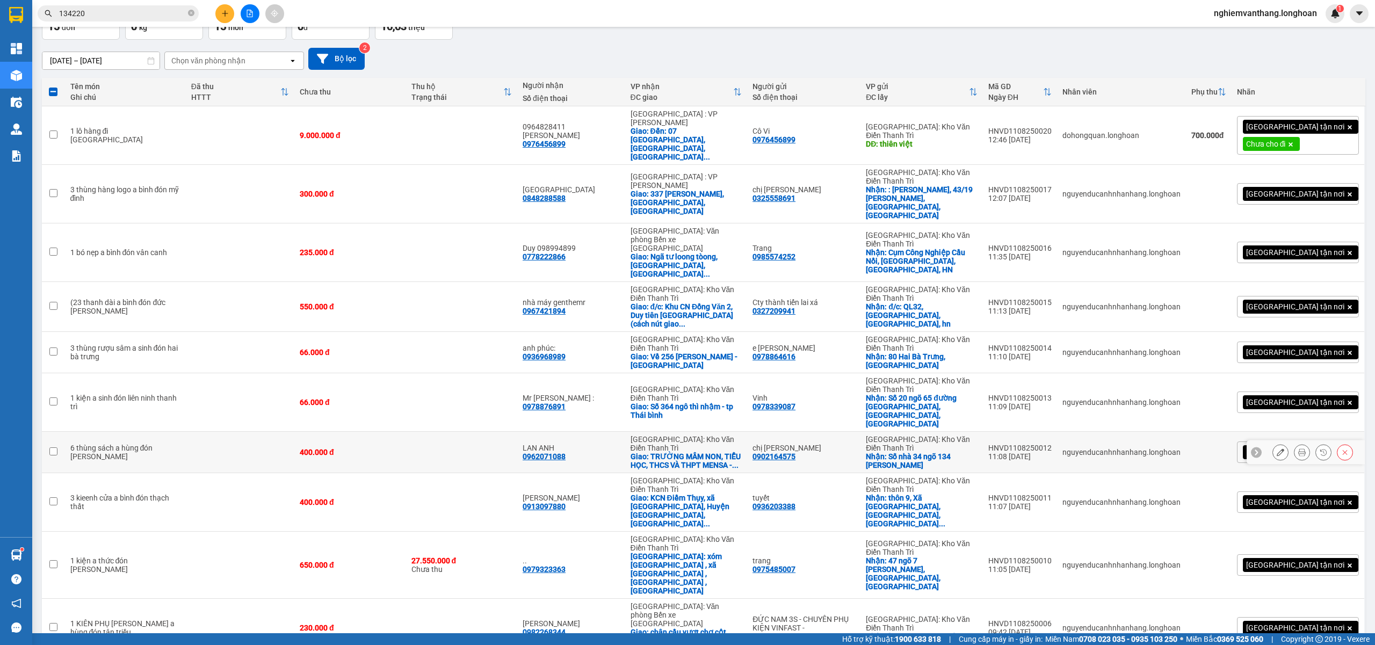
scroll to position [0, 0]
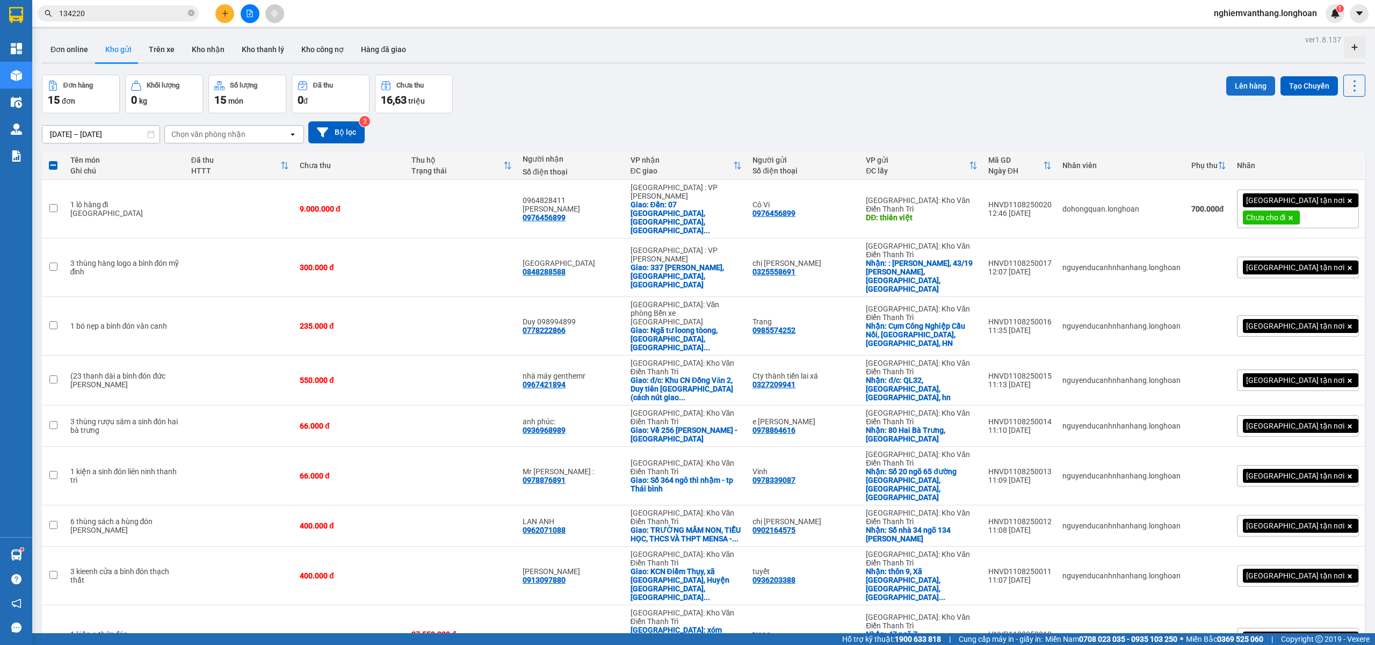
click at [1238, 84] on button "Lên hàng" at bounding box center [1250, 85] width 49 height 19
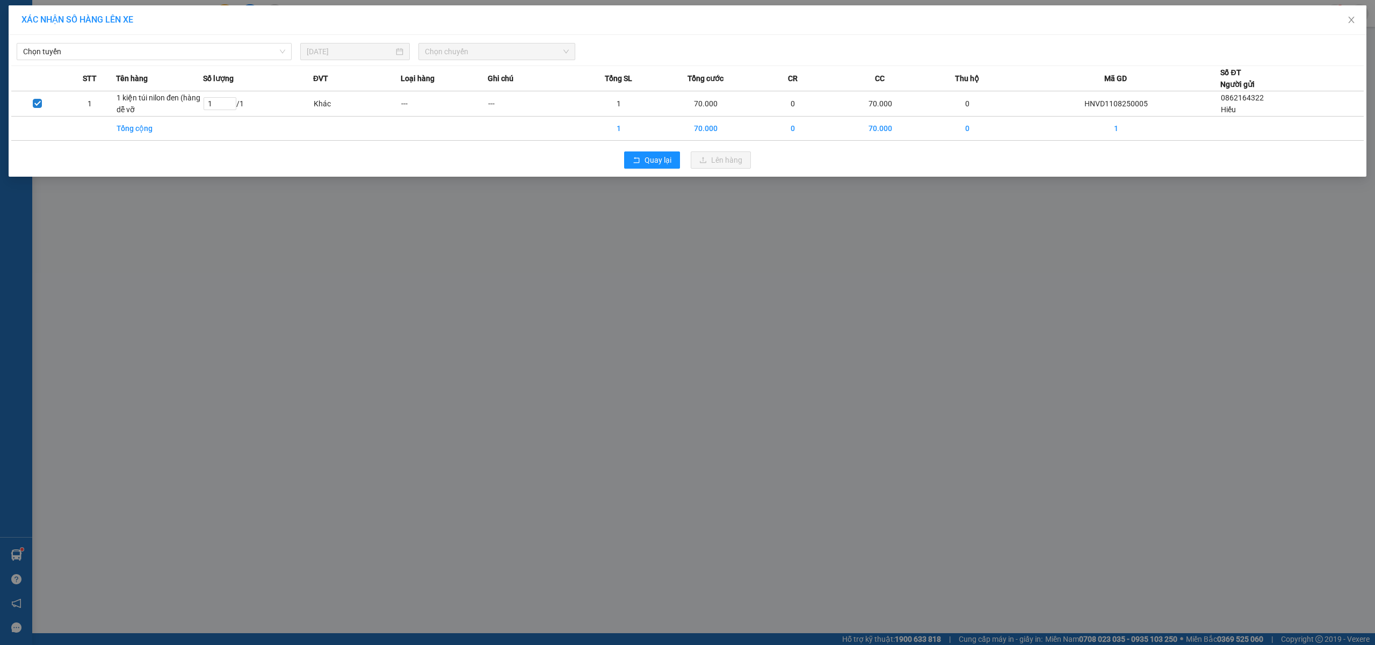
click at [64, 37] on div "Chọn tuyến [DATE] Chọn chuyến STT Tên hàng Số lượng ĐVT Loại hàng Ghi chú Tổng …" at bounding box center [688, 106] width 1358 height 142
drag, startPoint x: 64, startPoint y: 49, endPoint x: 89, endPoint y: 59, distance: 26.3
click at [65, 50] on span "Chọn tuyến" at bounding box center [154, 51] width 262 height 16
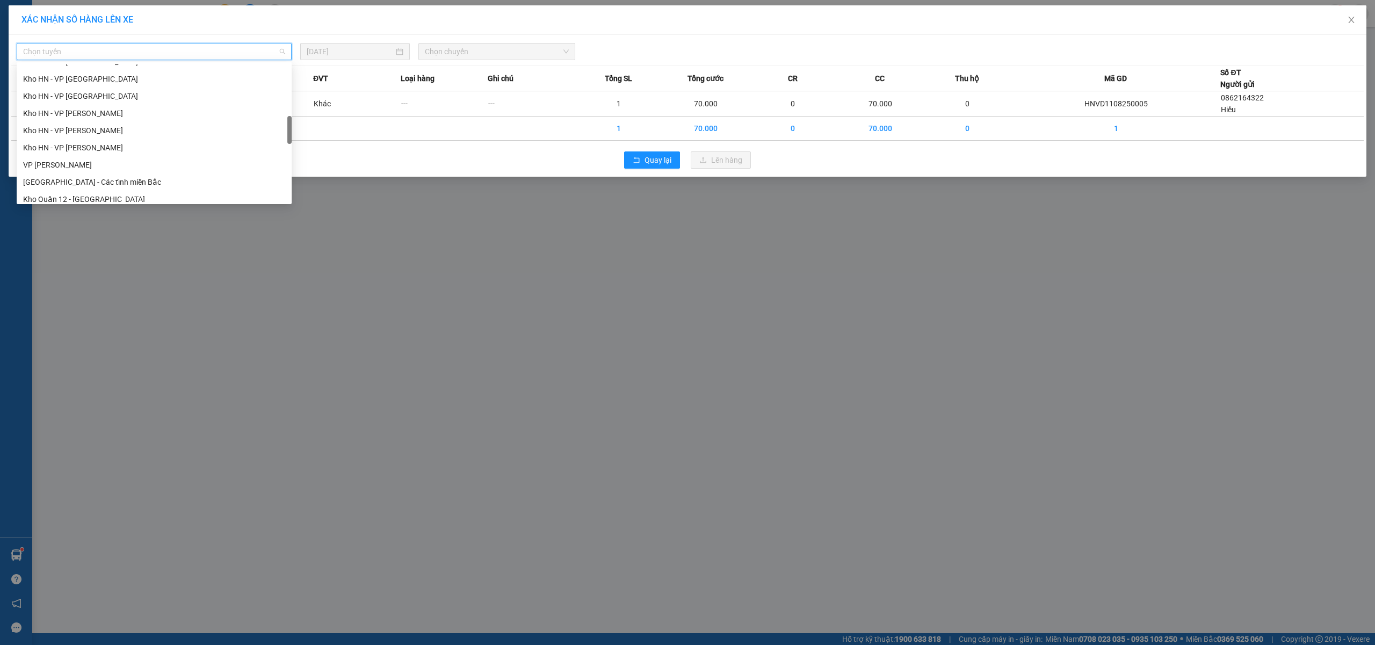
scroll to position [358, 0]
click at [116, 112] on div "[GEOGRAPHIC_DATA] - Các tỉnh miền Bắc" at bounding box center [154, 111] width 262 height 12
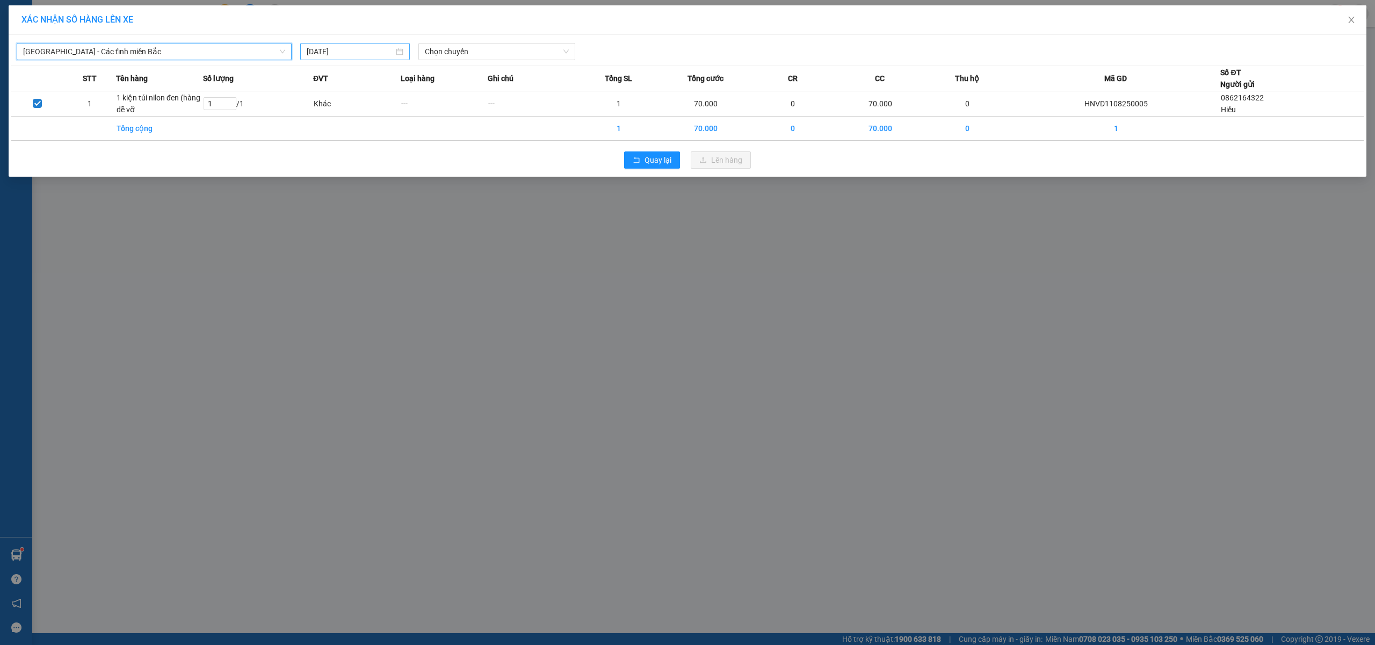
click at [370, 52] on input "[DATE]" at bounding box center [350, 52] width 87 height 12
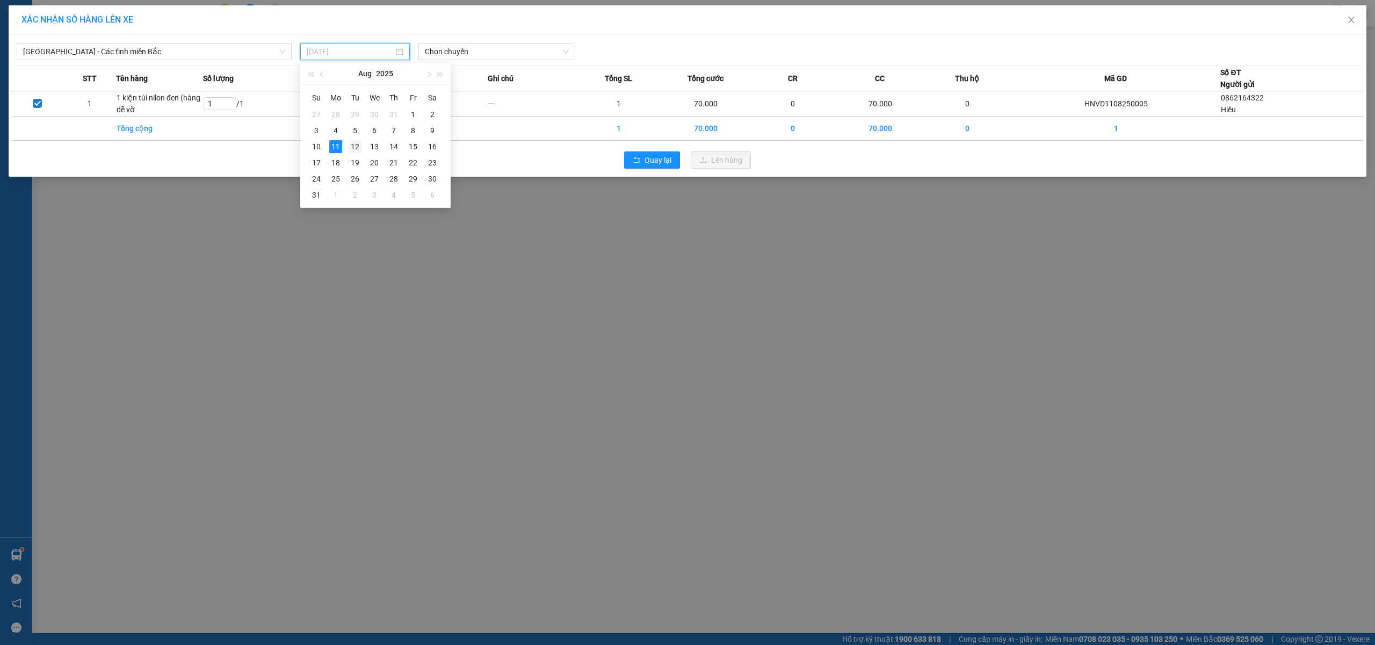
click at [347, 144] on td "12" at bounding box center [354, 147] width 19 height 16
type input "[DATE]"
click at [474, 54] on span "Chọn chuyến" at bounding box center [497, 51] width 144 height 16
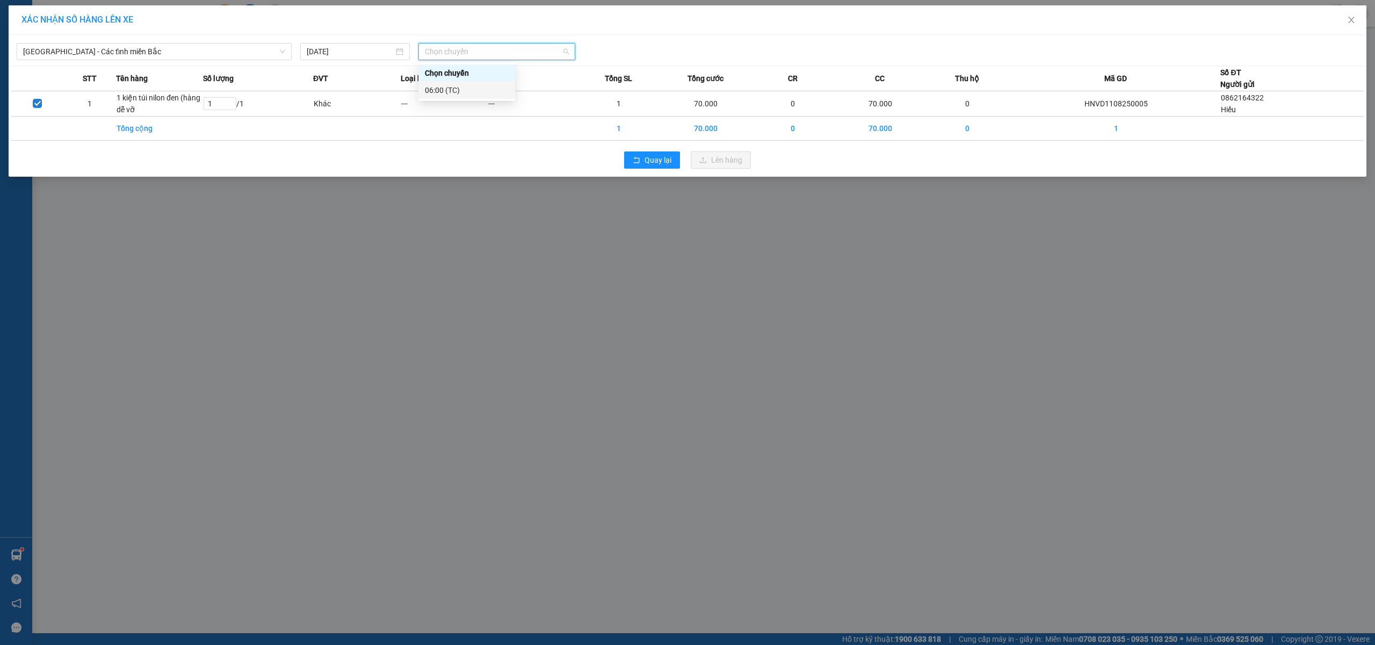
drag, startPoint x: 445, startPoint y: 86, endPoint x: 656, endPoint y: 146, distance: 218.8
click at [446, 86] on div "06:00 (TC)" at bounding box center [467, 90] width 84 height 12
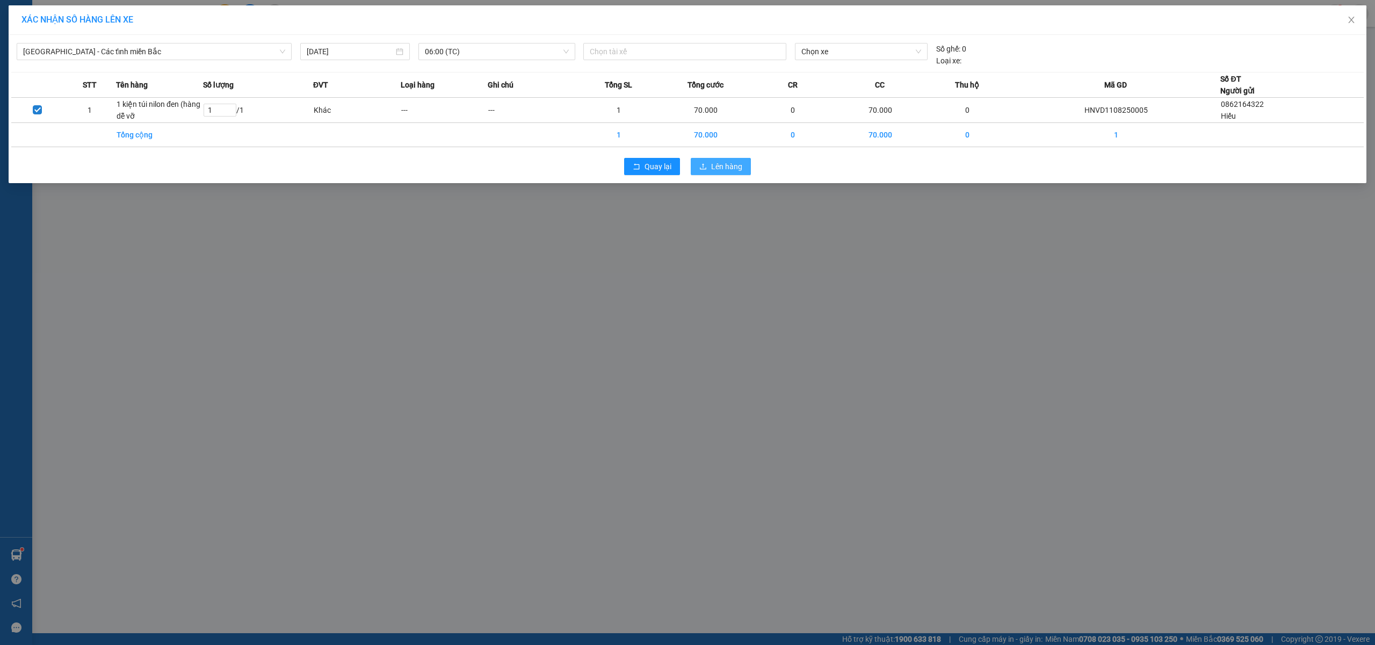
click at [707, 166] on button "Lên hàng" at bounding box center [721, 166] width 60 height 17
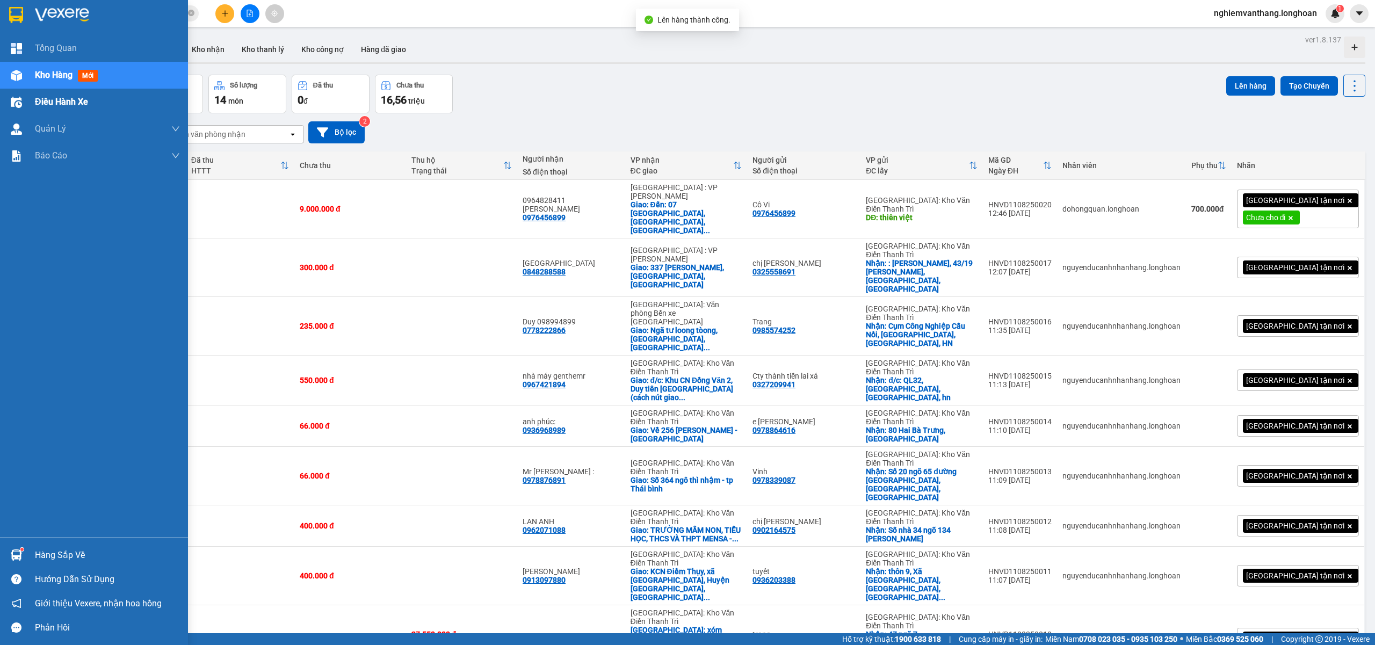
click at [59, 103] on span "Điều hành xe" at bounding box center [61, 101] width 53 height 13
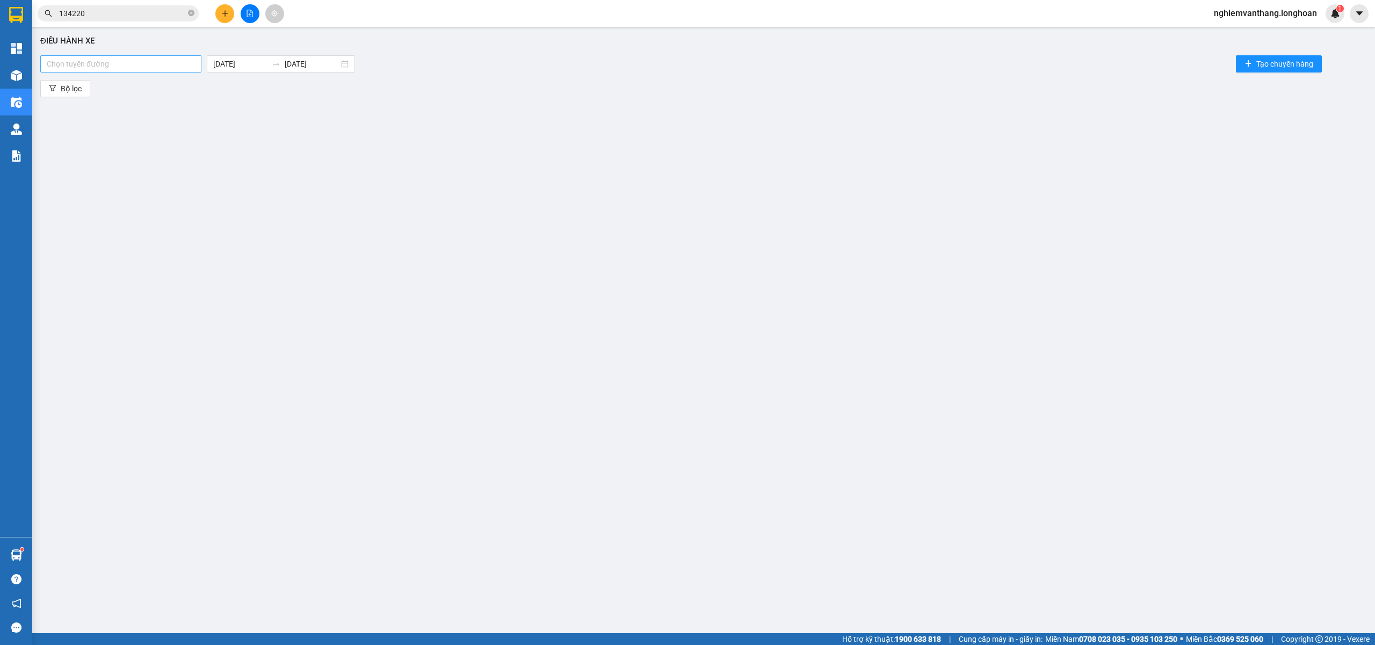
click at [150, 71] on div "Chọn tuyến đường" at bounding box center [120, 63] width 161 height 17
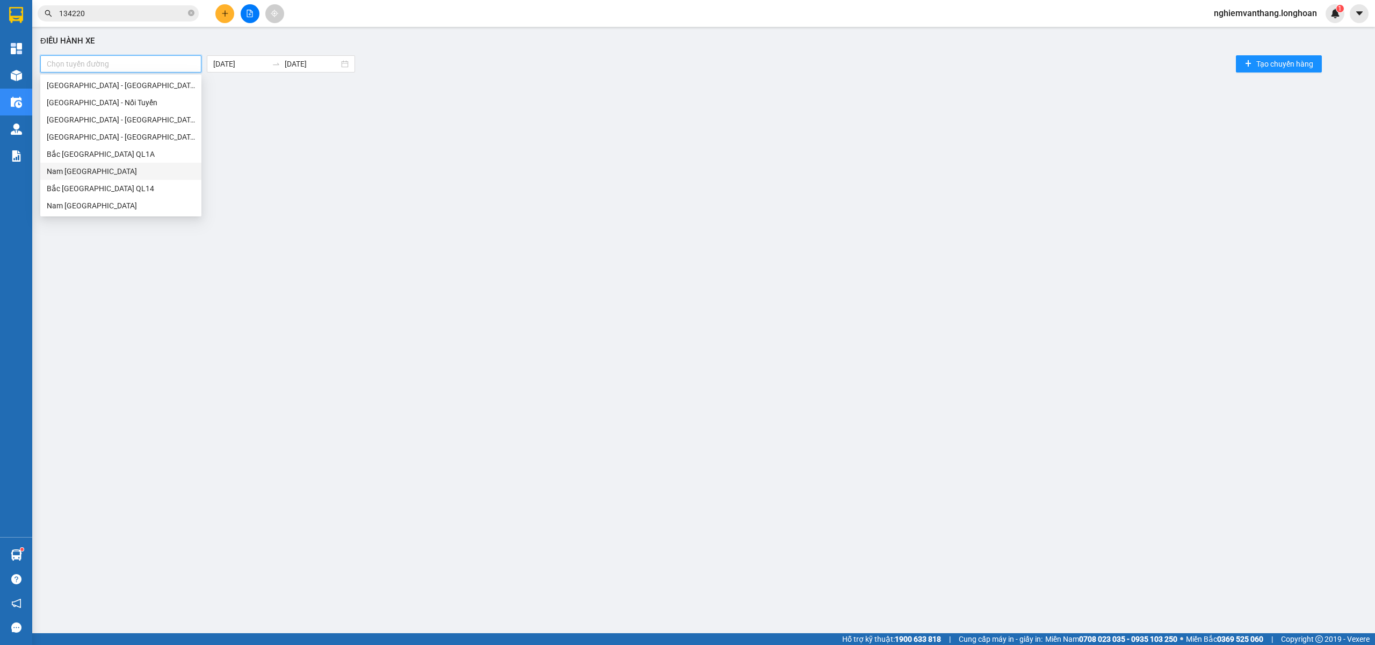
click at [114, 155] on div "Bắc [GEOGRAPHIC_DATA] QL1A" at bounding box center [121, 154] width 148 height 12
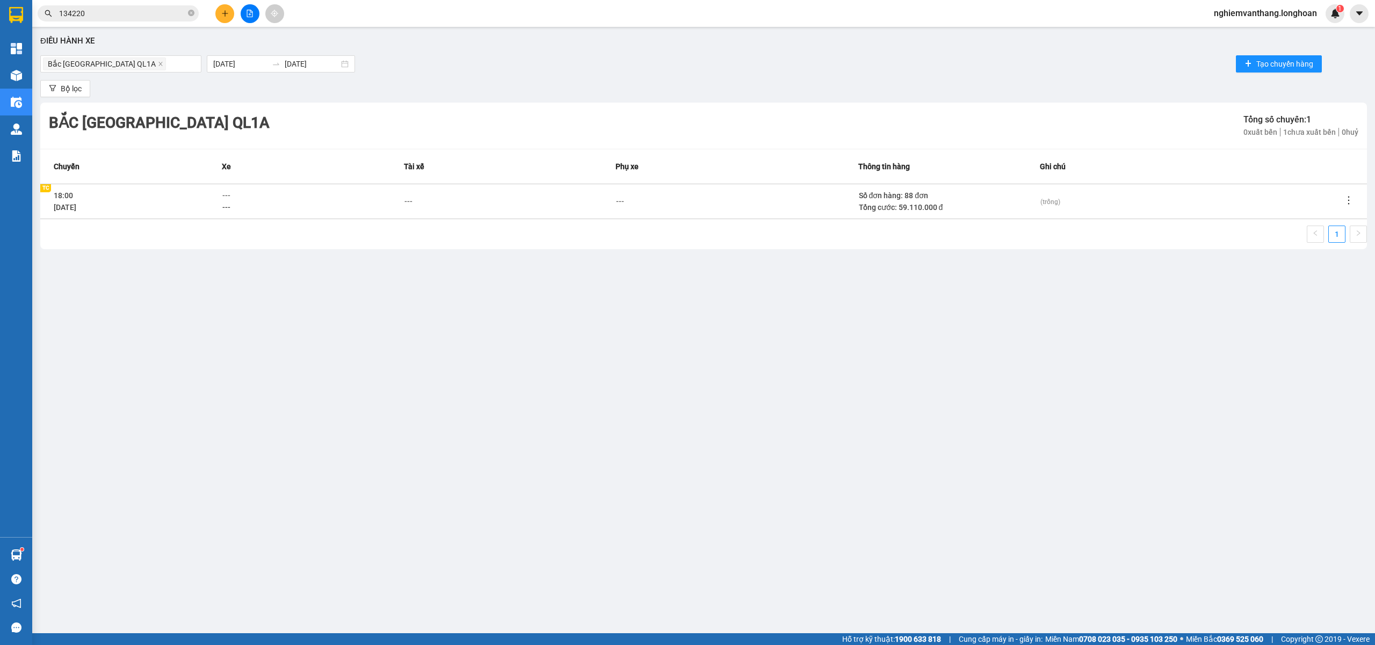
click at [381, 297] on div "Điều hành xe [GEOGRAPHIC_DATA] QL1A [DATE] [DATE] Tạo chuyến hàng Bộ lọc [GEOGR…" at bounding box center [704, 312] width 1332 height 561
click at [224, 191] on span "---" at bounding box center [226, 195] width 8 height 9
type input "105"
click at [275, 233] on div "29K-041.05" at bounding box center [271, 232] width 84 height 12
click at [664, 329] on div "Điều hành xe [GEOGRAPHIC_DATA] QL1A [DATE] [DATE] Tạo chuyến hàng Bộ lọc [GEOGR…" at bounding box center [704, 312] width 1332 height 561
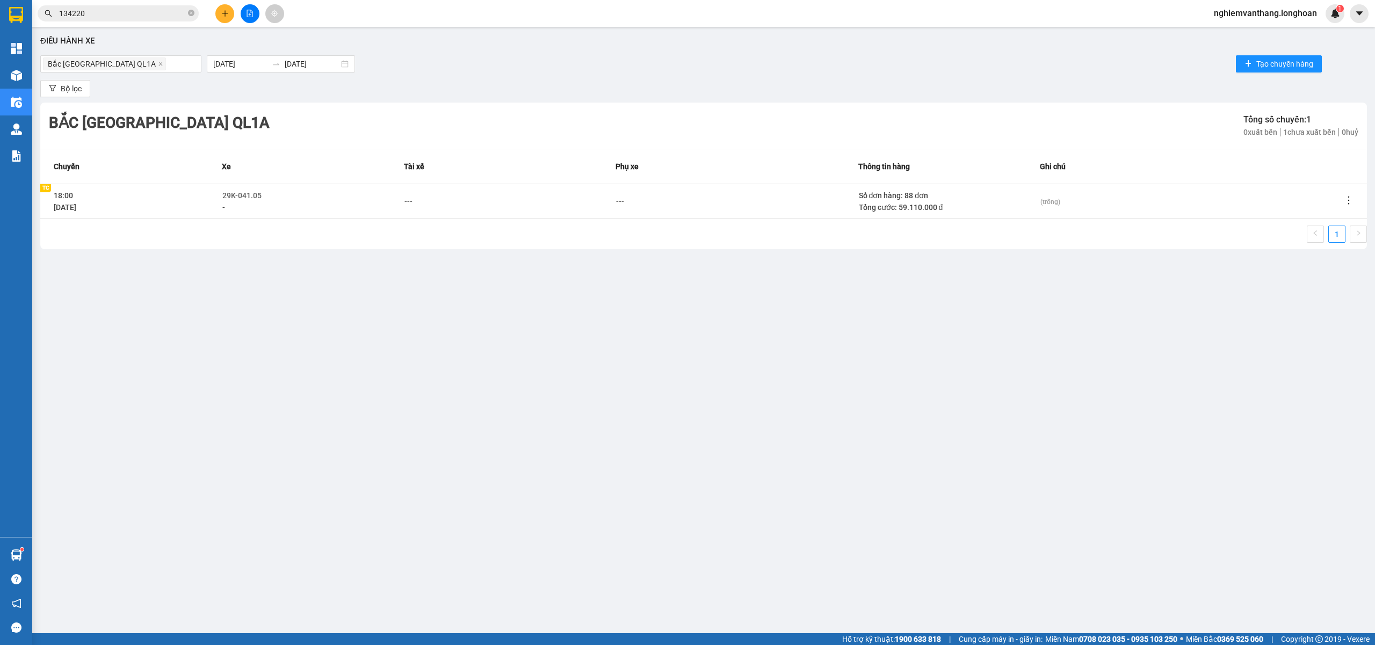
click at [734, 369] on div "Điều hành xe [GEOGRAPHIC_DATA] QL1A [DATE] [DATE] Tạo chuyến hàng Bộ lọc [GEOGR…" at bounding box center [704, 312] width 1332 height 561
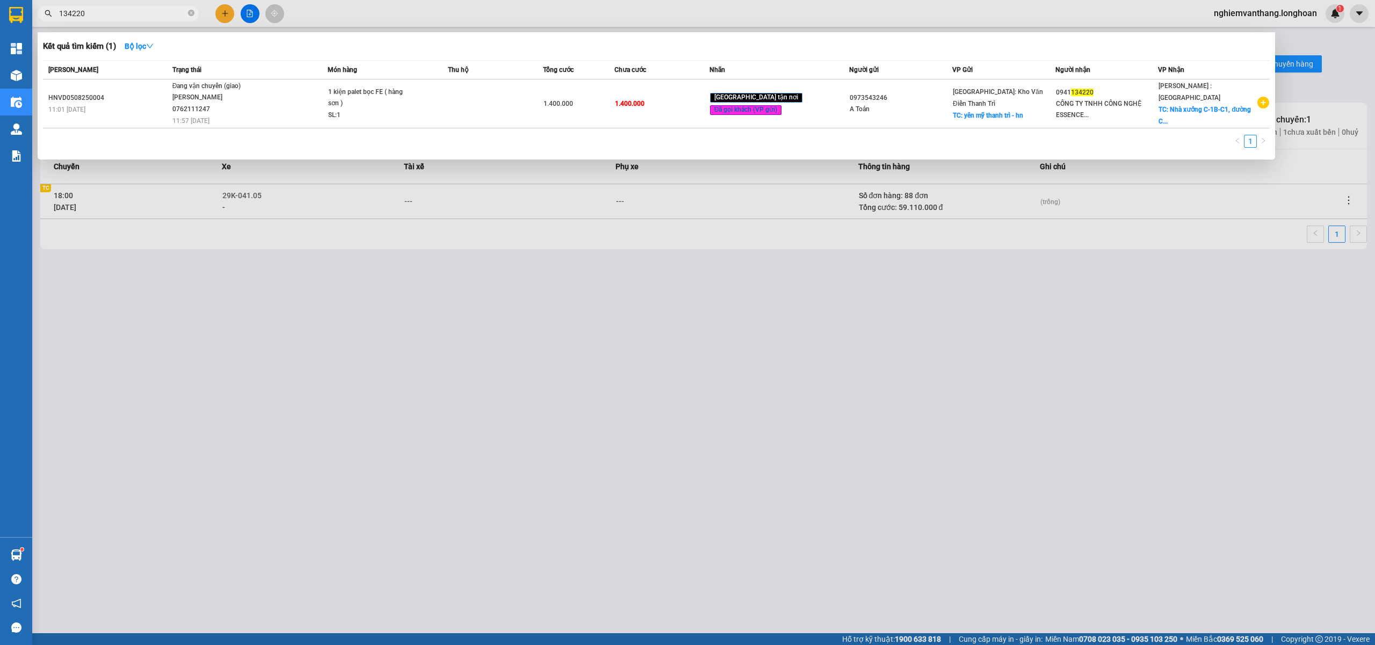
click at [112, 10] on input "134220" at bounding box center [122, 14] width 127 height 12
click at [112, 9] on input "134220" at bounding box center [122, 14] width 127 height 12
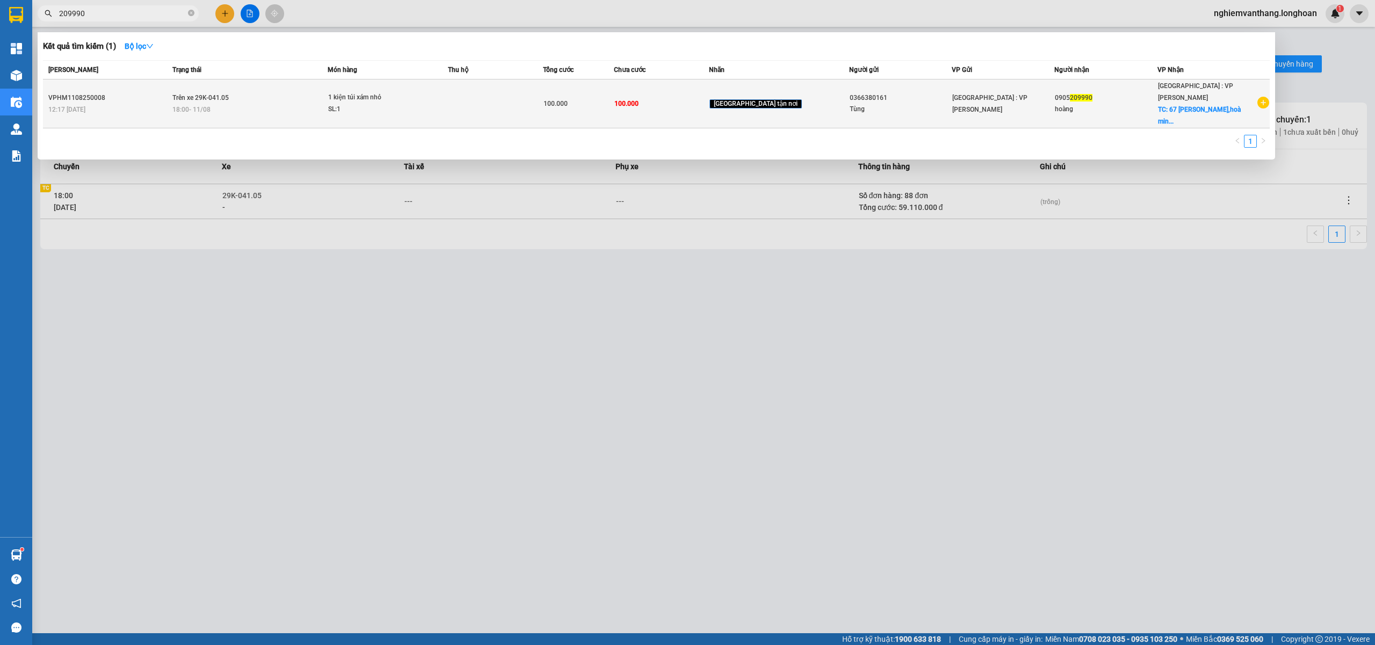
type input "209990"
click at [436, 99] on span "1 kiện túi xám nhỏ SL: 1" at bounding box center [387, 103] width 119 height 23
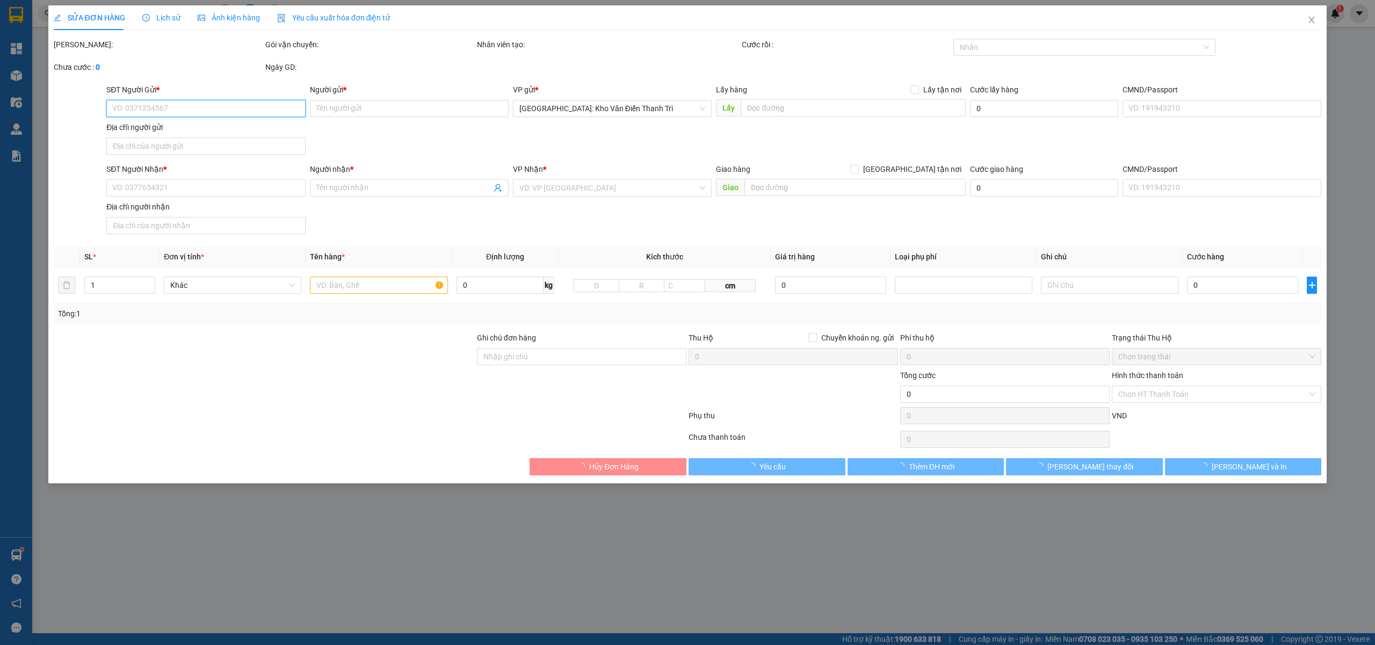
type input "0366380161"
type input "Tùng"
type input "0905209990"
type input "hoàng"
checkbox input "true"
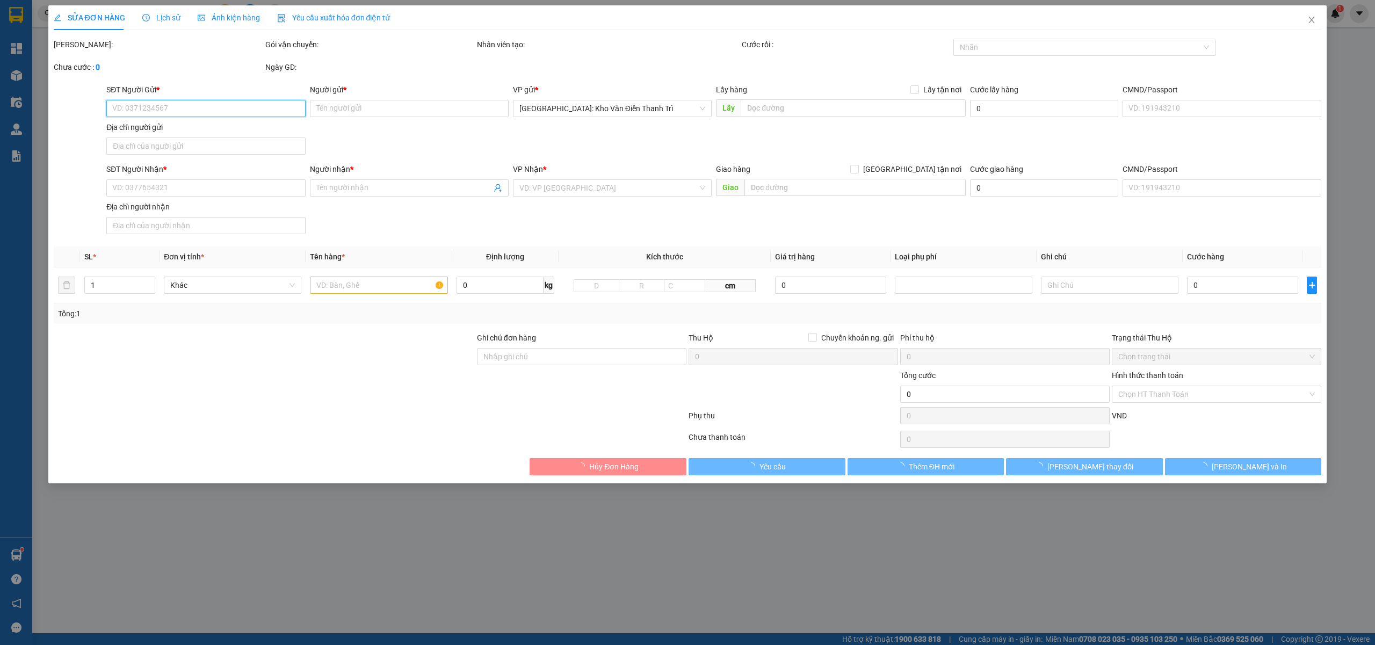
type input "67 [PERSON_NAME],[PERSON_NAME],liên chiểu,[GEOGRAPHIC_DATA]"
type input "100.000"
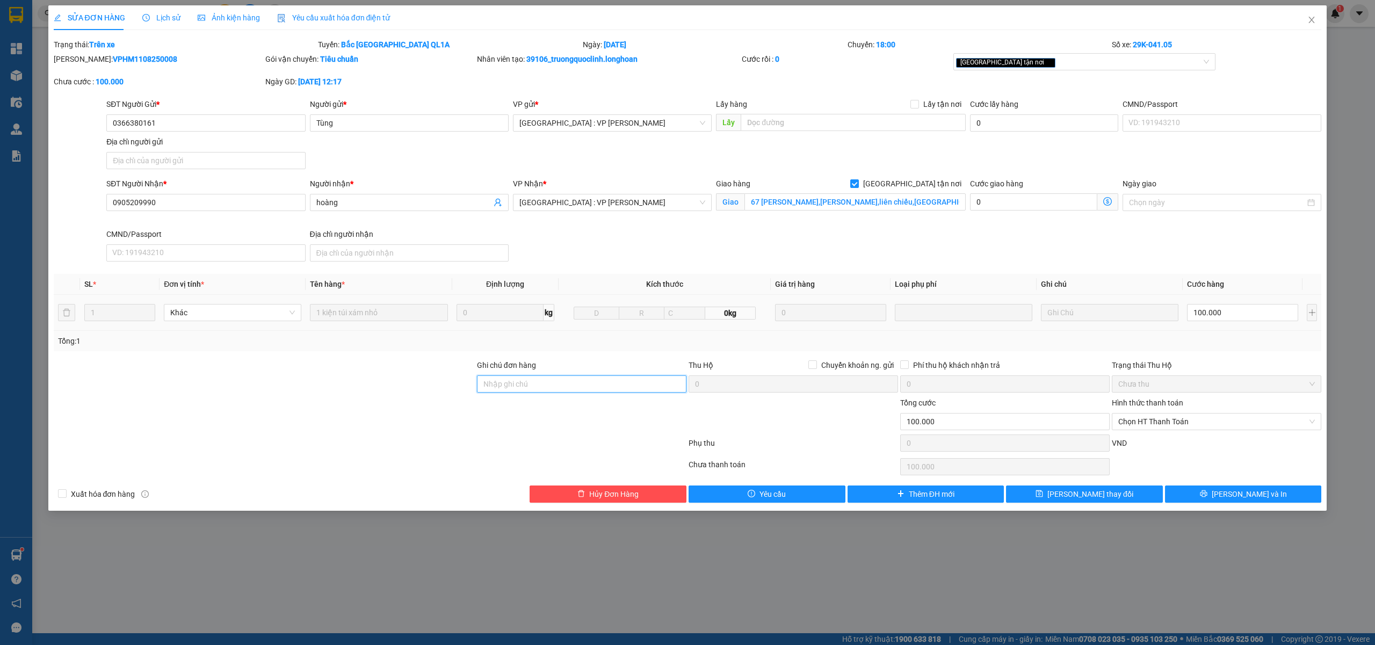
click at [505, 380] on input "Ghi chú đơn hàng" at bounding box center [581, 383] width 209 height 17
click at [1056, 58] on div "[GEOGRAPHIC_DATA] tận nơi" at bounding box center [1079, 61] width 246 height 13
type input "Lạc Hàng"
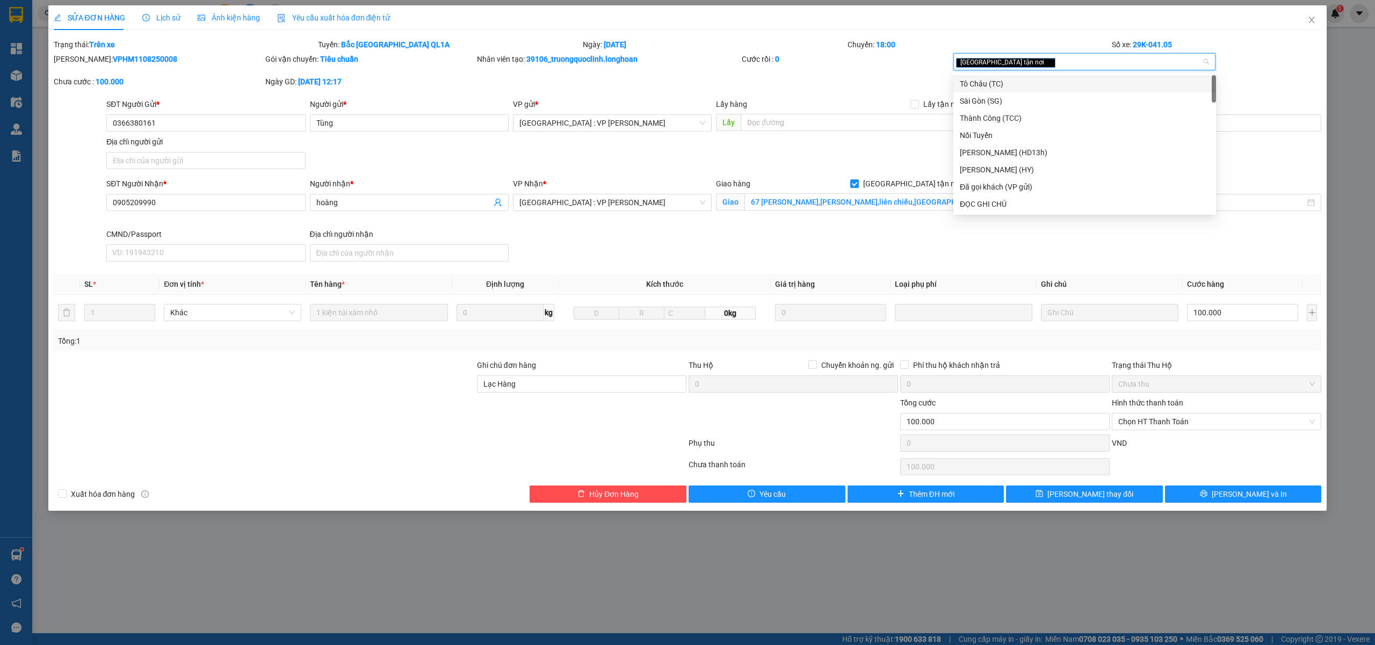
type input "d"
type input "đoc"
click at [1016, 80] on div "ĐỌC GHI CHÚ" at bounding box center [1085, 84] width 250 height 12
click at [1082, 495] on span "[PERSON_NAME] thay đổi" at bounding box center [1090, 494] width 86 height 12
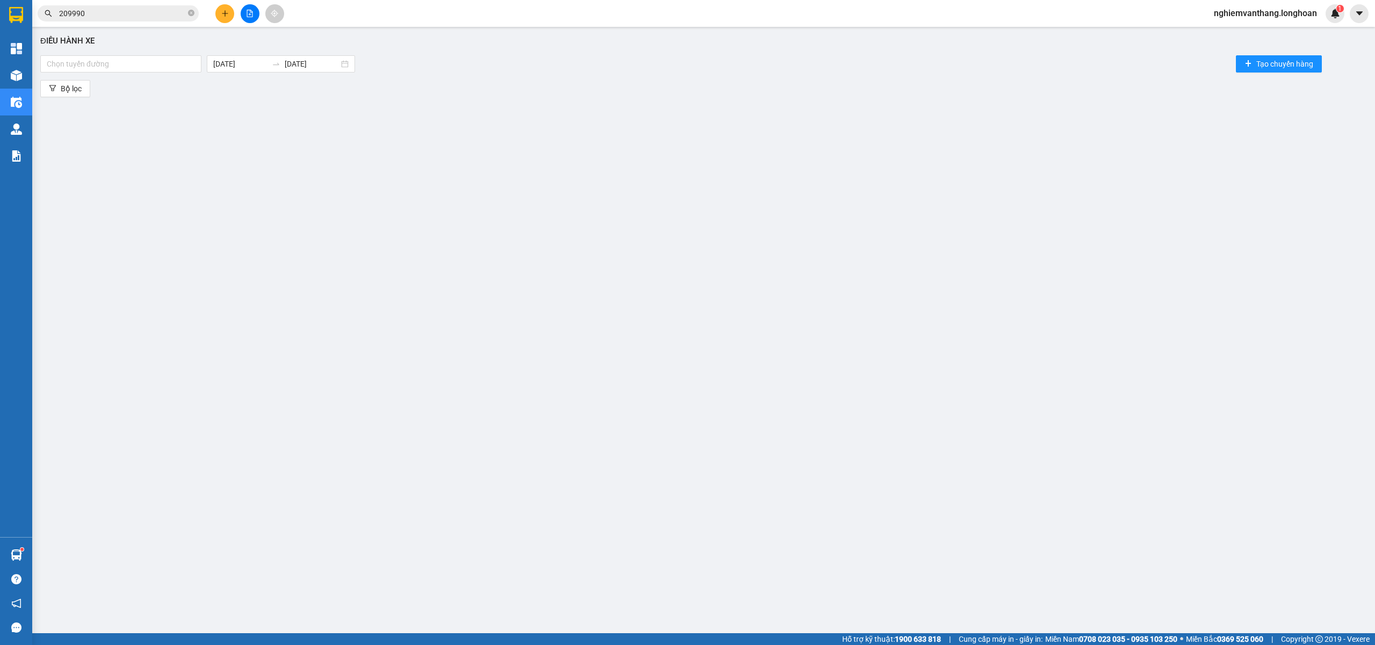
click at [39, 17] on span "209990" at bounding box center [118, 13] width 161 height 16
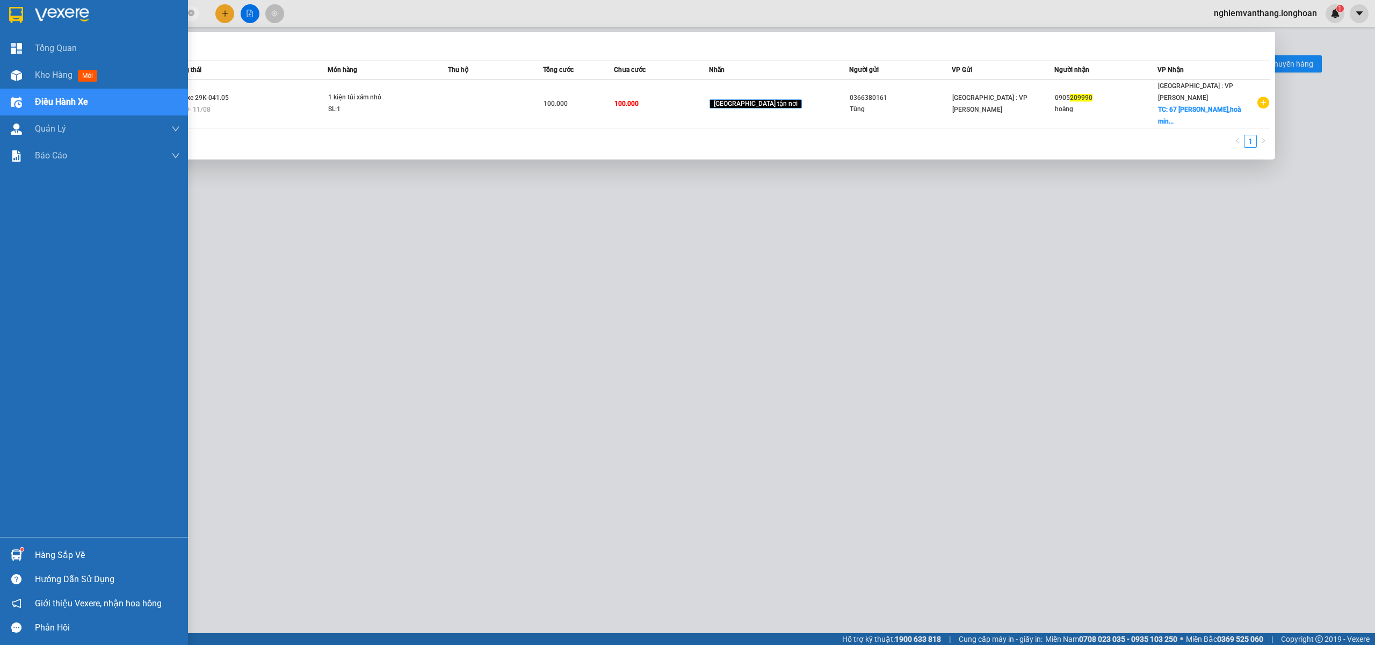
click at [19, 11] on img at bounding box center [16, 15] width 14 height 16
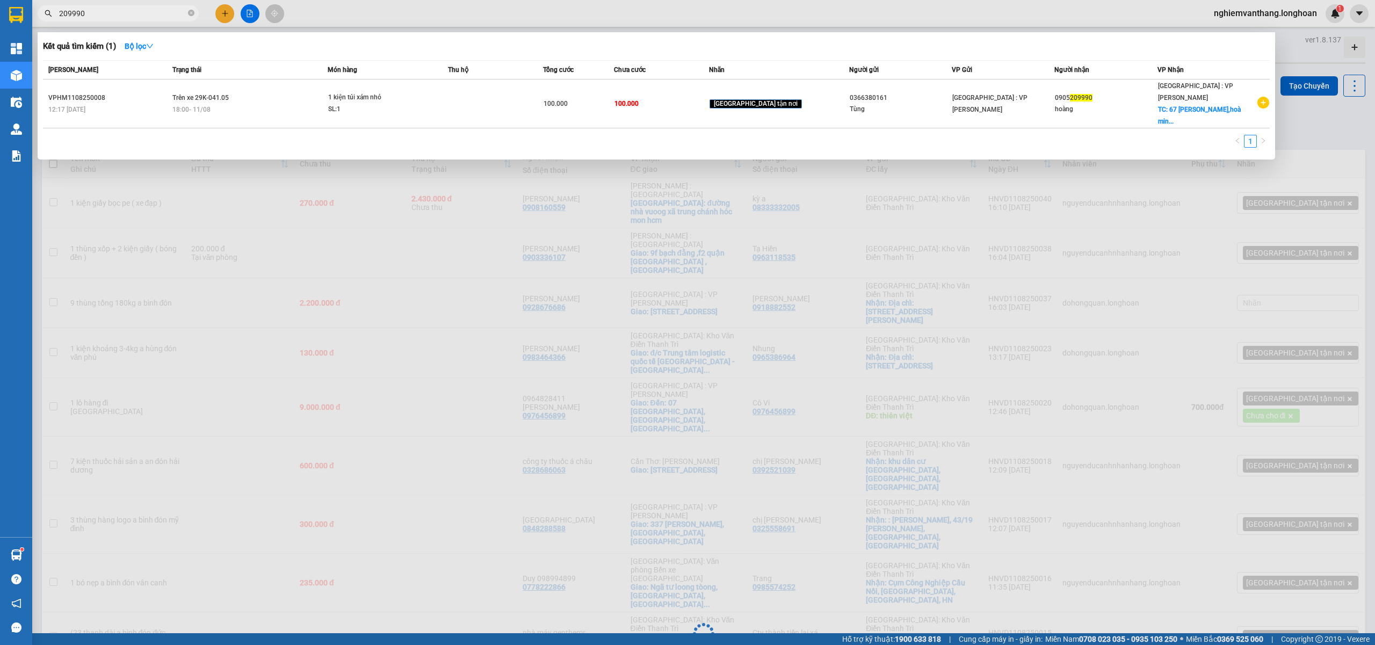
click at [474, 256] on div at bounding box center [687, 322] width 1375 height 645
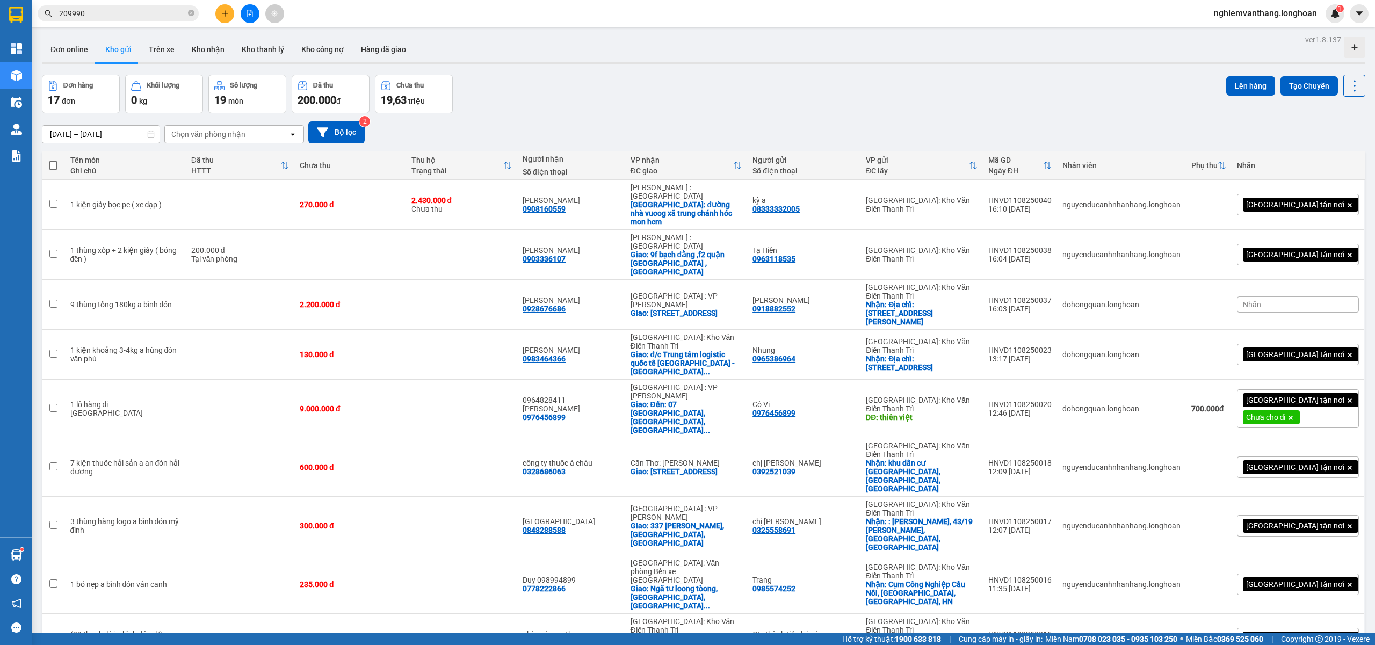
click at [251, 16] on icon "file-add" at bounding box center [250, 14] width 8 height 8
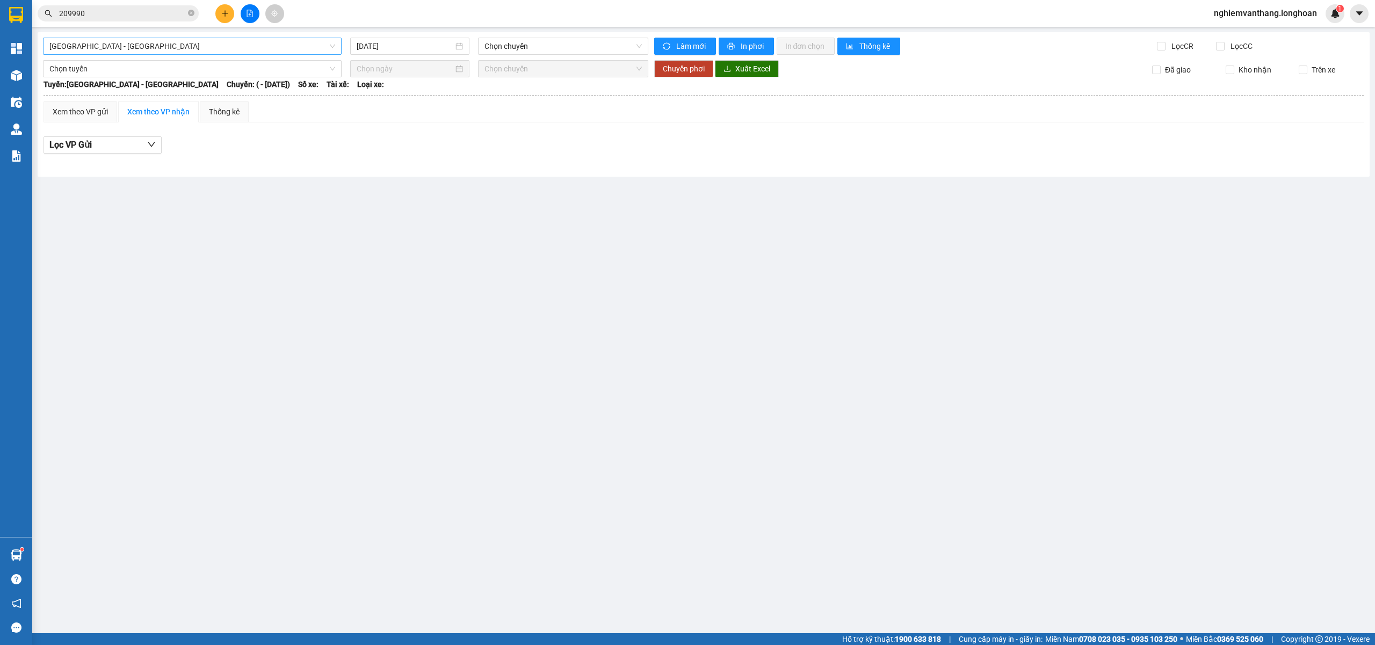
click at [157, 44] on span "[GEOGRAPHIC_DATA] - [GEOGRAPHIC_DATA]" at bounding box center [192, 46] width 286 height 16
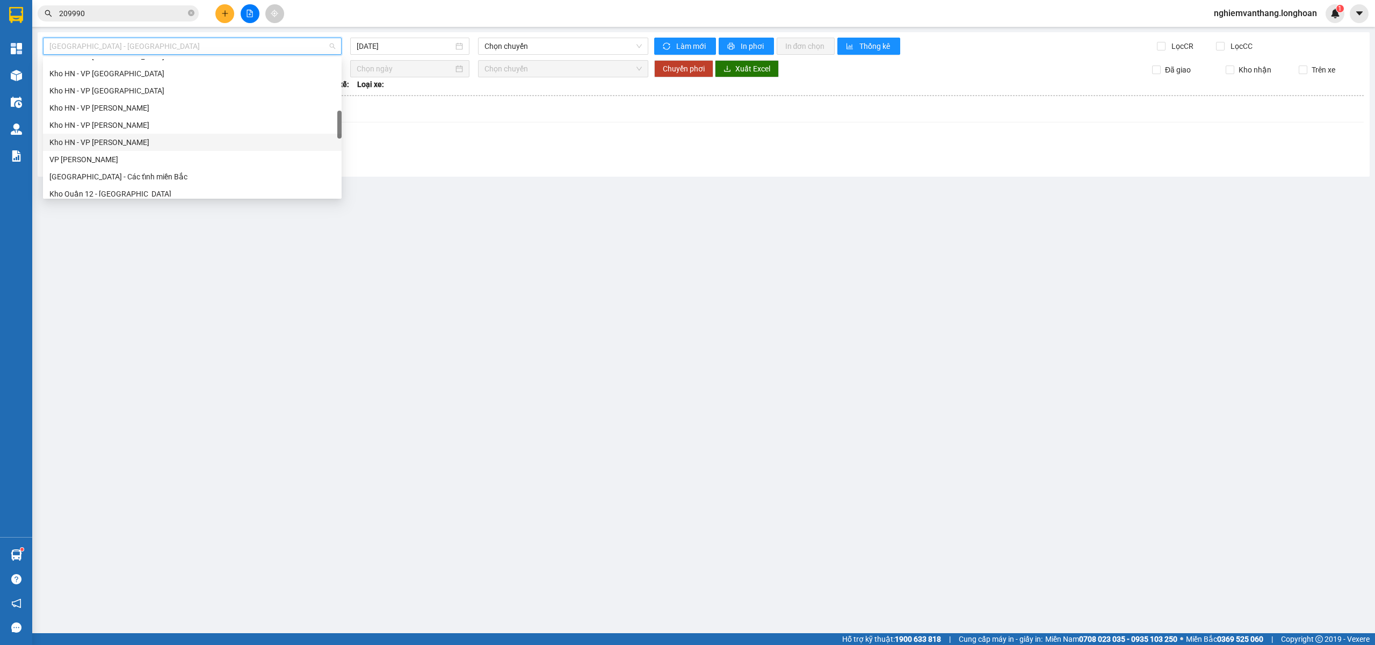
scroll to position [501, 0]
click at [123, 150] on div "VP Hà Đông - Kho HN" at bounding box center [192, 151] width 286 height 12
type input "[DATE]"
